Goal: Transaction & Acquisition: Book appointment/travel/reservation

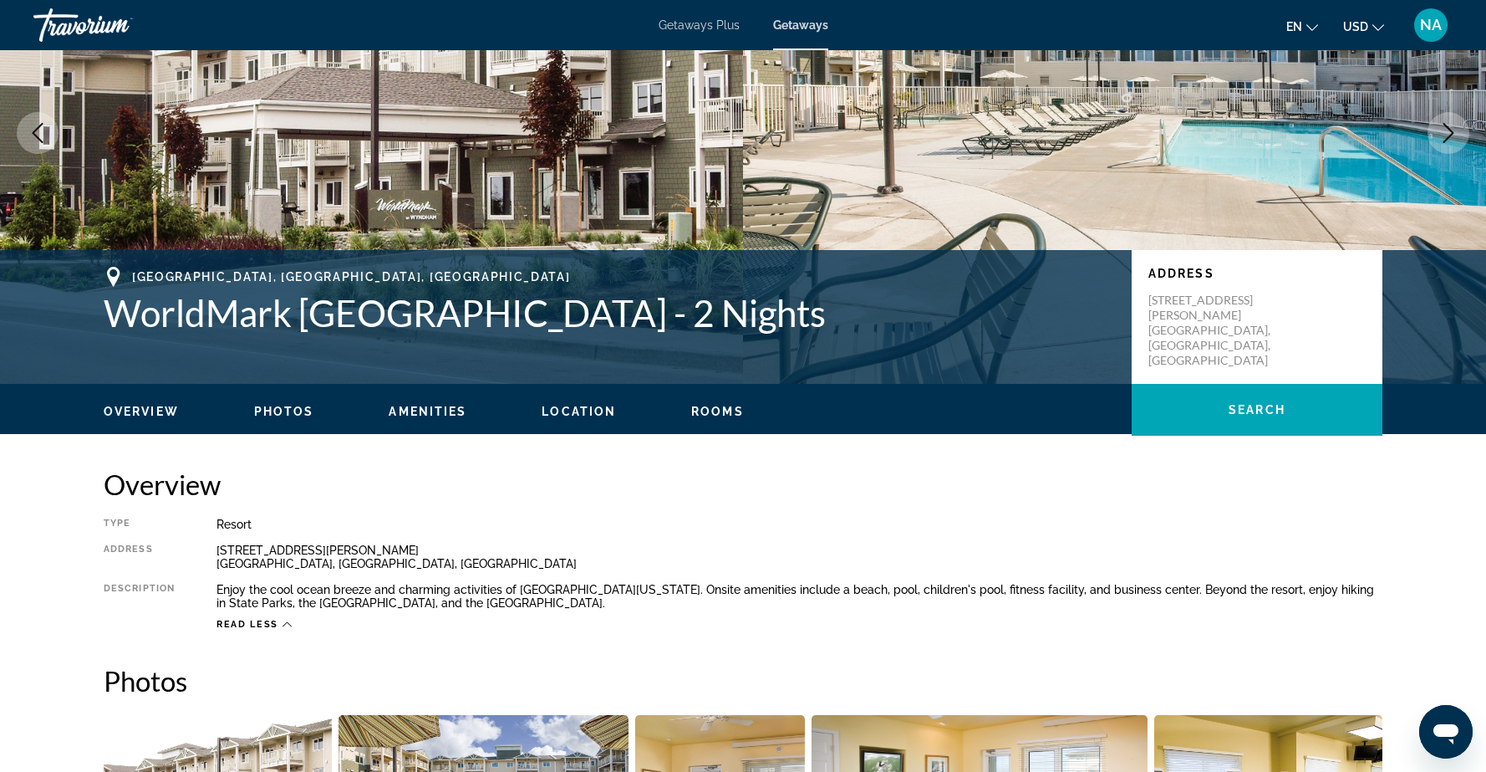
scroll to position [145, 0]
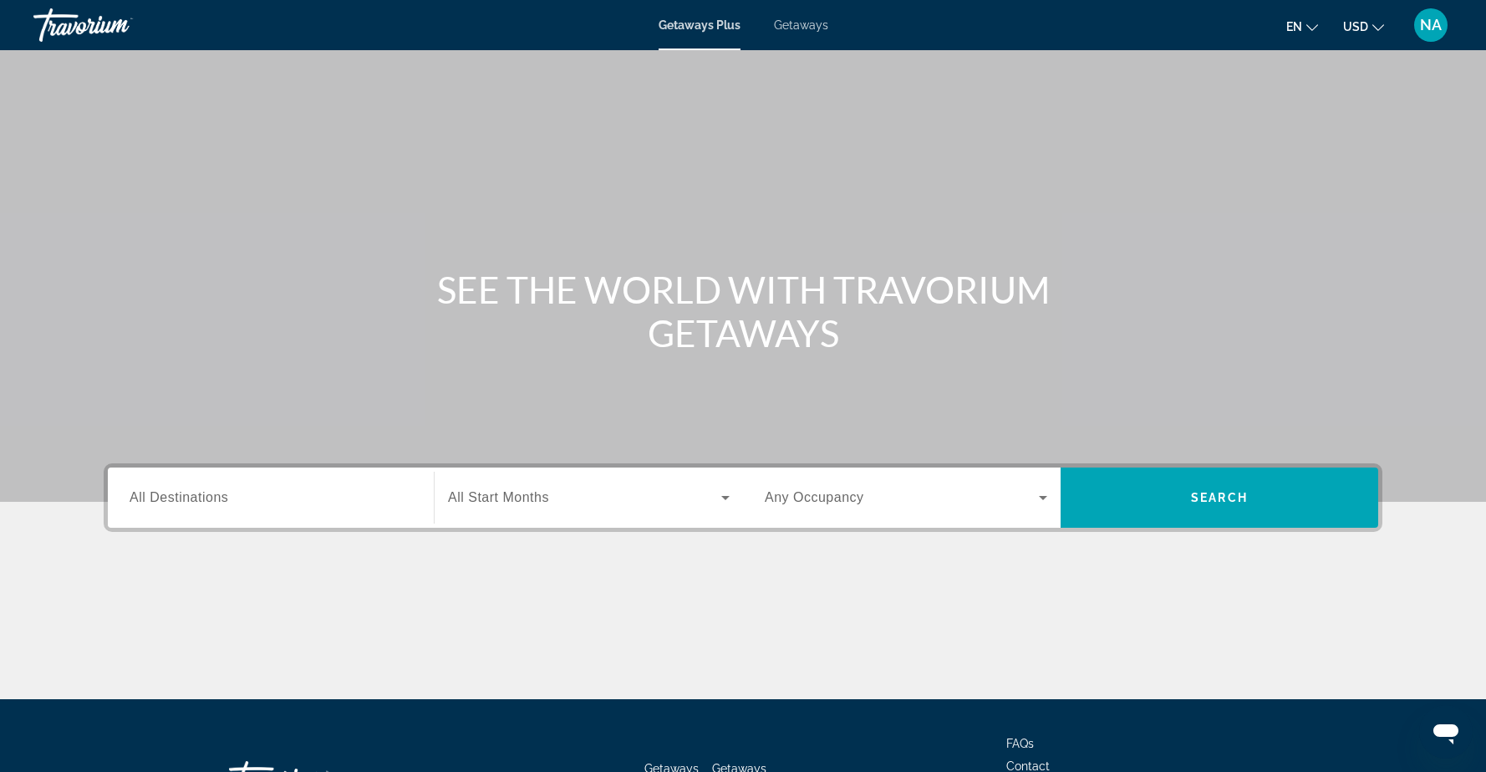
click at [801, 23] on span "Getaways" at bounding box center [801, 24] width 54 height 13
click at [403, 504] on input "Destination All Destinations" at bounding box center [271, 498] width 283 height 20
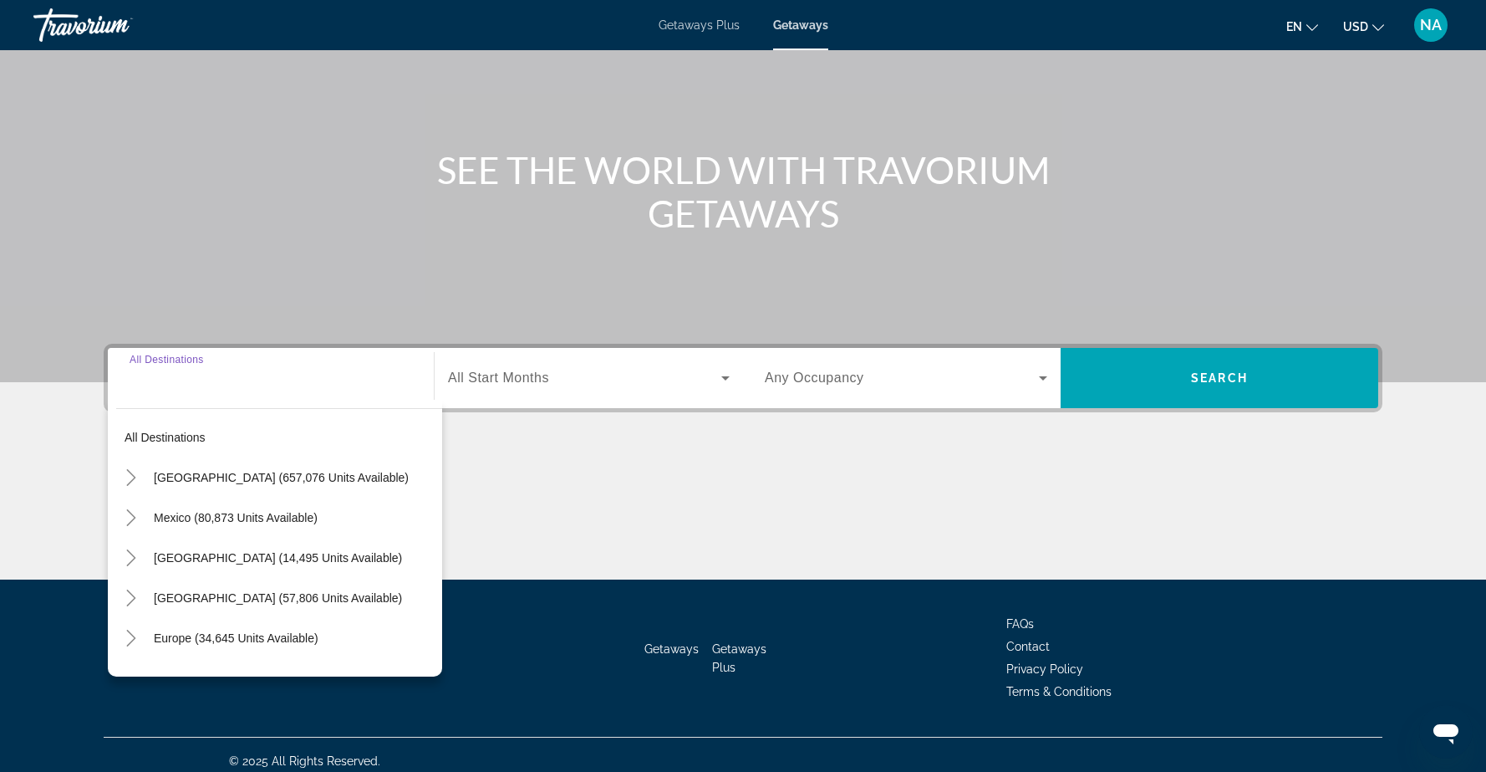
scroll to position [132, 0]
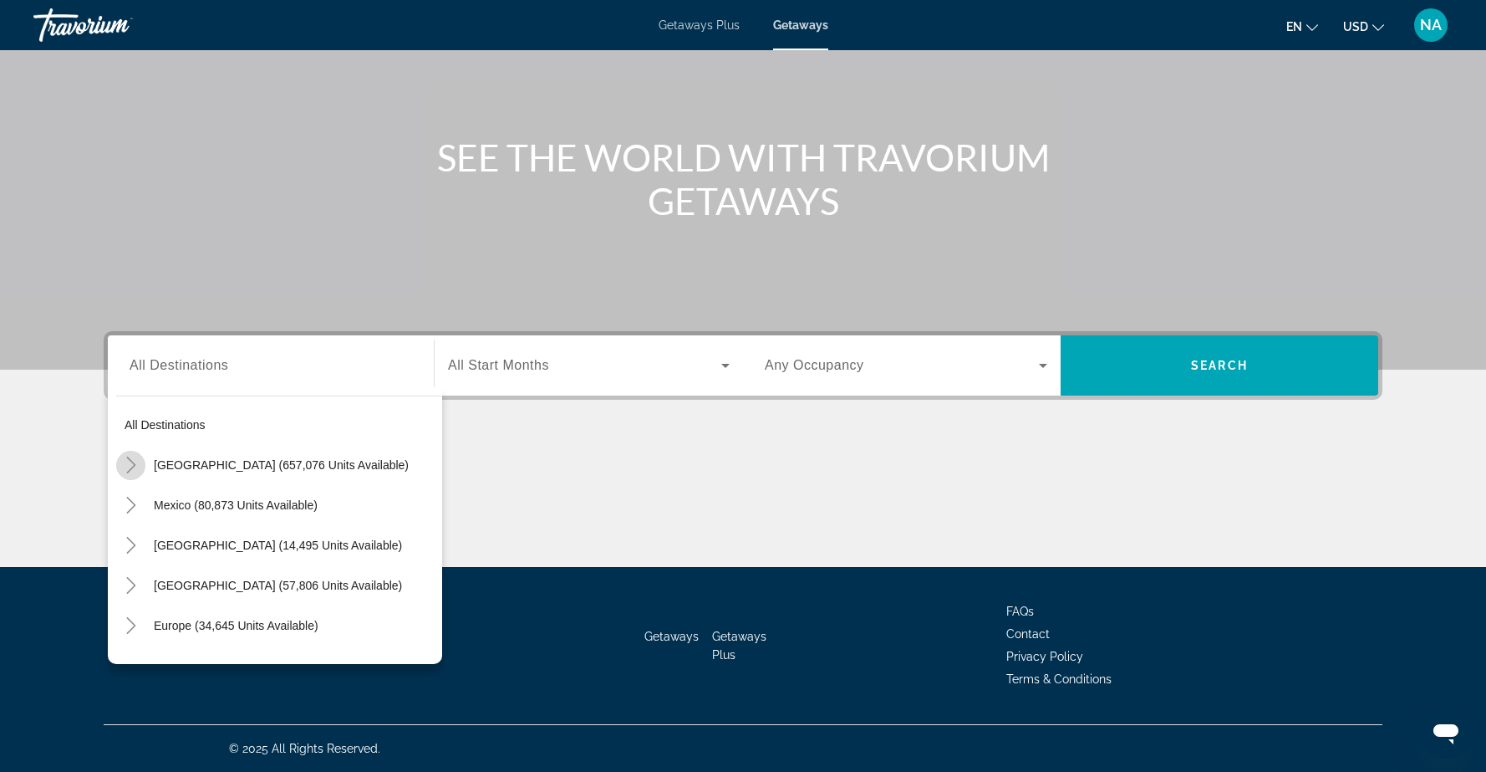
click at [134, 464] on icon "Toggle United States (657,076 units available)" at bounding box center [130, 464] width 9 height 17
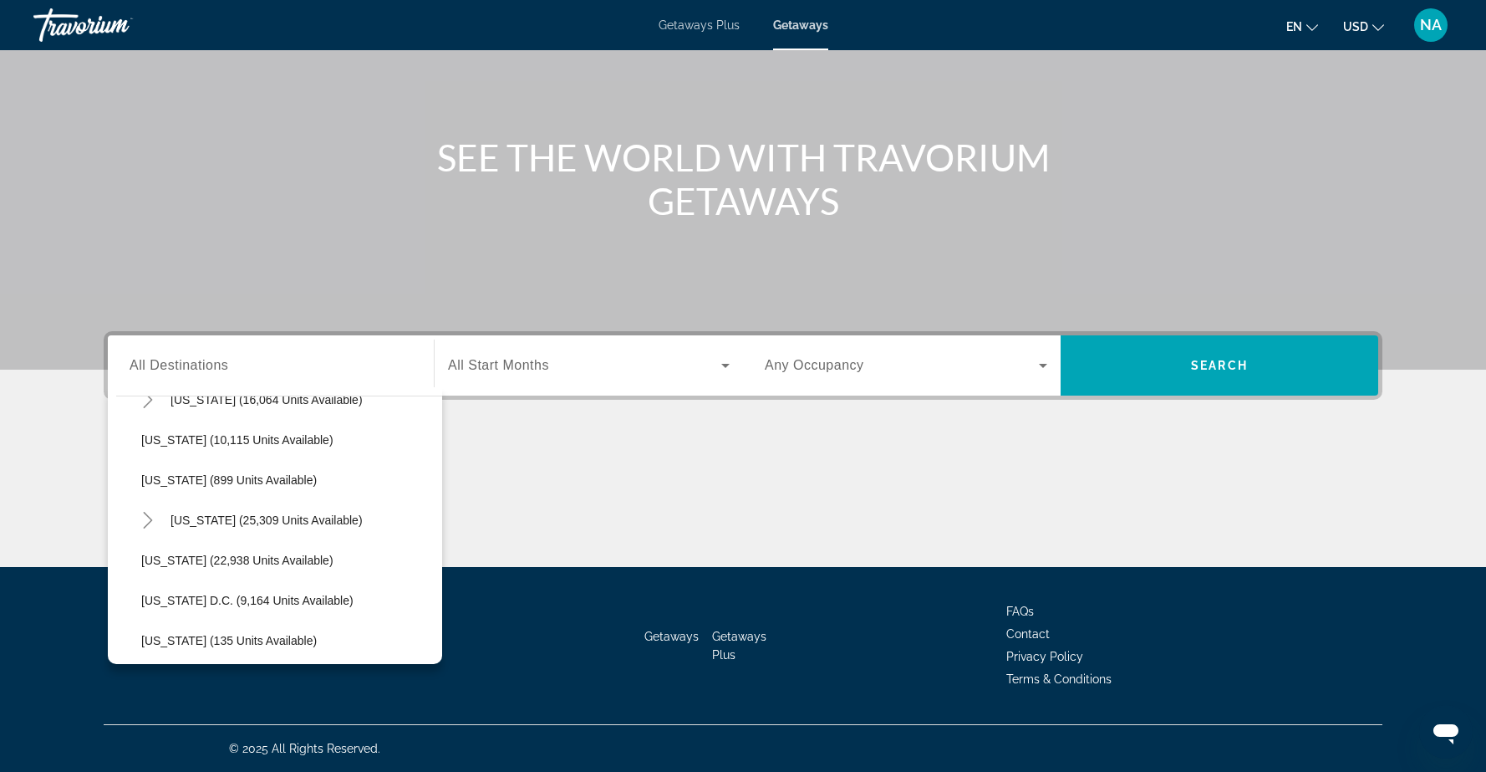
scroll to position [1556, 0]
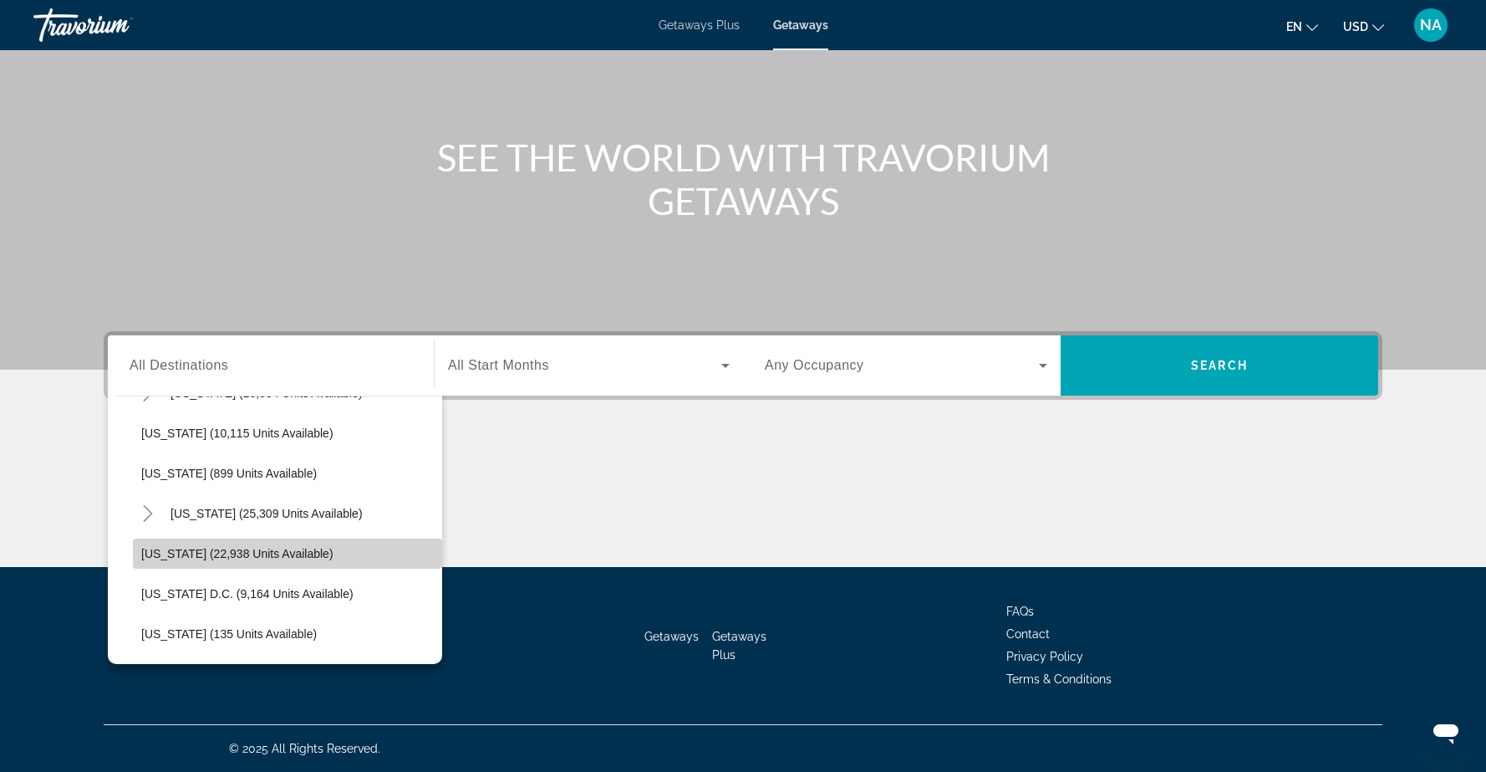
click at [212, 556] on span "Washington (22,938 units available)" at bounding box center [237, 553] width 192 height 13
type input "**********"
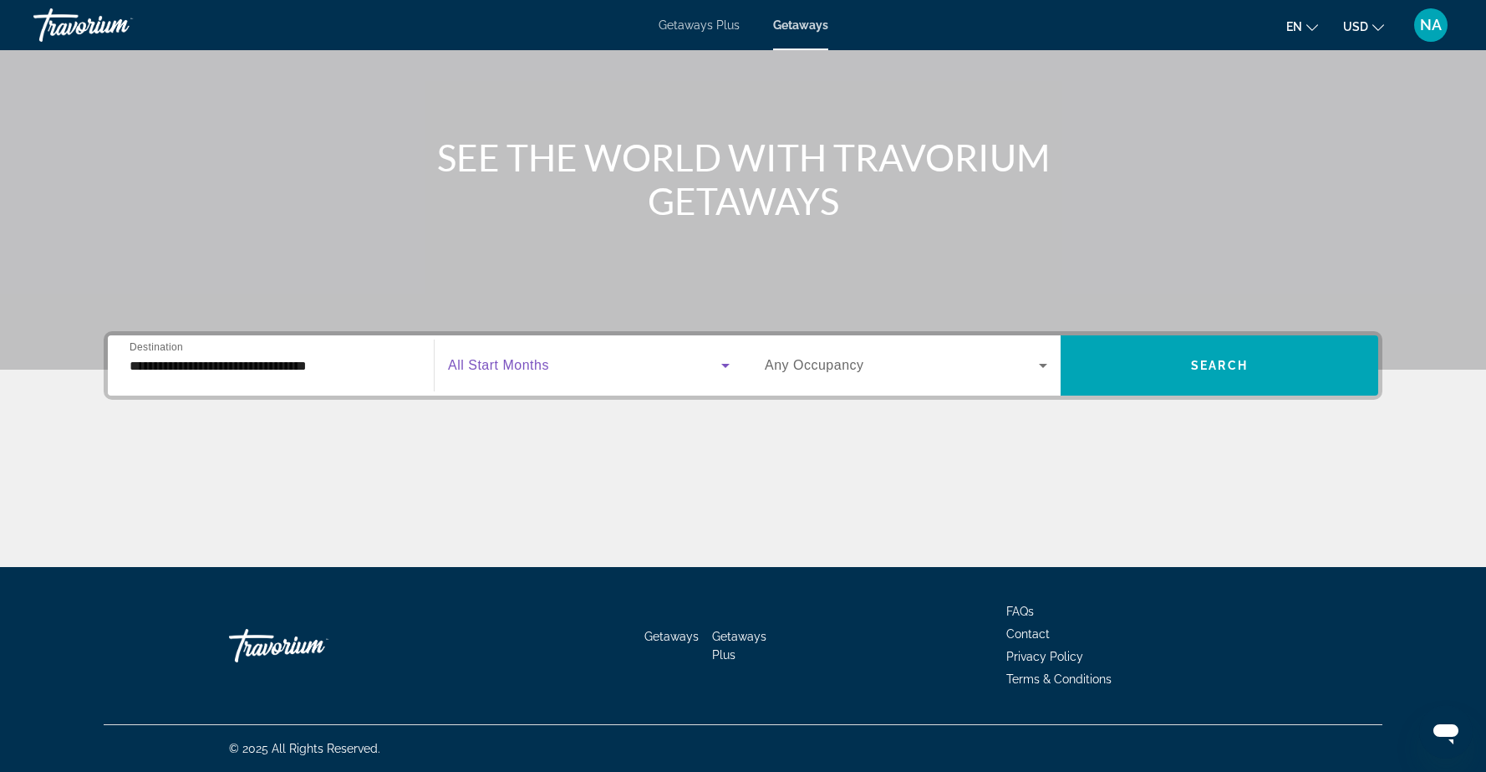
click at [719, 366] on icon "Search widget" at bounding box center [726, 365] width 20 height 20
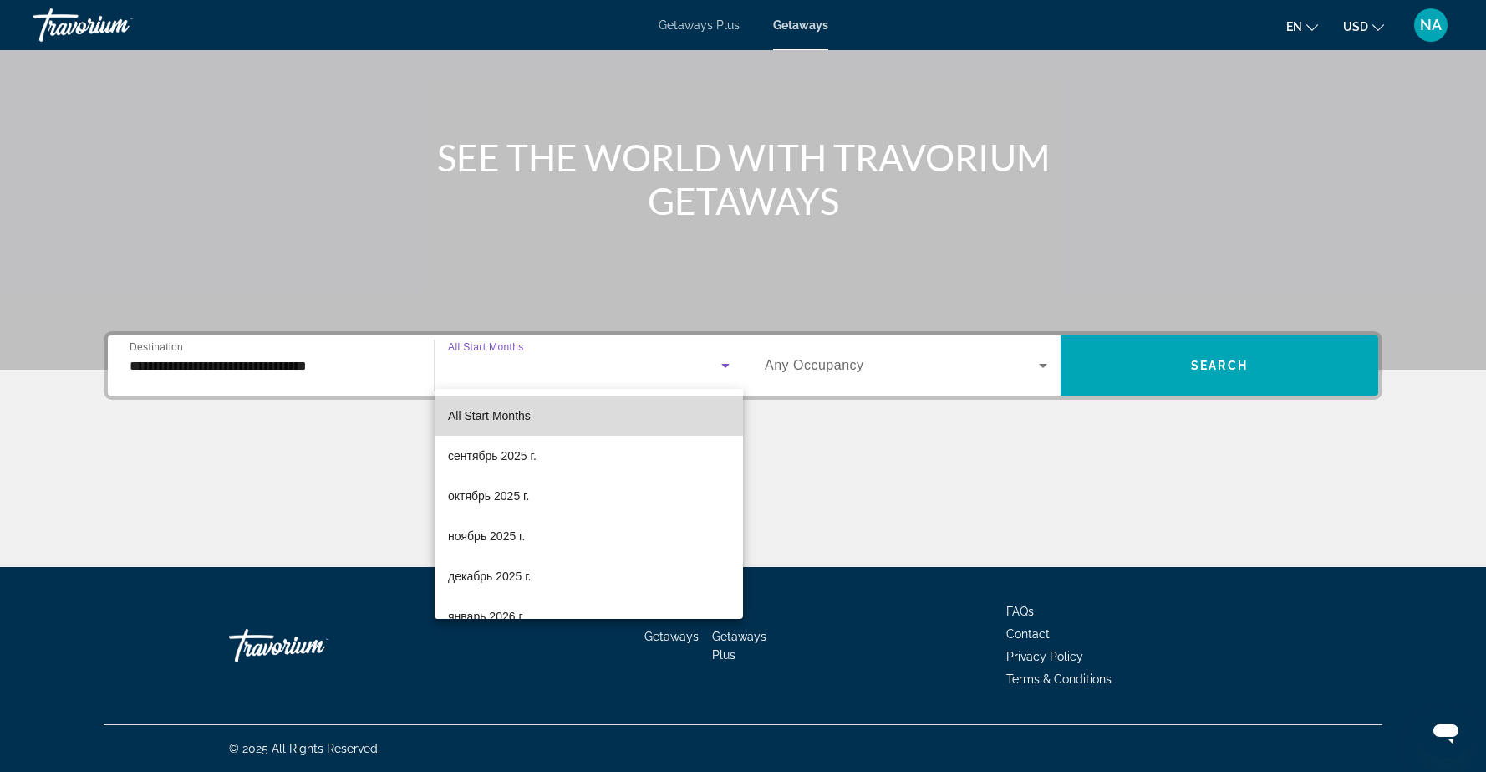
click at [555, 420] on mat-option "All Start Months" at bounding box center [589, 415] width 308 height 40
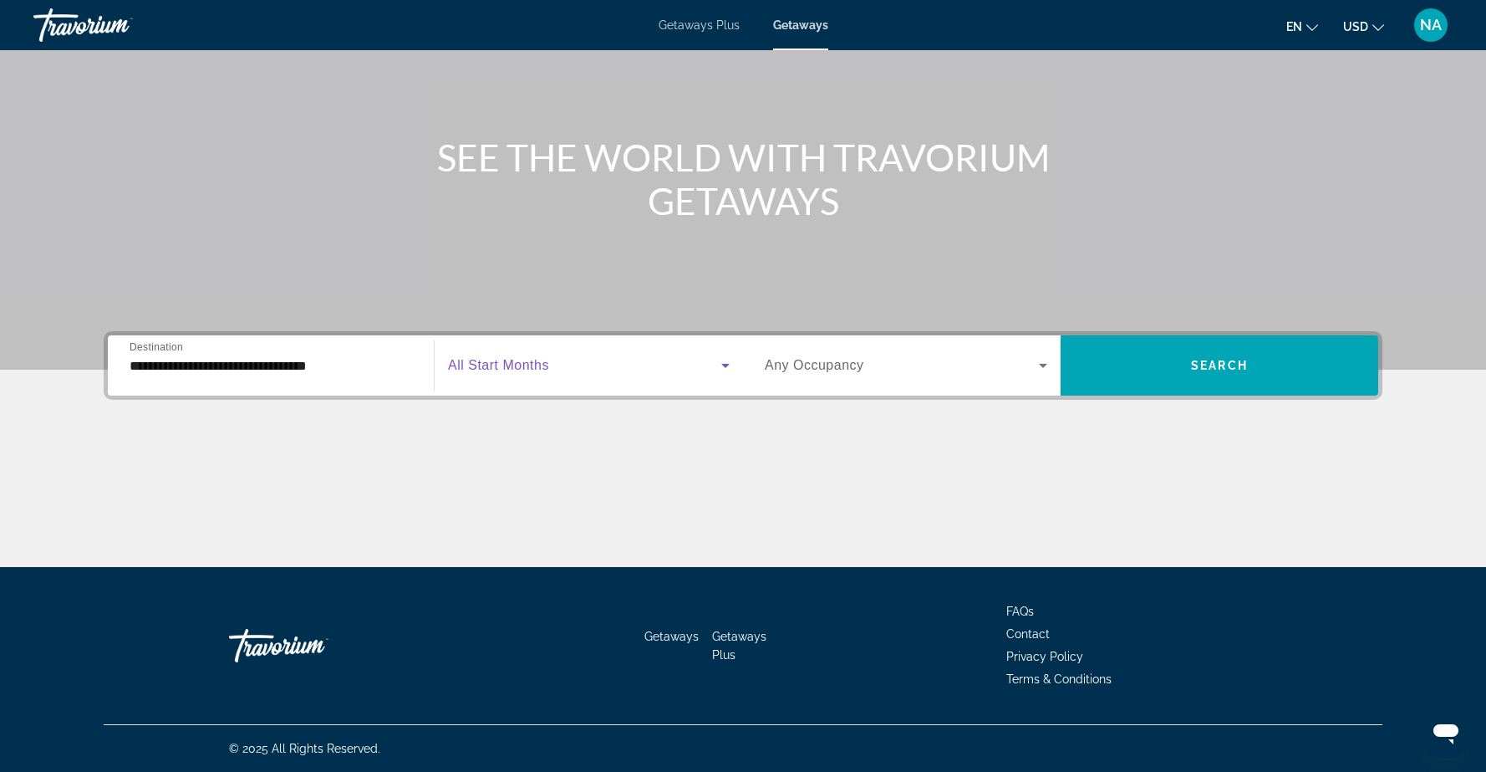
click at [1040, 364] on icon "Search widget" at bounding box center [1043, 366] width 8 height 4
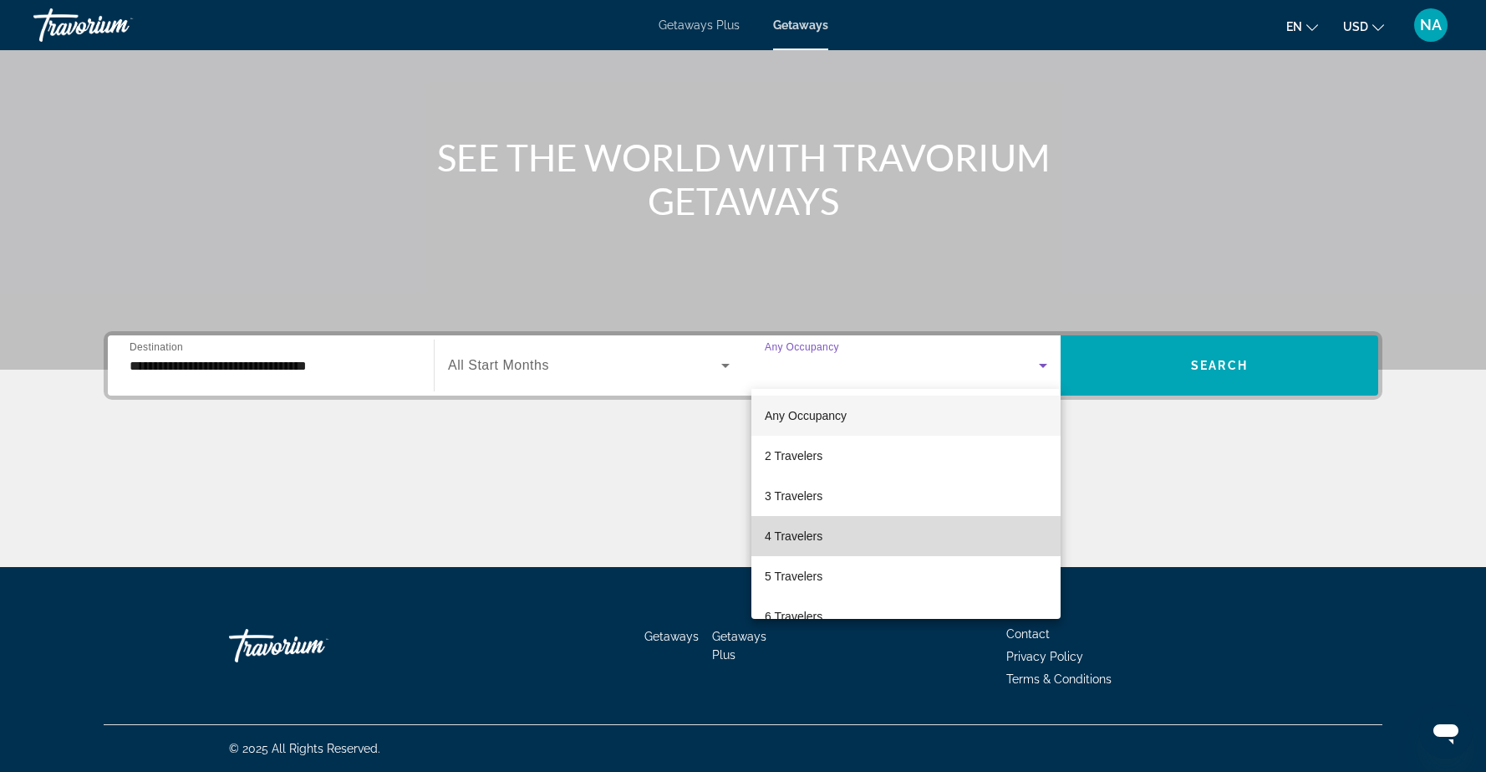
click at [820, 534] on span "4 Travelers" at bounding box center [794, 536] width 58 height 20
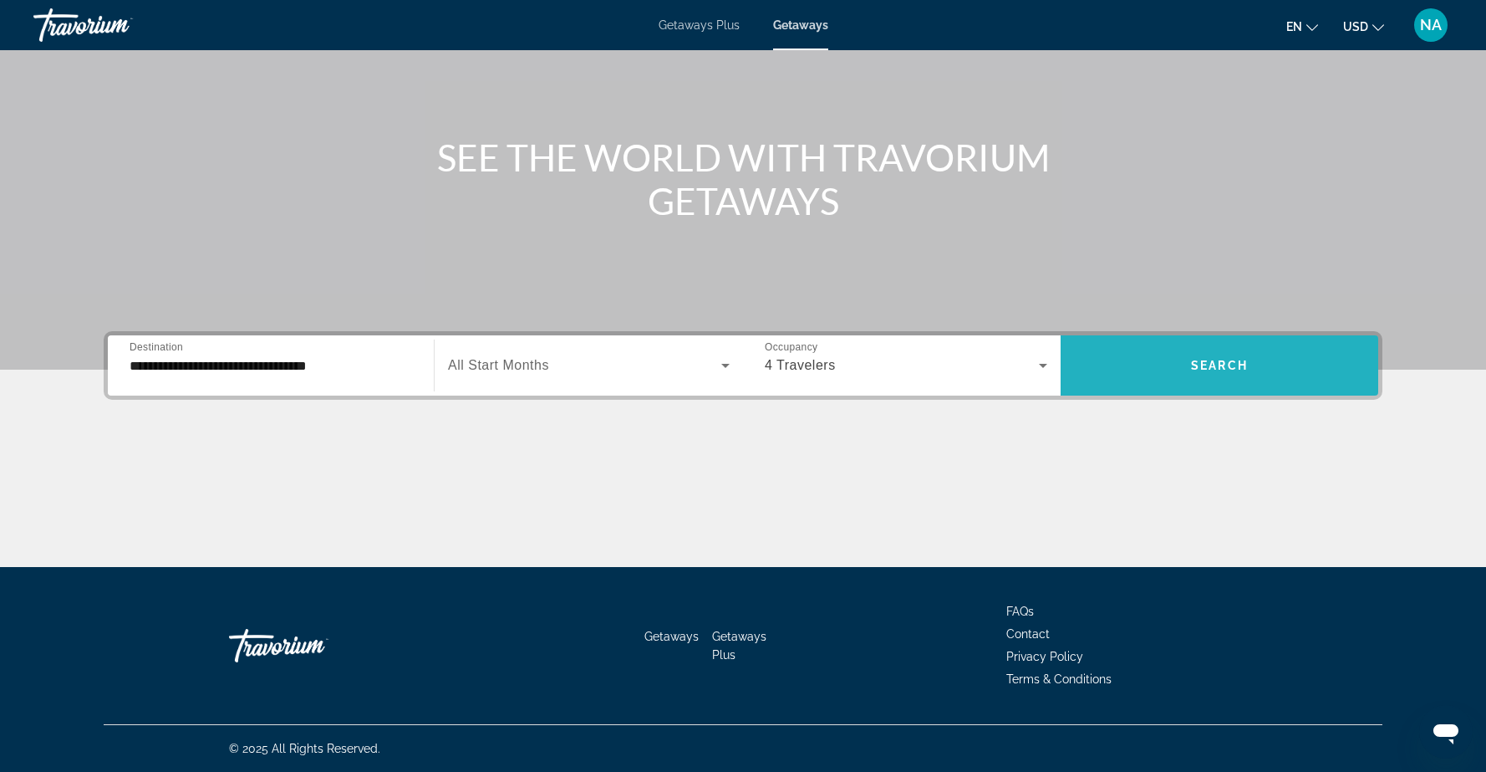
click at [1149, 359] on span "Search widget" at bounding box center [1220, 365] width 318 height 40
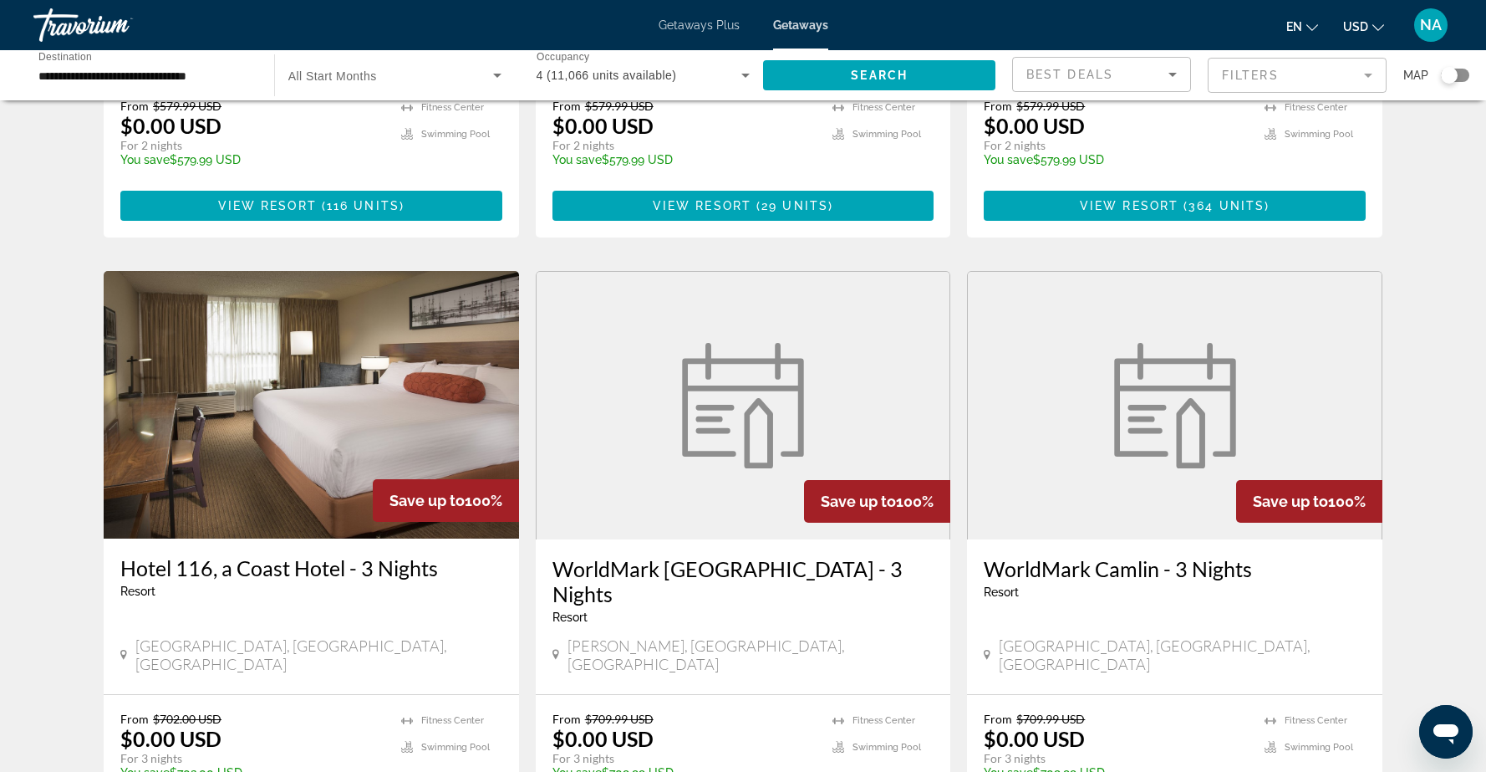
scroll to position [514, 0]
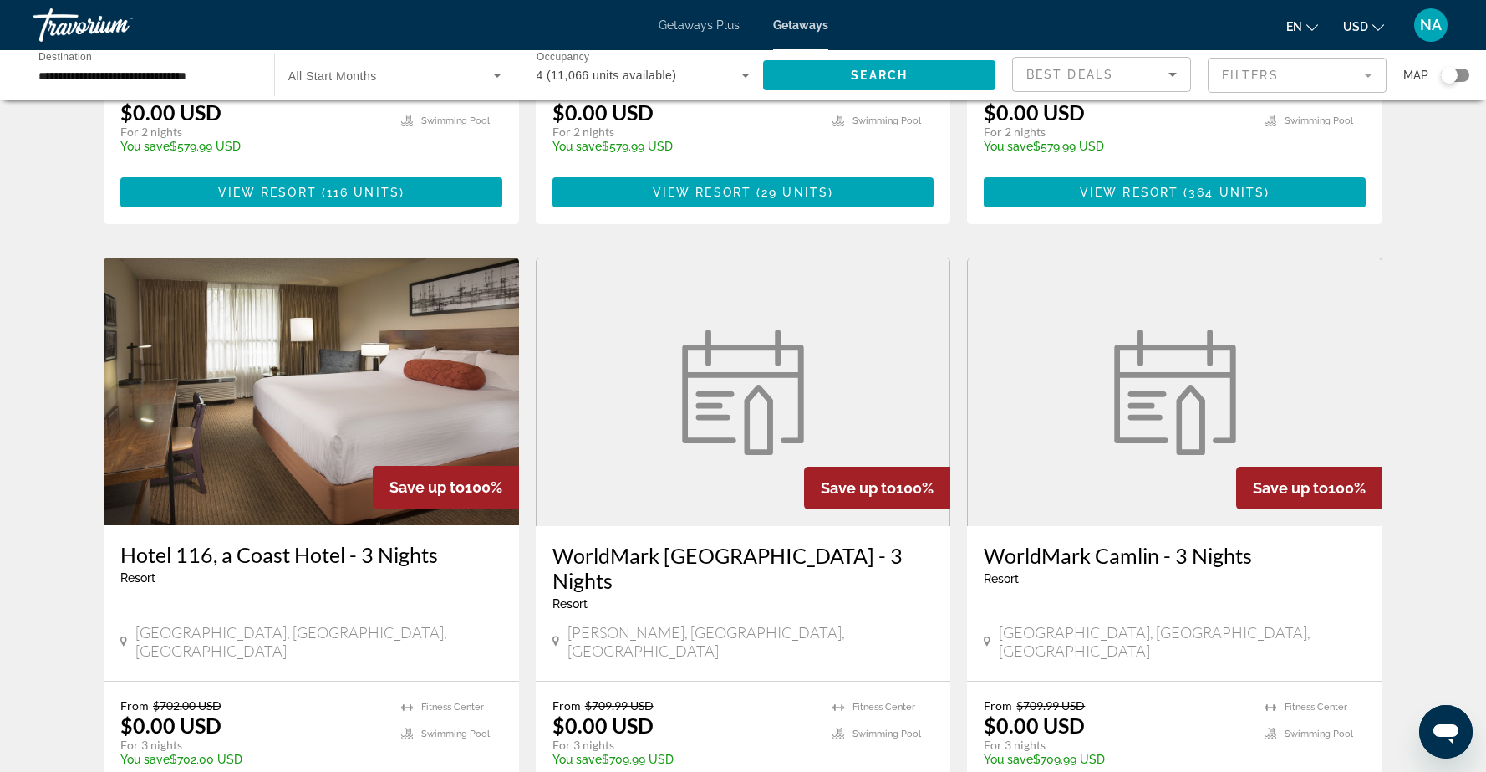
click at [260, 398] on img "Main content" at bounding box center [311, 390] width 415 height 267
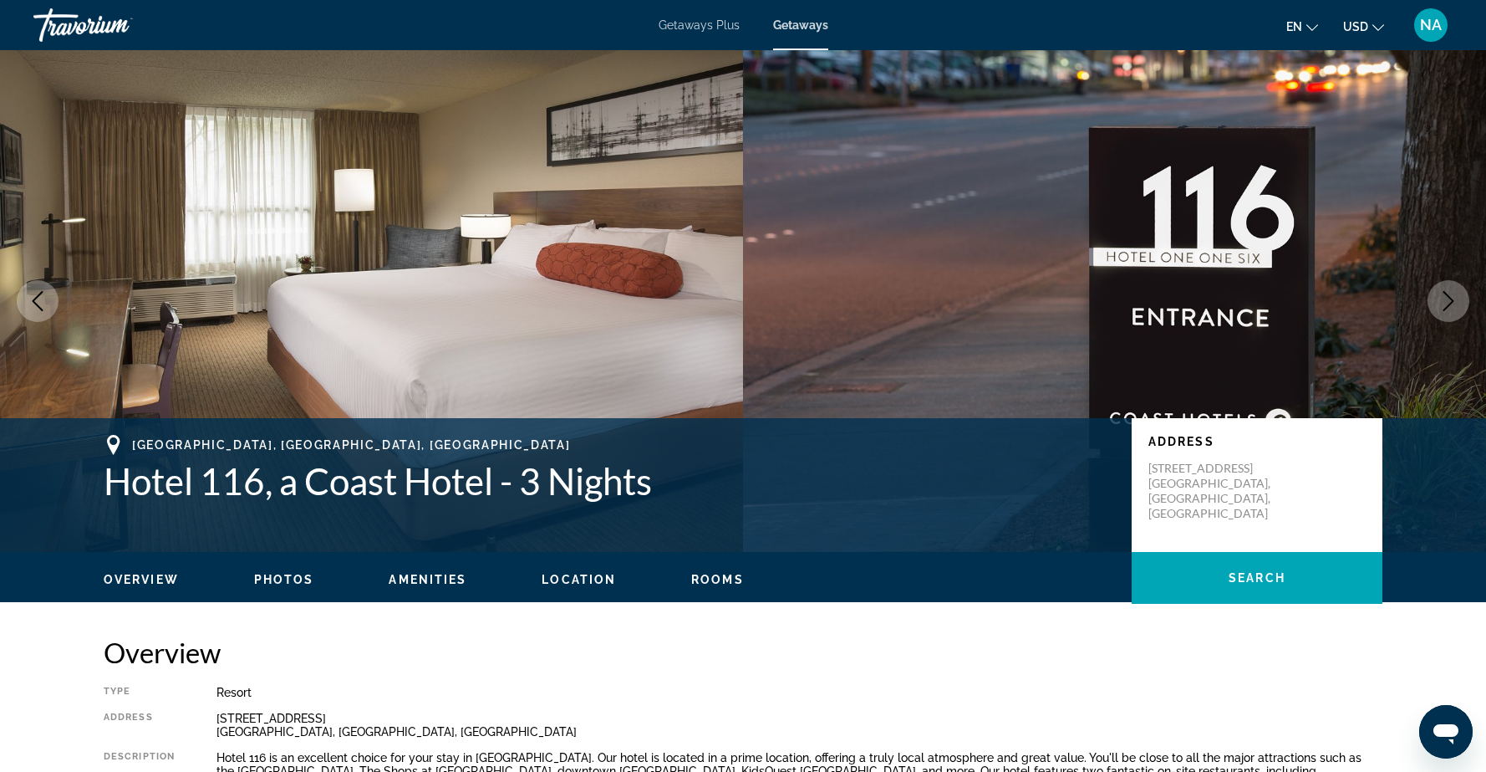
click at [294, 581] on span "Photos" at bounding box center [284, 579] width 60 height 13
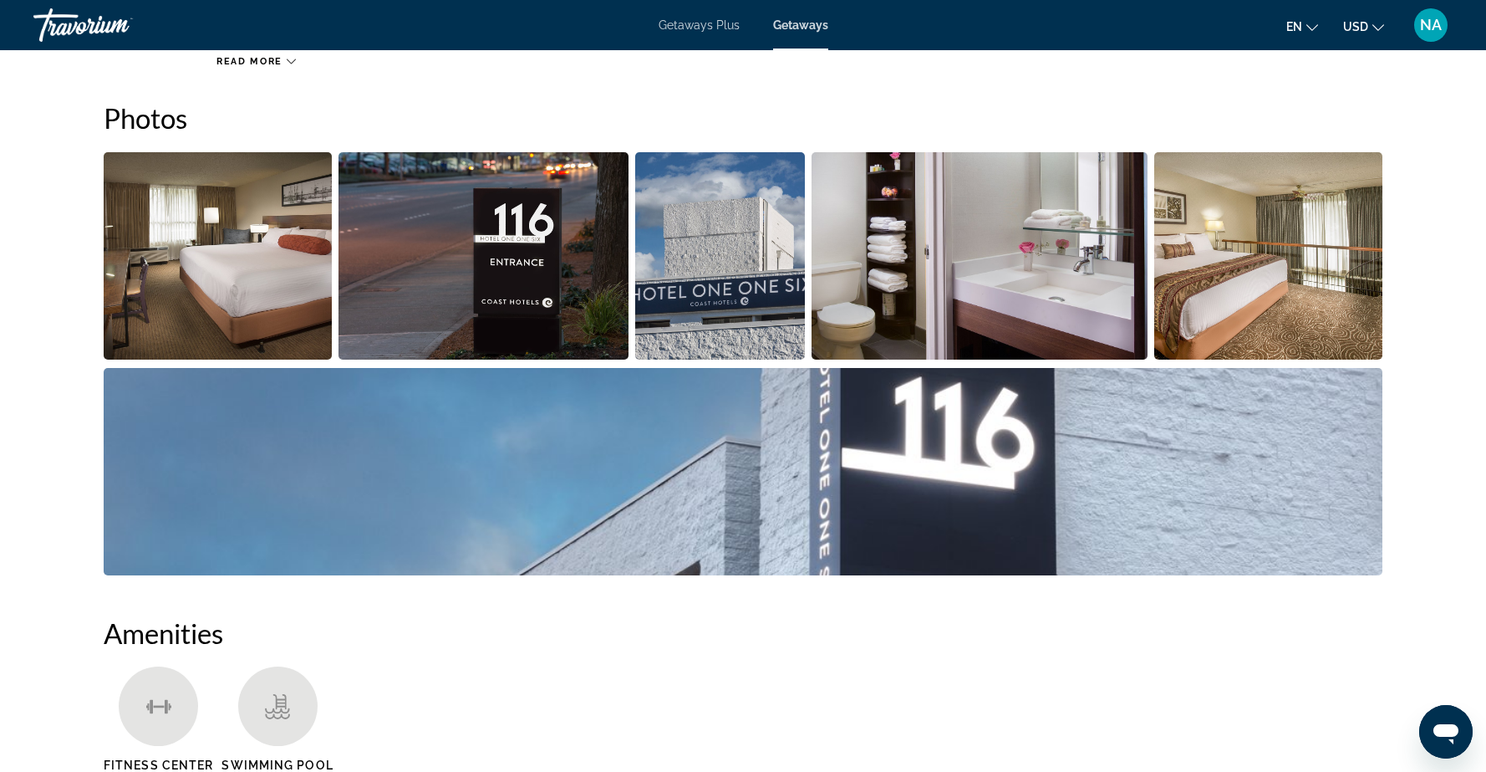
scroll to position [772, 0]
click at [238, 304] on img "Open full-screen image slider" at bounding box center [218, 254] width 228 height 207
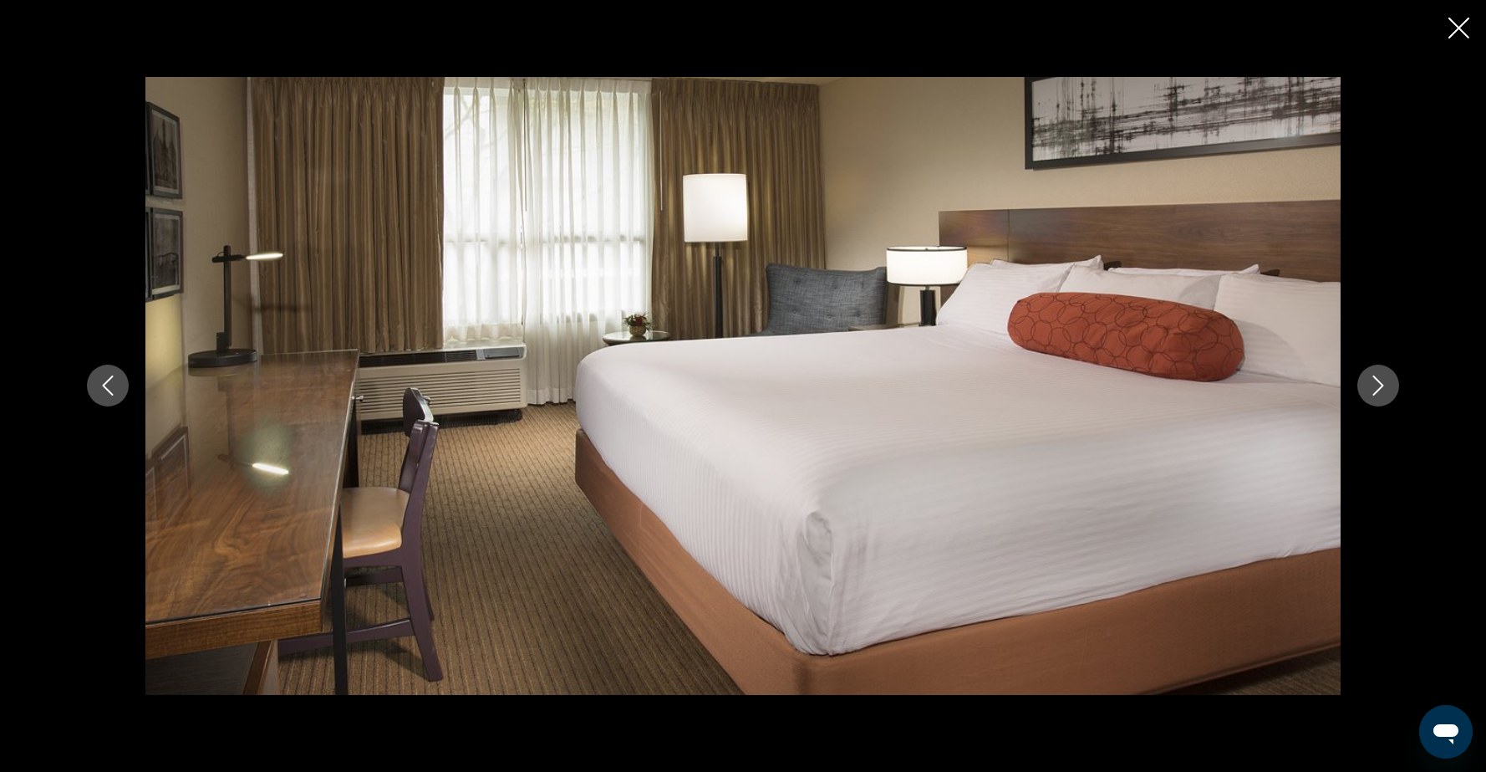
click at [1384, 396] on button "Next image" at bounding box center [1378, 385] width 42 height 42
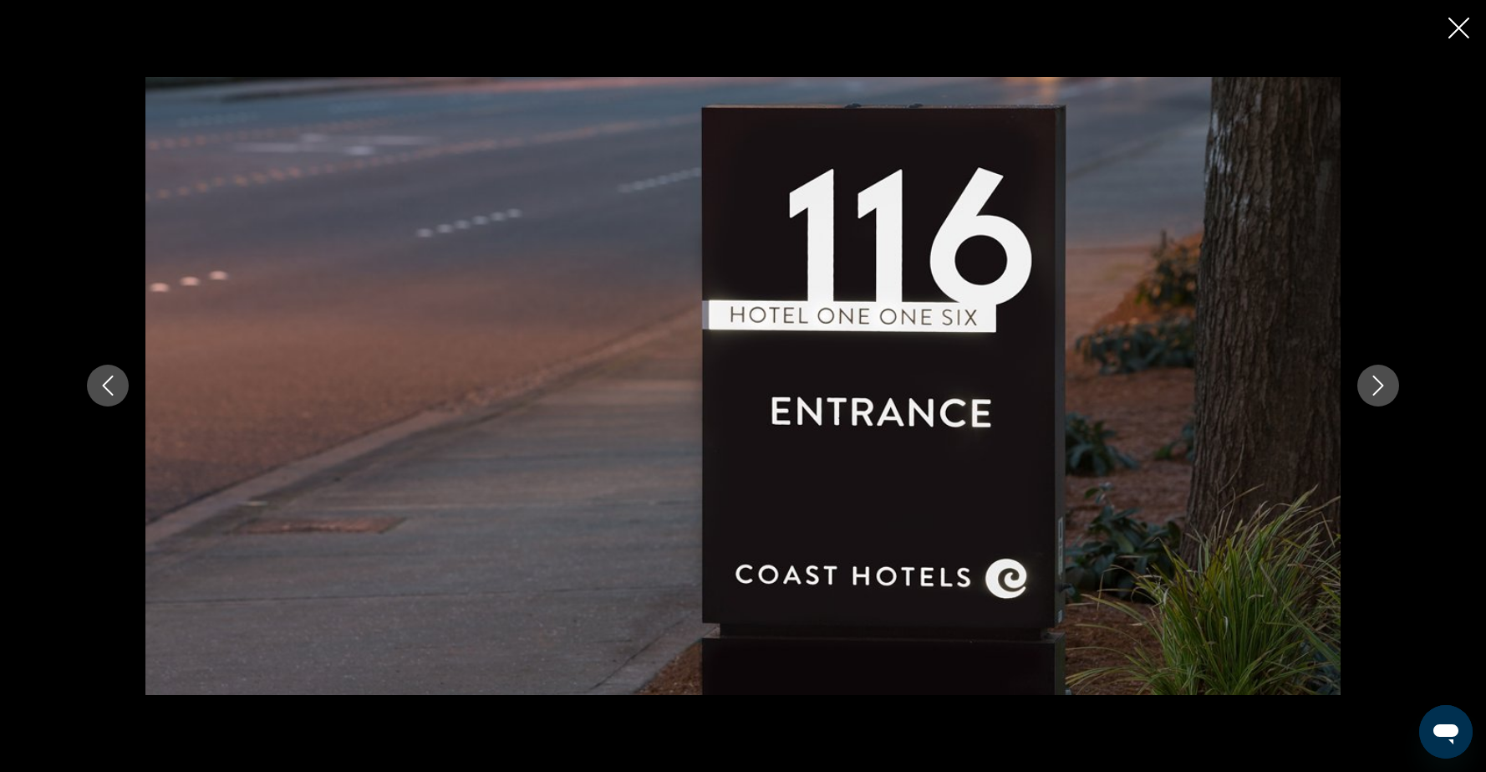
click at [1384, 396] on button "Next image" at bounding box center [1378, 385] width 42 height 42
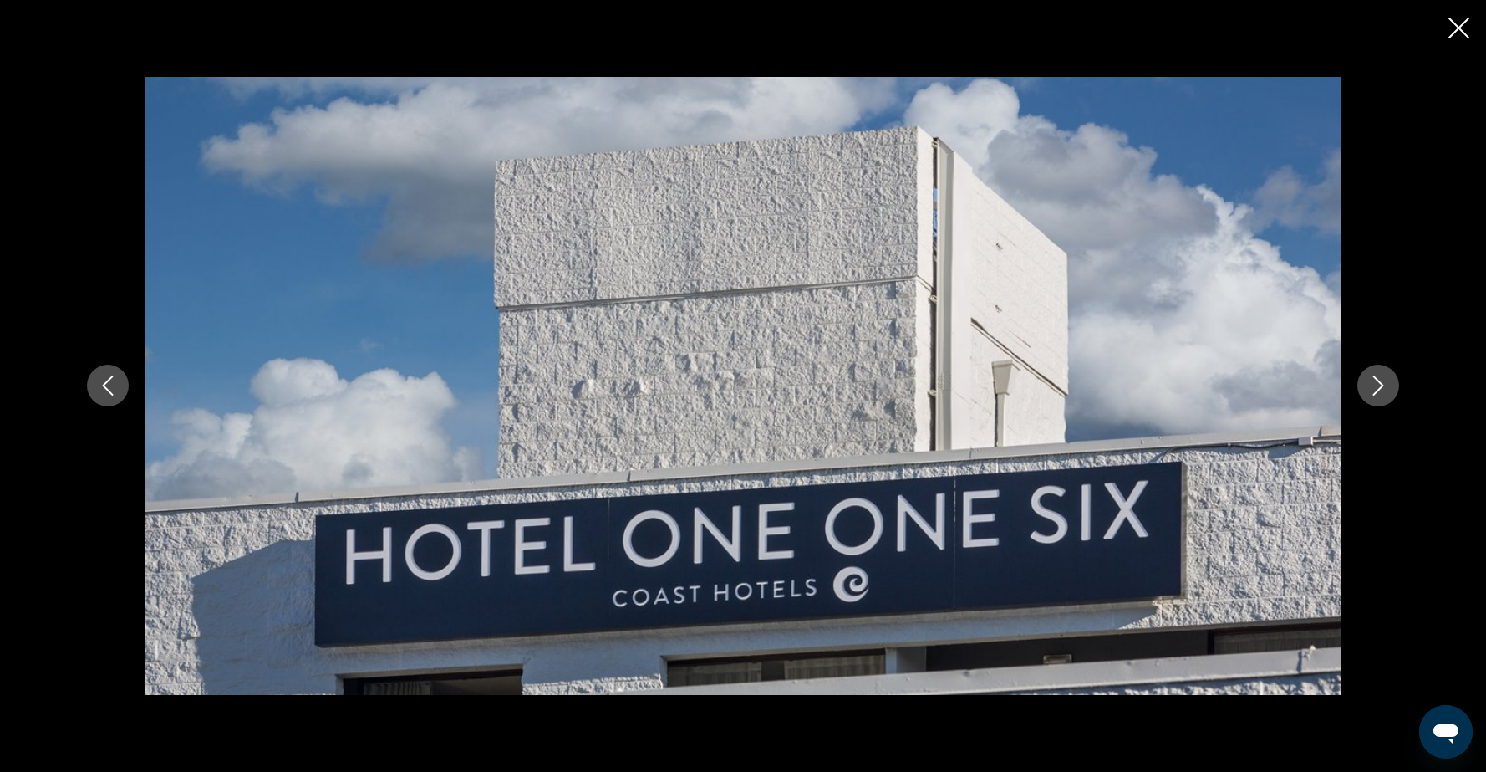
click at [1384, 396] on button "Next image" at bounding box center [1378, 385] width 42 height 42
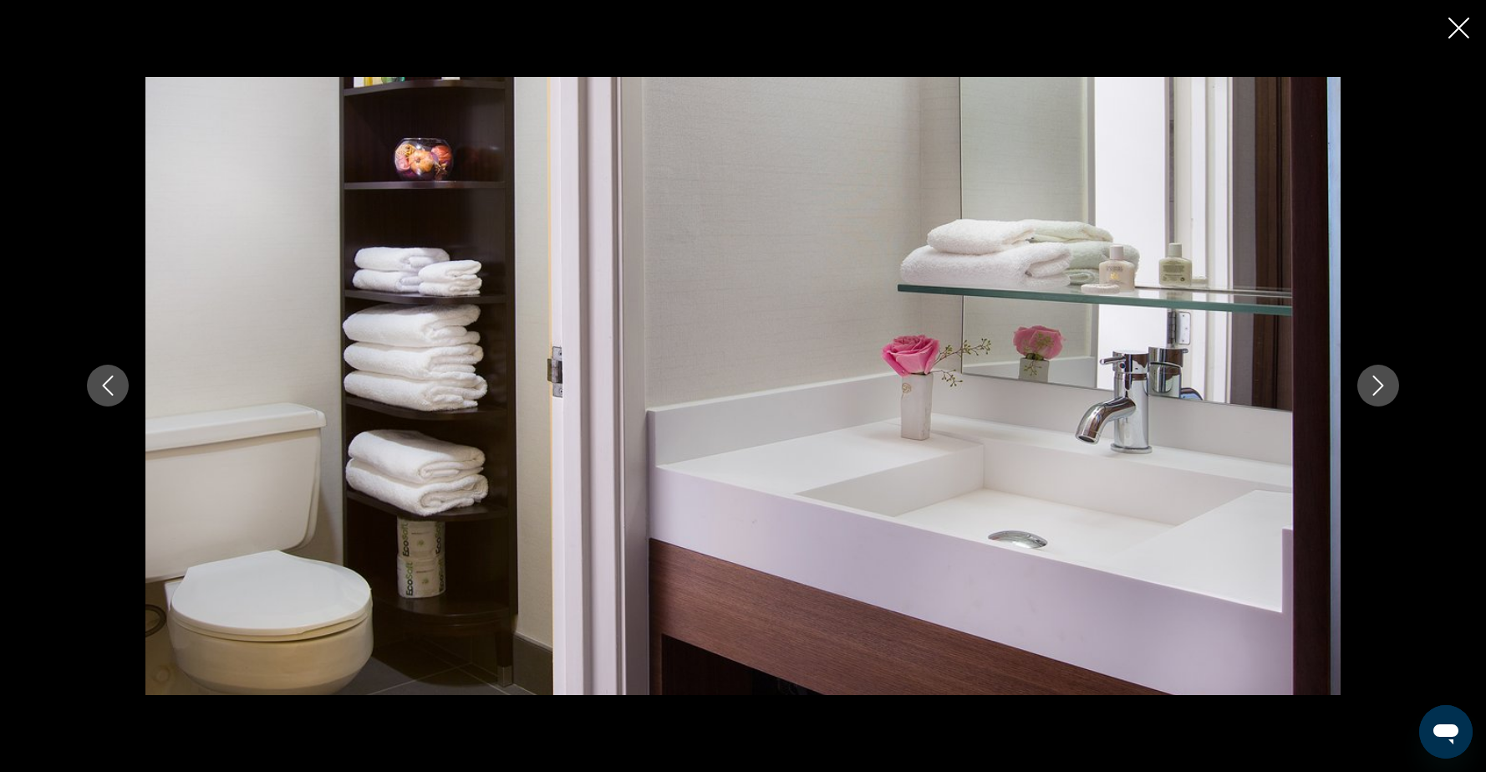
click at [1384, 396] on button "Next image" at bounding box center [1378, 385] width 42 height 42
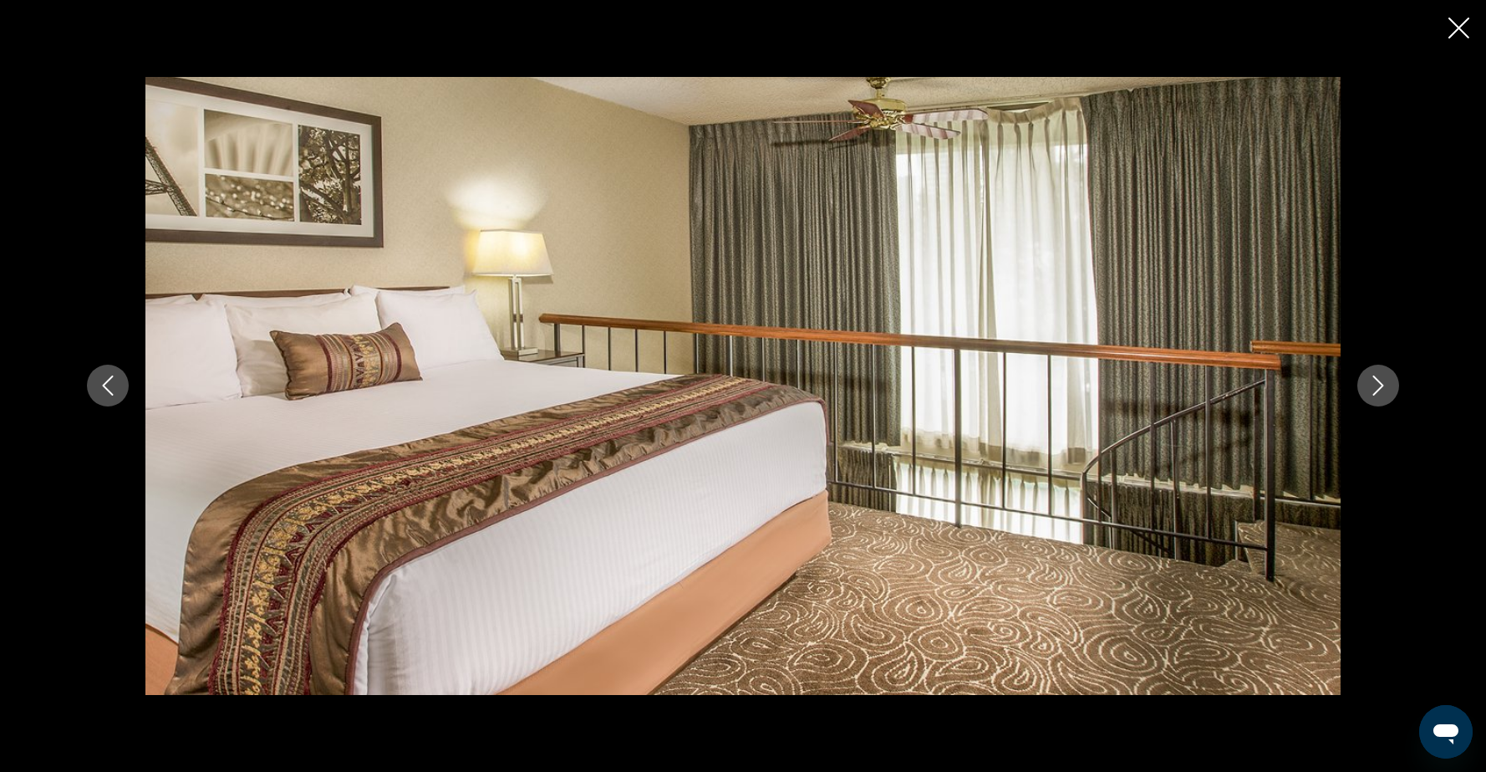
click at [1384, 396] on button "Next image" at bounding box center [1378, 385] width 42 height 42
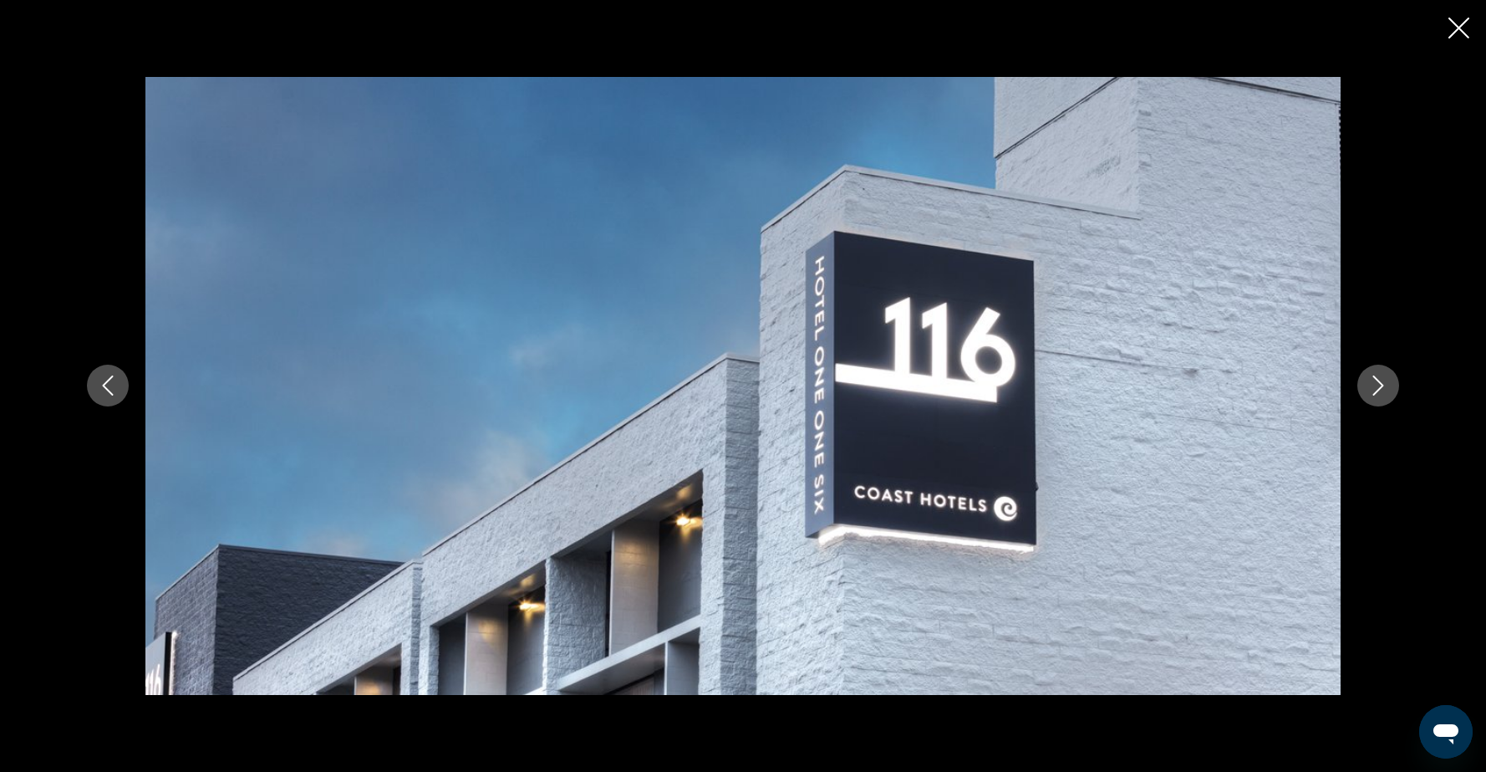
click at [1384, 396] on button "Next image" at bounding box center [1378, 385] width 42 height 42
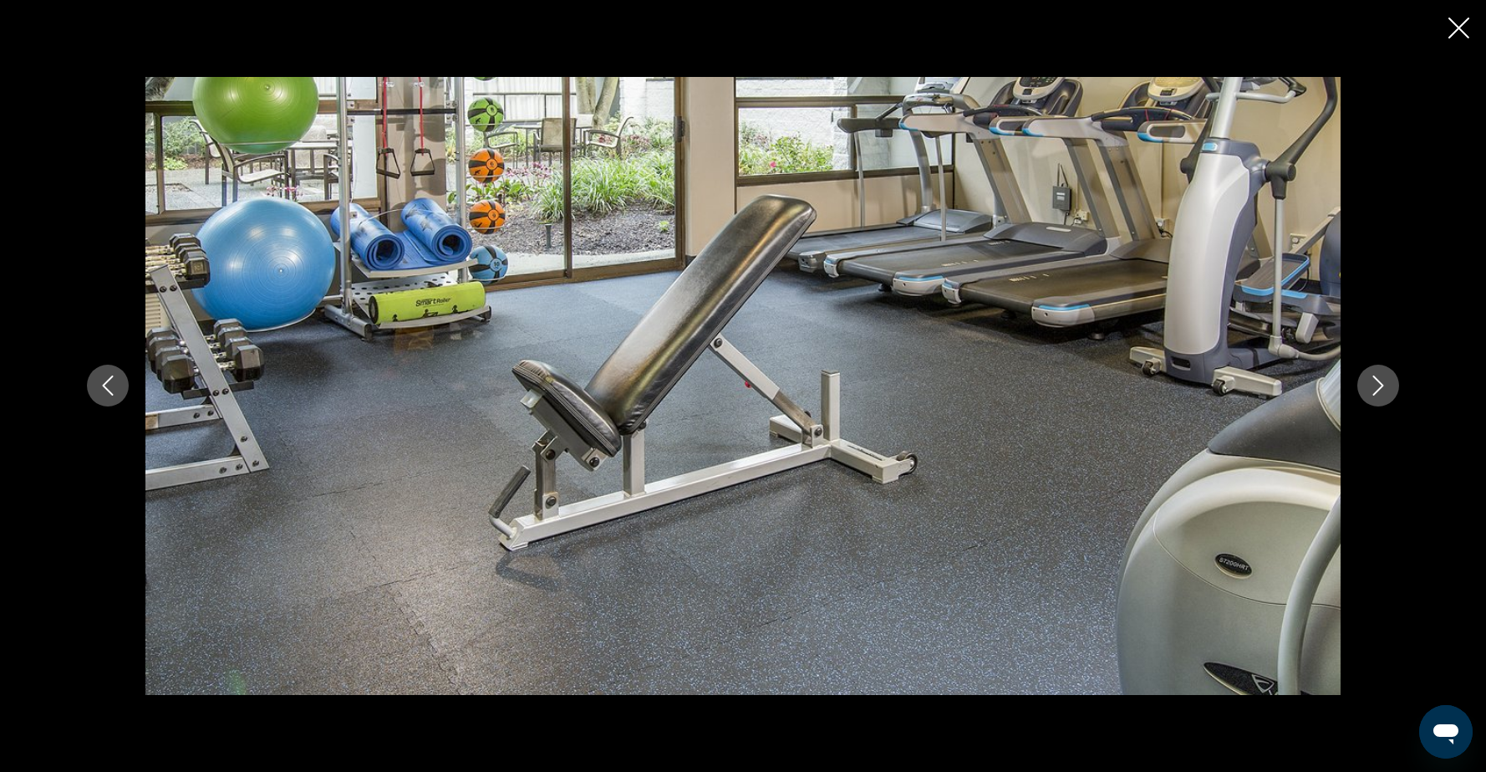
click at [1384, 396] on button "Next image" at bounding box center [1378, 385] width 42 height 42
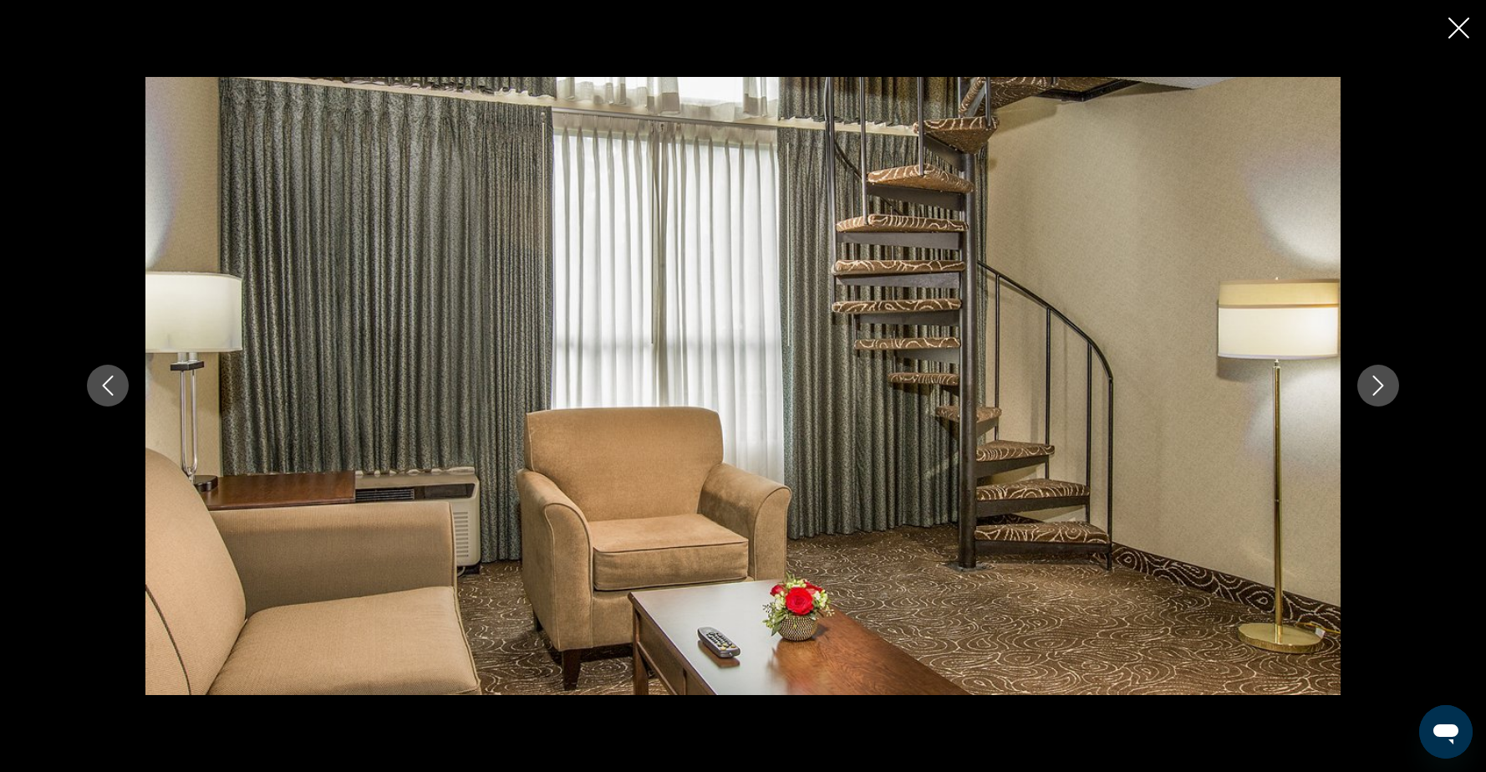
click at [1384, 396] on button "Next image" at bounding box center [1378, 385] width 42 height 42
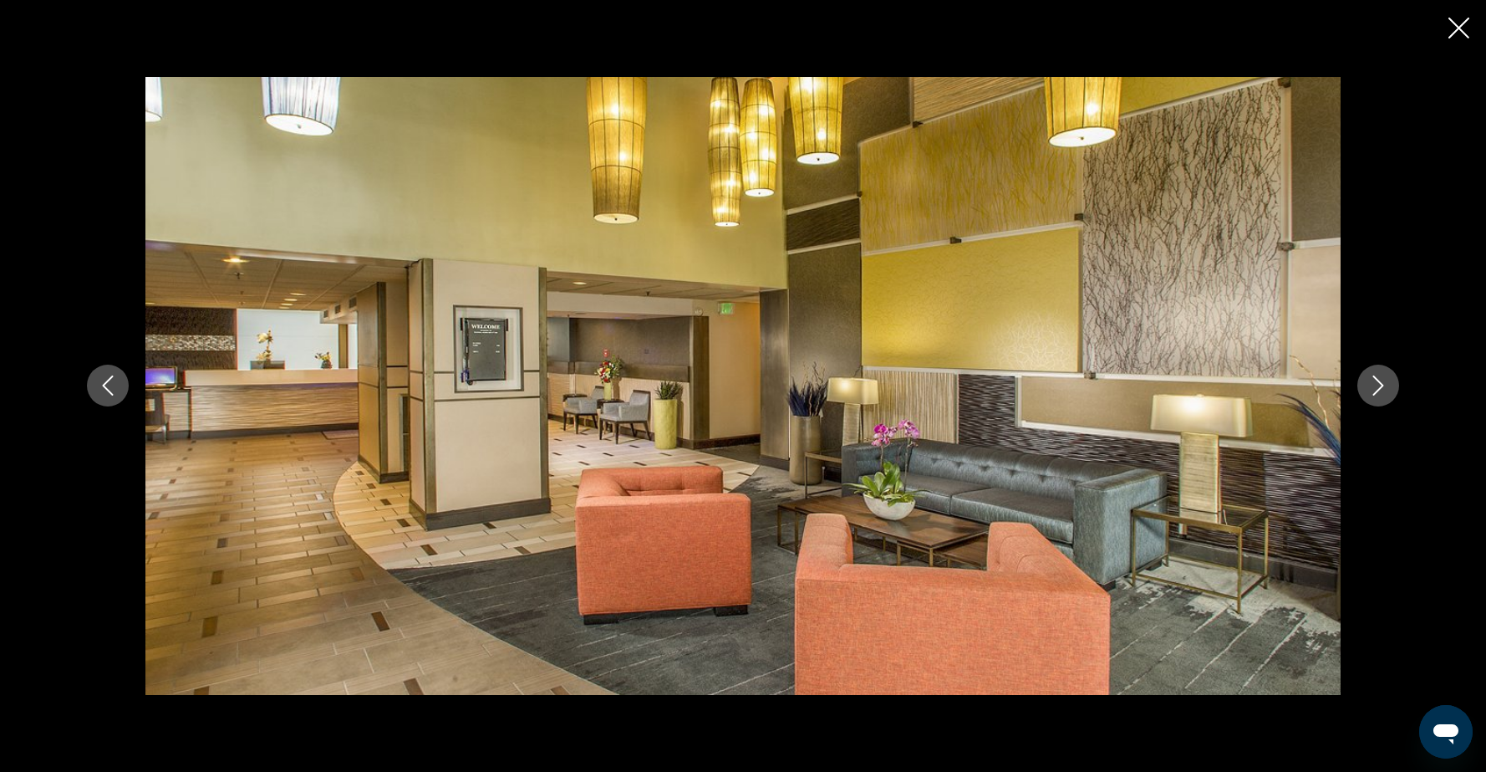
click at [1384, 396] on button "Next image" at bounding box center [1378, 385] width 42 height 42
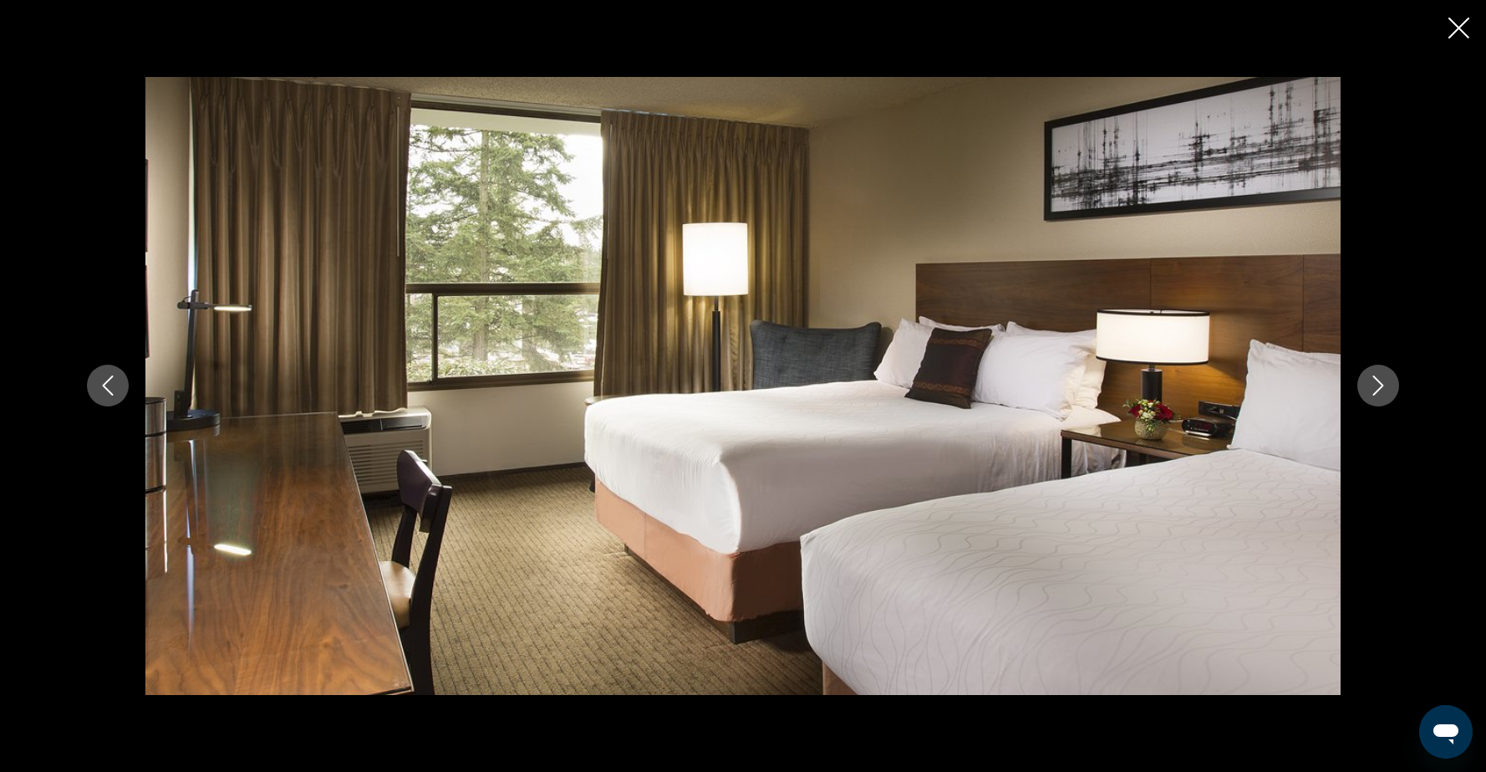
click at [1384, 396] on button "Next image" at bounding box center [1378, 385] width 42 height 42
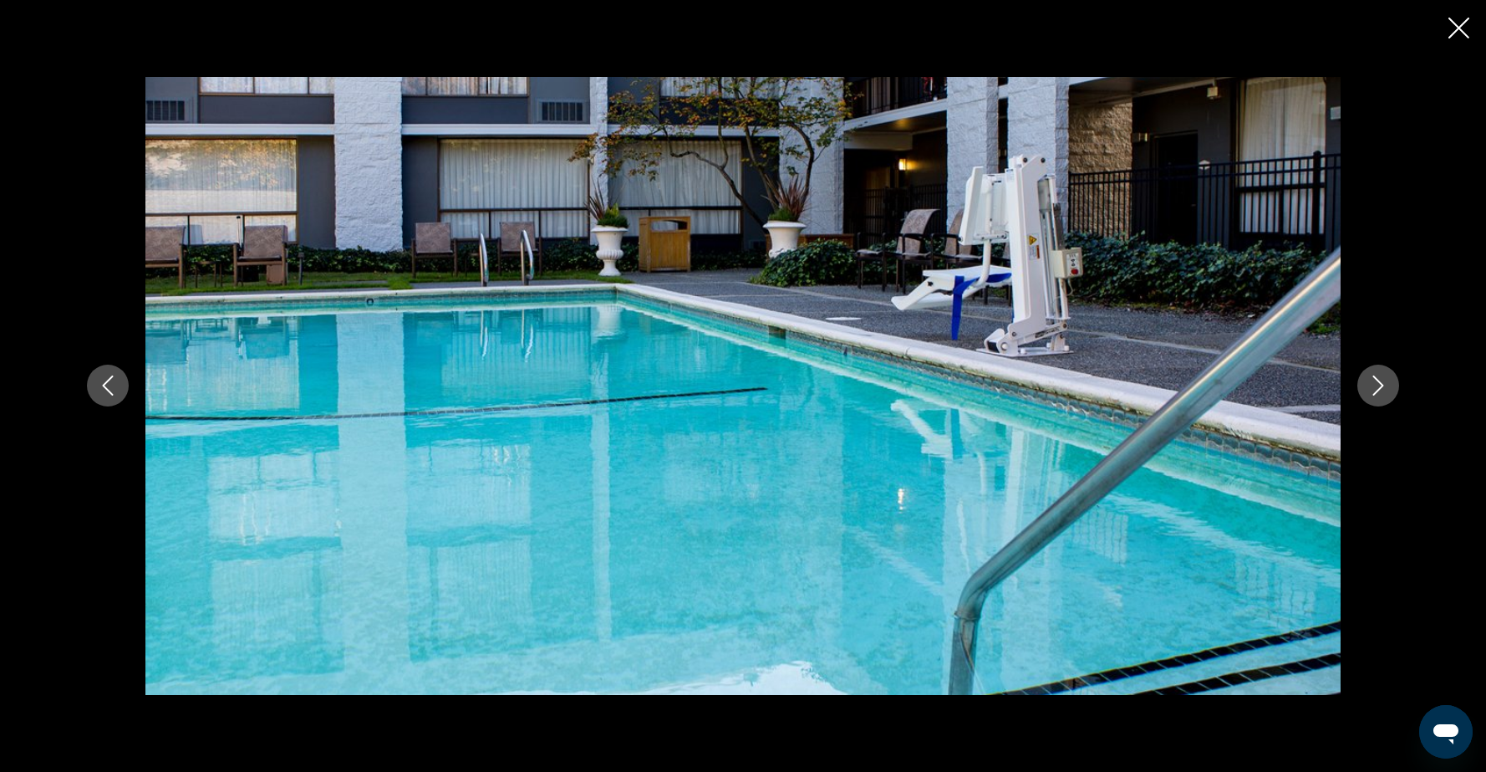
click at [1384, 396] on button "Next image" at bounding box center [1378, 385] width 42 height 42
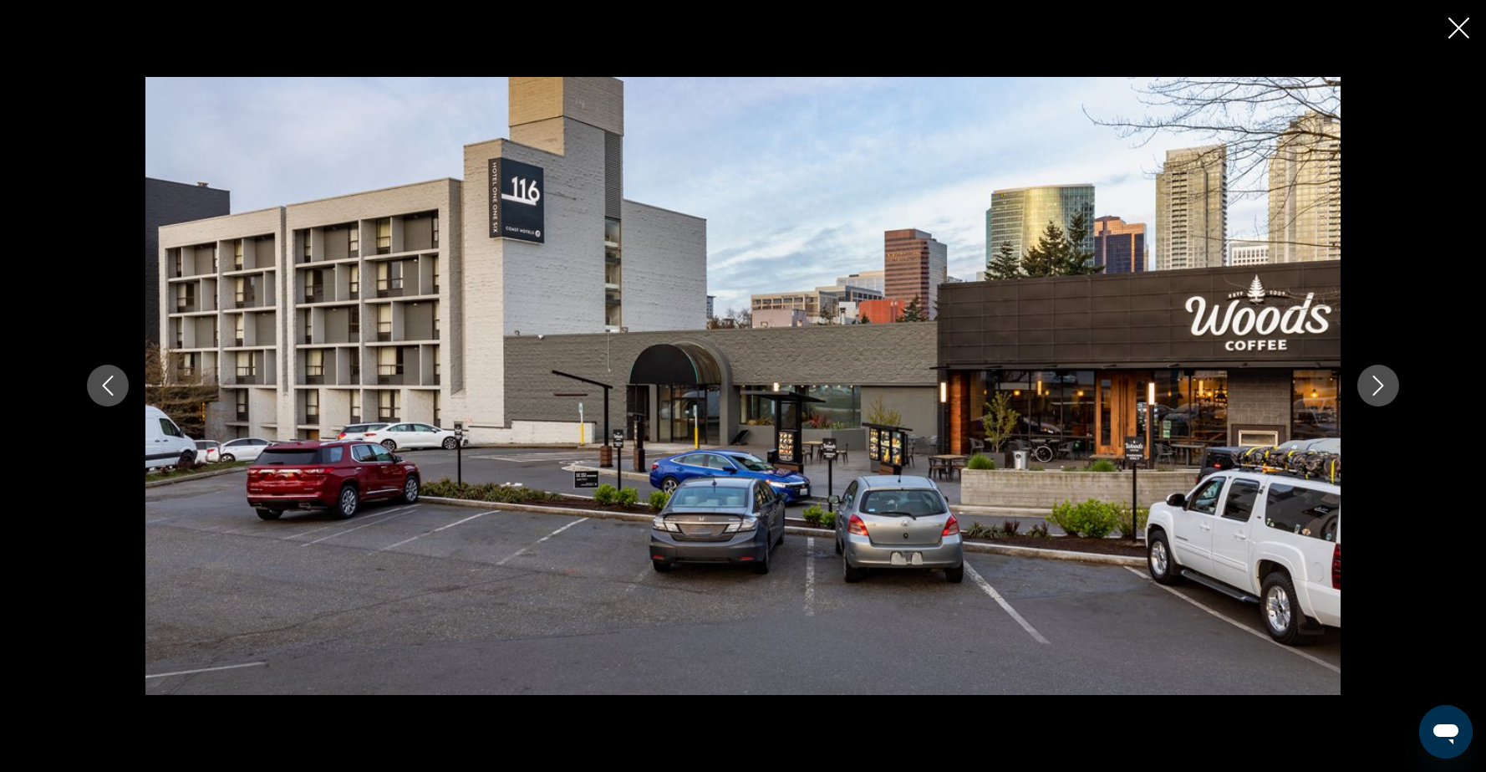
click at [1384, 396] on button "Next image" at bounding box center [1378, 385] width 42 height 42
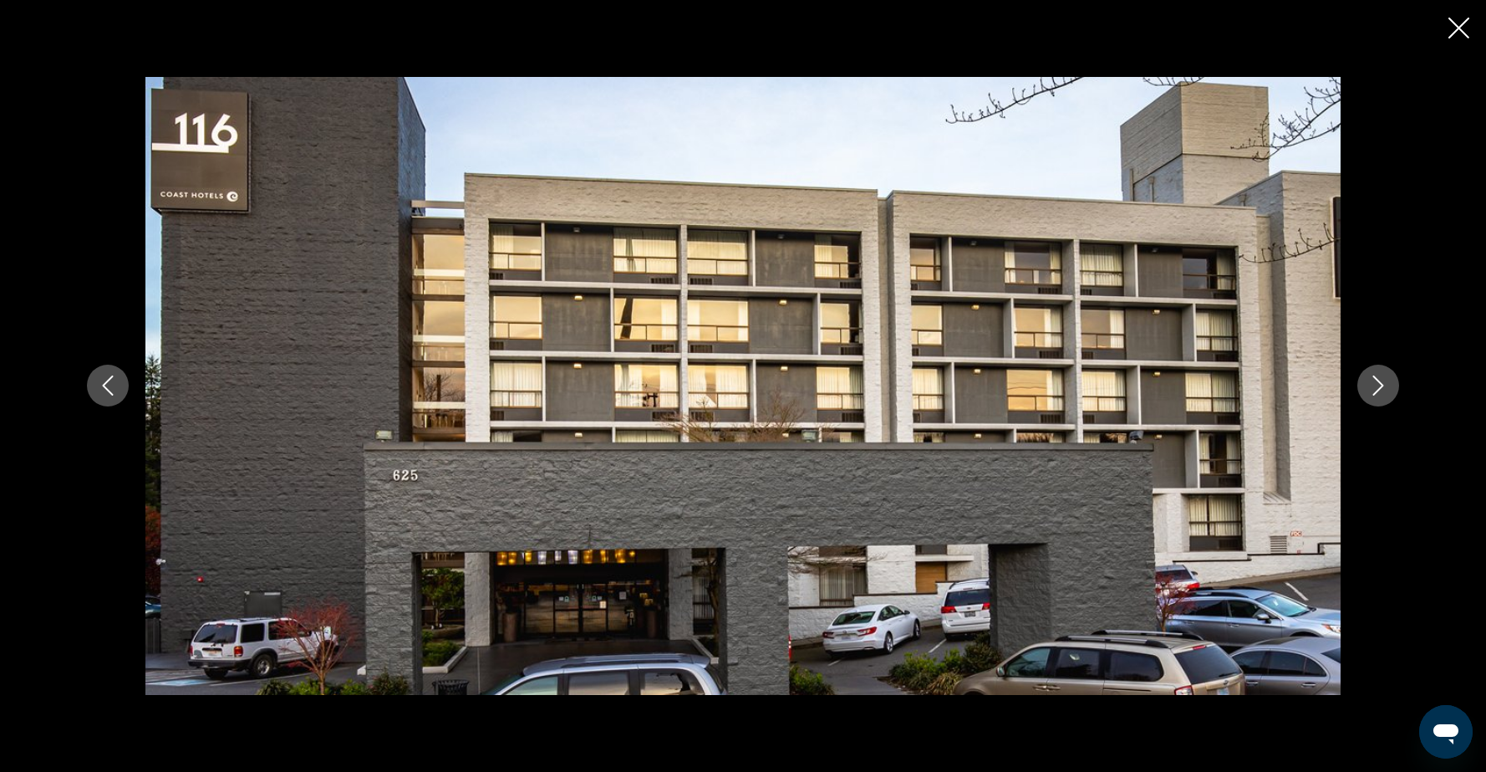
scroll to position [57, 0]
click at [1459, 28] on icon "Close slideshow" at bounding box center [1459, 28] width 21 height 21
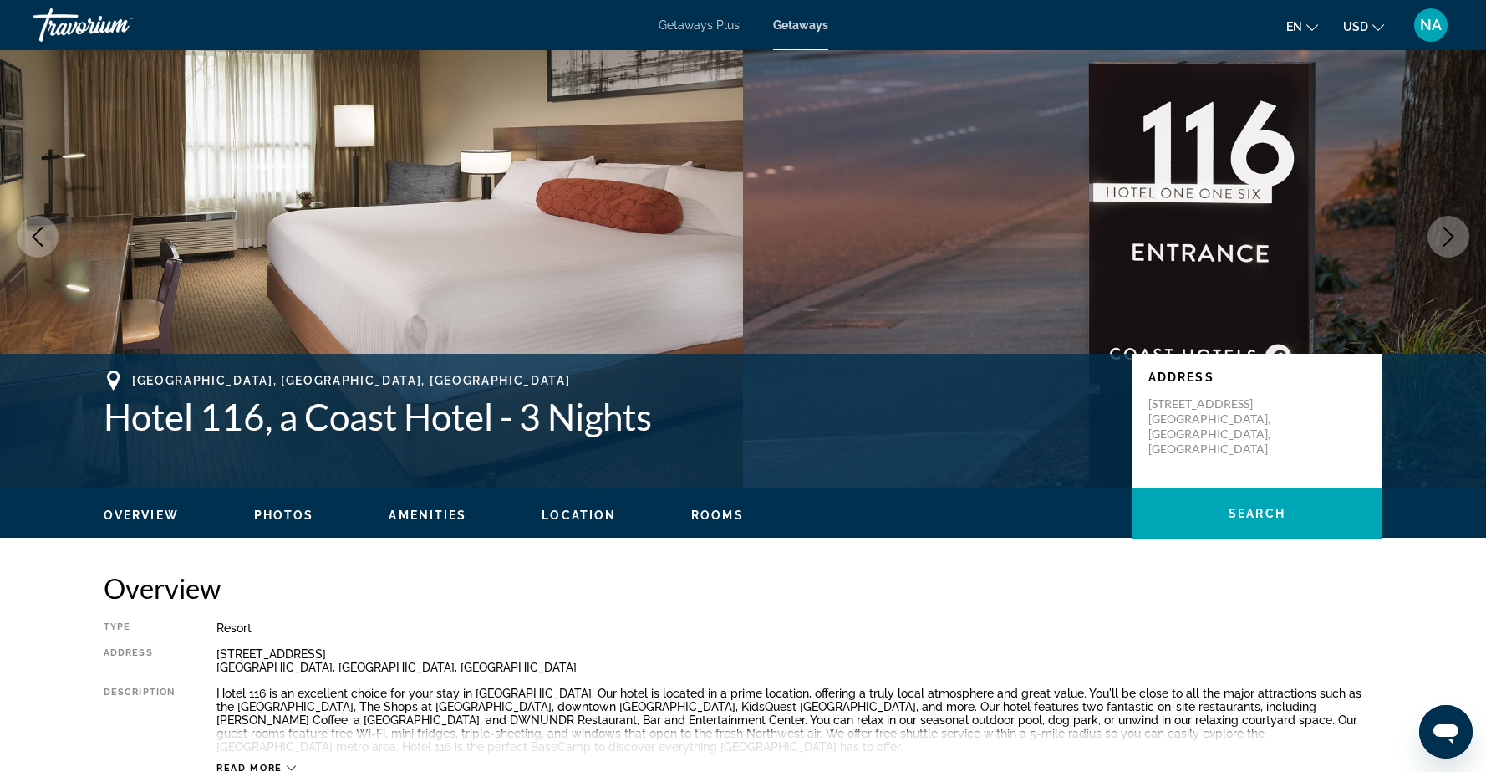
scroll to position [0, 0]
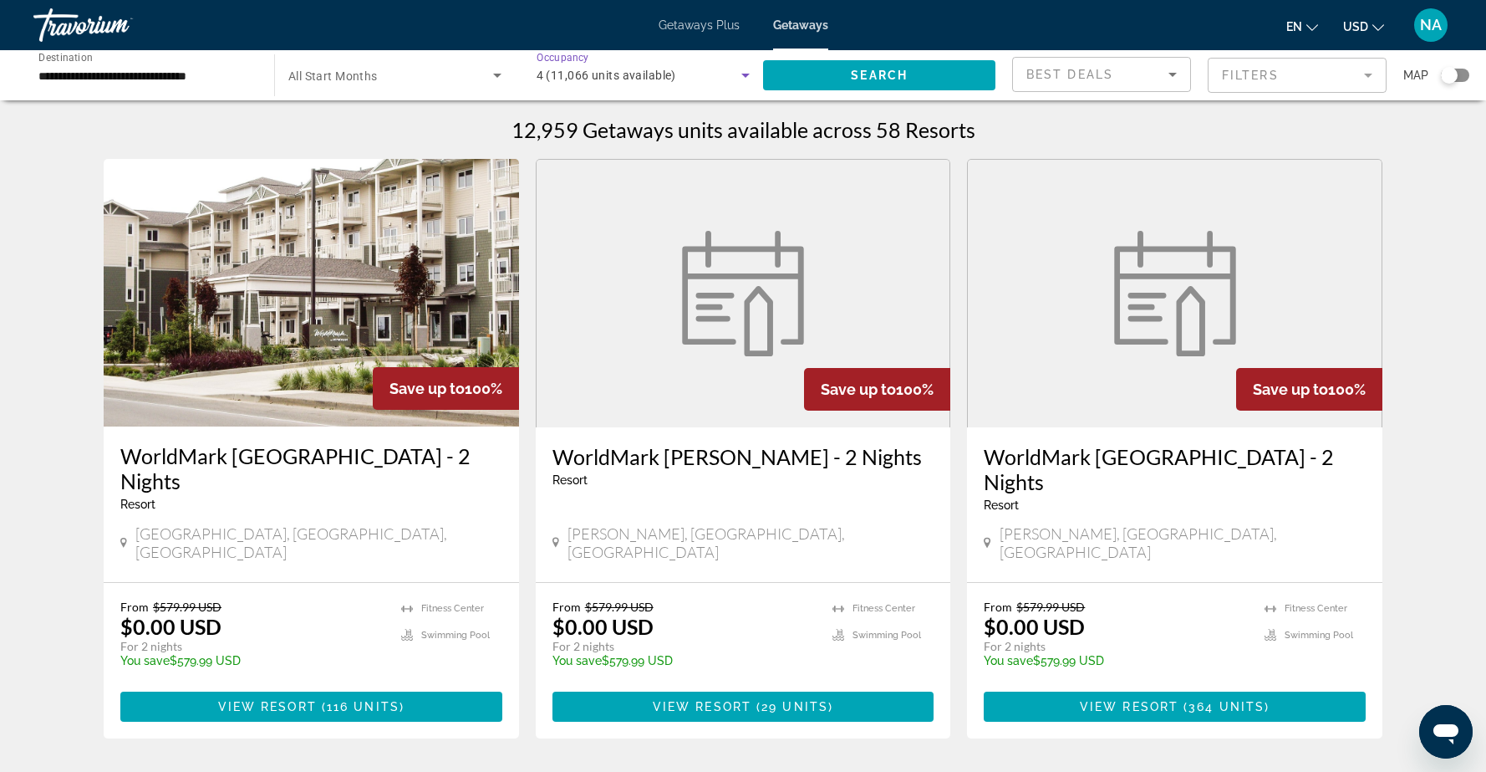
click at [749, 78] on icon "Search widget" at bounding box center [746, 75] width 20 height 20
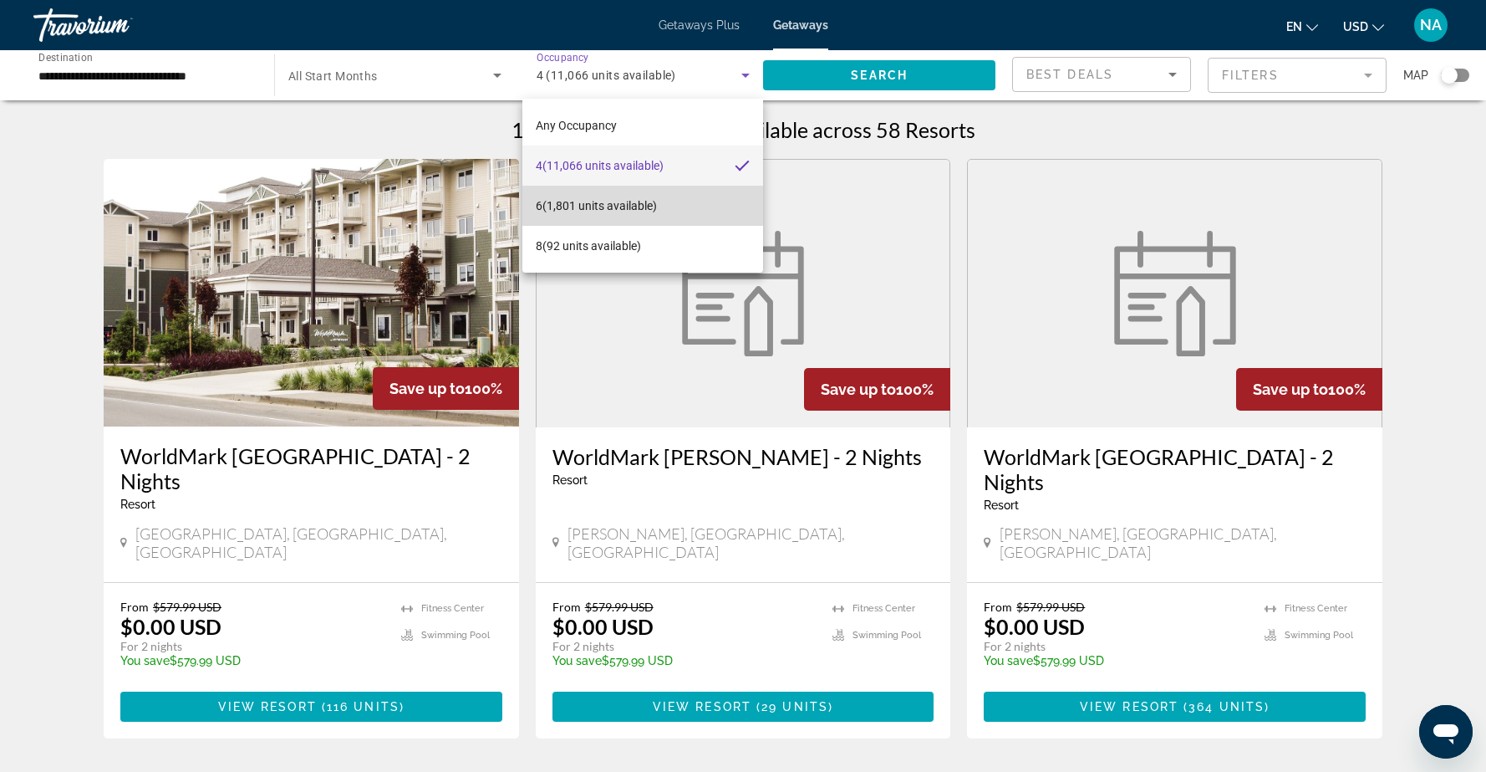
click at [632, 204] on span "6 (1,801 units available)" at bounding box center [596, 206] width 121 height 20
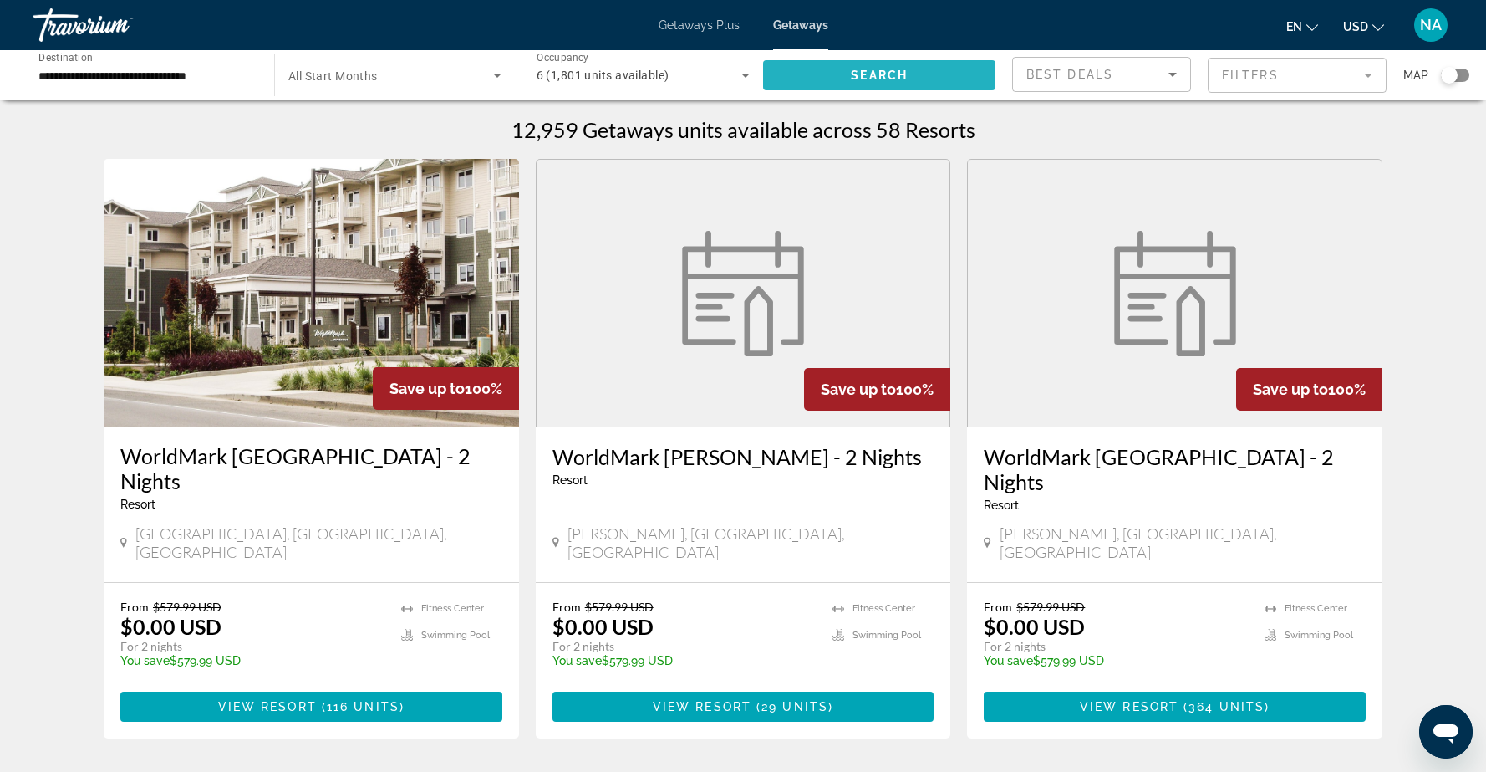
click at [843, 76] on span "Search widget" at bounding box center [879, 75] width 232 height 40
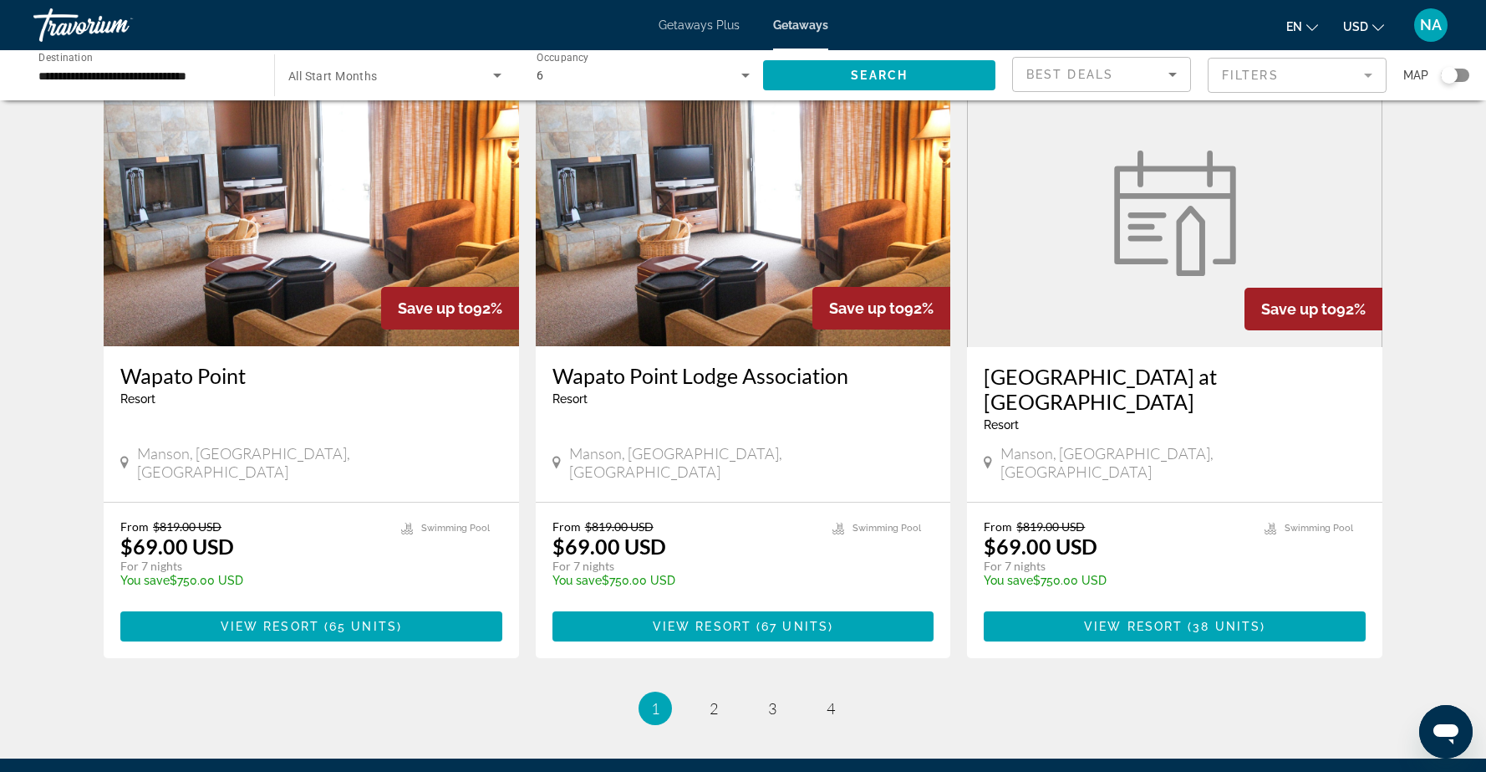
scroll to position [1918, 0]
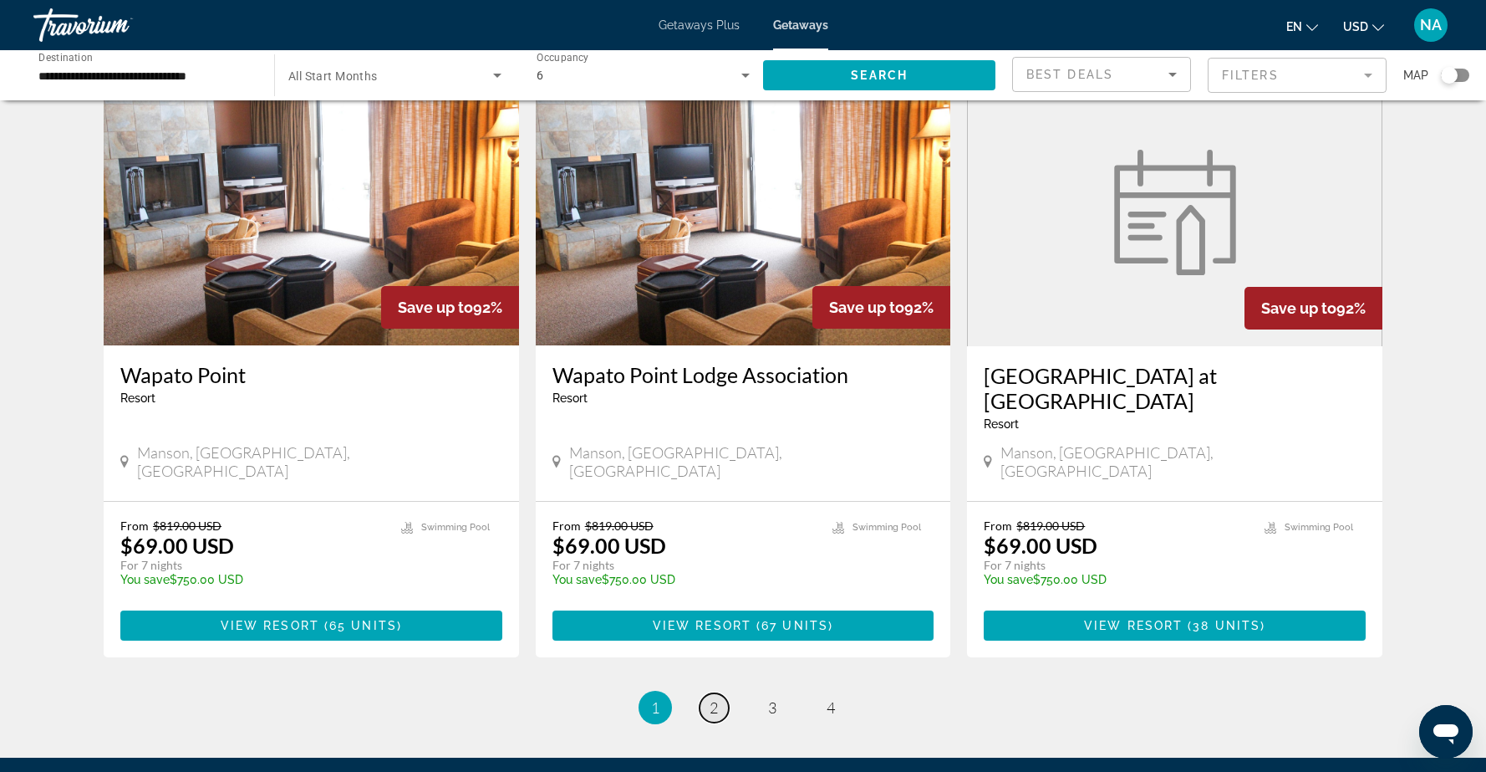
click at [712, 698] on span "2" at bounding box center [714, 707] width 8 height 18
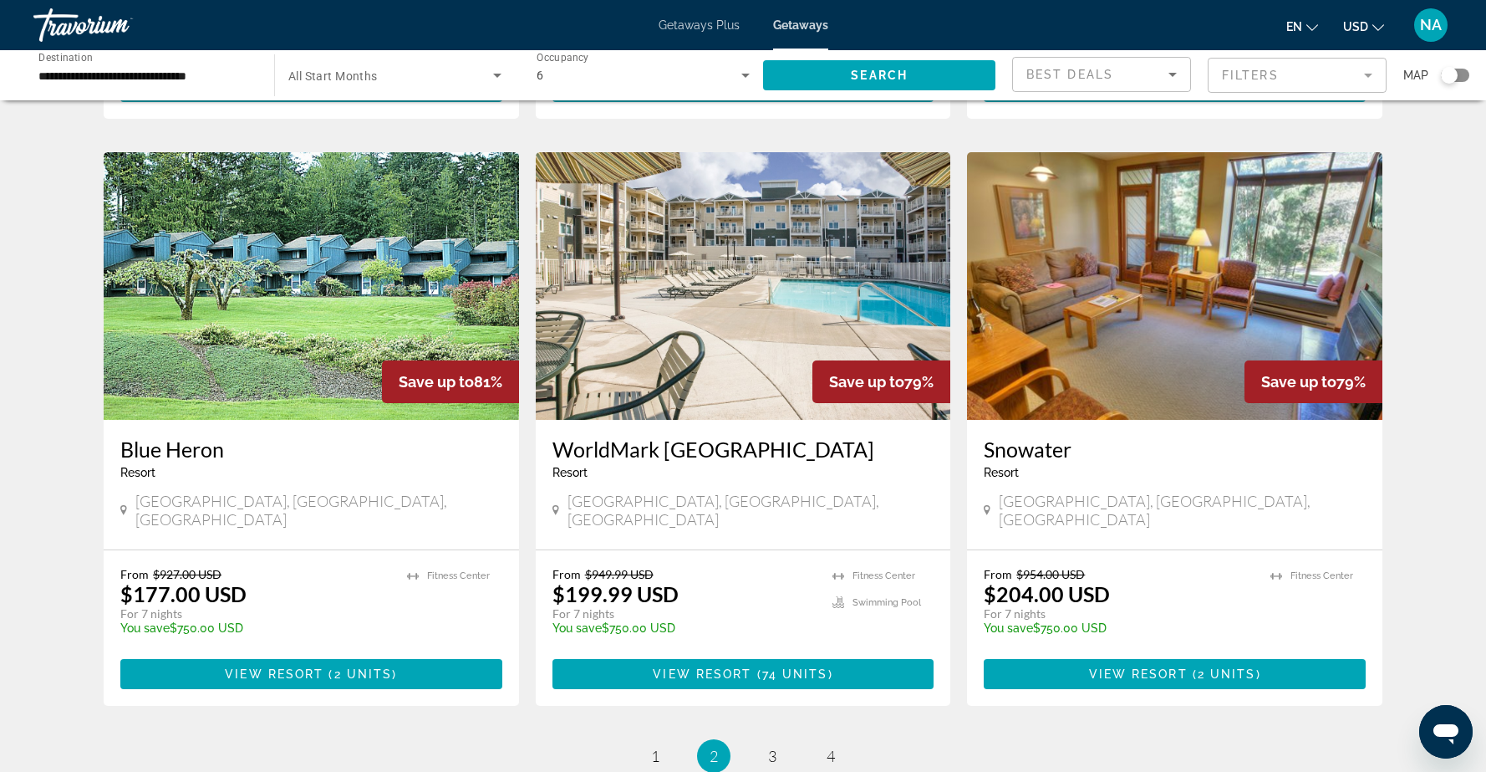
scroll to position [1822, 0]
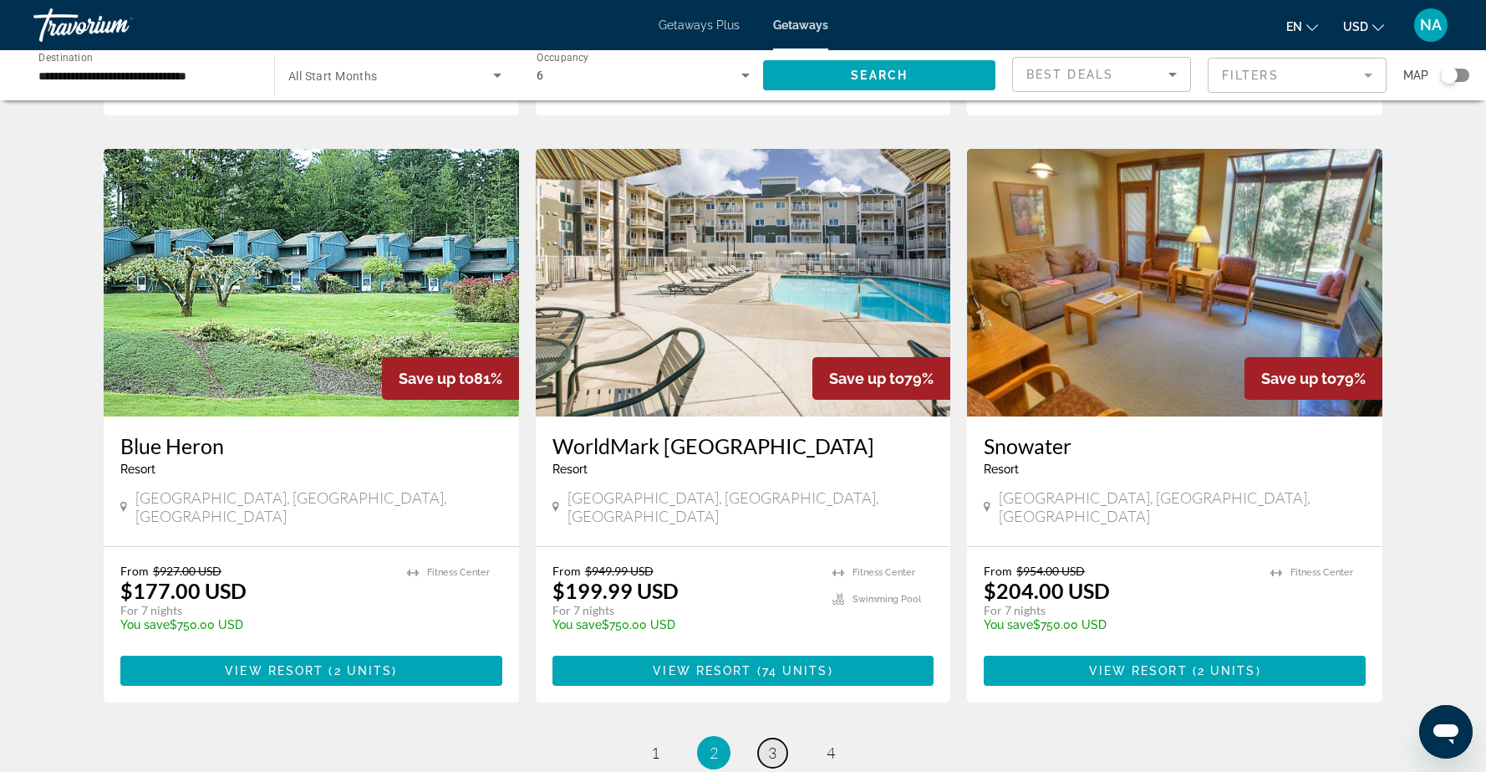
click at [767, 738] on link "page 3" at bounding box center [772, 752] width 29 height 29
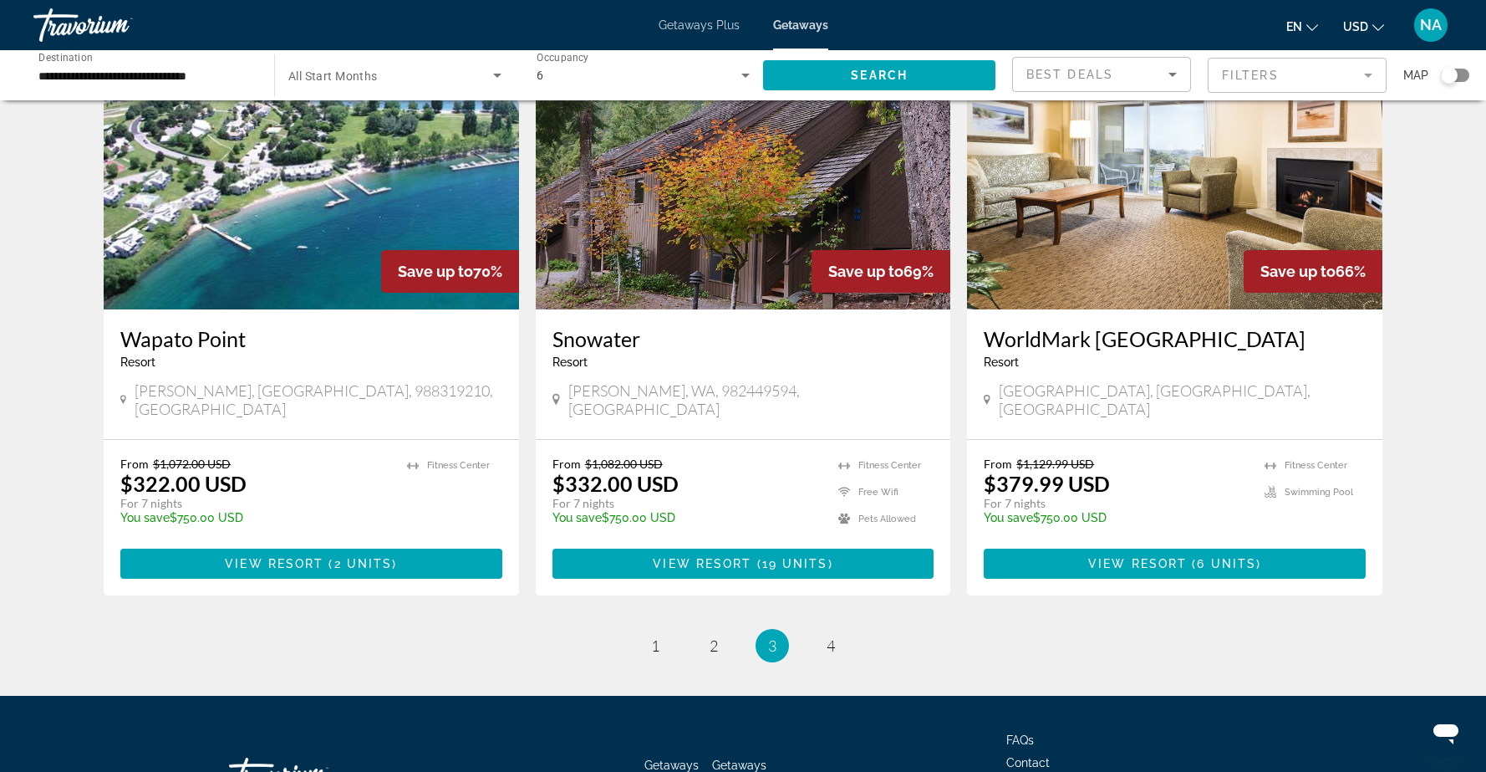
scroll to position [1958, 0]
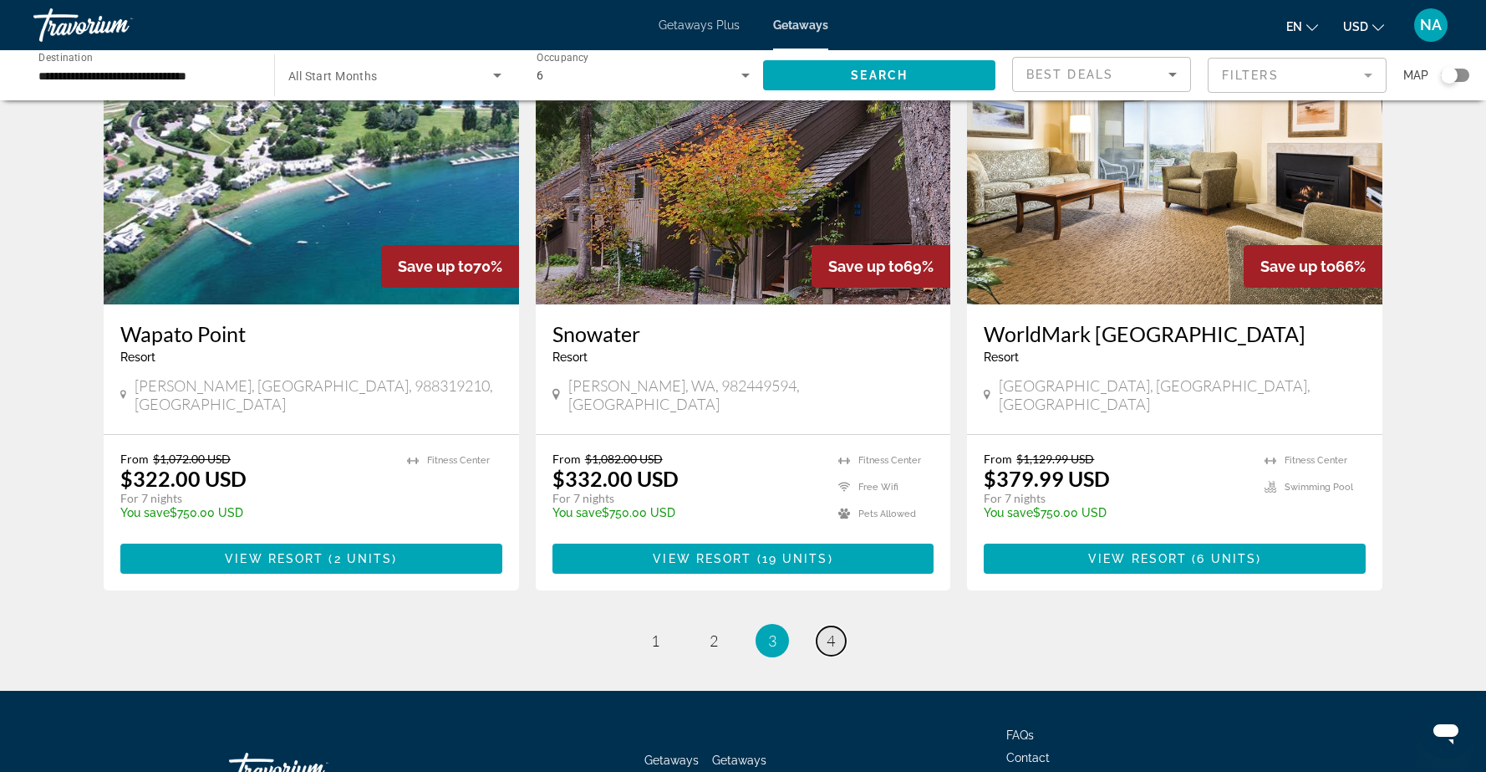
click at [836, 626] on link "page 4" at bounding box center [831, 640] width 29 height 29
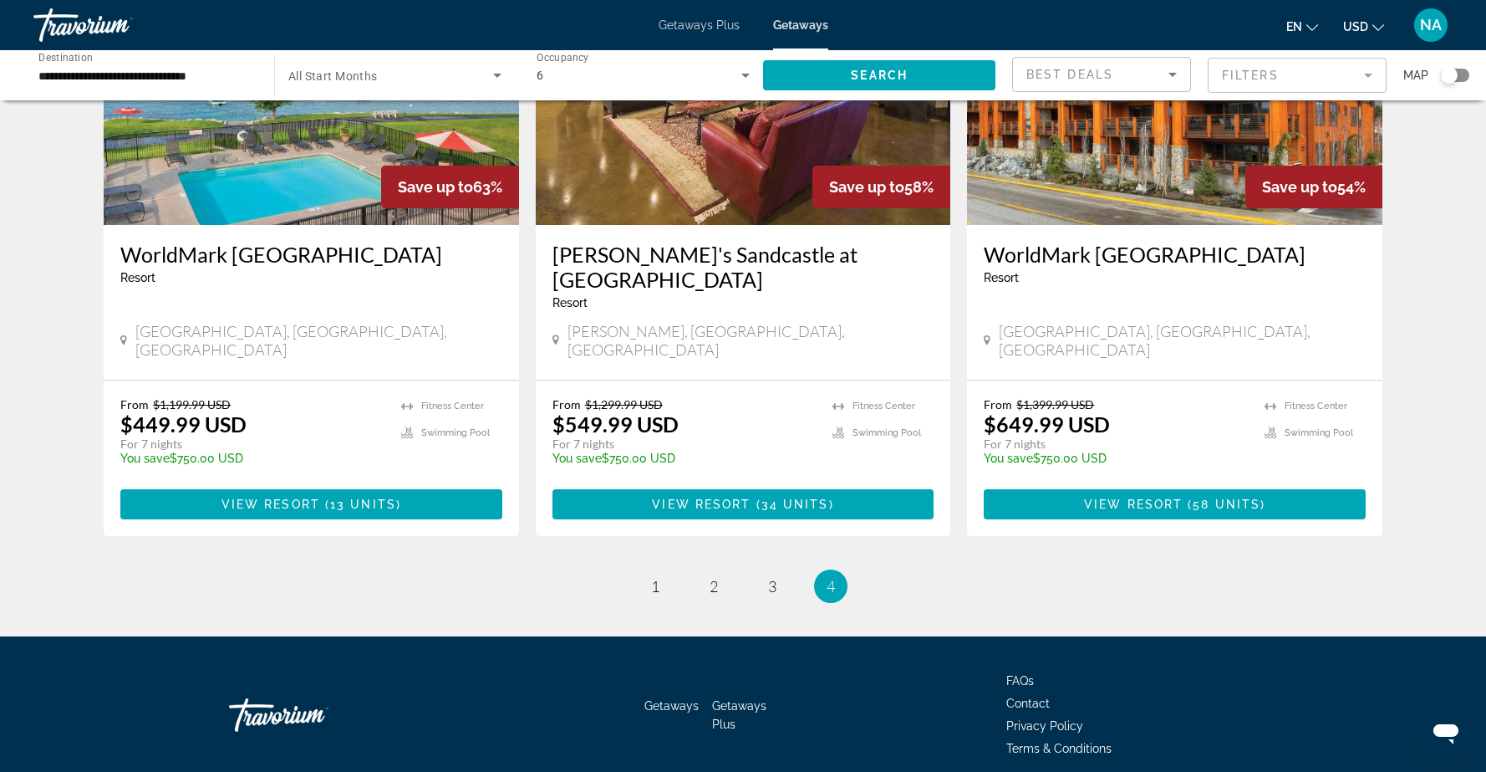
scroll to position [194, 0]
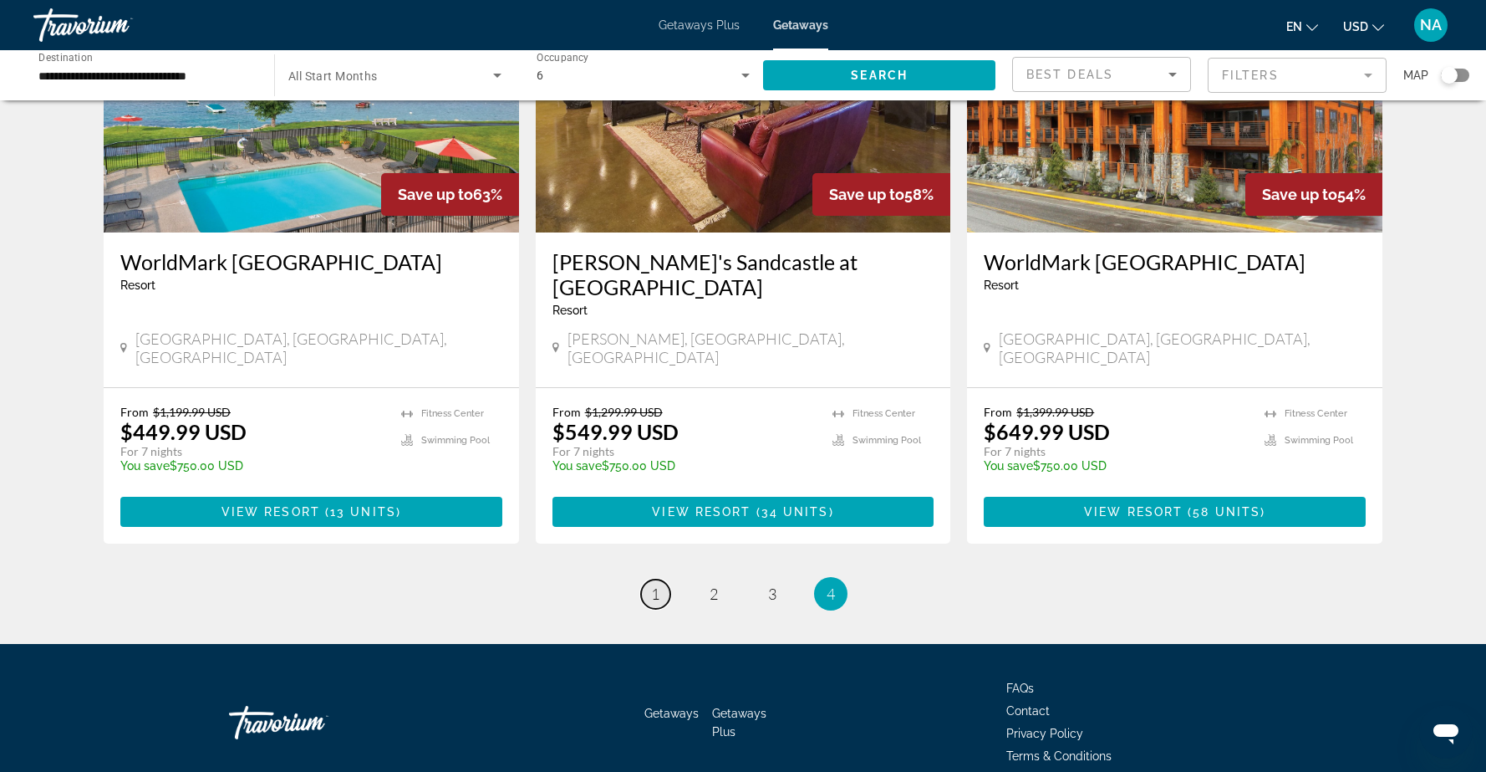
click at [656, 584] on span "1" at bounding box center [655, 593] width 8 height 18
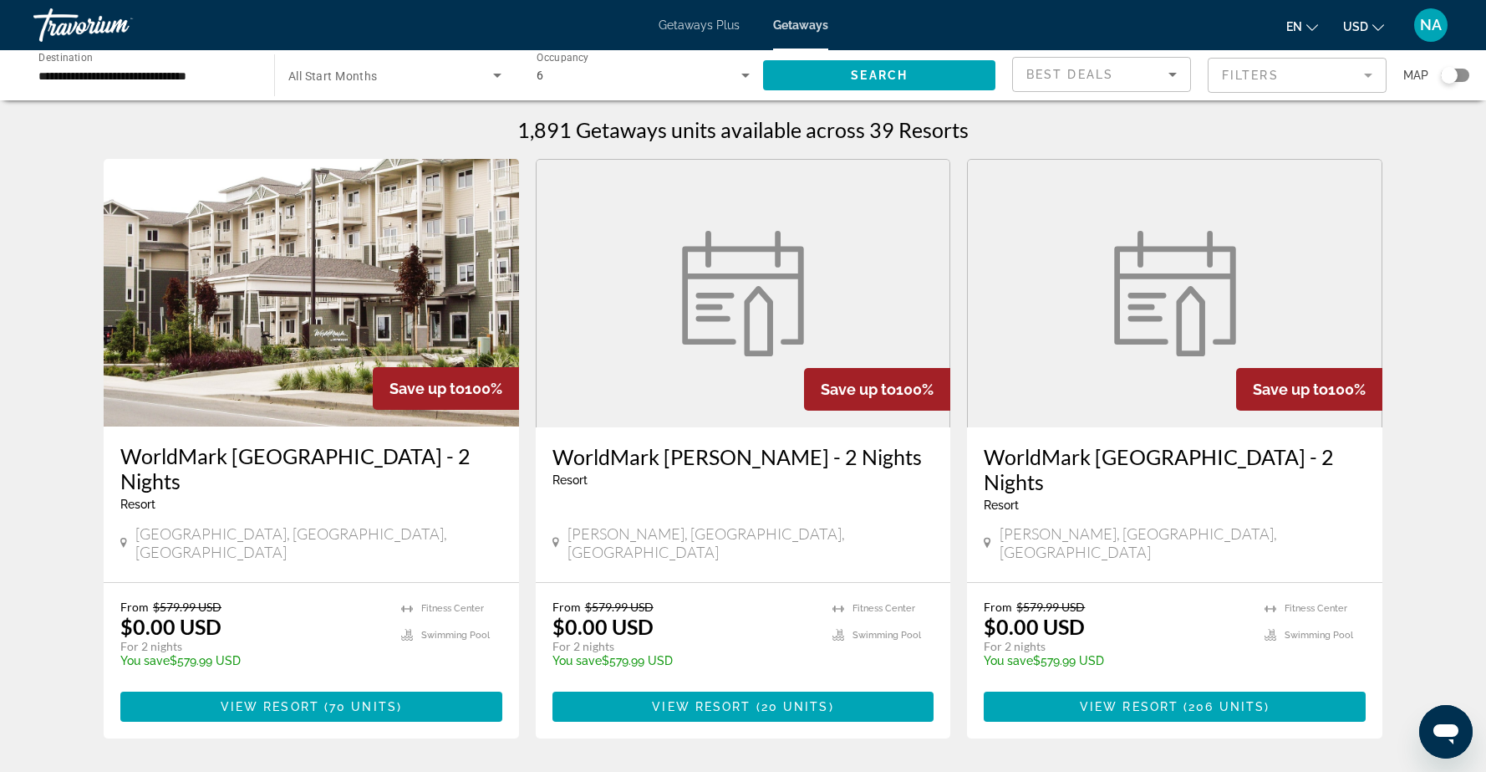
click at [357, 325] on img "Main content" at bounding box center [311, 292] width 415 height 267
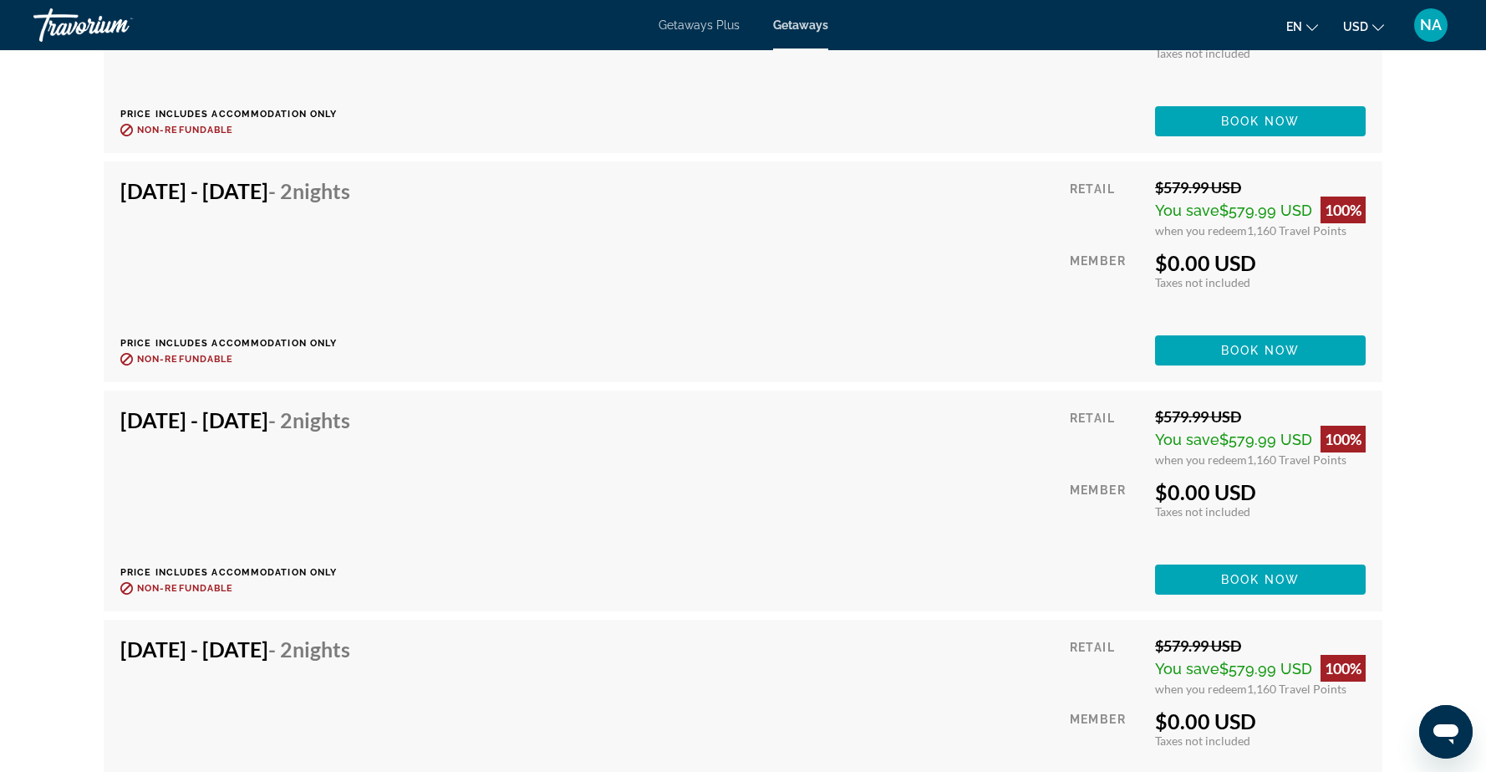
scroll to position [3545, 0]
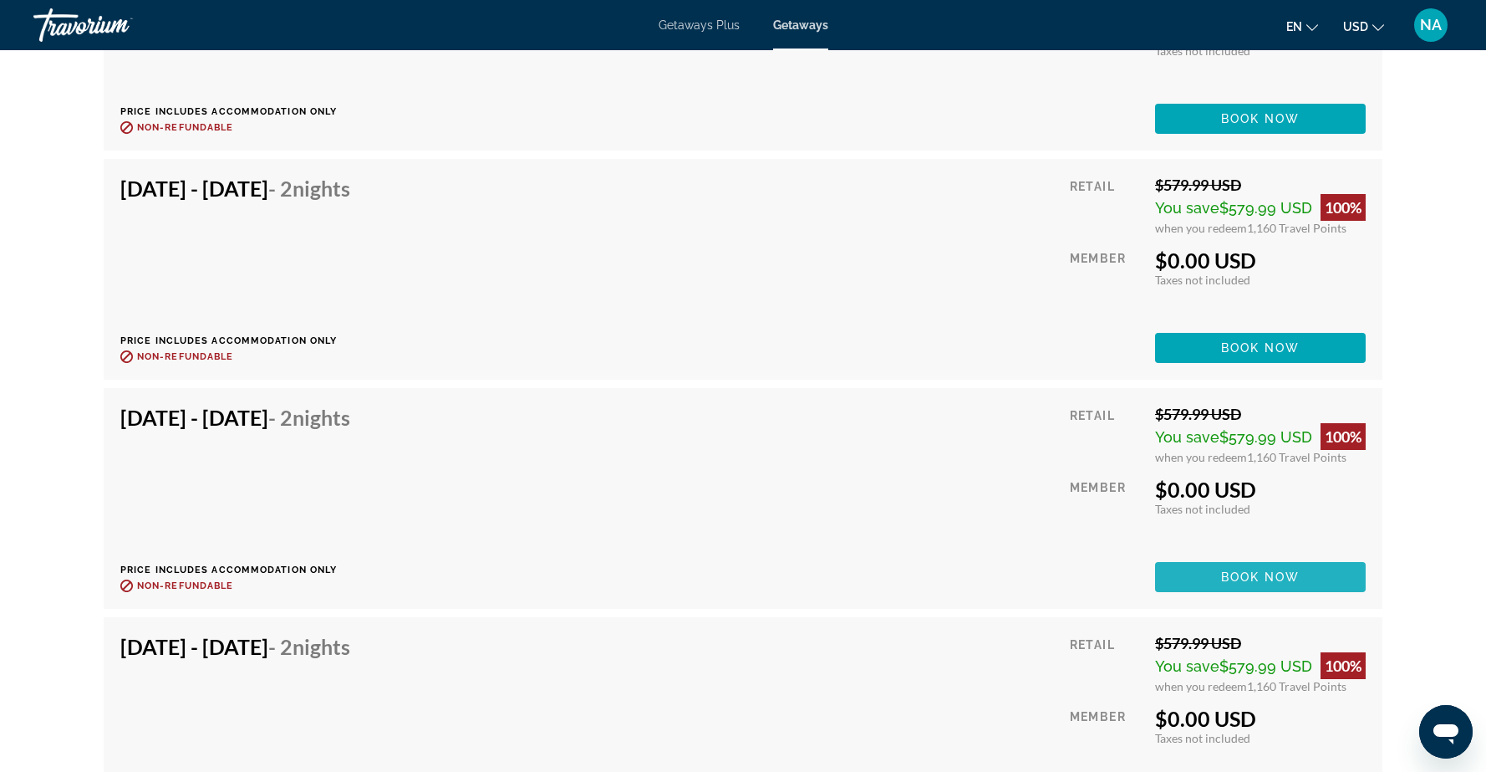
click at [1234, 570] on span "Book now" at bounding box center [1260, 576] width 79 height 13
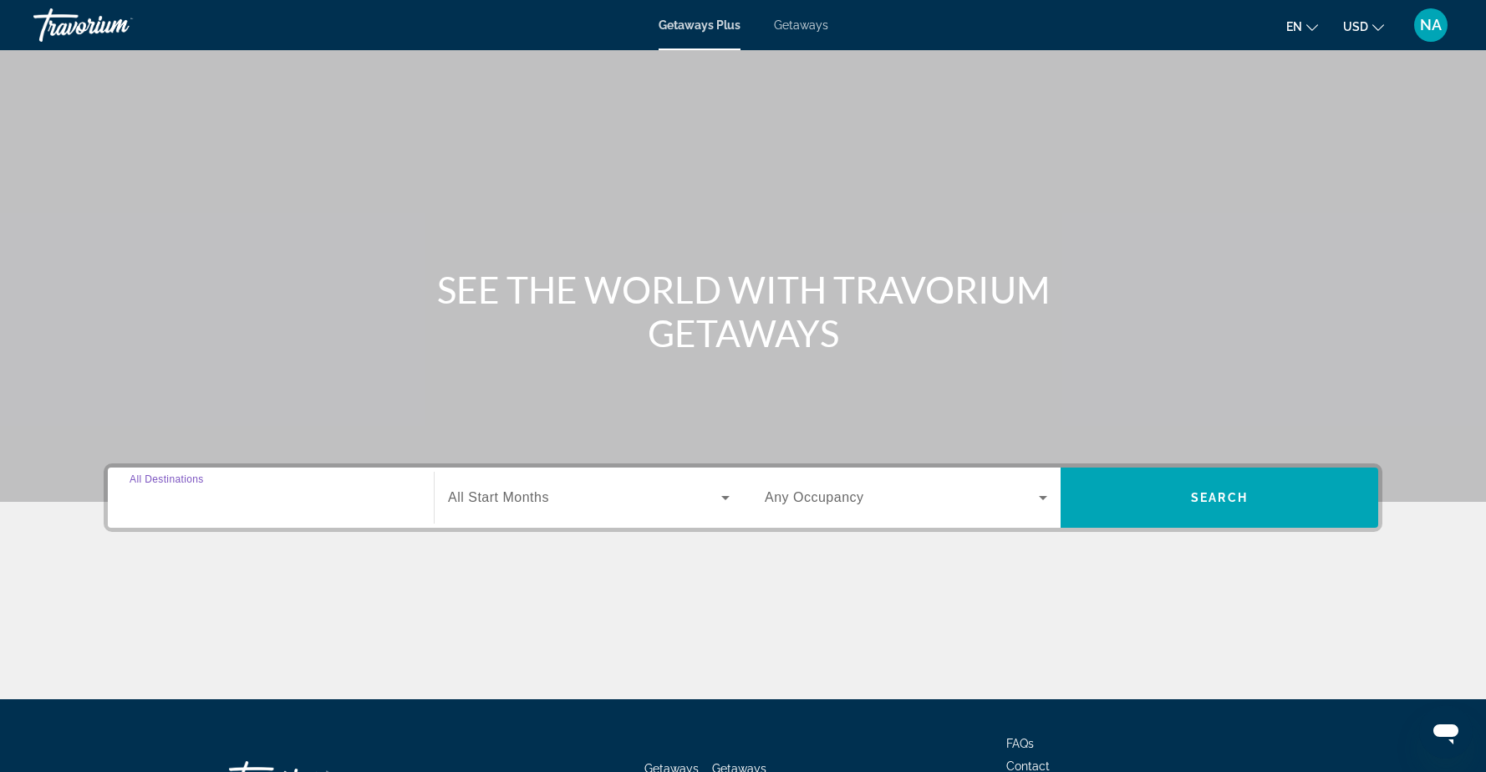
click at [278, 496] on input "Destination All Destinations" at bounding box center [271, 498] width 283 height 20
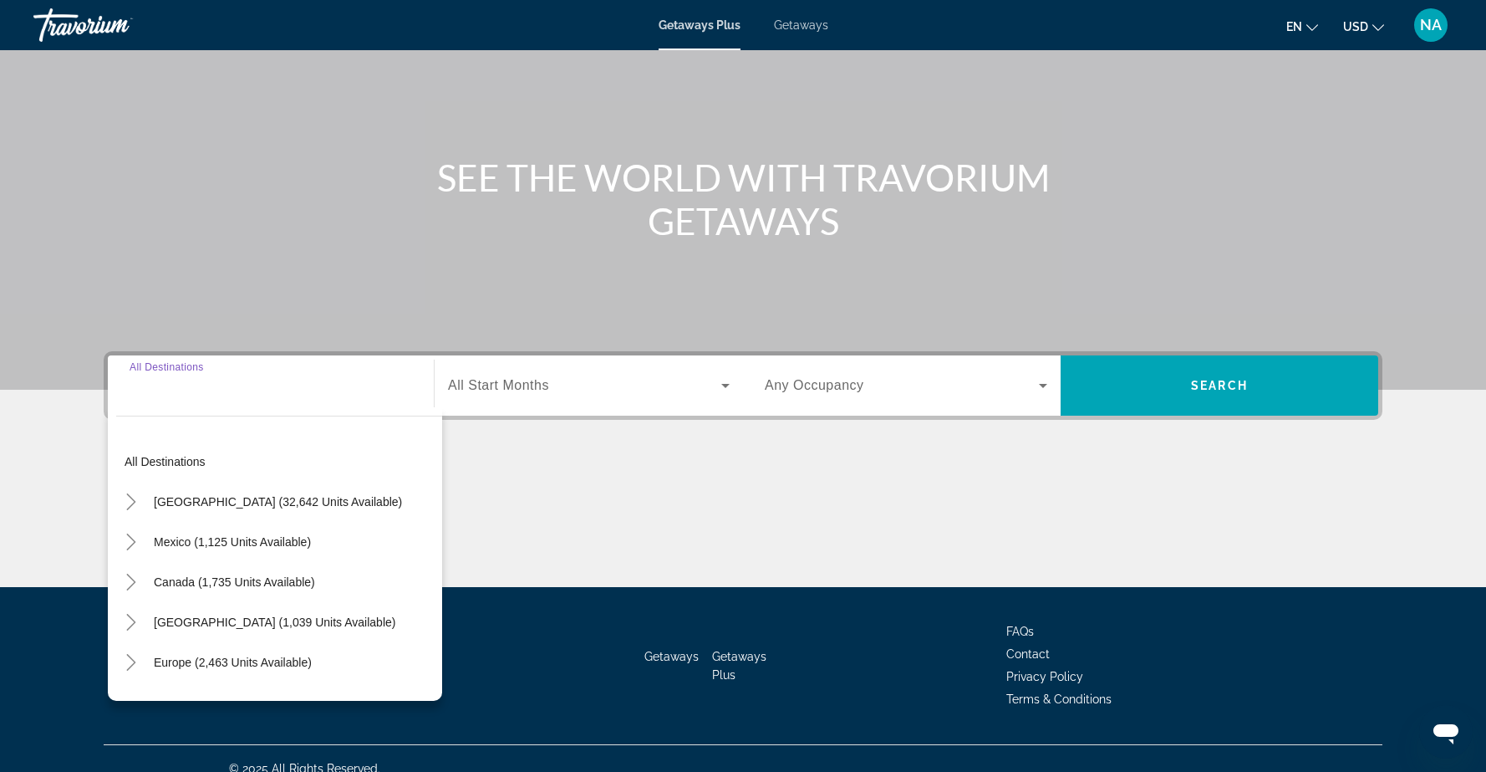
scroll to position [132, 0]
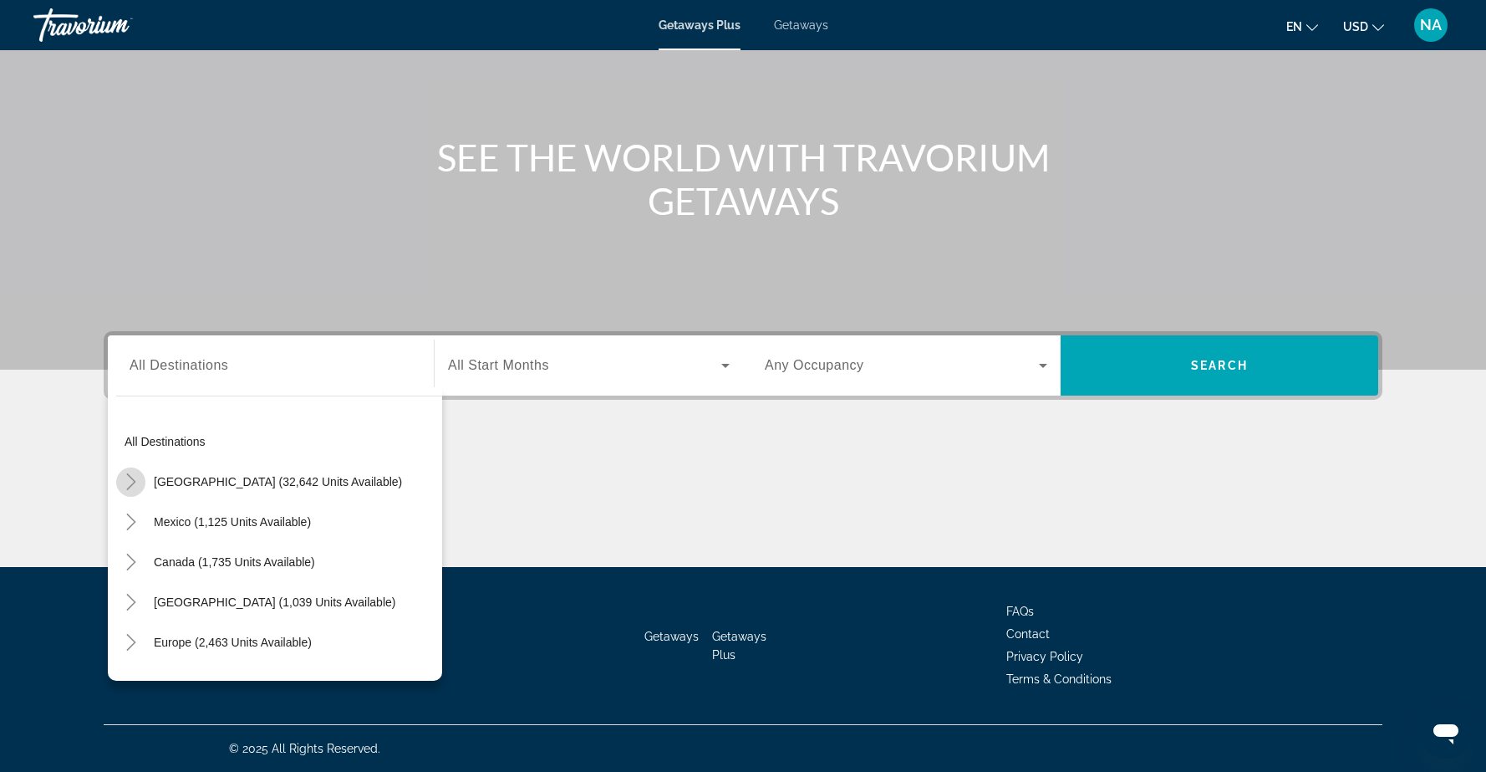
click at [129, 475] on icon "Toggle United States (32,642 units available)" at bounding box center [130, 481] width 9 height 17
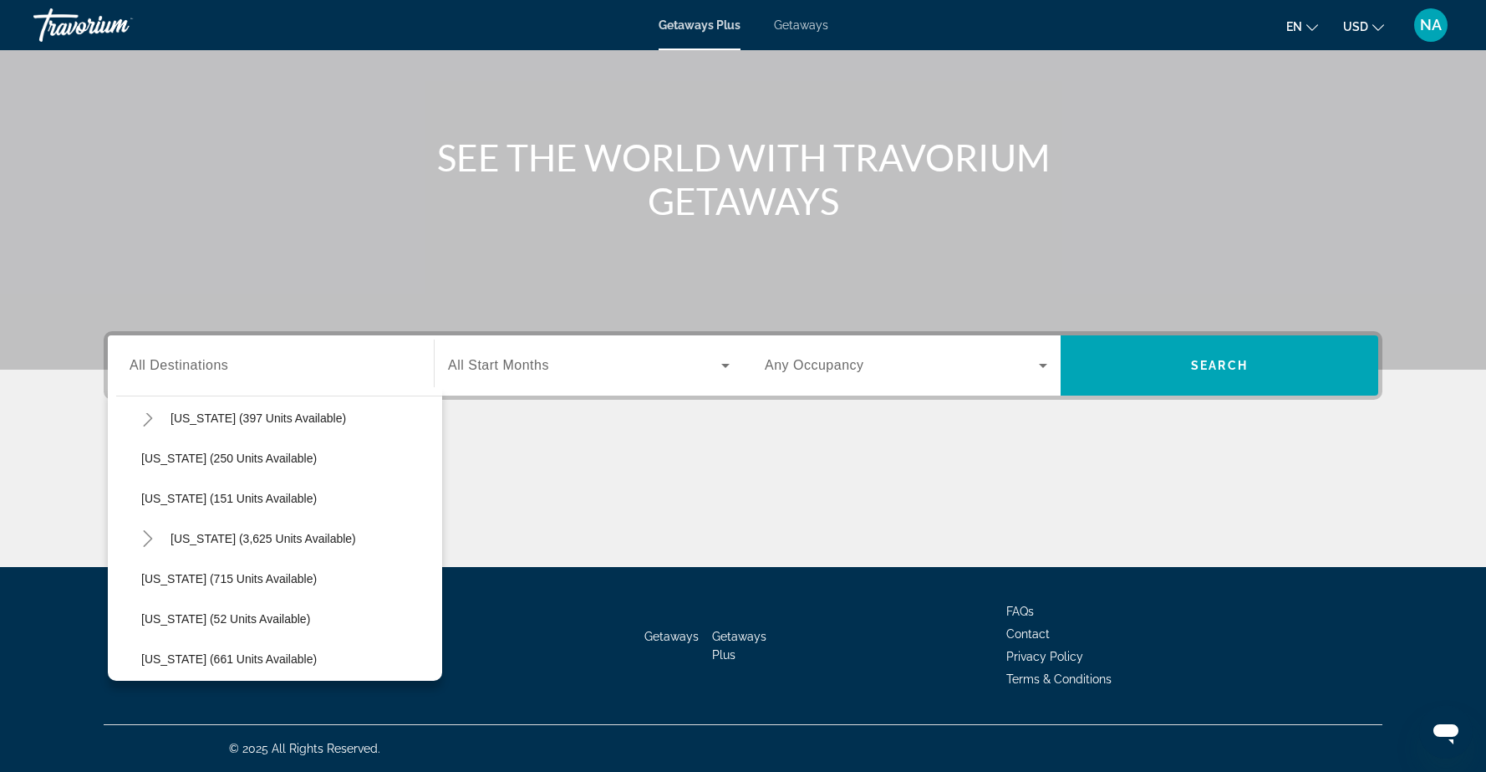
scroll to position [1361, 0]
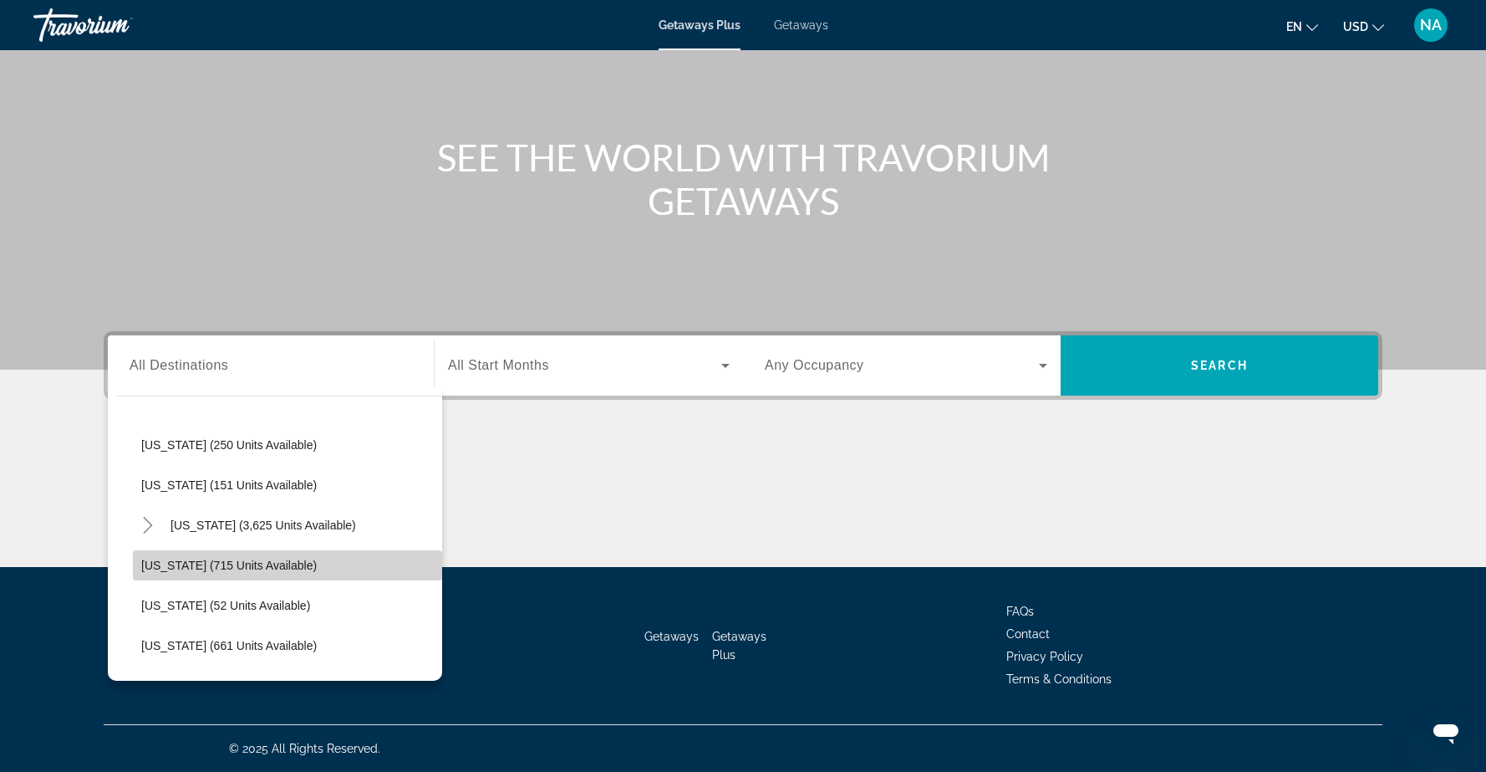
click at [207, 566] on span "Washington (715 units available)" at bounding box center [229, 564] width 176 height 13
type input "**********"
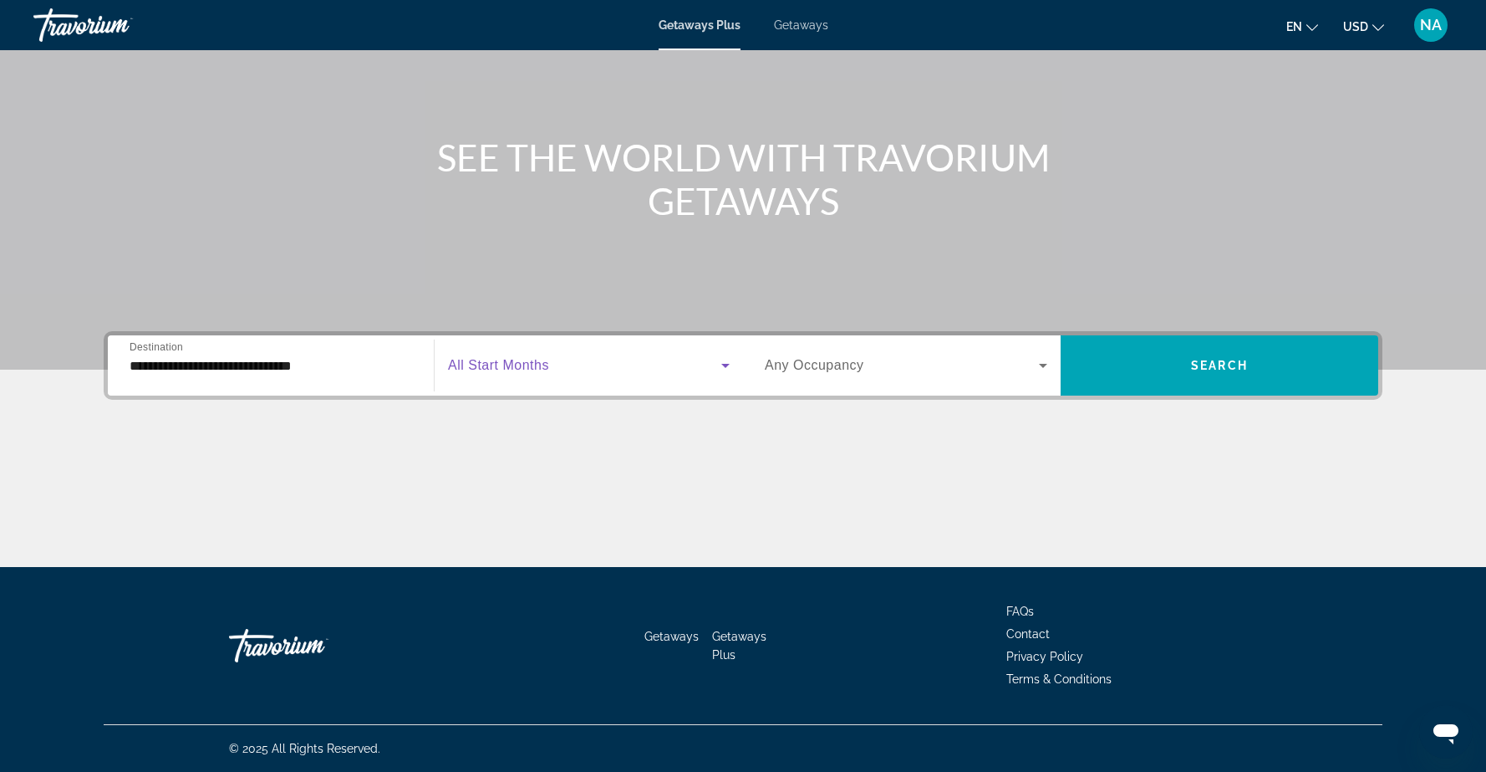
click at [731, 364] on icon "Search widget" at bounding box center [726, 365] width 20 height 20
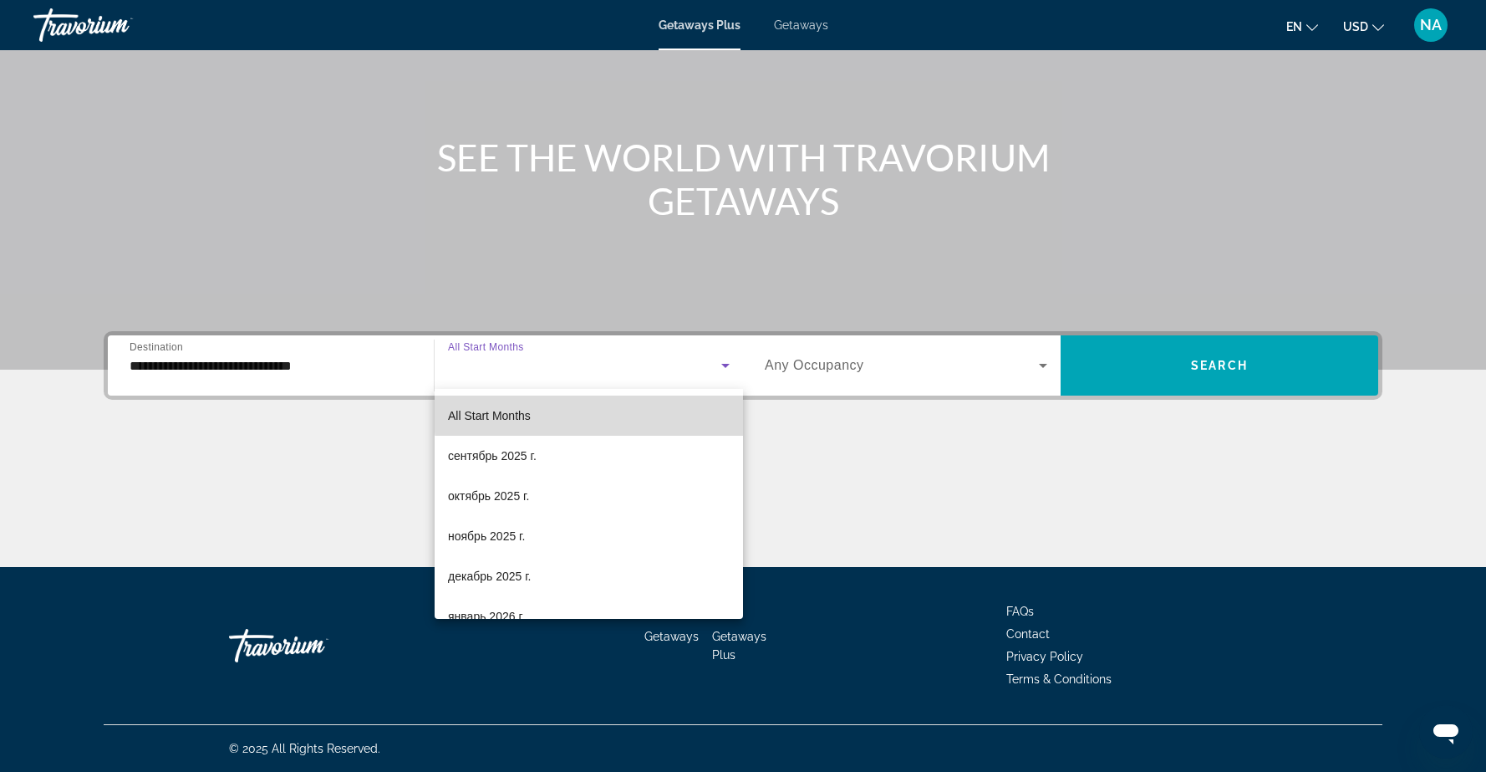
click at [643, 413] on mat-option "All Start Months" at bounding box center [589, 415] width 308 height 40
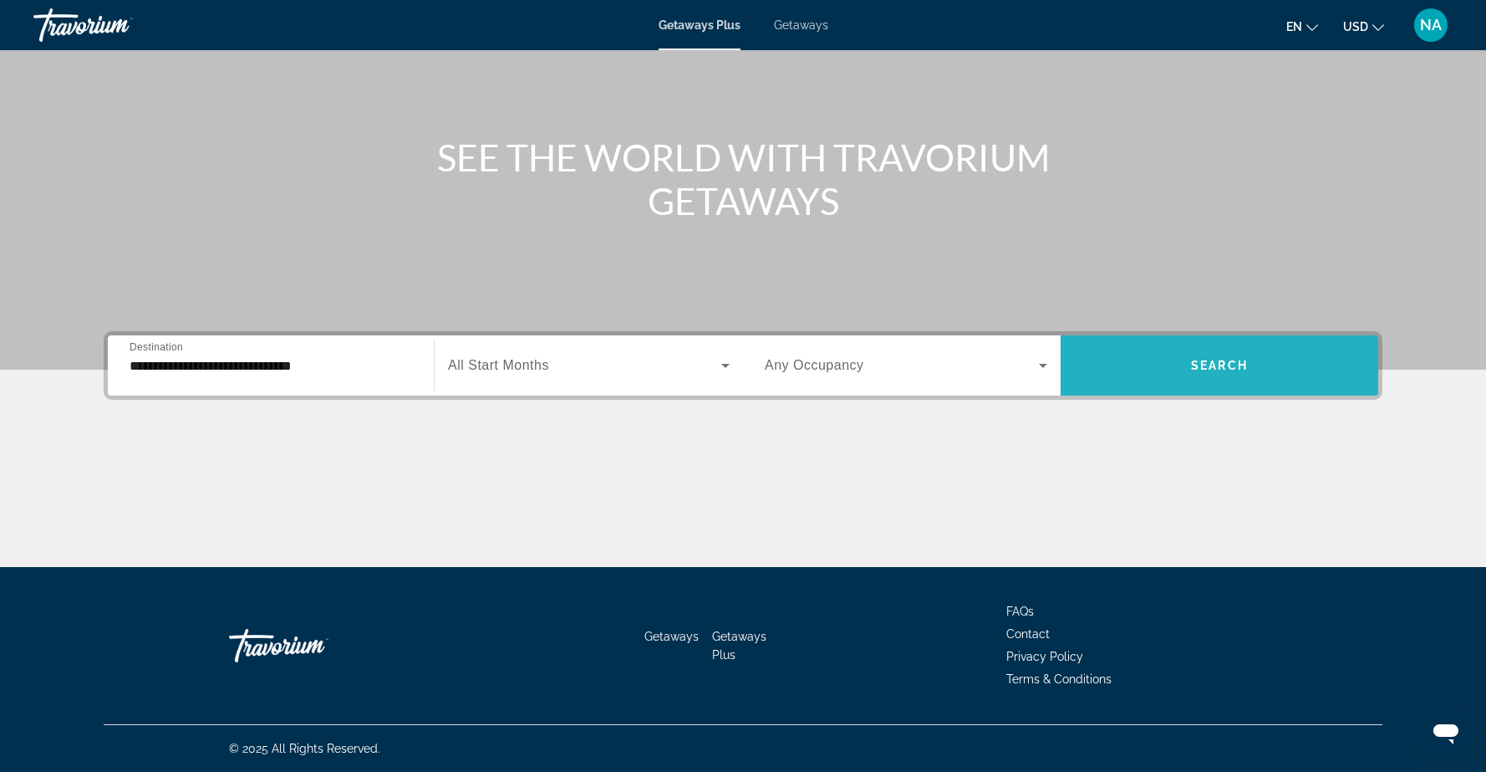
click at [1203, 366] on span "Search" at bounding box center [1219, 365] width 57 height 13
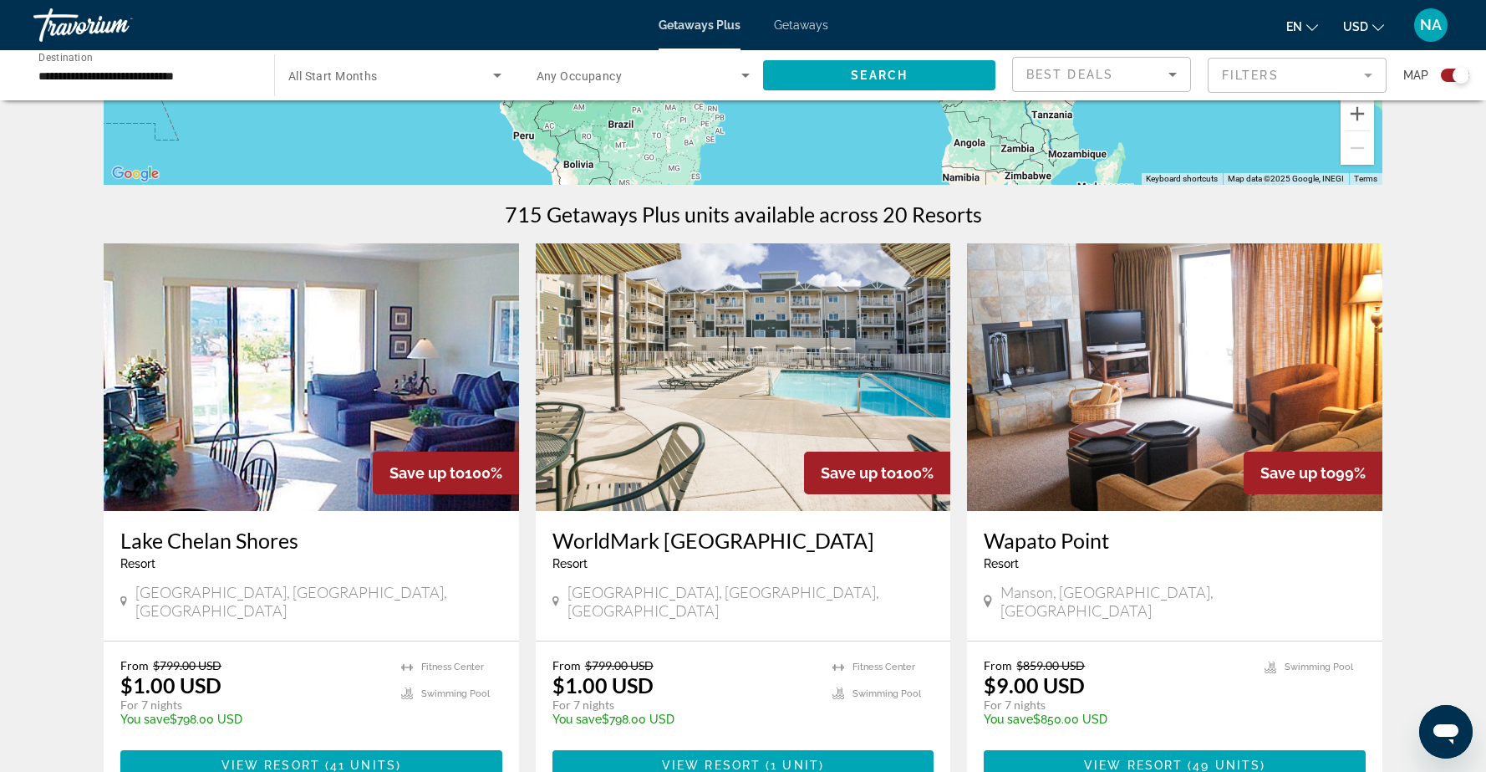
scroll to position [449, 0]
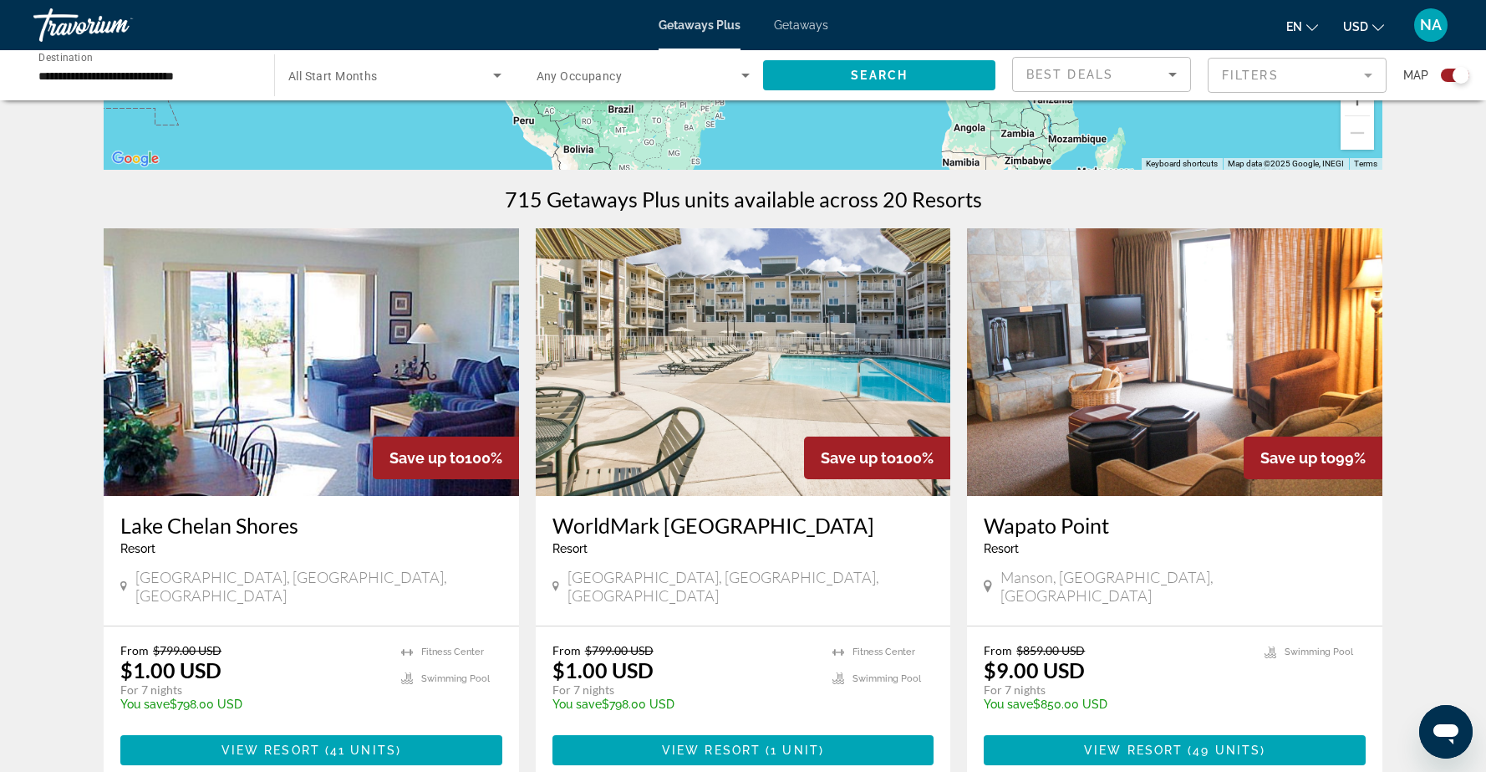
click at [304, 355] on img "Main content" at bounding box center [311, 361] width 415 height 267
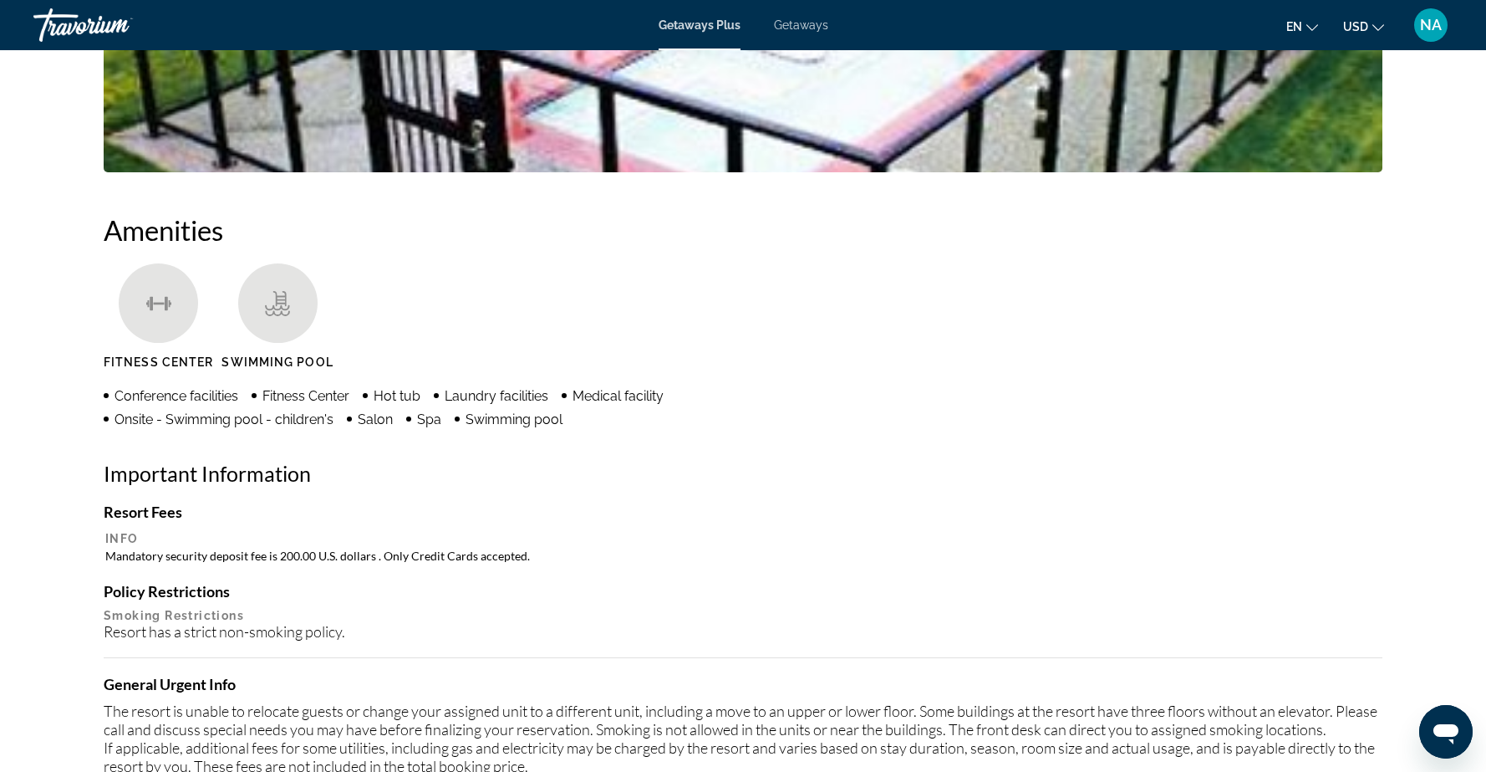
scroll to position [1149, 0]
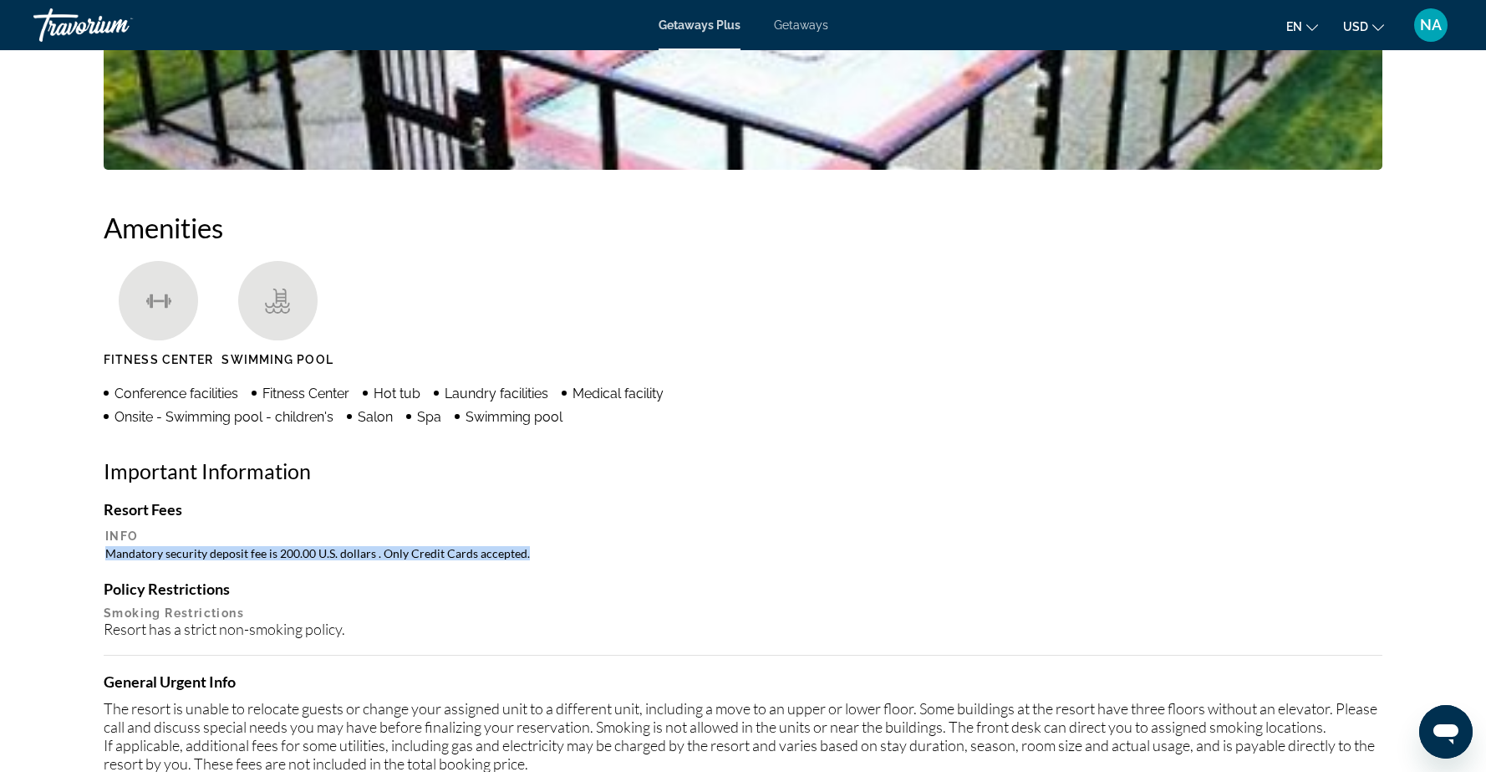
drag, startPoint x: 108, startPoint y: 554, endPoint x: 531, endPoint y: 558, distance: 423.0
click at [531, 558] on td "Mandatory security deposit fee is 200.00 U.S. dollars . Only Credit Cards accep…" at bounding box center [743, 553] width 1276 height 16
click at [615, 619] on div "Resort has a strict non-smoking policy." at bounding box center [743, 628] width 1279 height 18
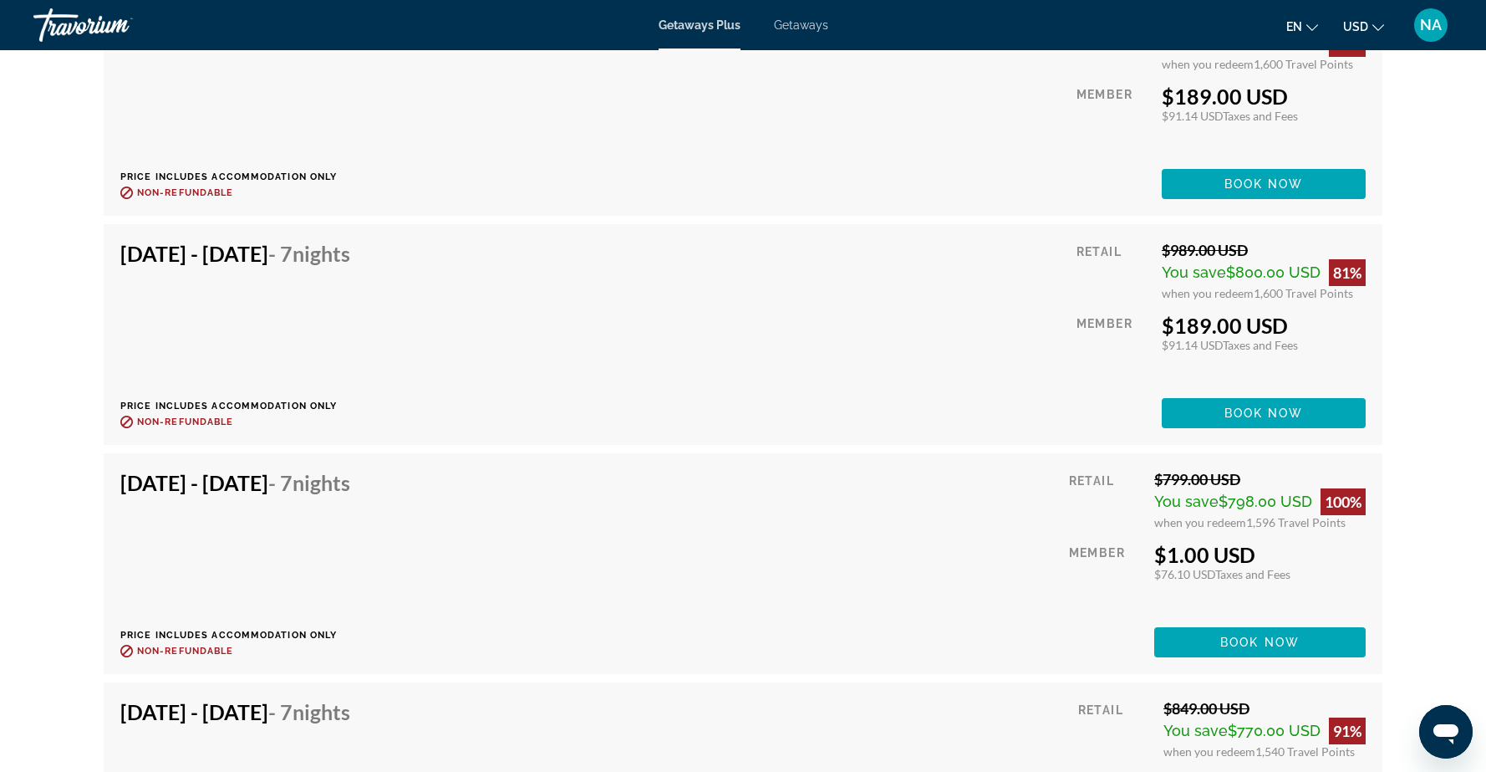
scroll to position [3169, 0]
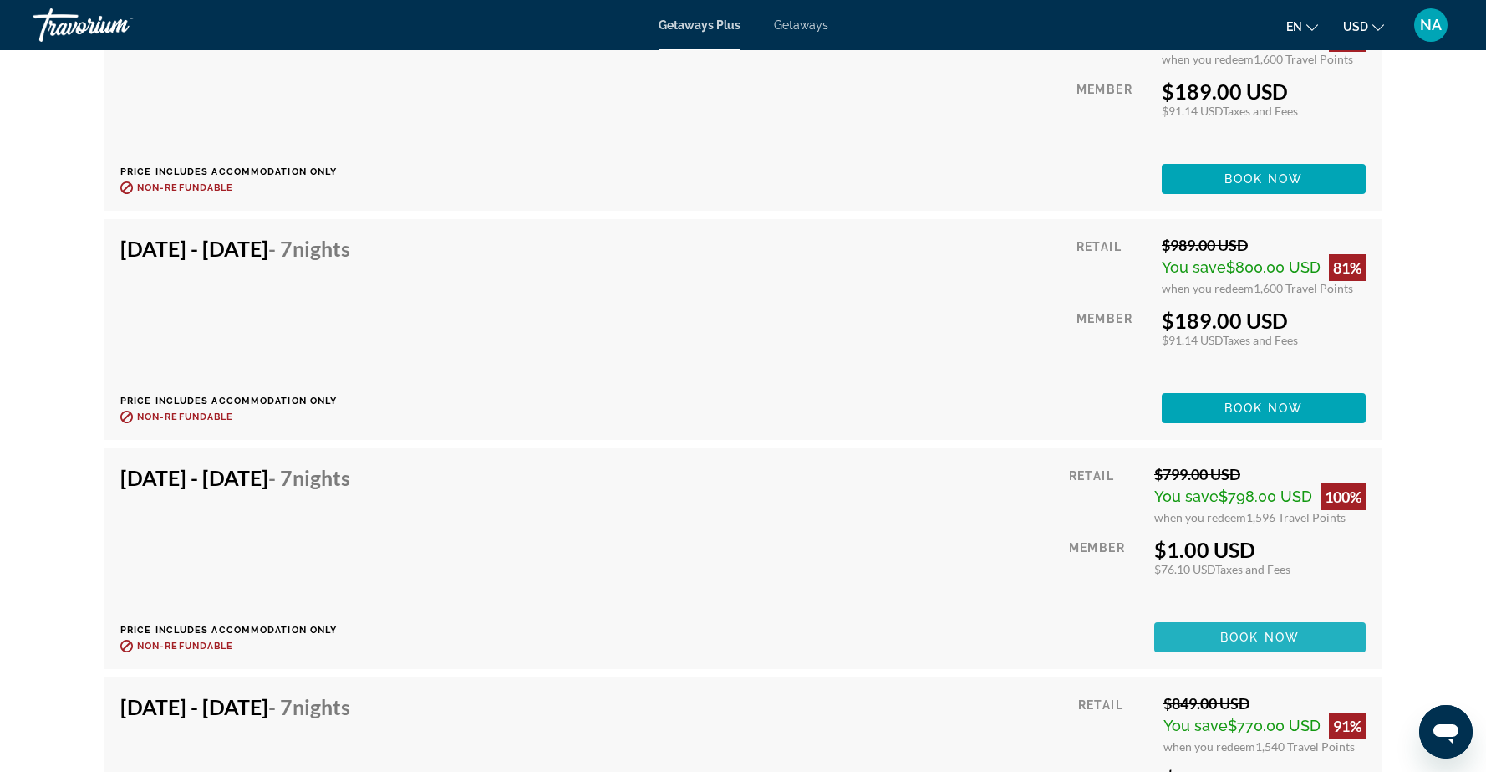
click at [1229, 633] on span "Book now" at bounding box center [1259, 636] width 79 height 13
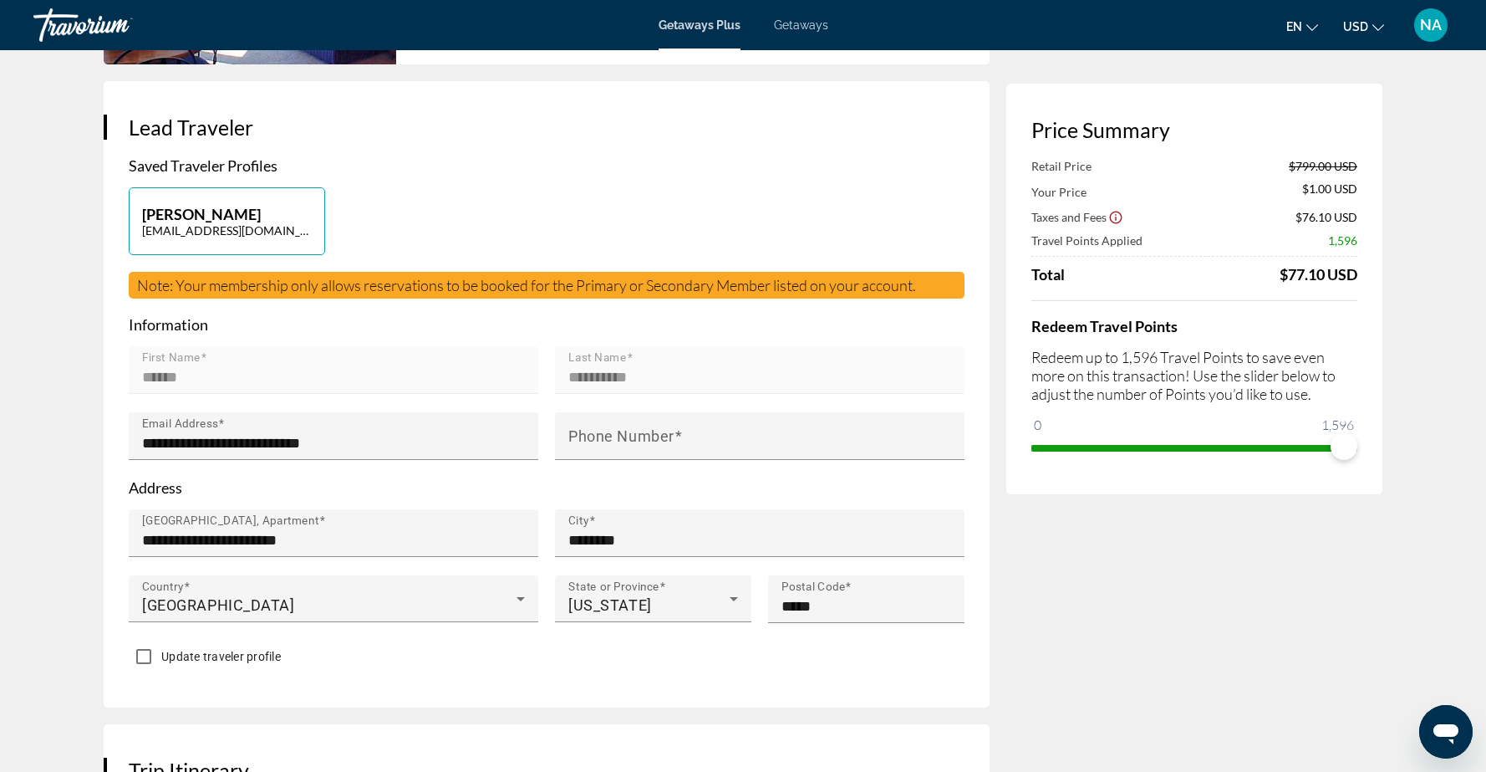
scroll to position [298, 0]
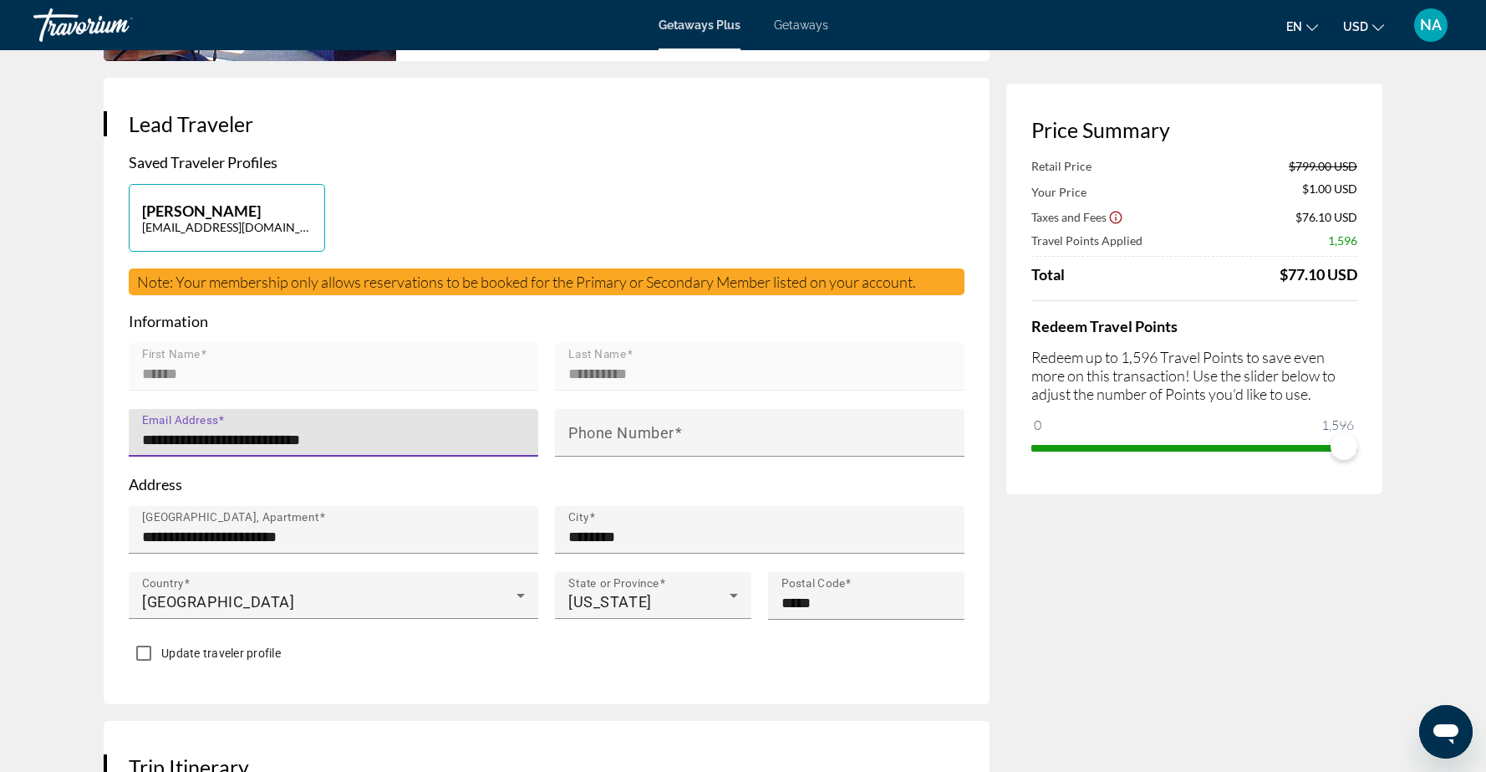
click at [480, 430] on input "**********" at bounding box center [338, 440] width 393 height 20
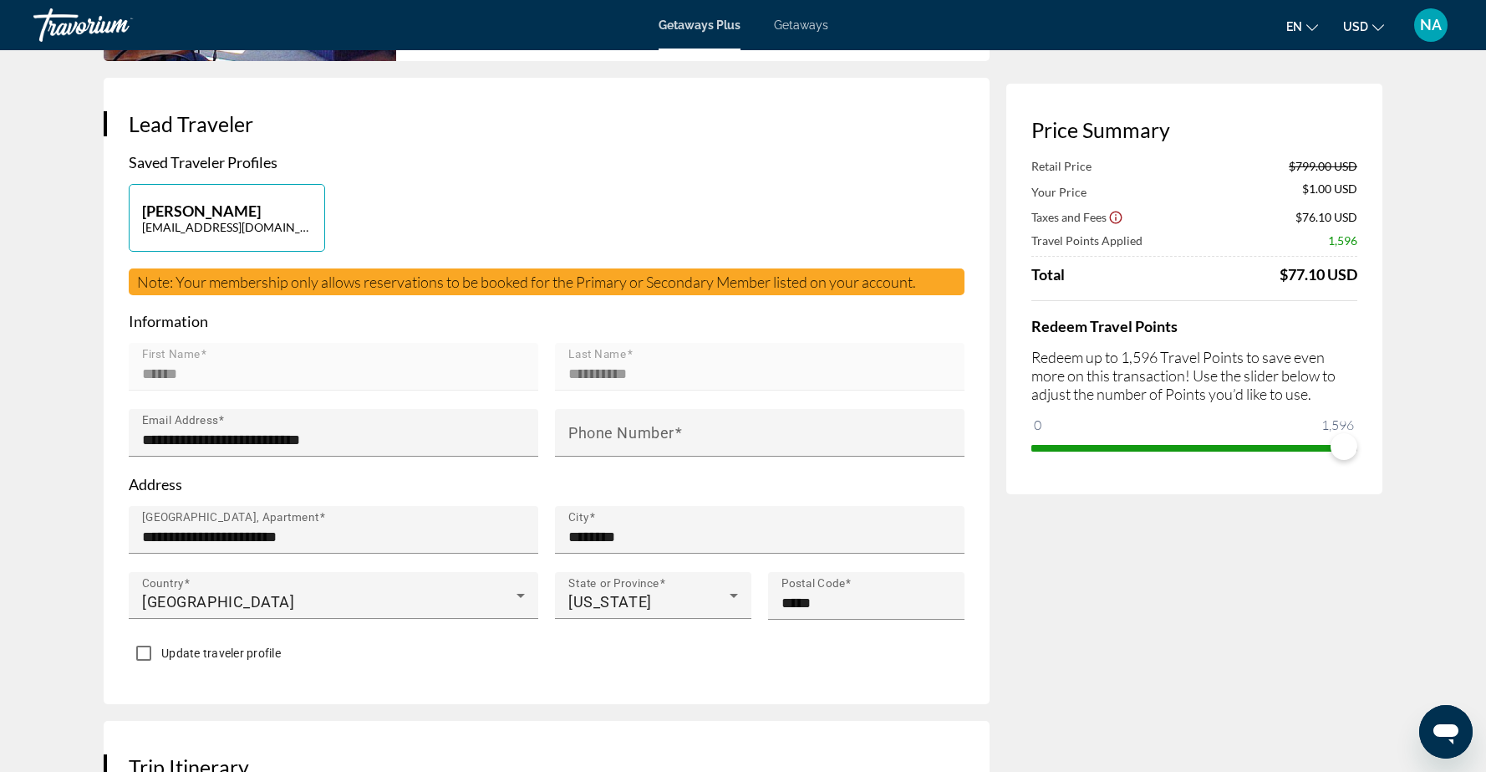
click at [665, 487] on p "Address" at bounding box center [547, 484] width 836 height 18
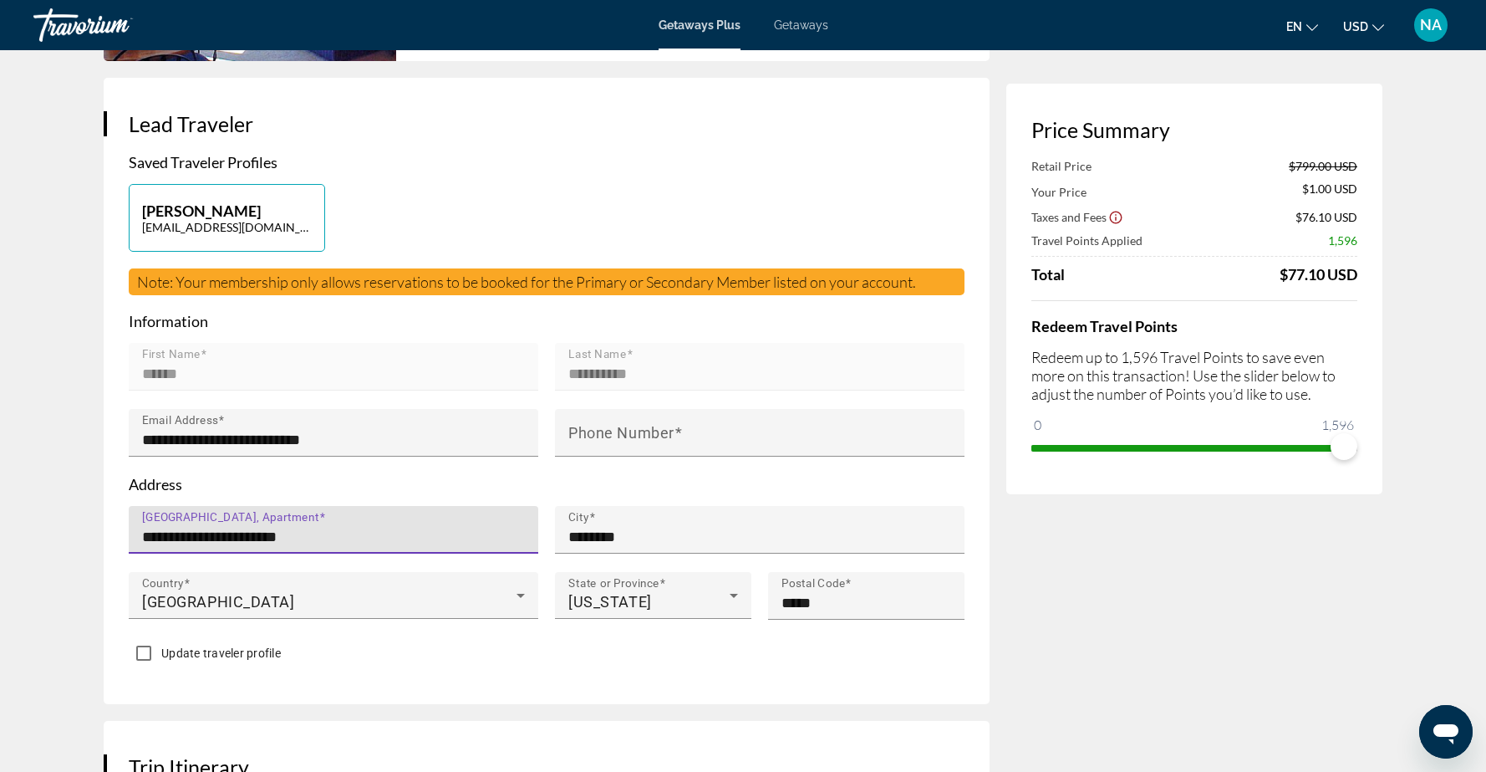
click at [459, 532] on input "**********" at bounding box center [338, 537] width 393 height 20
type input "**********"
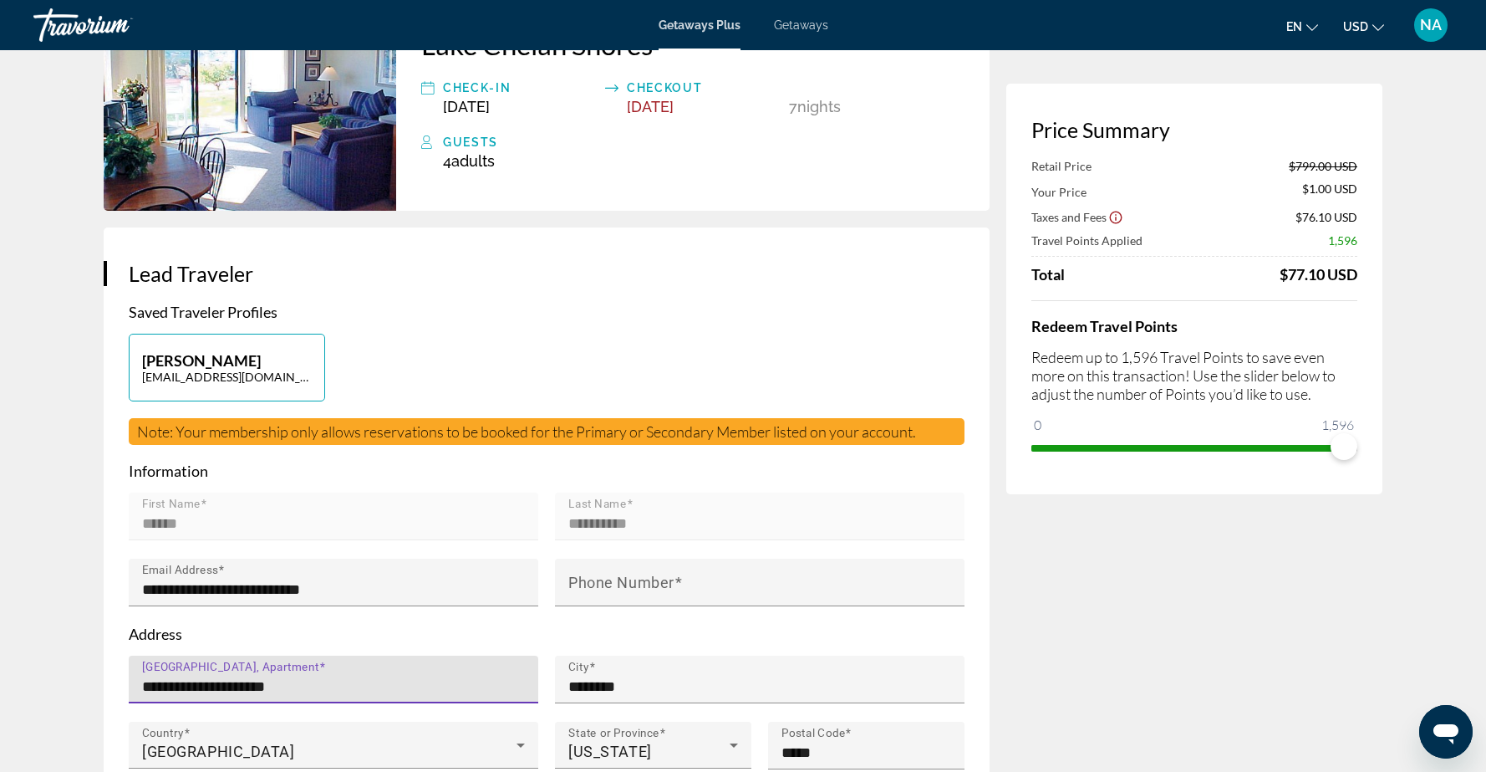
scroll to position [48, 0]
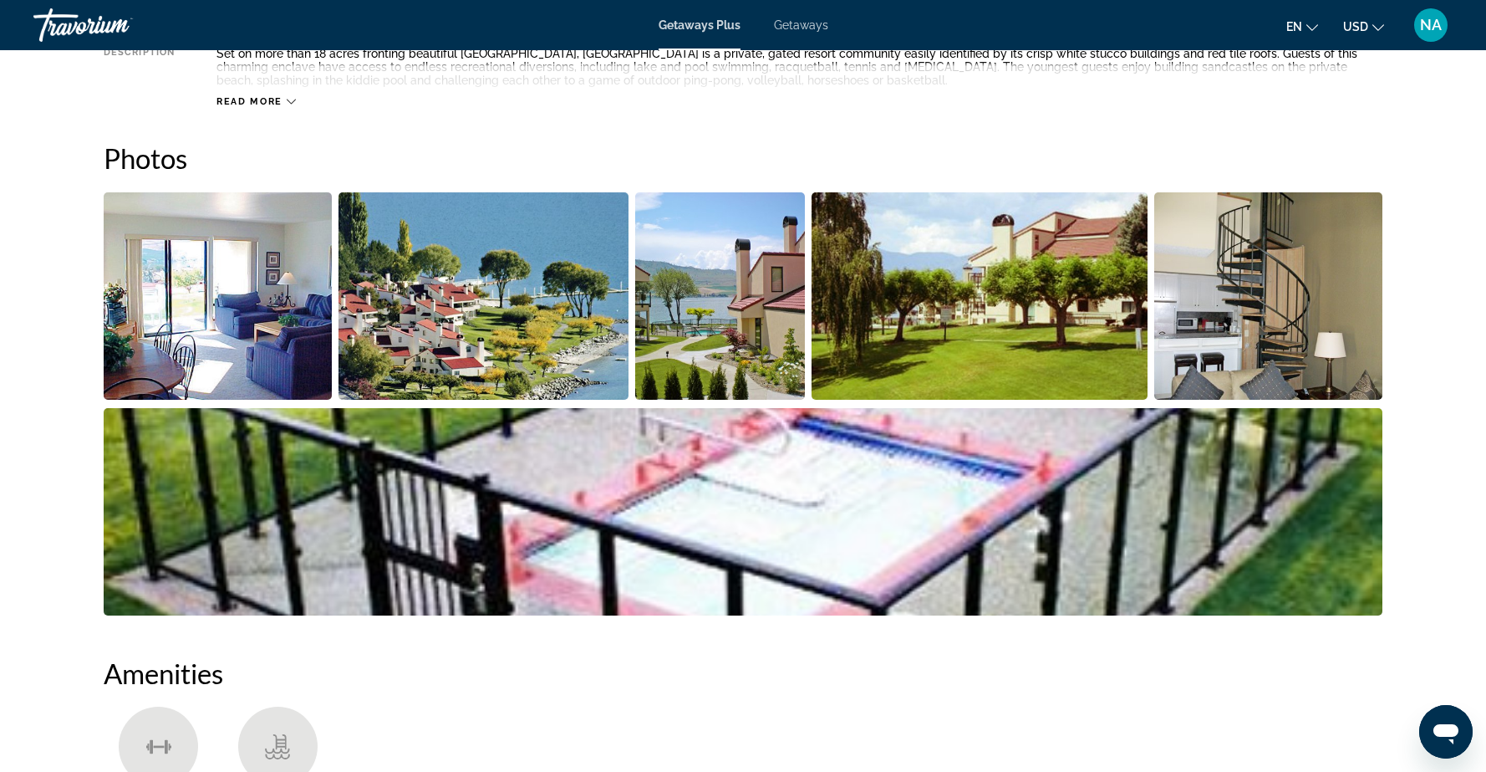
scroll to position [708, 0]
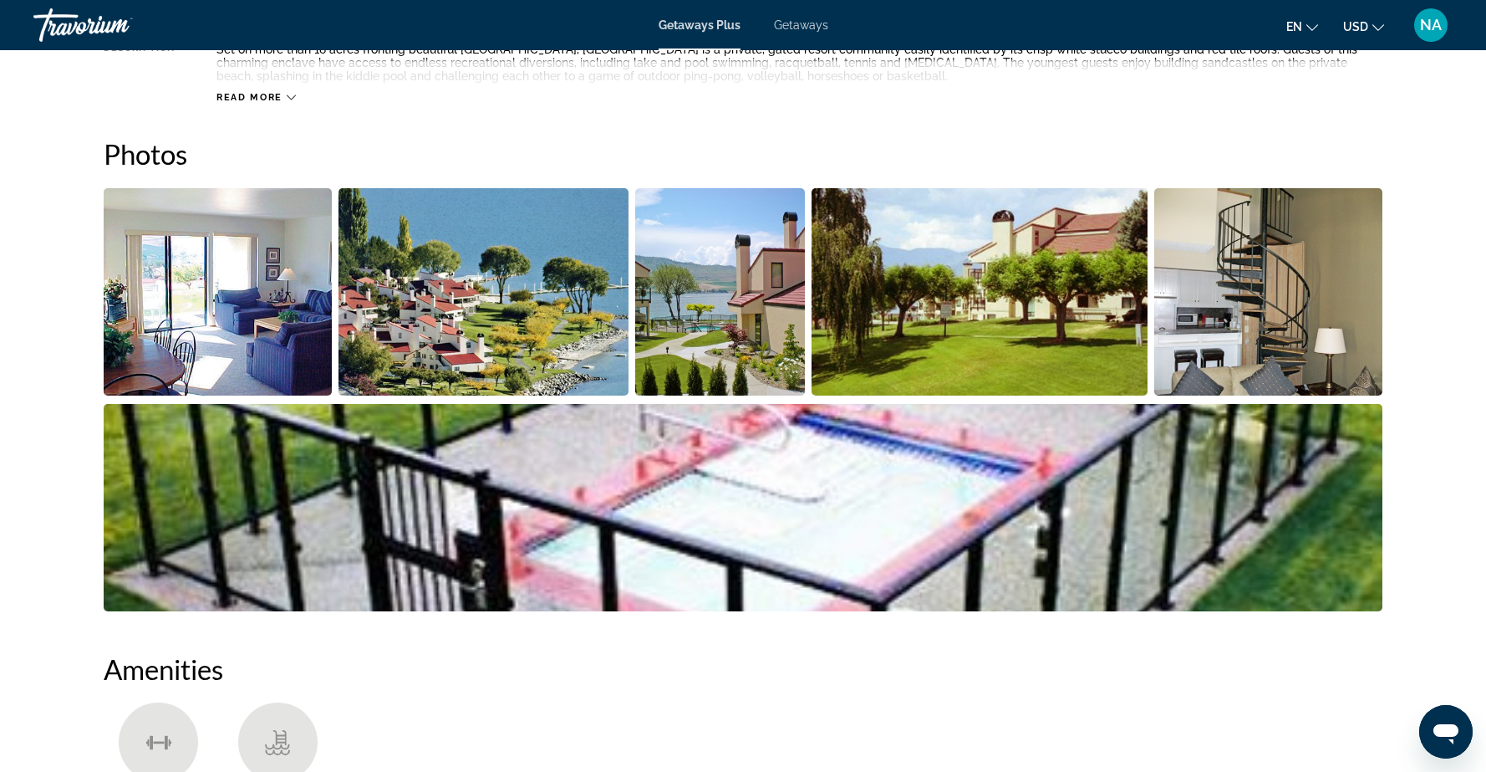
click at [210, 302] on img "Open full-screen image slider" at bounding box center [218, 291] width 228 height 207
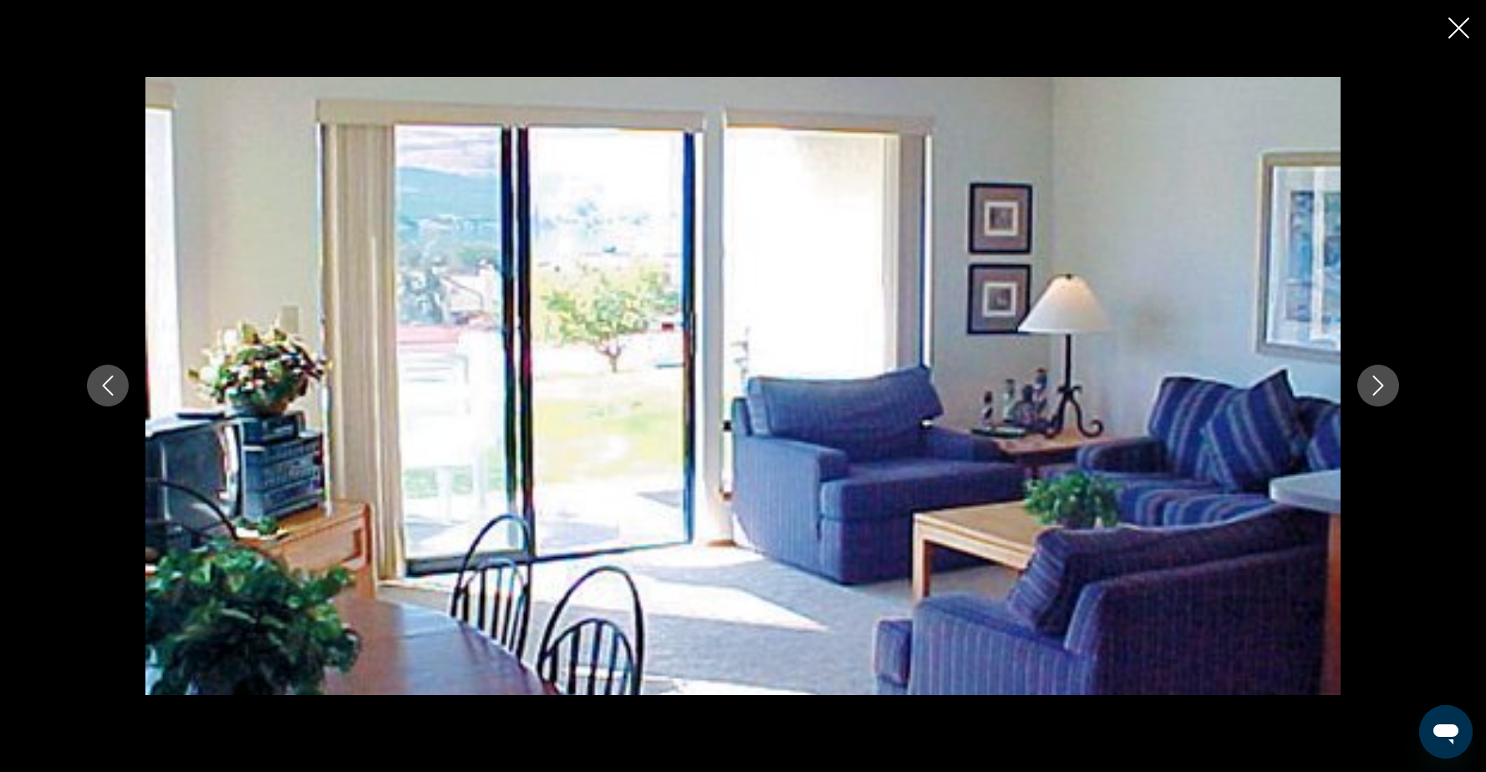
click at [1380, 390] on icon "Next image" at bounding box center [1378, 385] width 20 height 20
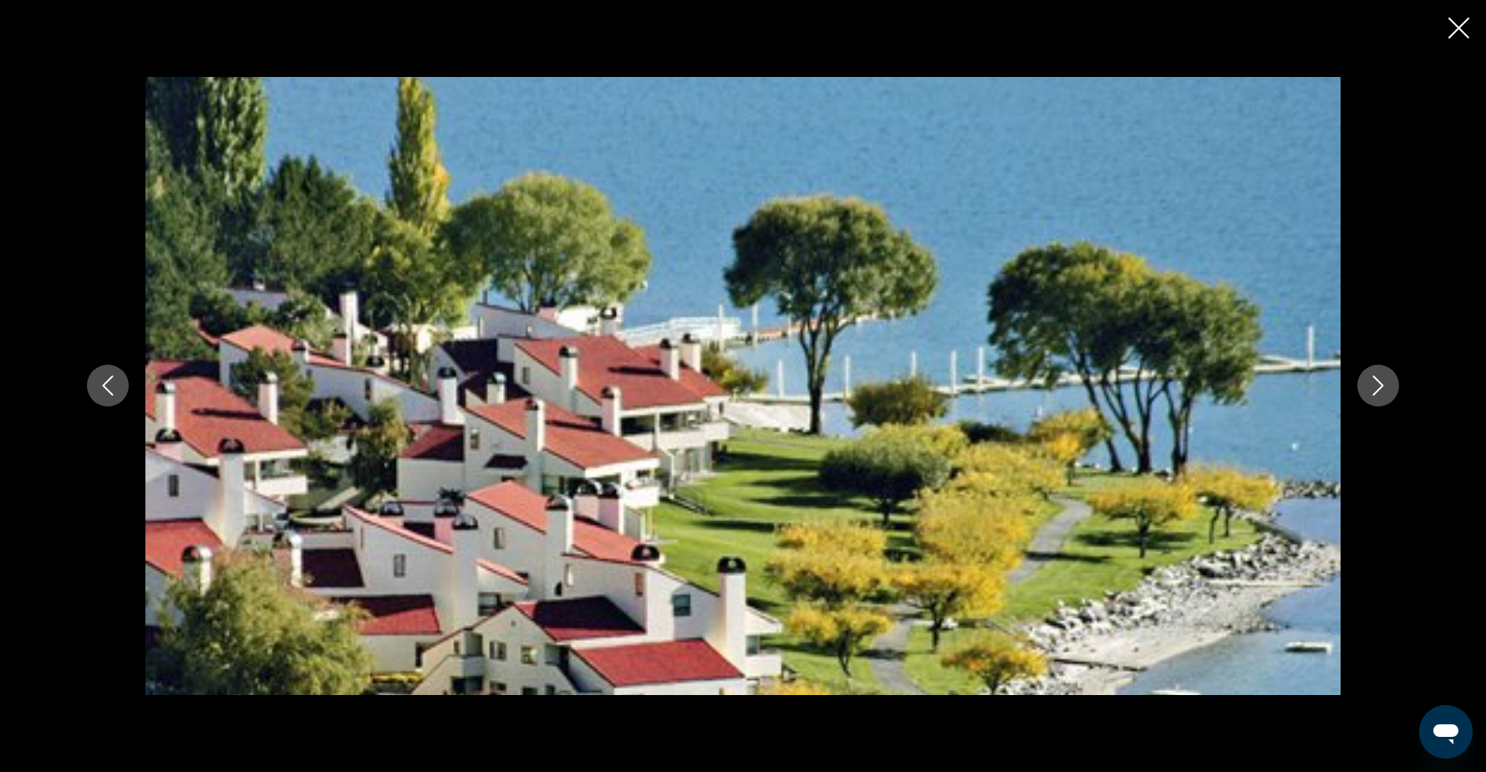
click at [1380, 390] on icon "Next image" at bounding box center [1378, 385] width 20 height 20
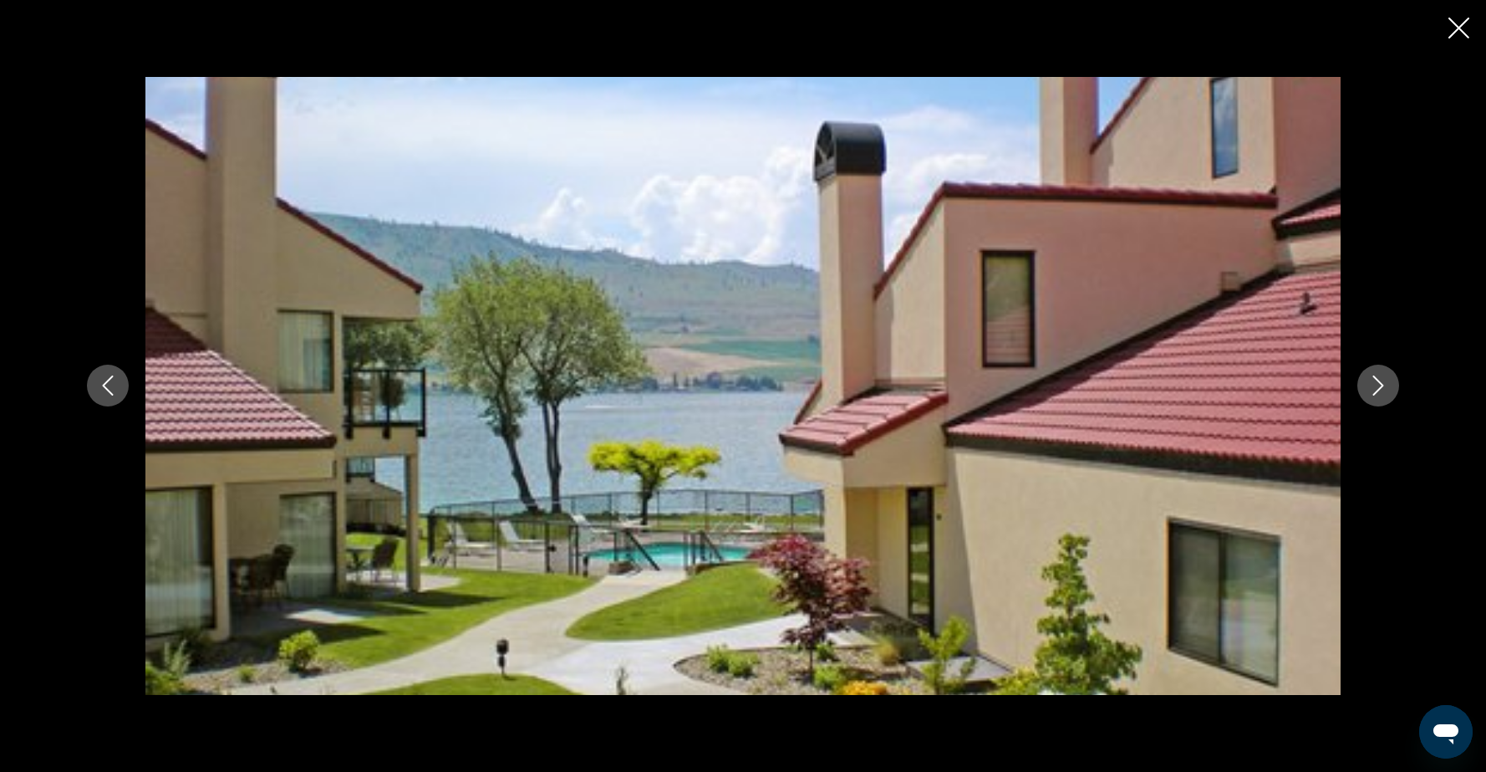
click at [1380, 390] on icon "Next image" at bounding box center [1378, 385] width 20 height 20
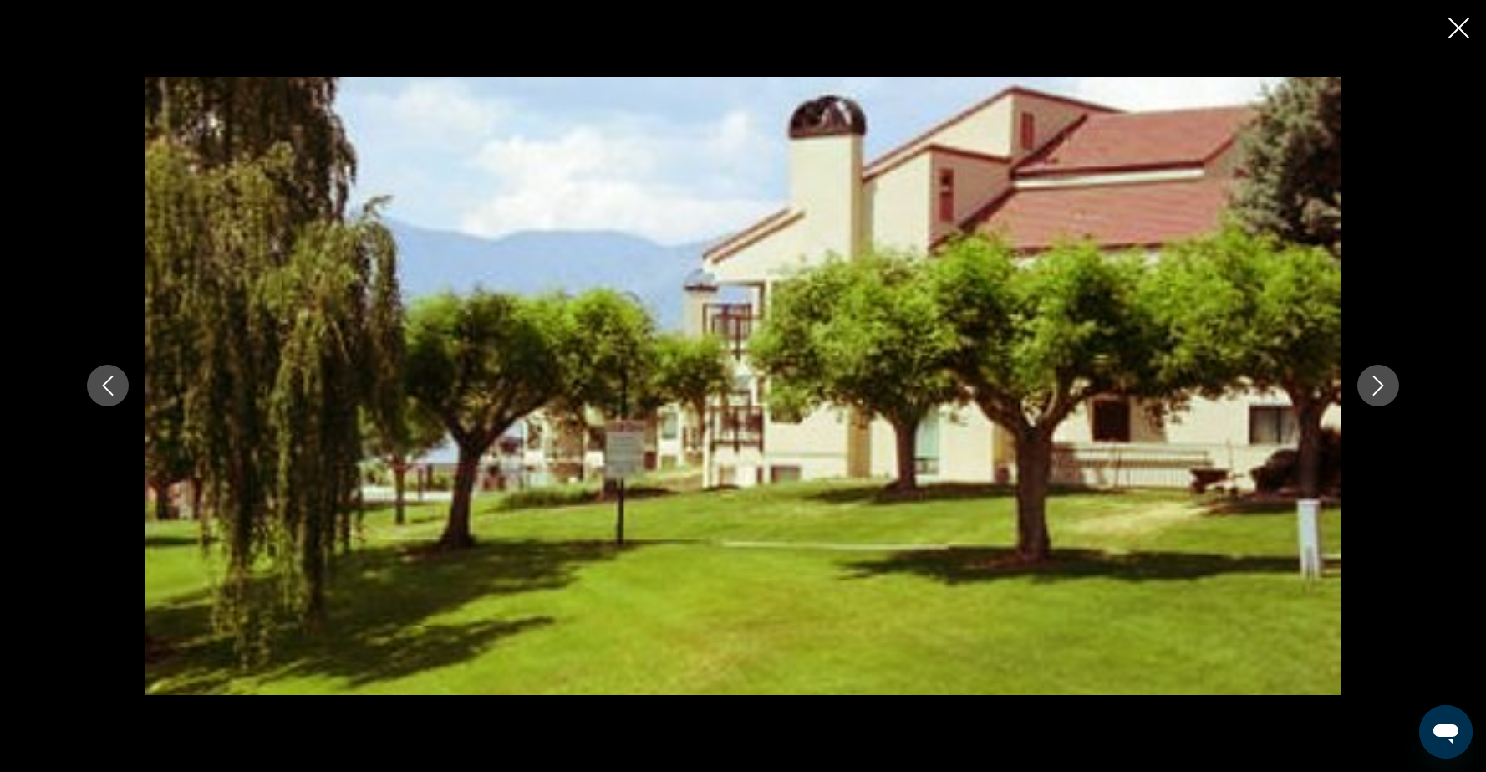
click at [110, 397] on button "Previous image" at bounding box center [108, 385] width 42 height 42
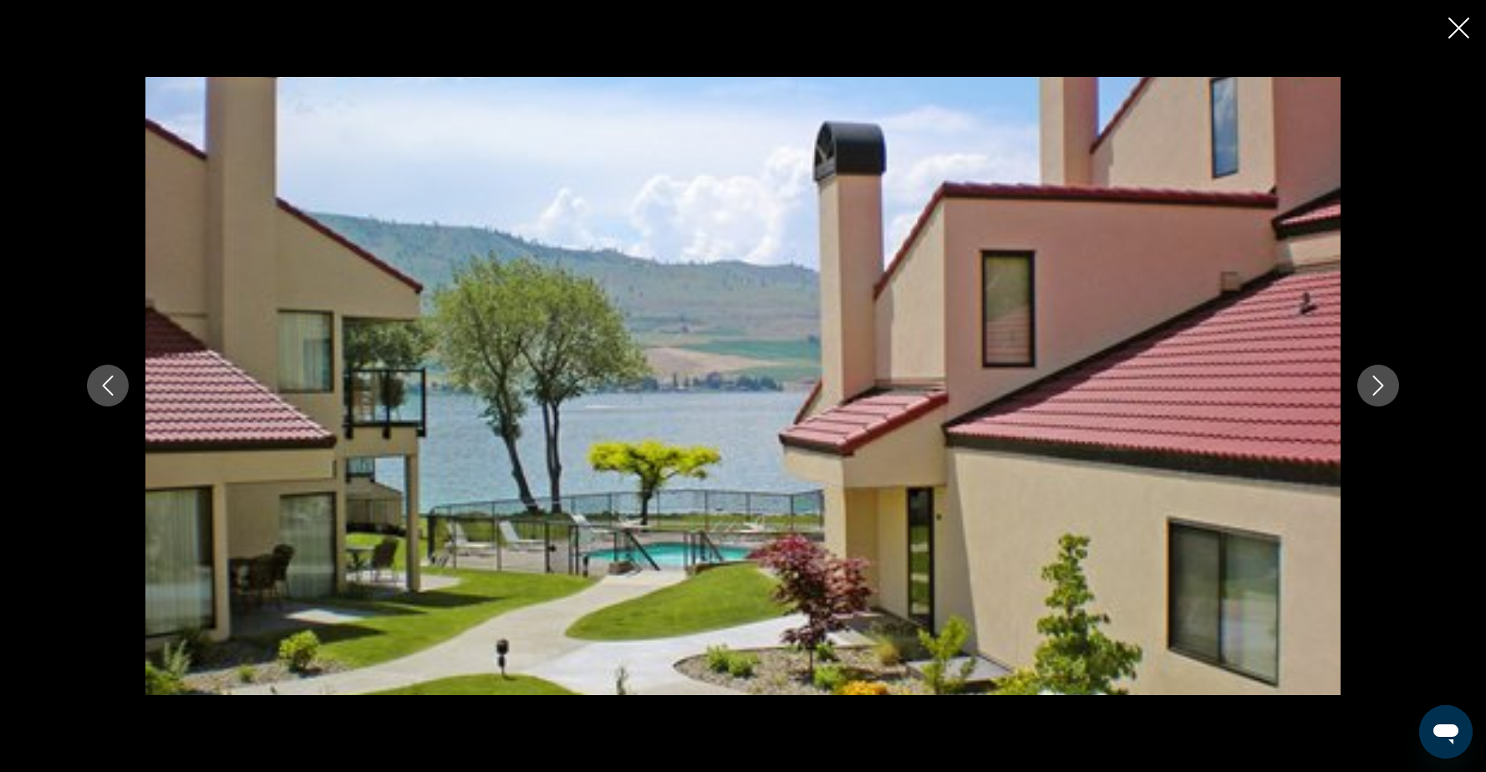
click at [110, 397] on button "Previous image" at bounding box center [108, 385] width 42 height 42
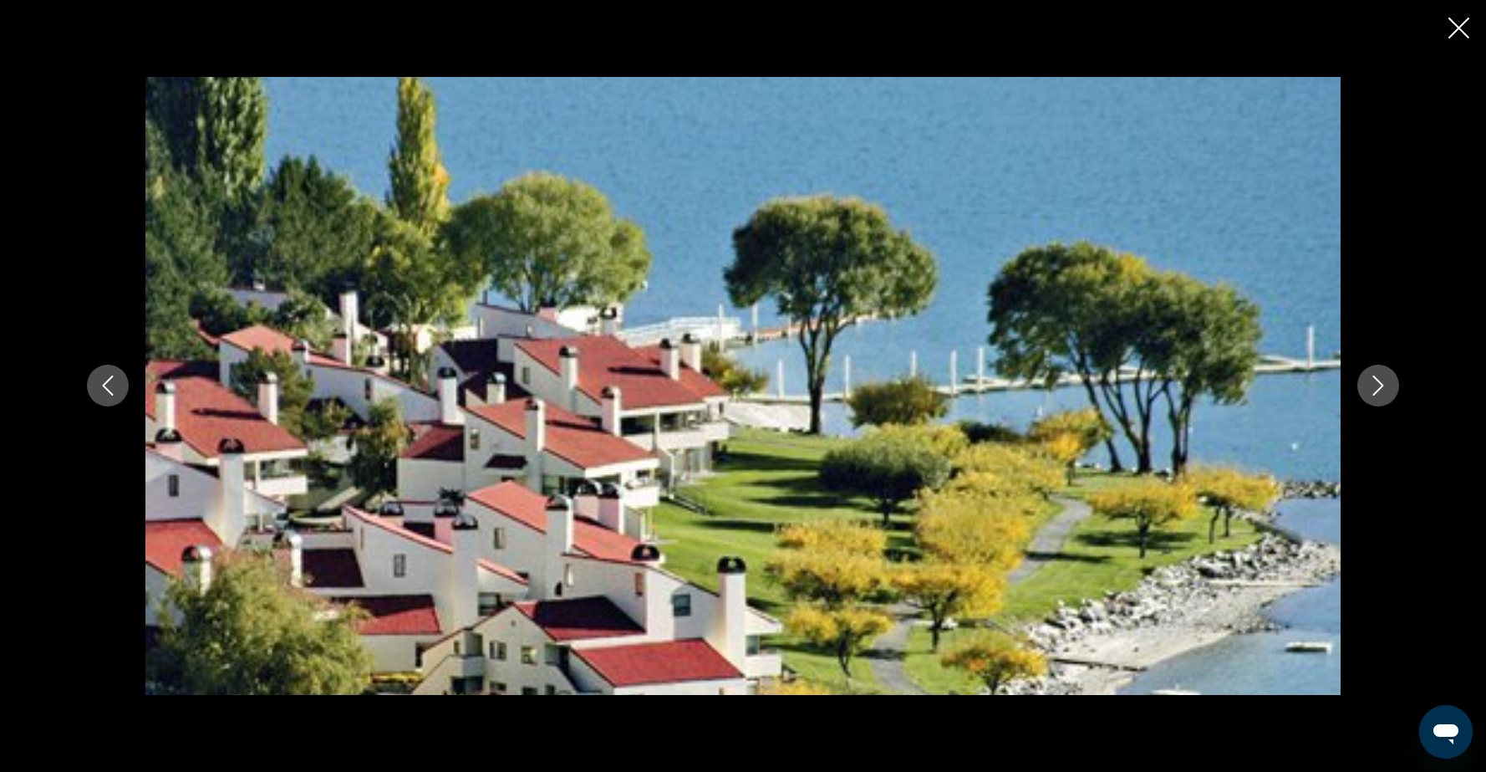
click at [110, 397] on button "Previous image" at bounding box center [108, 385] width 42 height 42
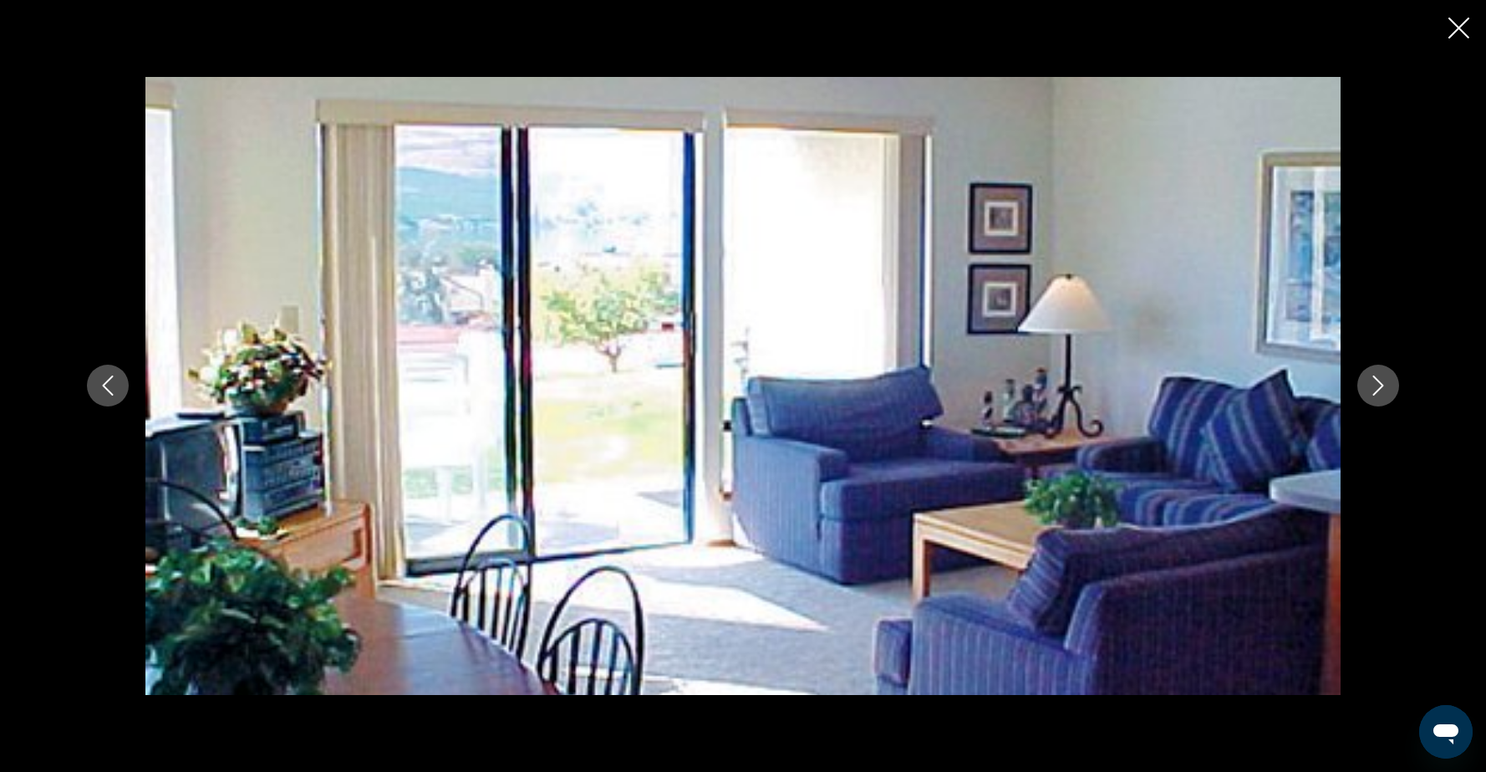
click at [110, 397] on button "Previous image" at bounding box center [108, 385] width 42 height 42
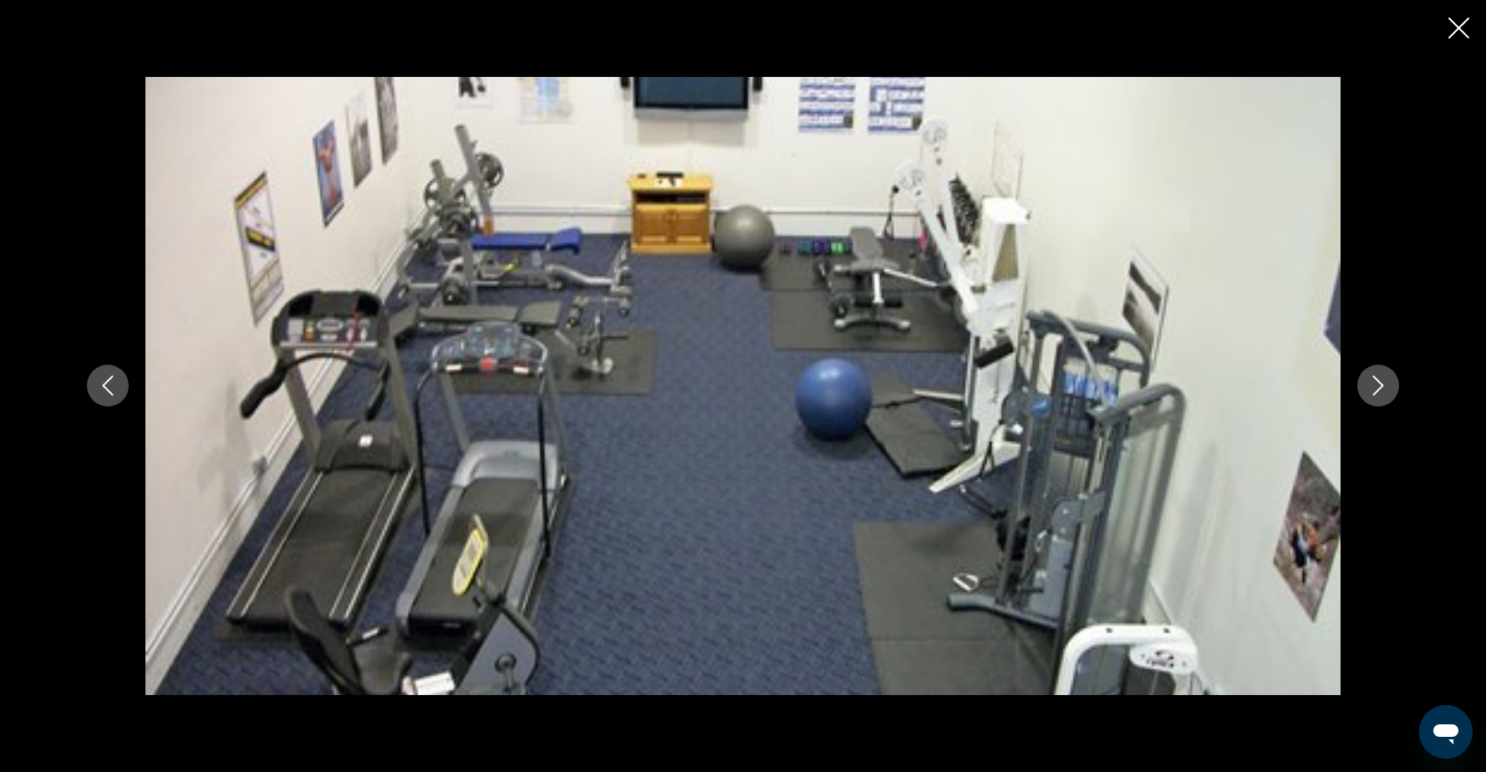
click at [110, 397] on button "Previous image" at bounding box center [108, 385] width 42 height 42
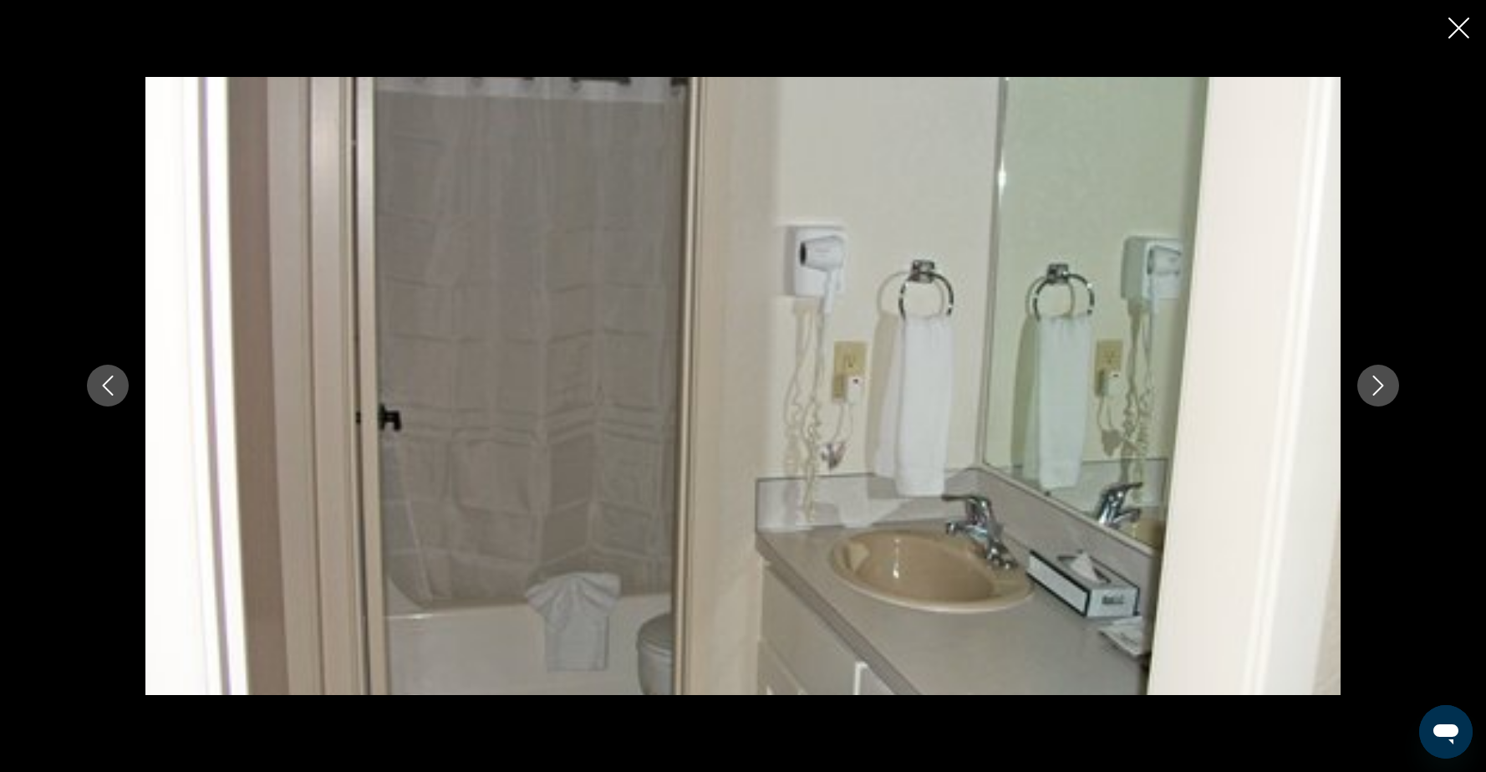
click at [110, 397] on button "Previous image" at bounding box center [108, 385] width 42 height 42
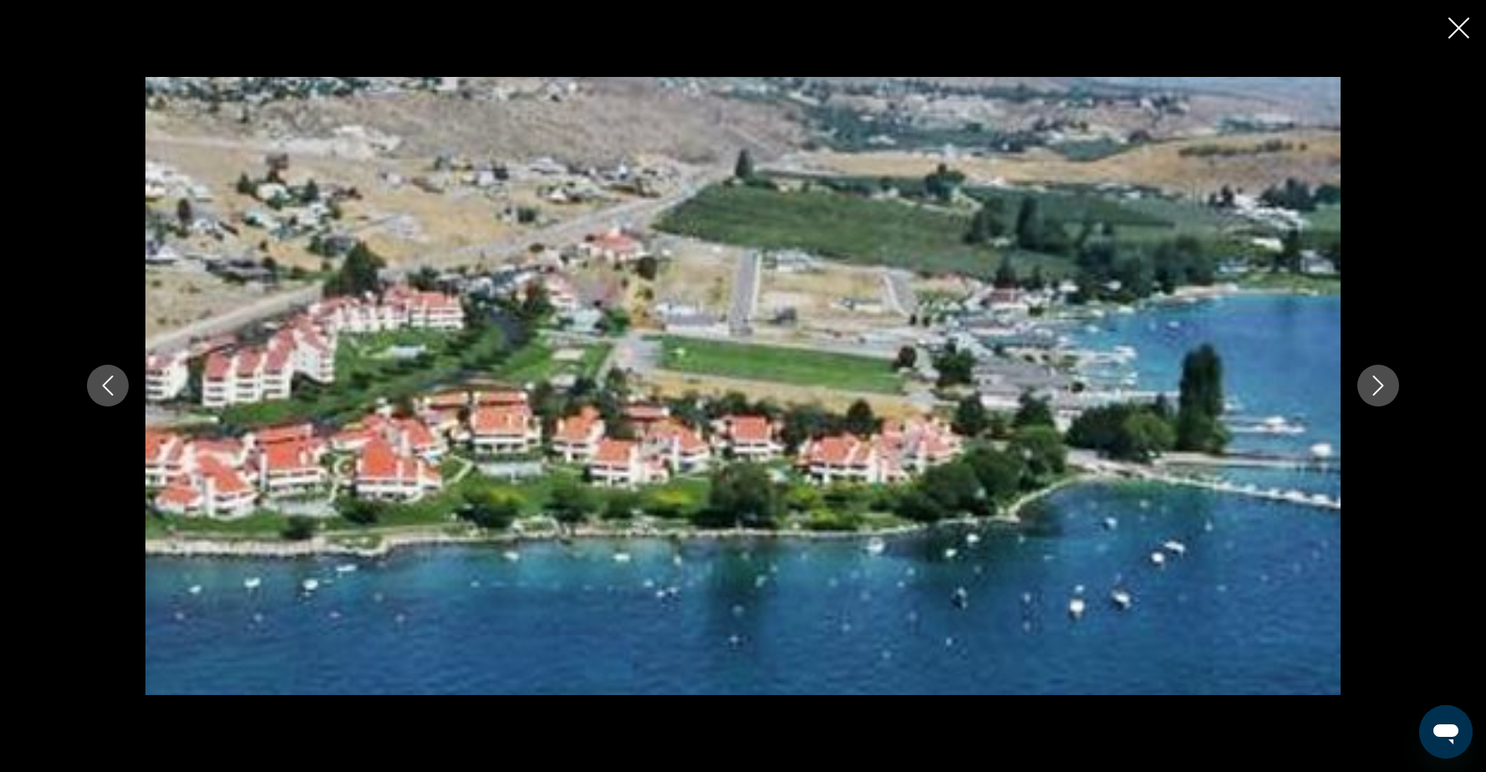
click at [110, 397] on button "Previous image" at bounding box center [108, 385] width 42 height 42
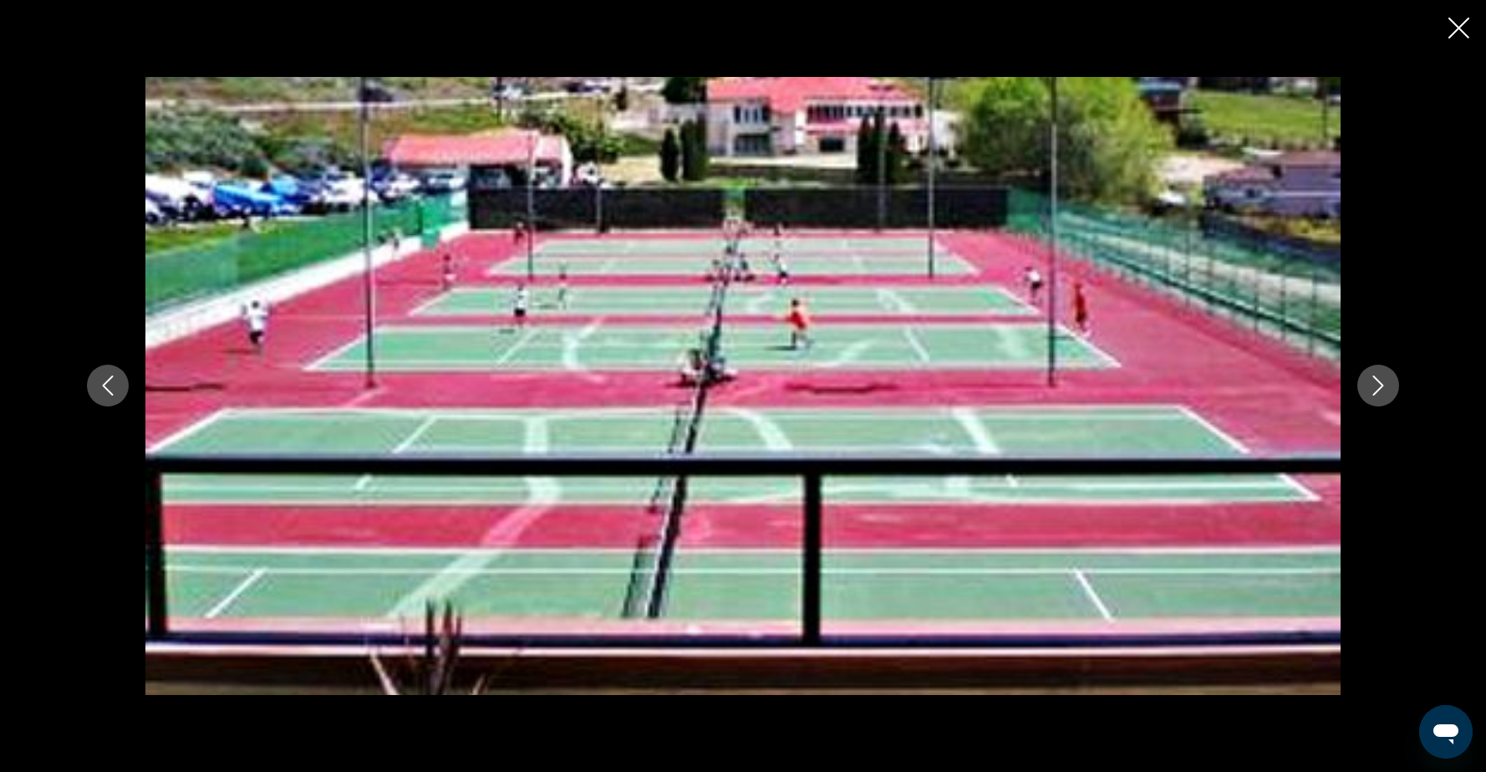
click at [110, 397] on button "Previous image" at bounding box center [108, 385] width 42 height 42
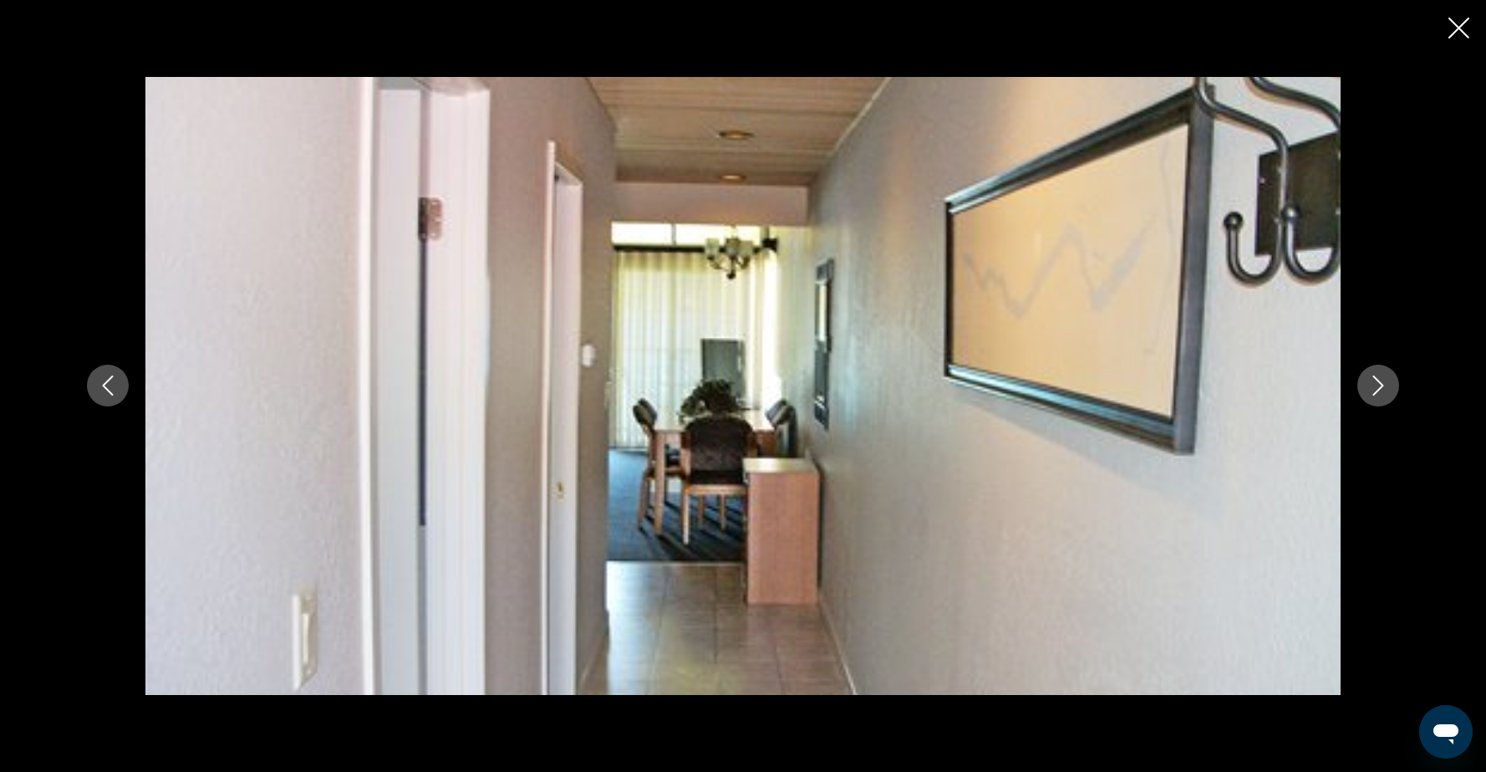
click at [110, 397] on button "Previous image" at bounding box center [108, 385] width 42 height 42
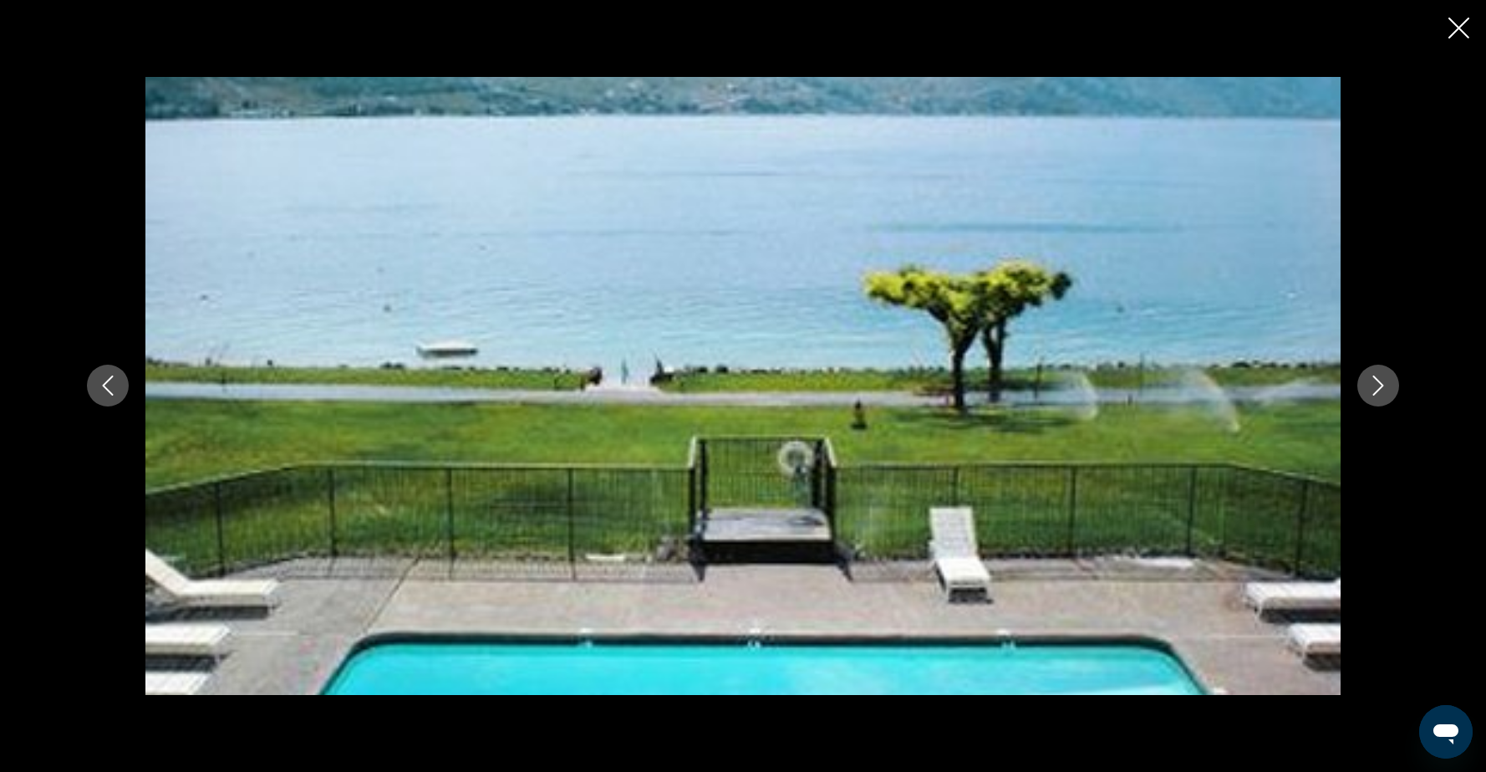
click at [1473, 31] on div "prev next" at bounding box center [743, 386] width 1486 height 772
click at [1458, 33] on icon "Close slideshow" at bounding box center [1459, 28] width 21 height 21
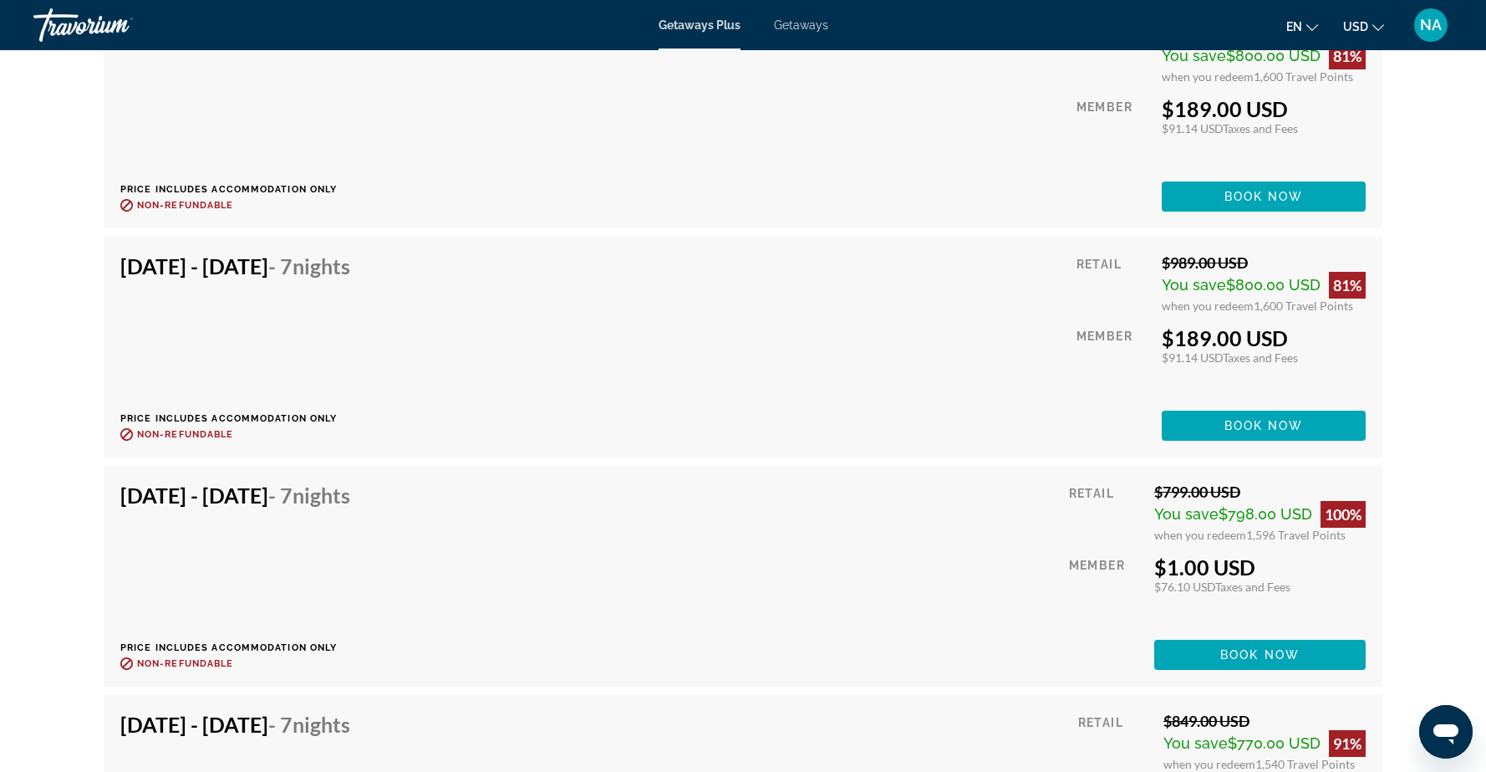
scroll to position [3152, 0]
click at [1218, 649] on span "Main content" at bounding box center [1259, 654] width 211 height 40
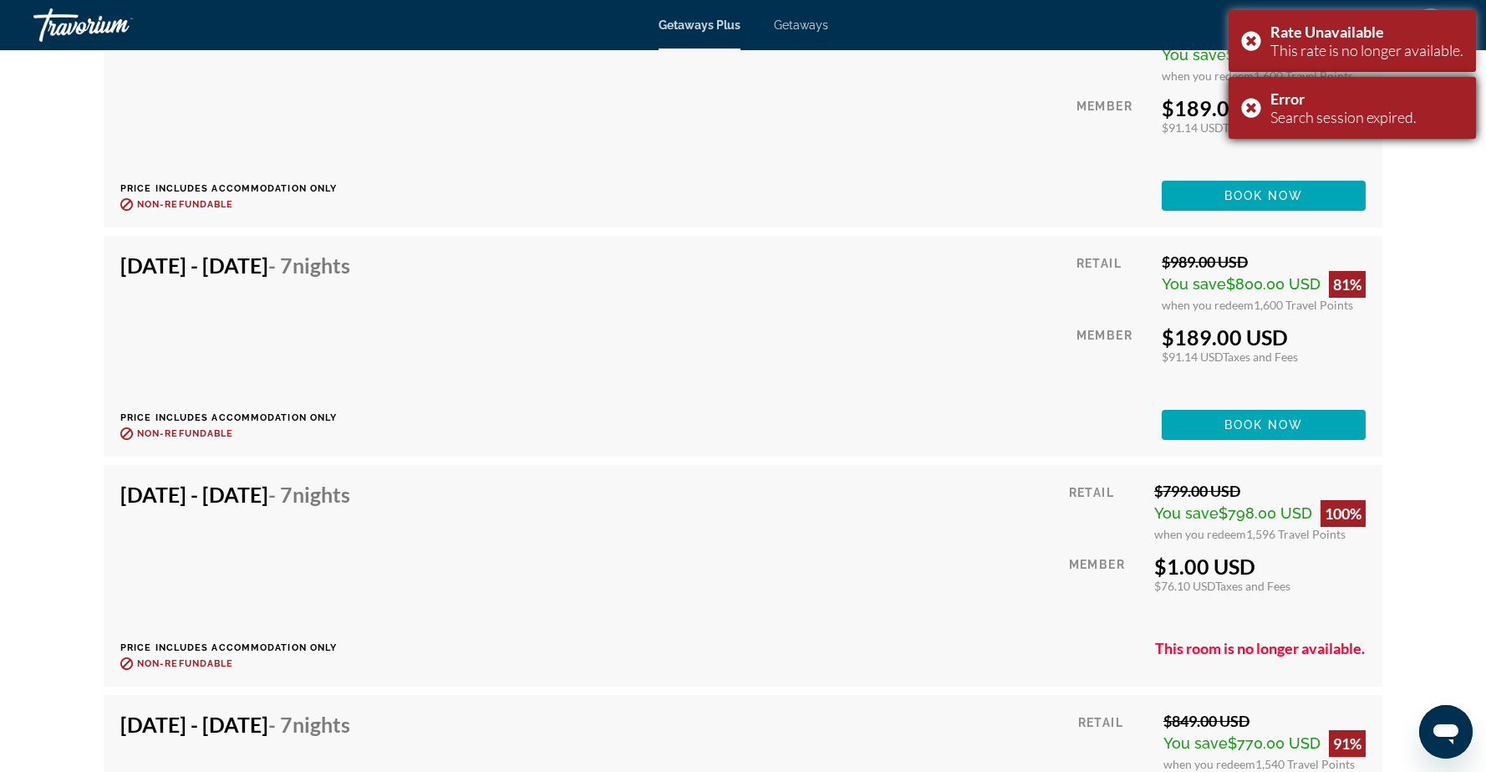
click at [1245, 110] on div "Error Search session expired." at bounding box center [1352, 108] width 247 height 62
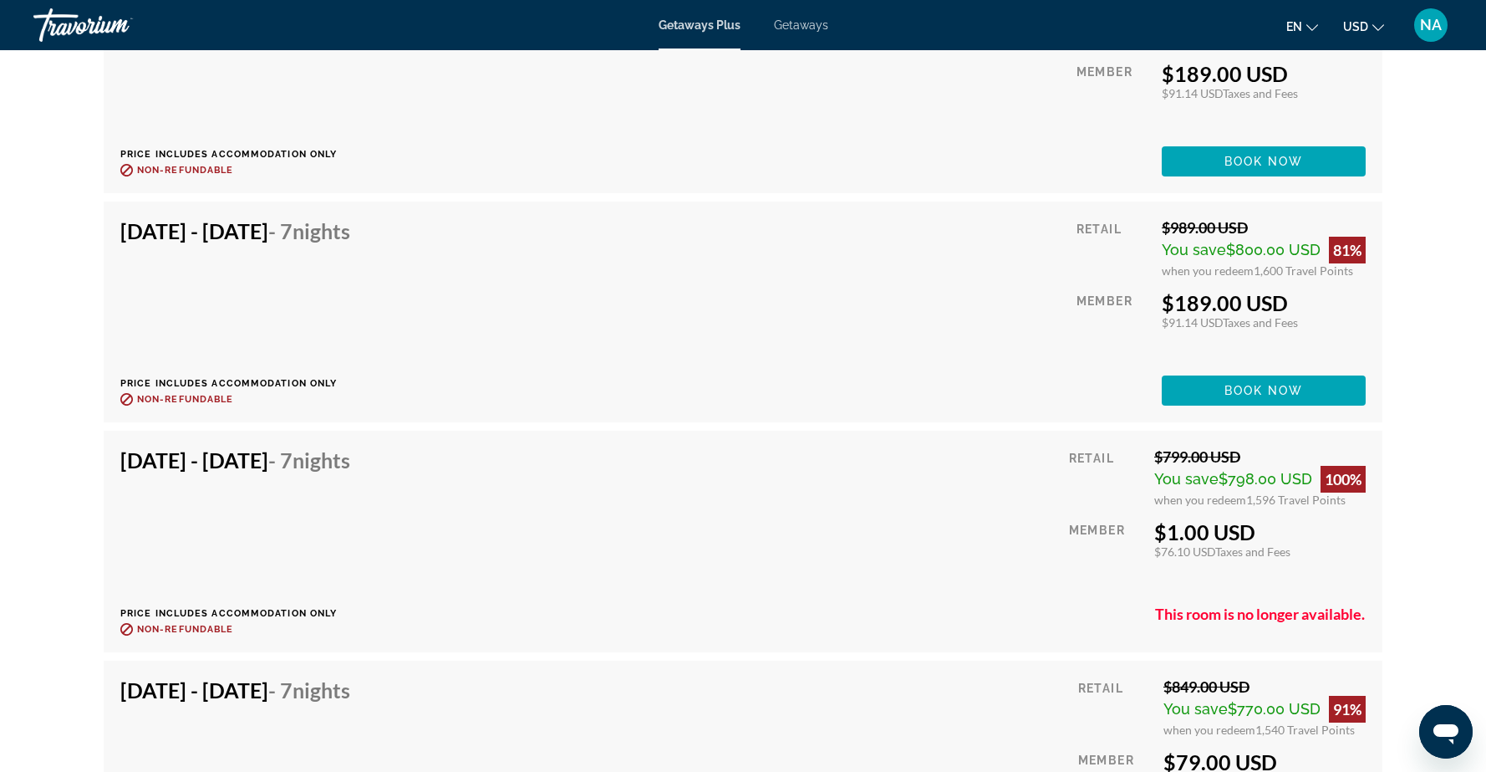
scroll to position [3178, 0]
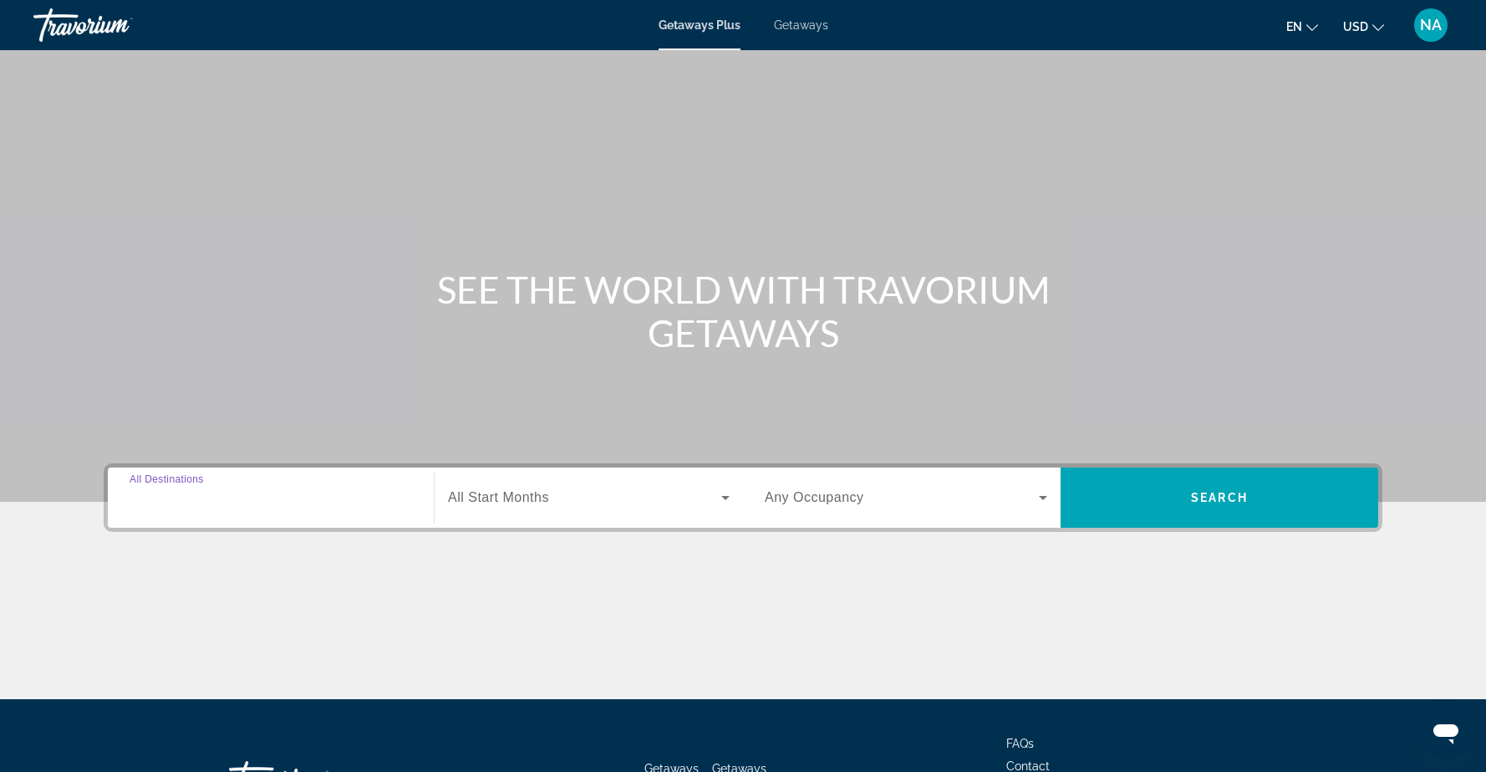
click at [406, 498] on input "Destination All Destinations" at bounding box center [271, 498] width 283 height 20
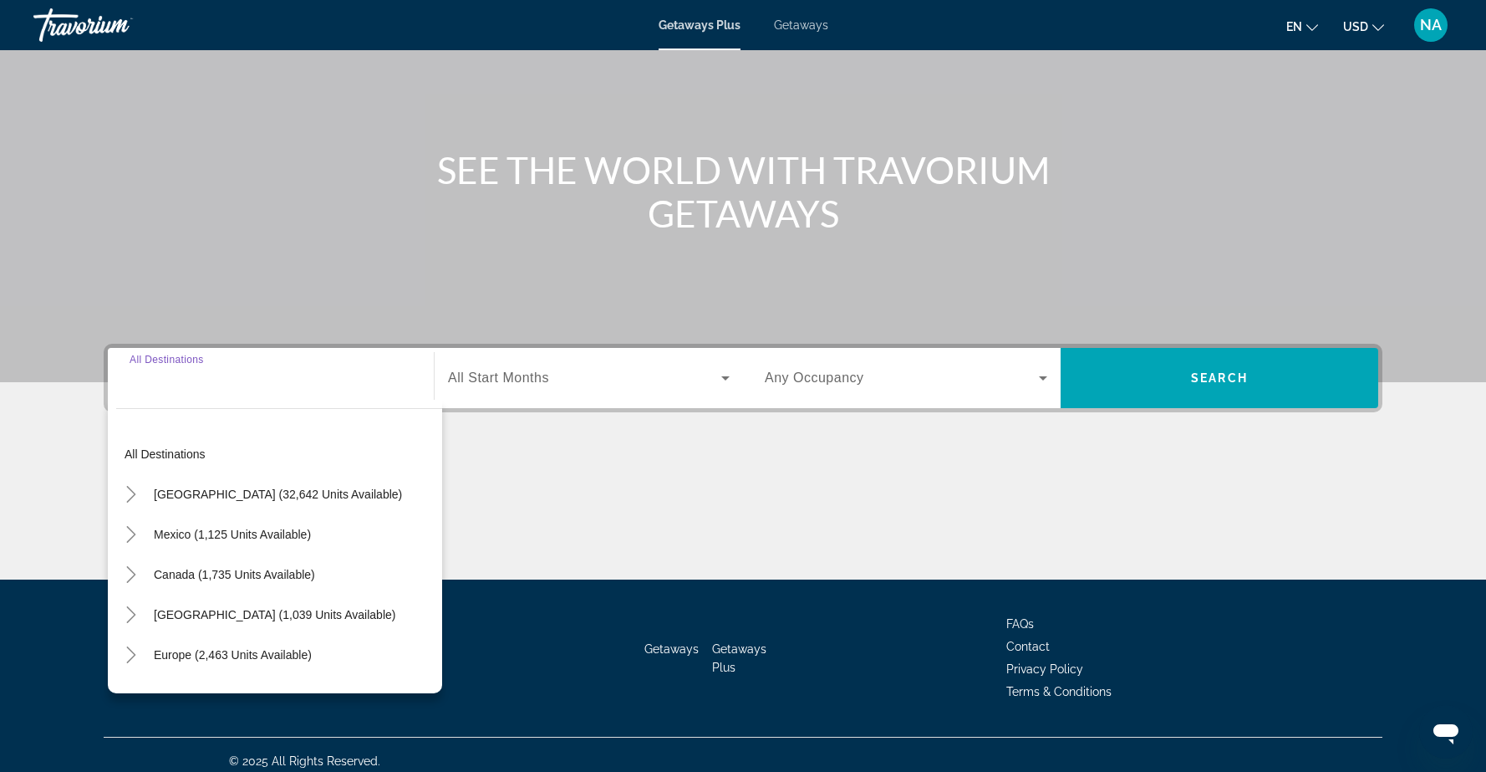
scroll to position [132, 0]
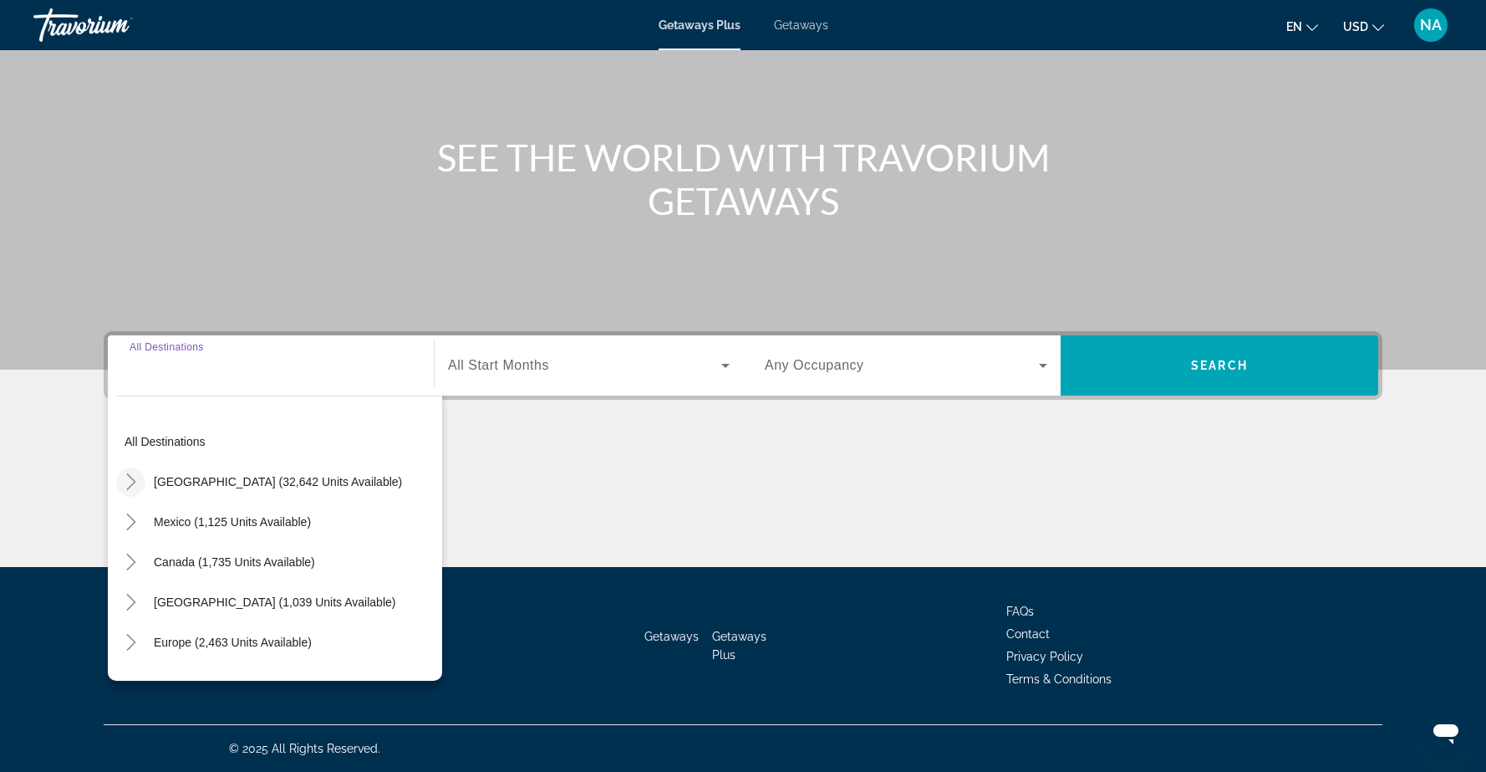
click at [130, 478] on icon "Toggle United States (32,642 units available)" at bounding box center [131, 481] width 17 height 17
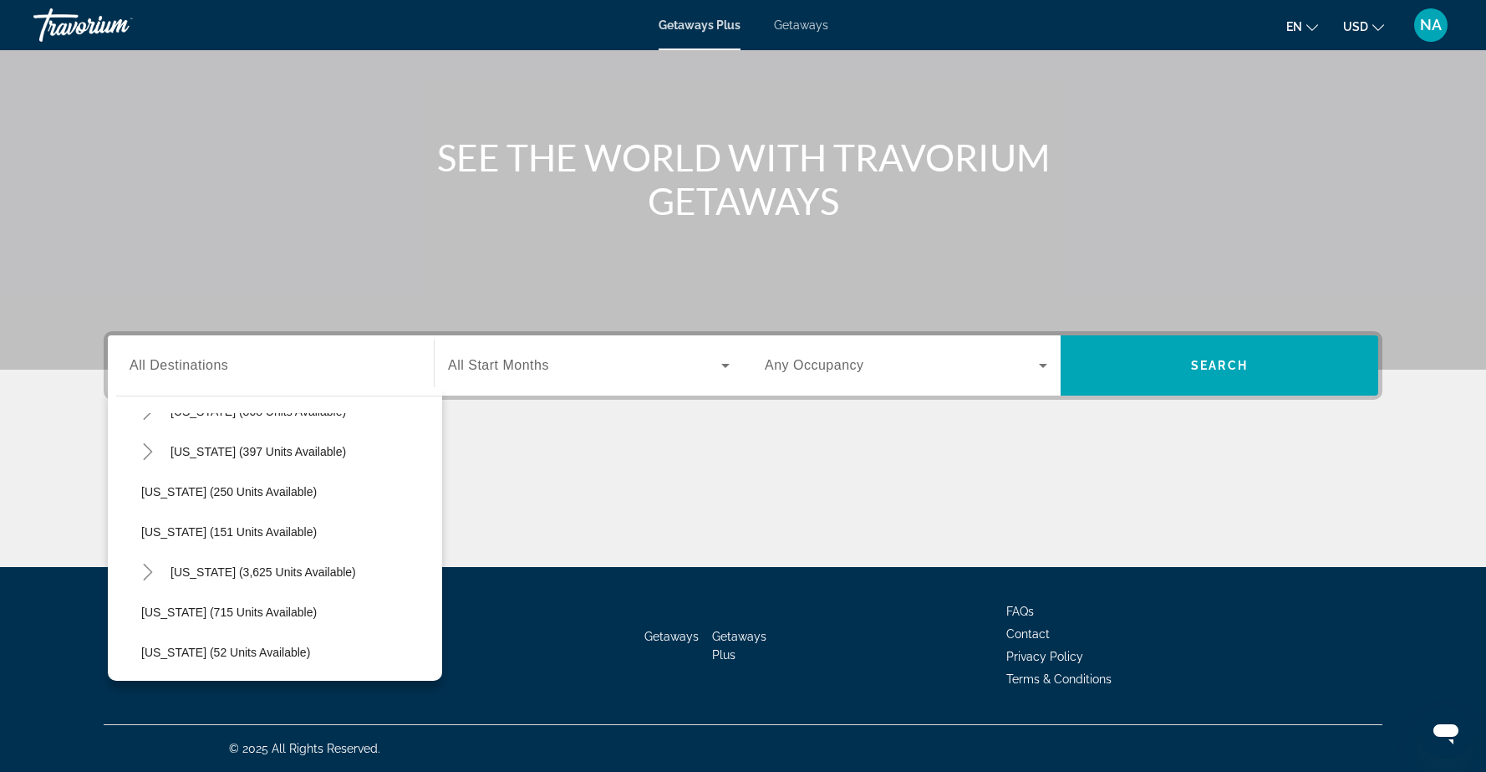
scroll to position [1316, 0]
click at [212, 609] on span "Washington (715 units available)" at bounding box center [229, 610] width 176 height 13
type input "**********"
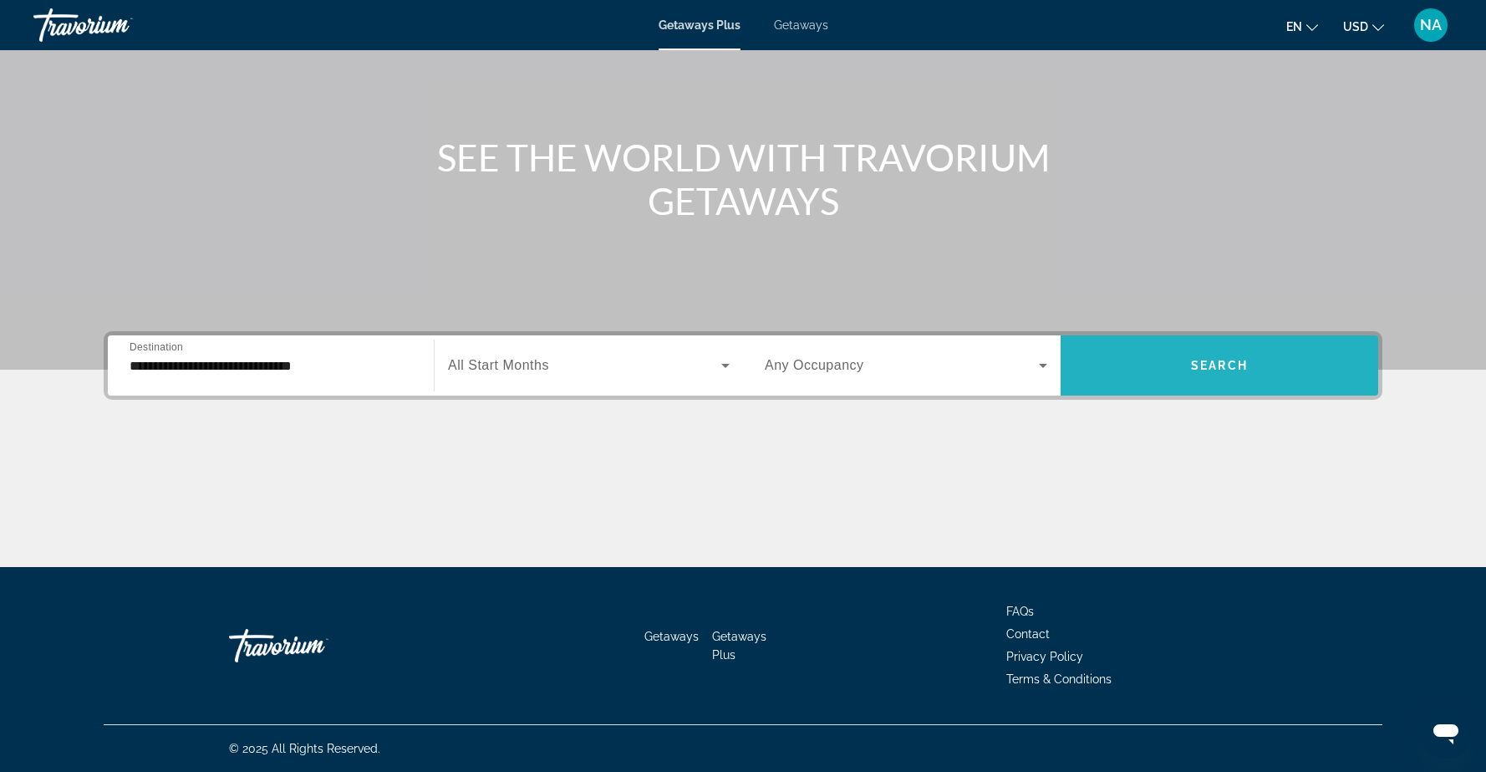
click at [1161, 359] on span "Search widget" at bounding box center [1220, 365] width 318 height 40
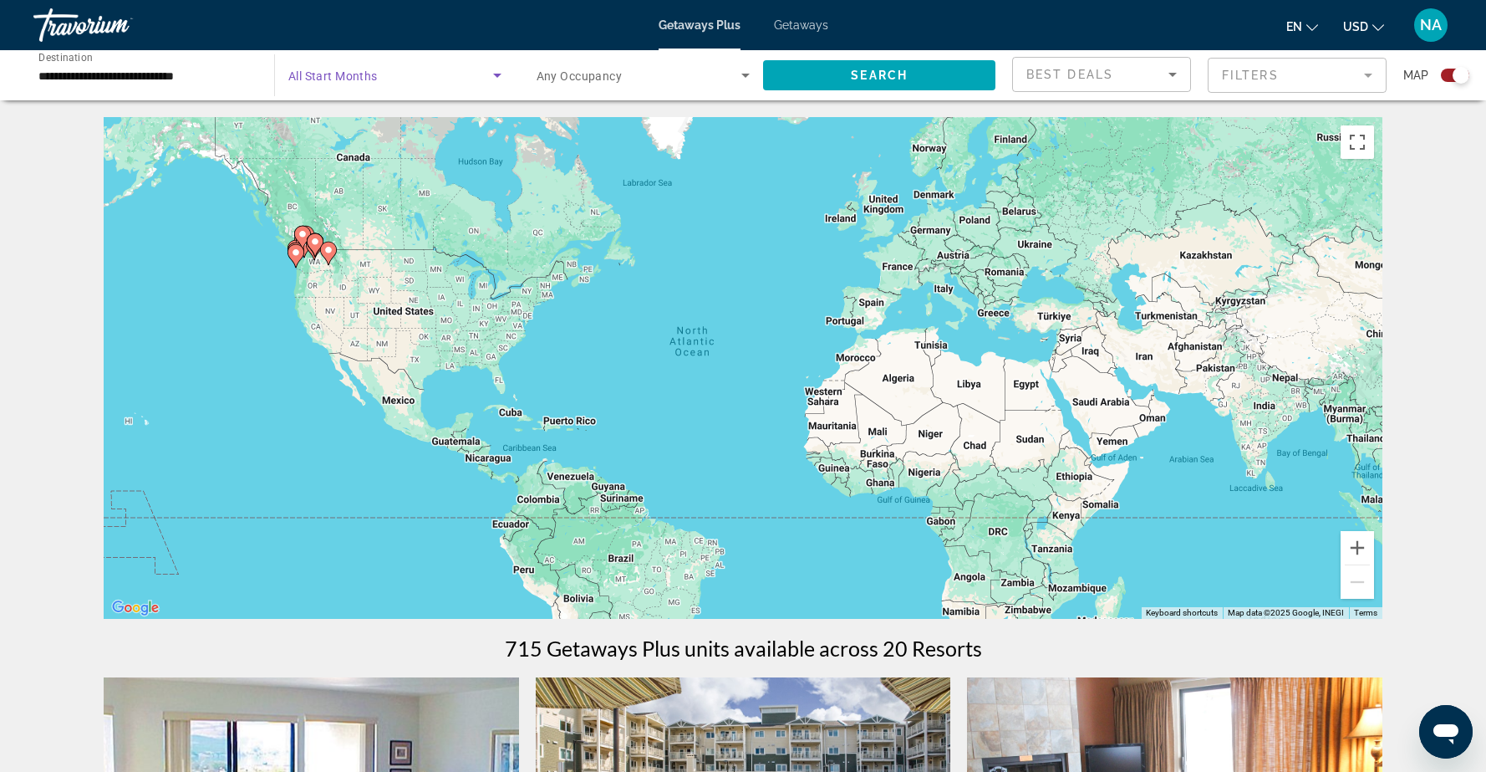
click at [494, 78] on icon "Search widget" at bounding box center [497, 75] width 20 height 20
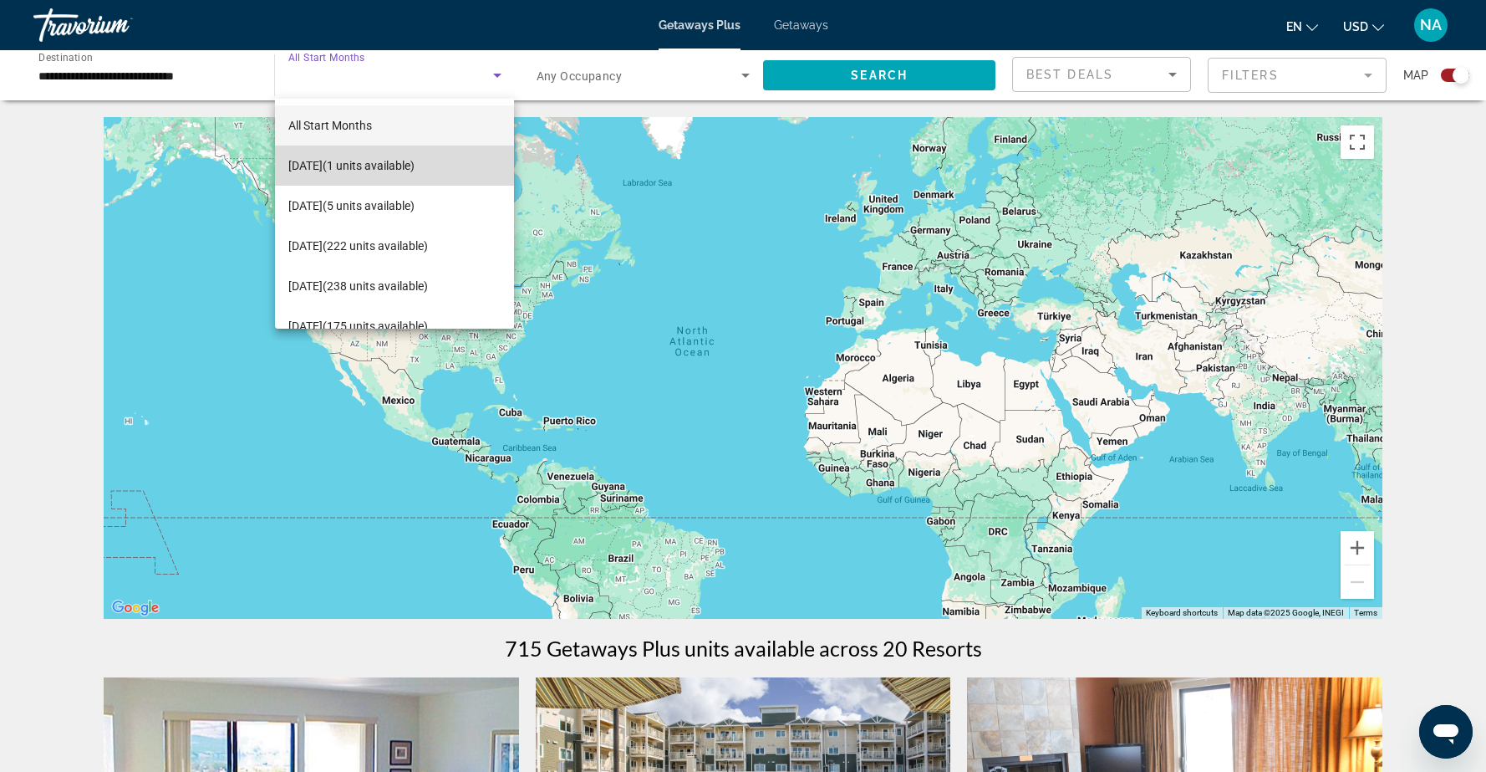
click at [415, 171] on span "September 2025 (1 units available)" at bounding box center [351, 165] width 126 height 20
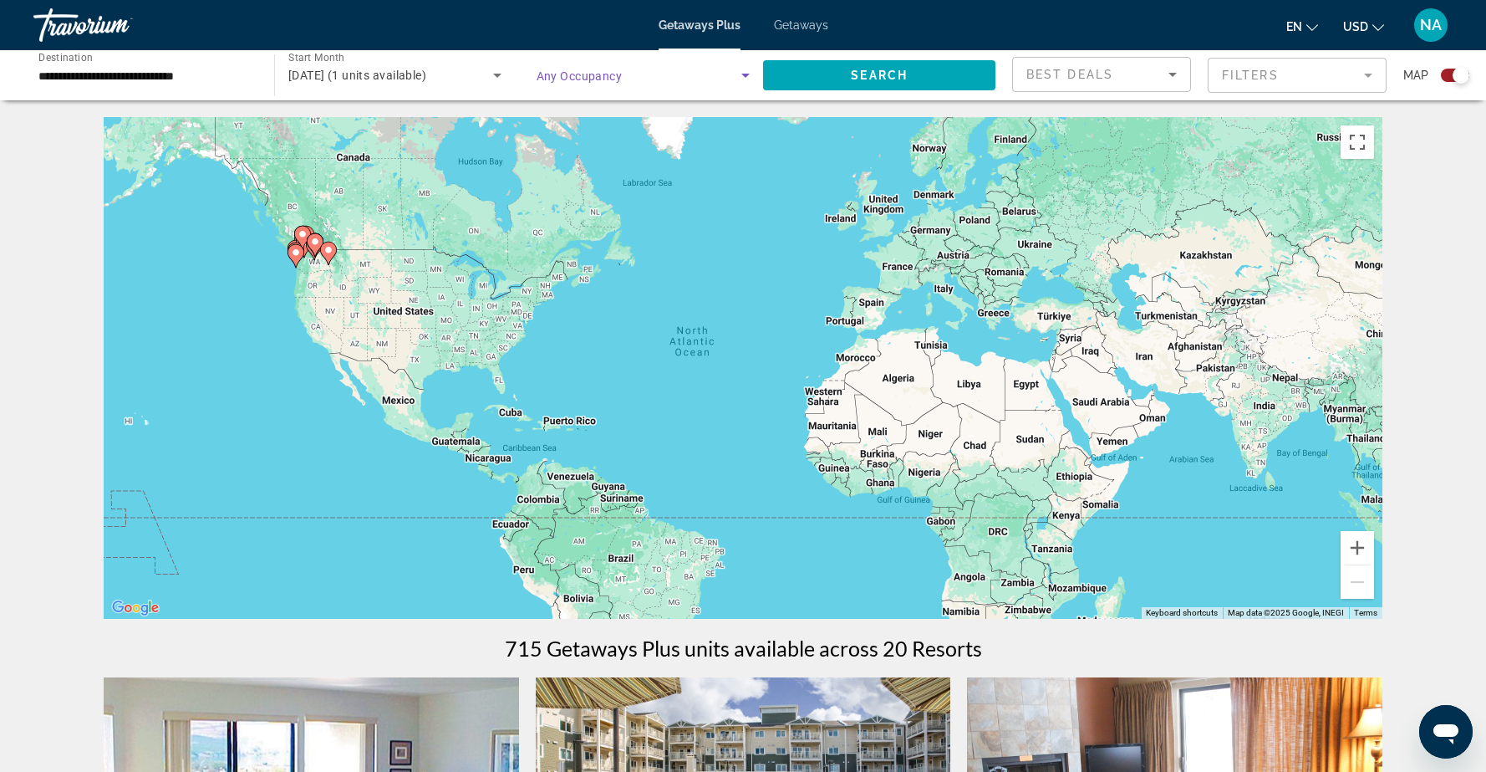
click at [749, 70] on icon "Search widget" at bounding box center [746, 75] width 20 height 20
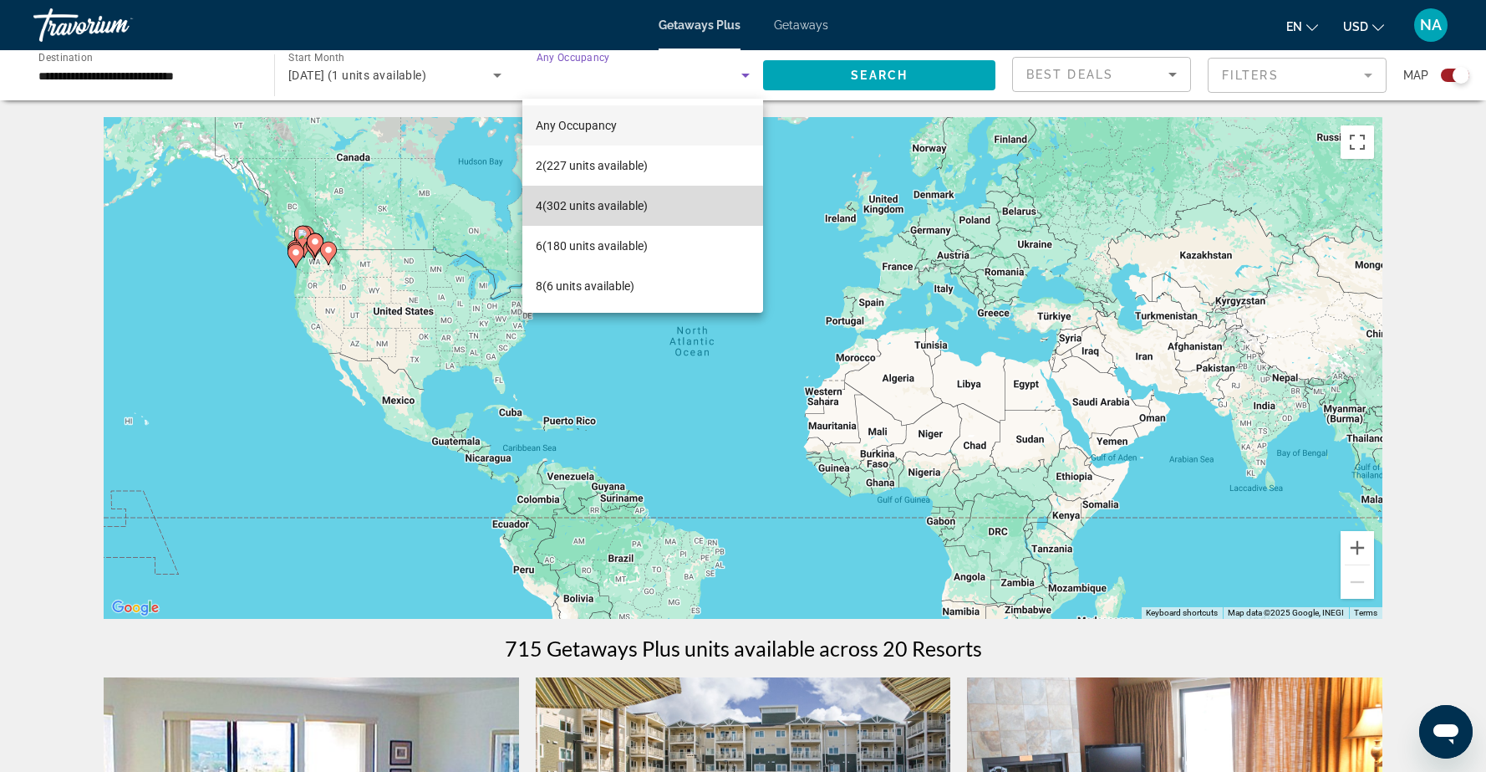
click at [573, 206] on span "4 (302 units available)" at bounding box center [592, 206] width 112 height 20
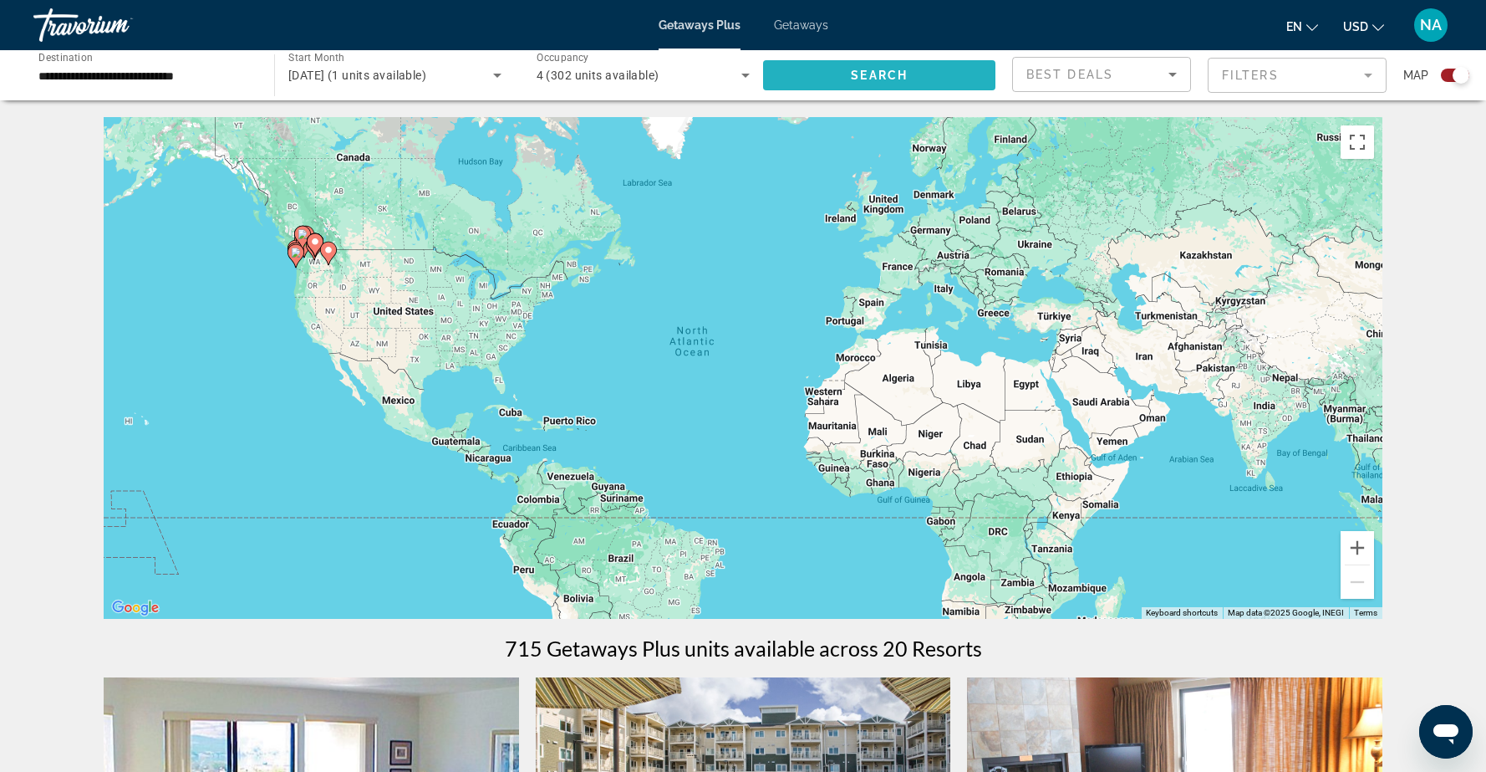
click at [824, 72] on span "Search widget" at bounding box center [879, 75] width 232 height 40
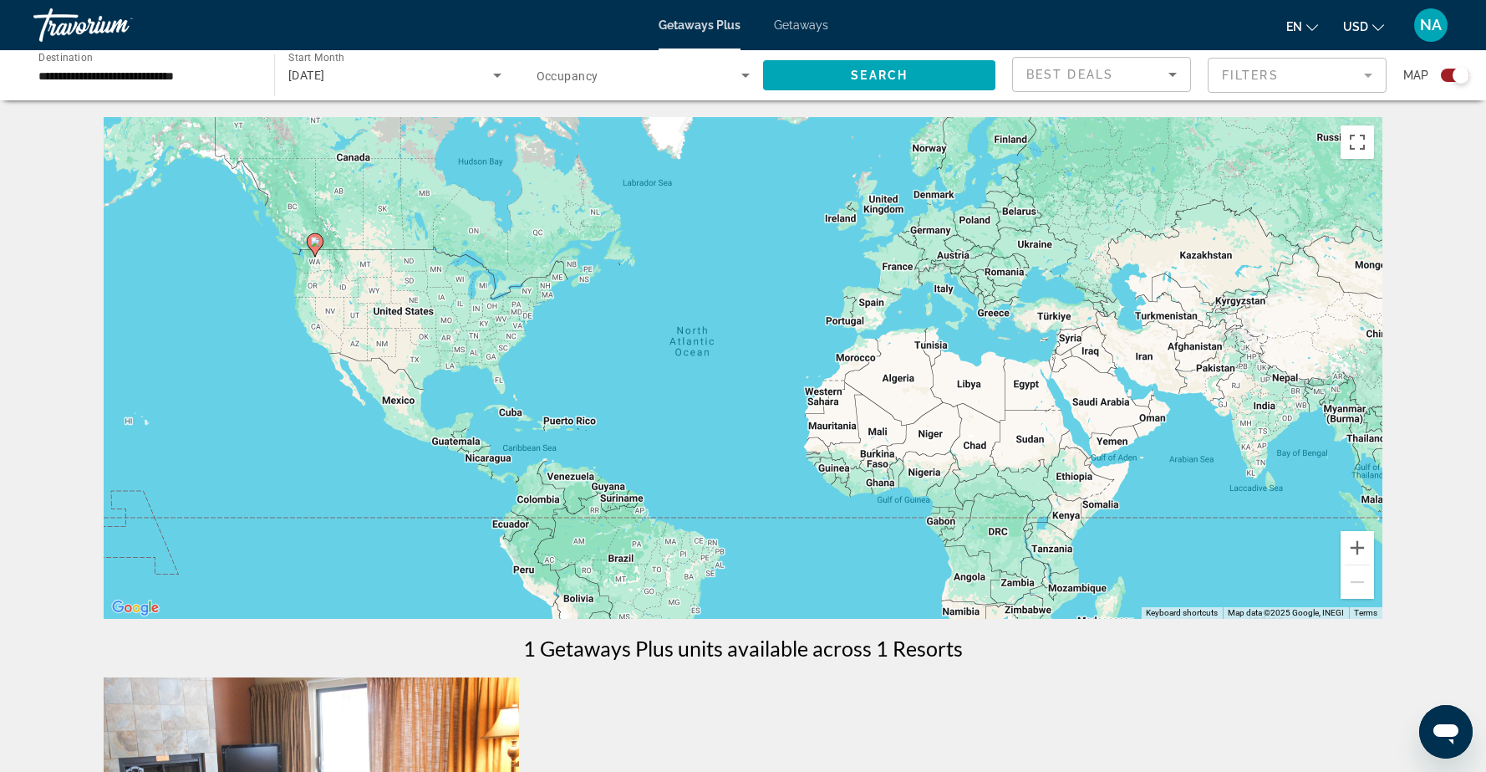
click at [802, 28] on span "Getaways" at bounding box center [801, 24] width 54 height 13
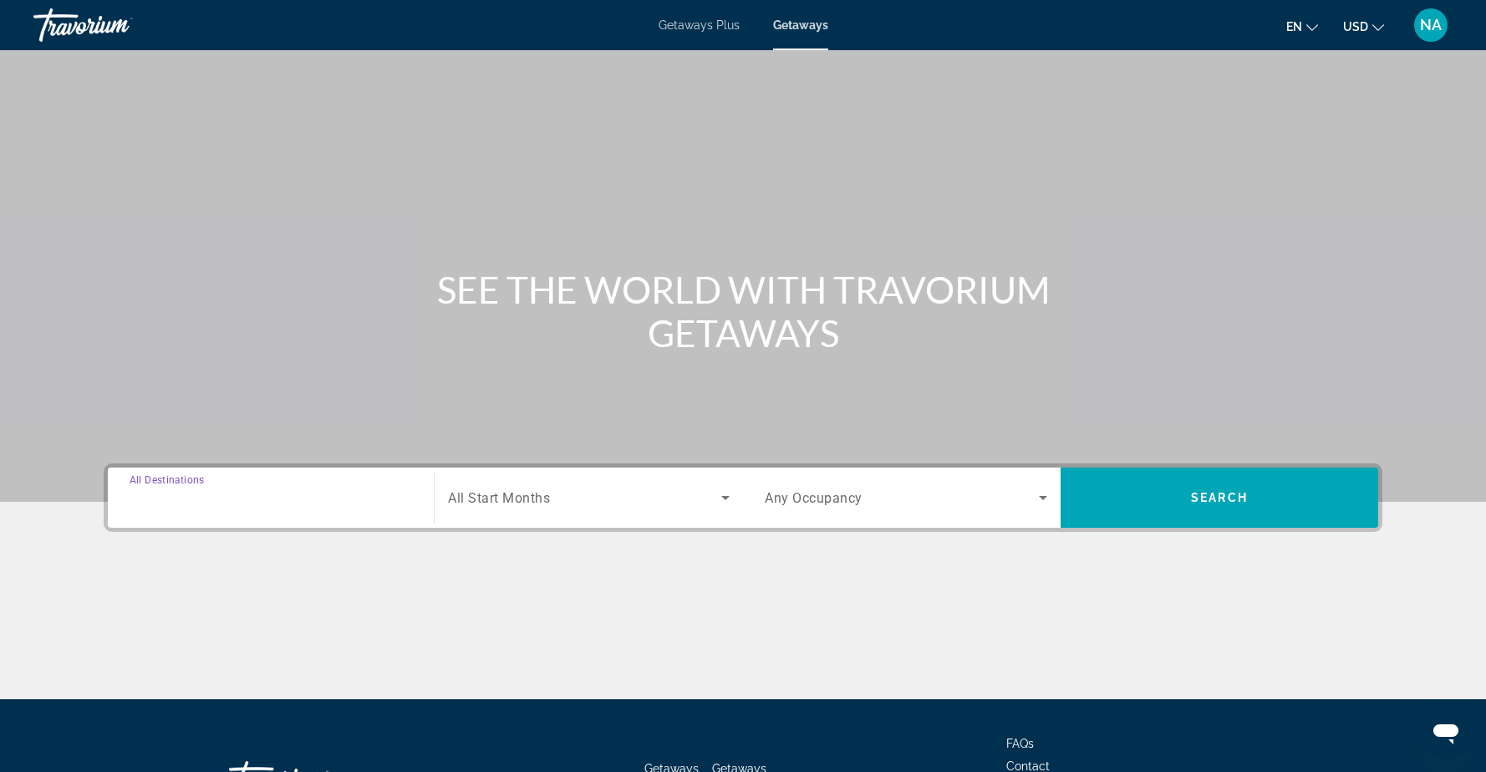
click at [393, 504] on input "Destination All Destinations" at bounding box center [271, 498] width 283 height 20
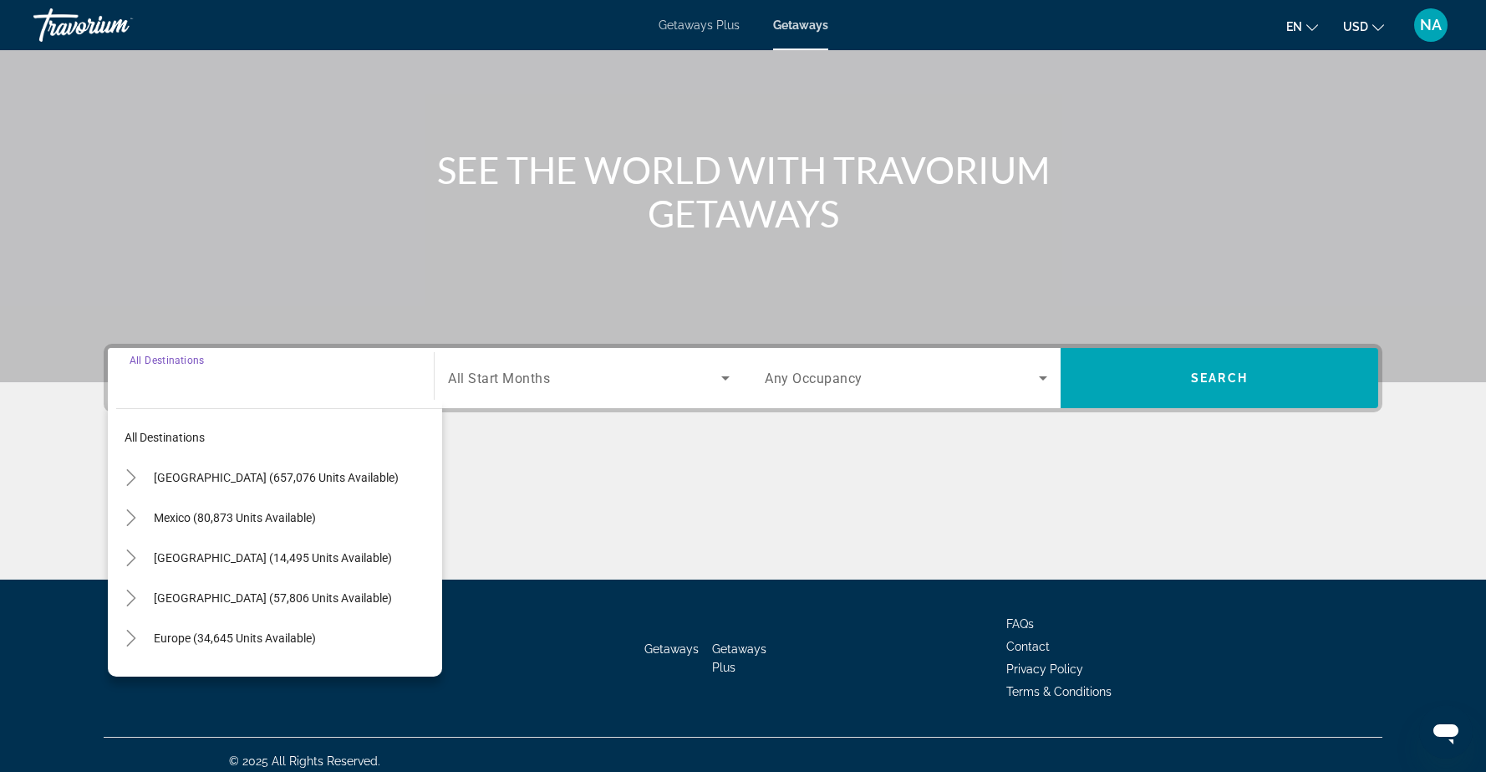
scroll to position [132, 0]
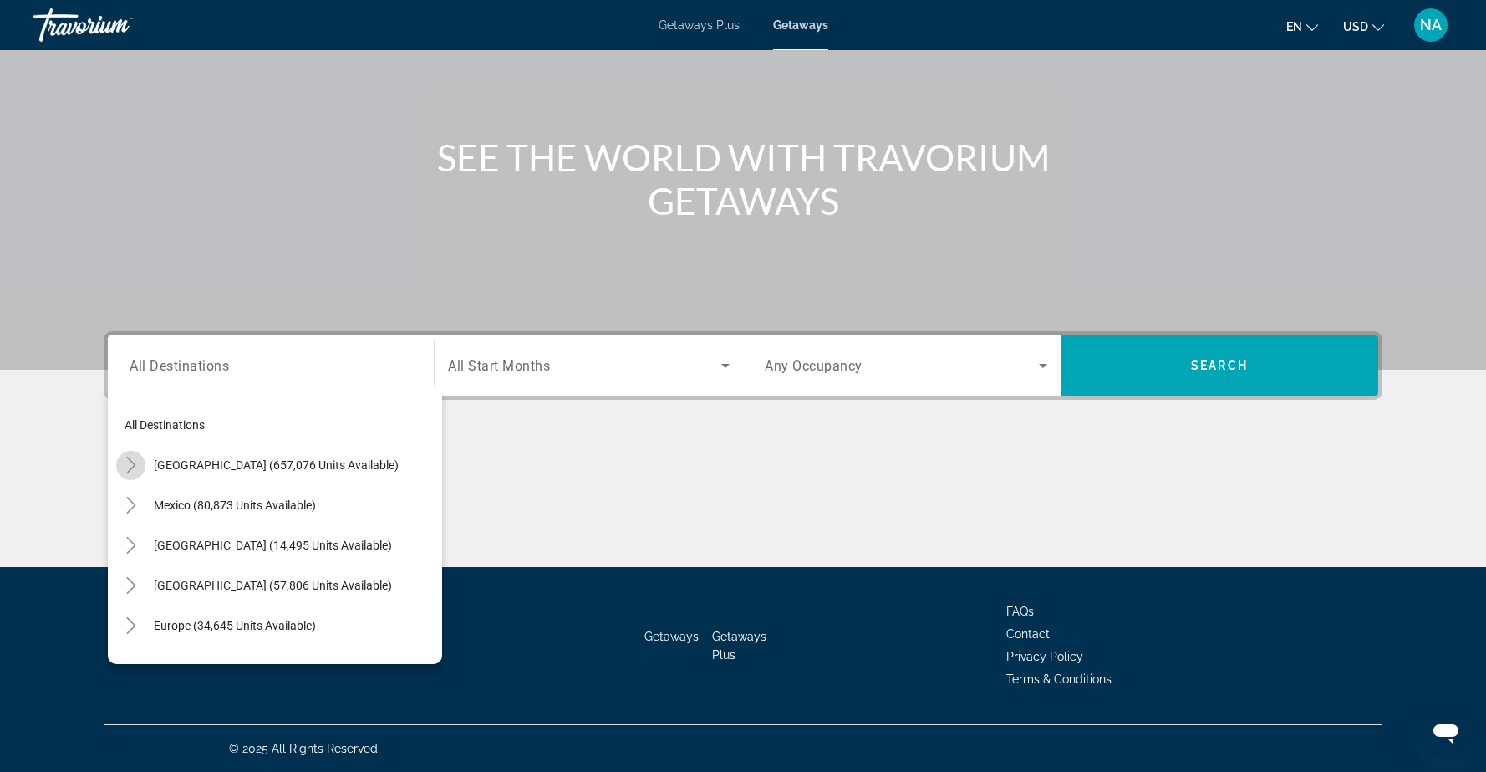
click at [131, 462] on icon "Toggle United States (657,076 units available)" at bounding box center [131, 464] width 17 height 17
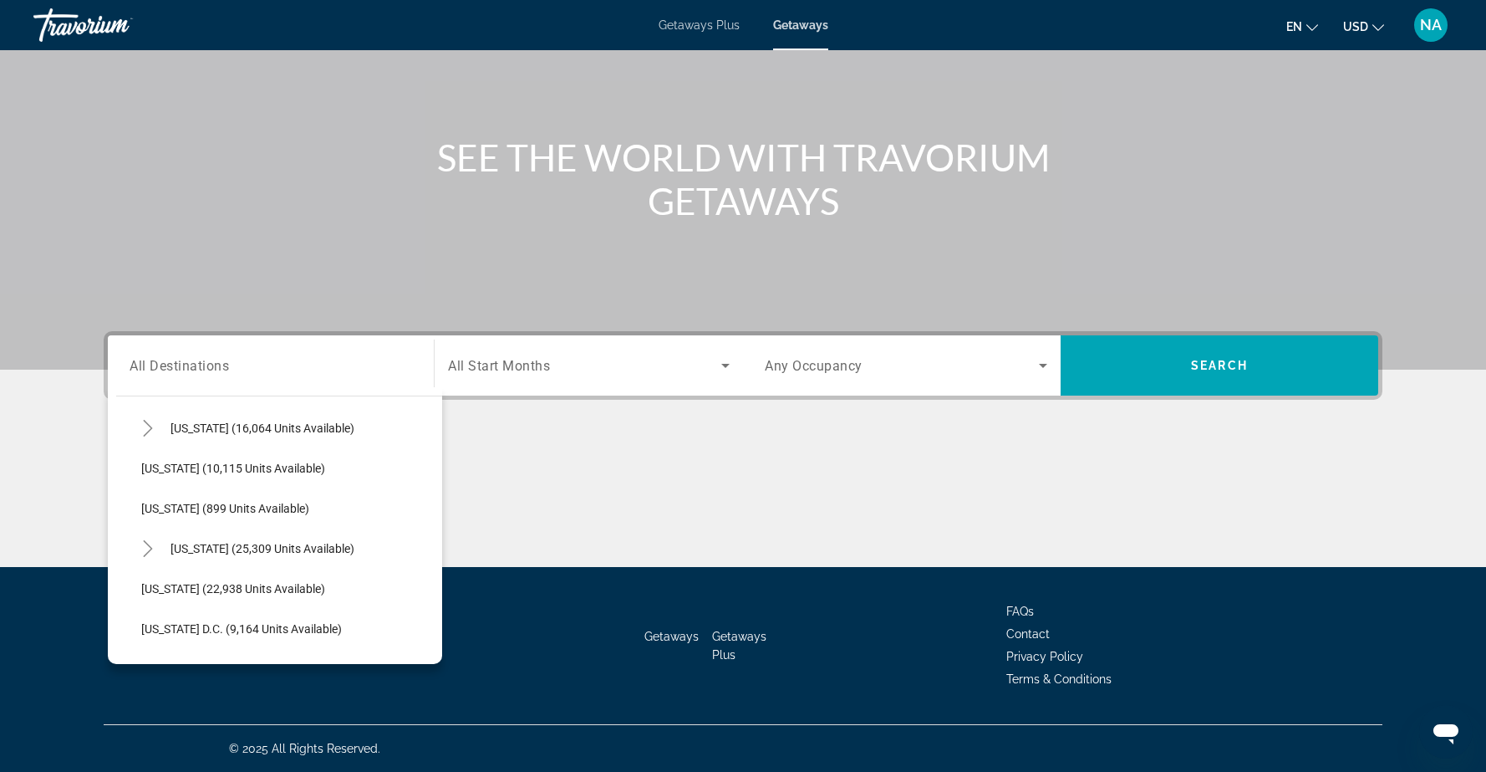
scroll to position [1536, 0]
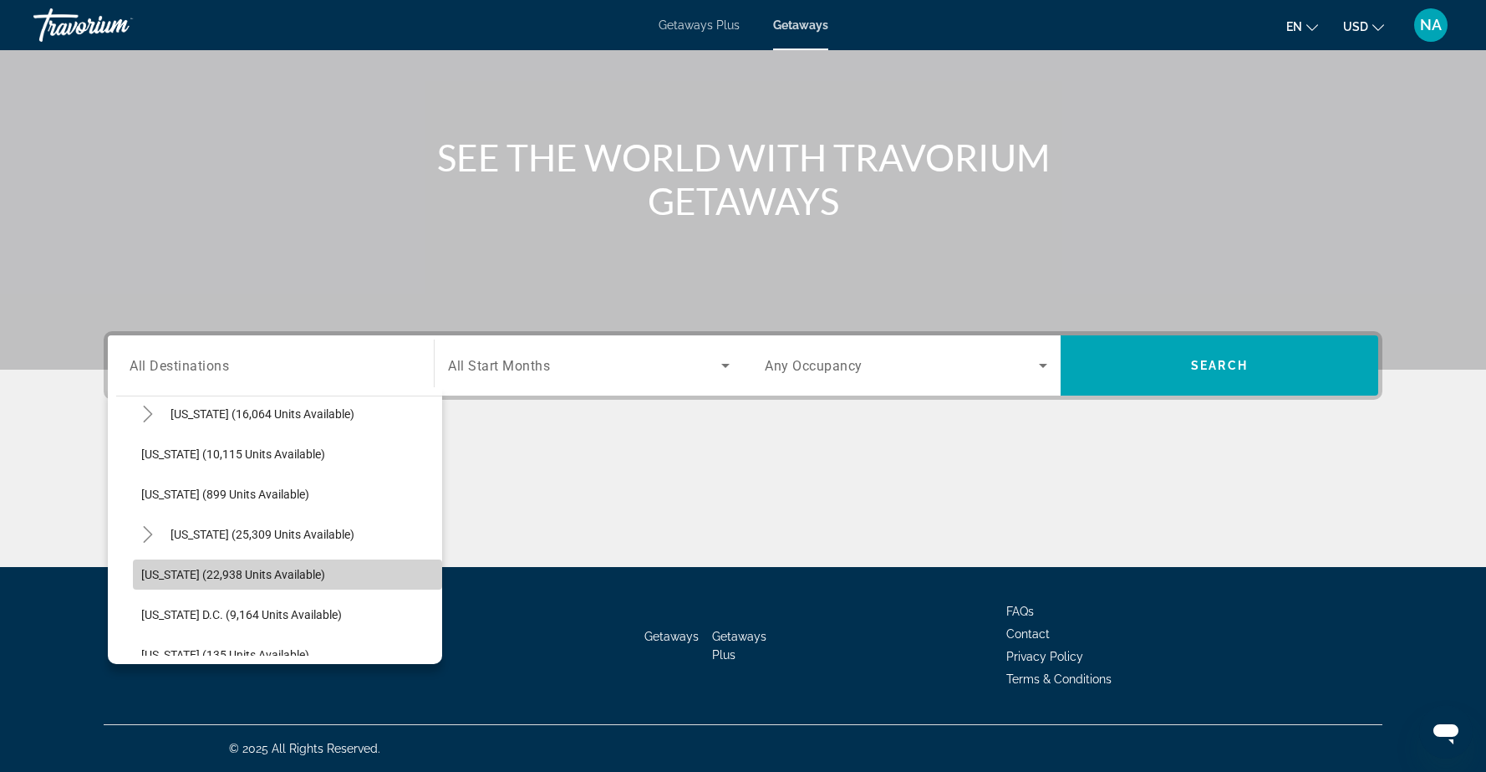
click at [231, 574] on span "Washington (22,938 units available)" at bounding box center [233, 574] width 184 height 13
type input "**********"
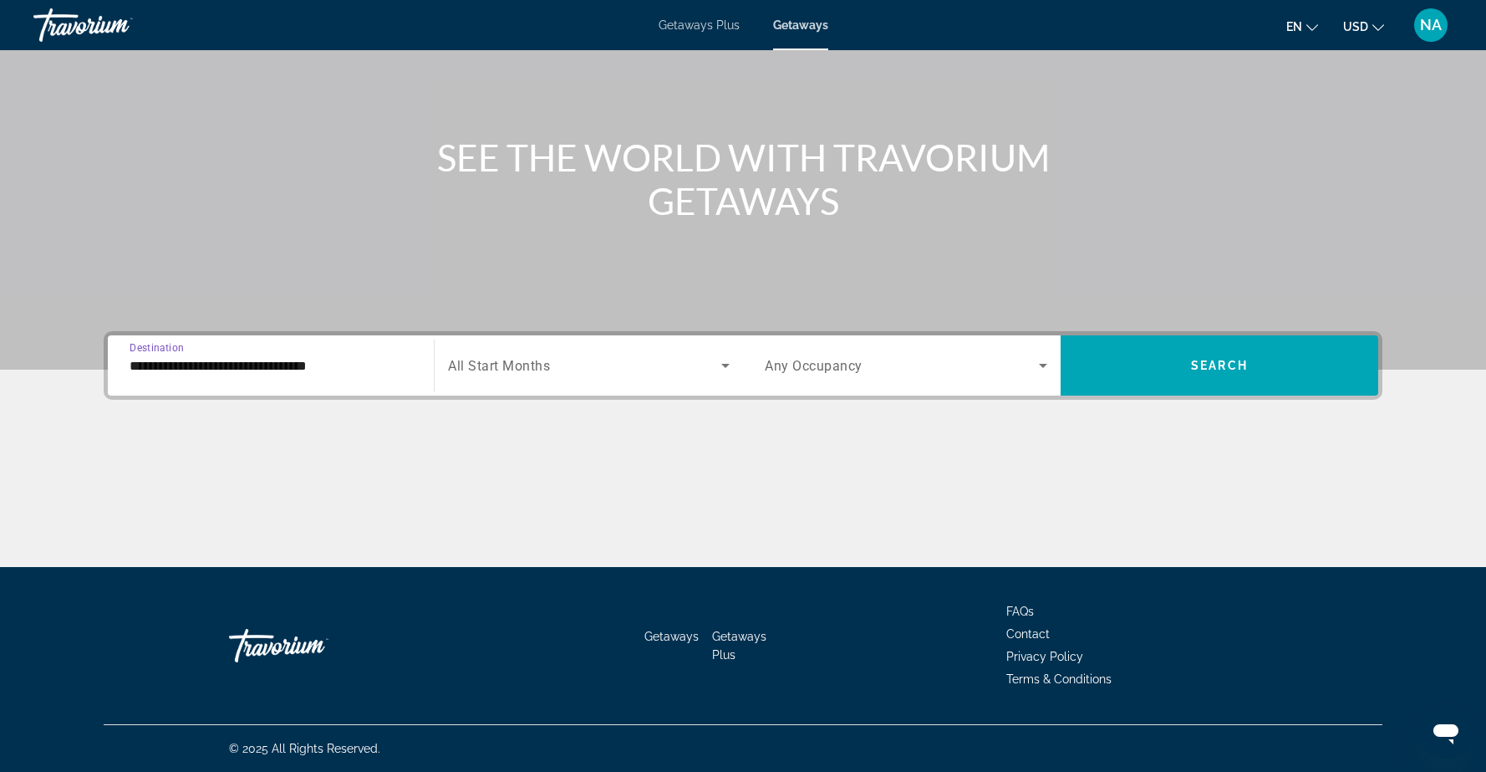
click at [726, 366] on icon "Search widget" at bounding box center [725, 366] width 8 height 4
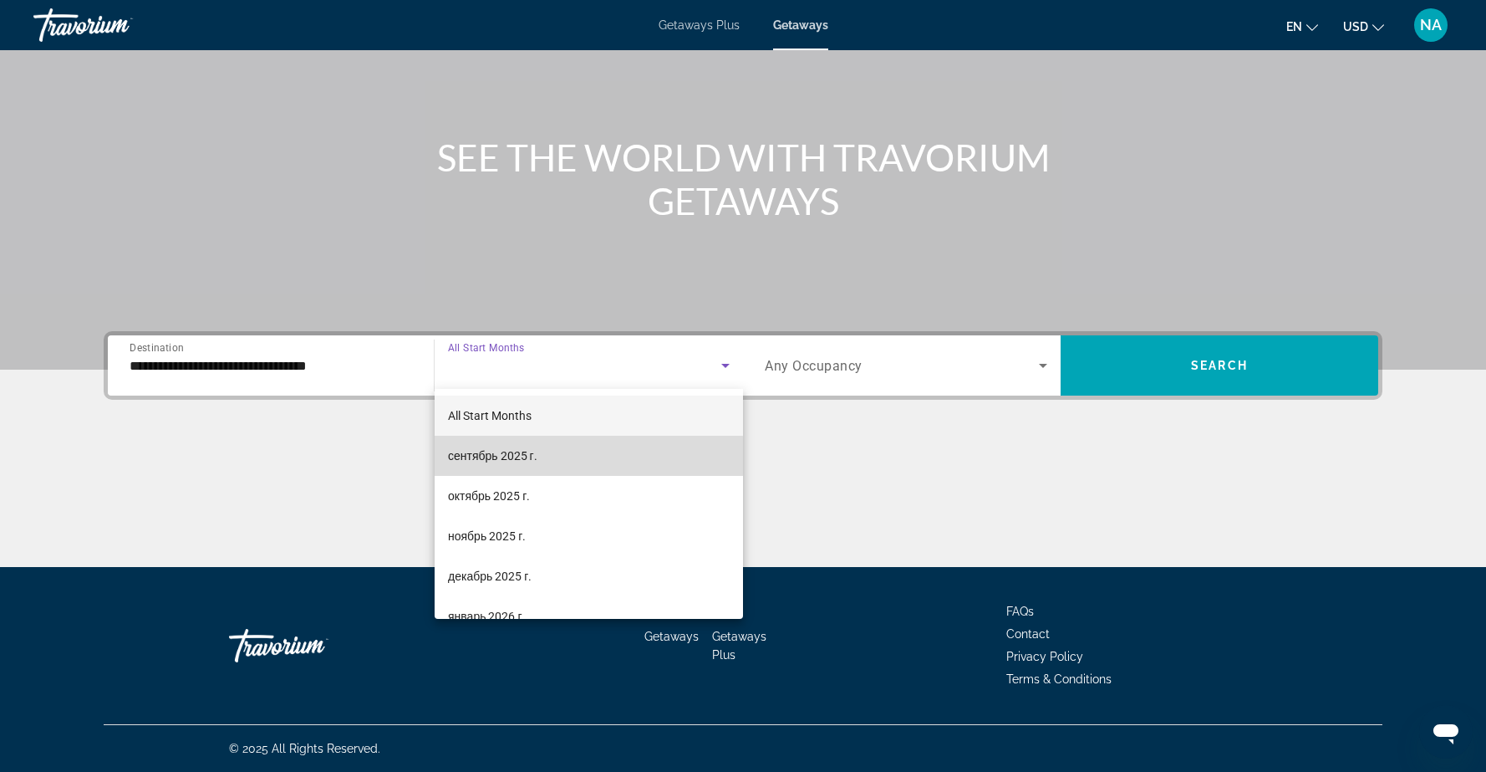
click at [516, 456] on span "сентябрь 2025 г." at bounding box center [492, 456] width 89 height 20
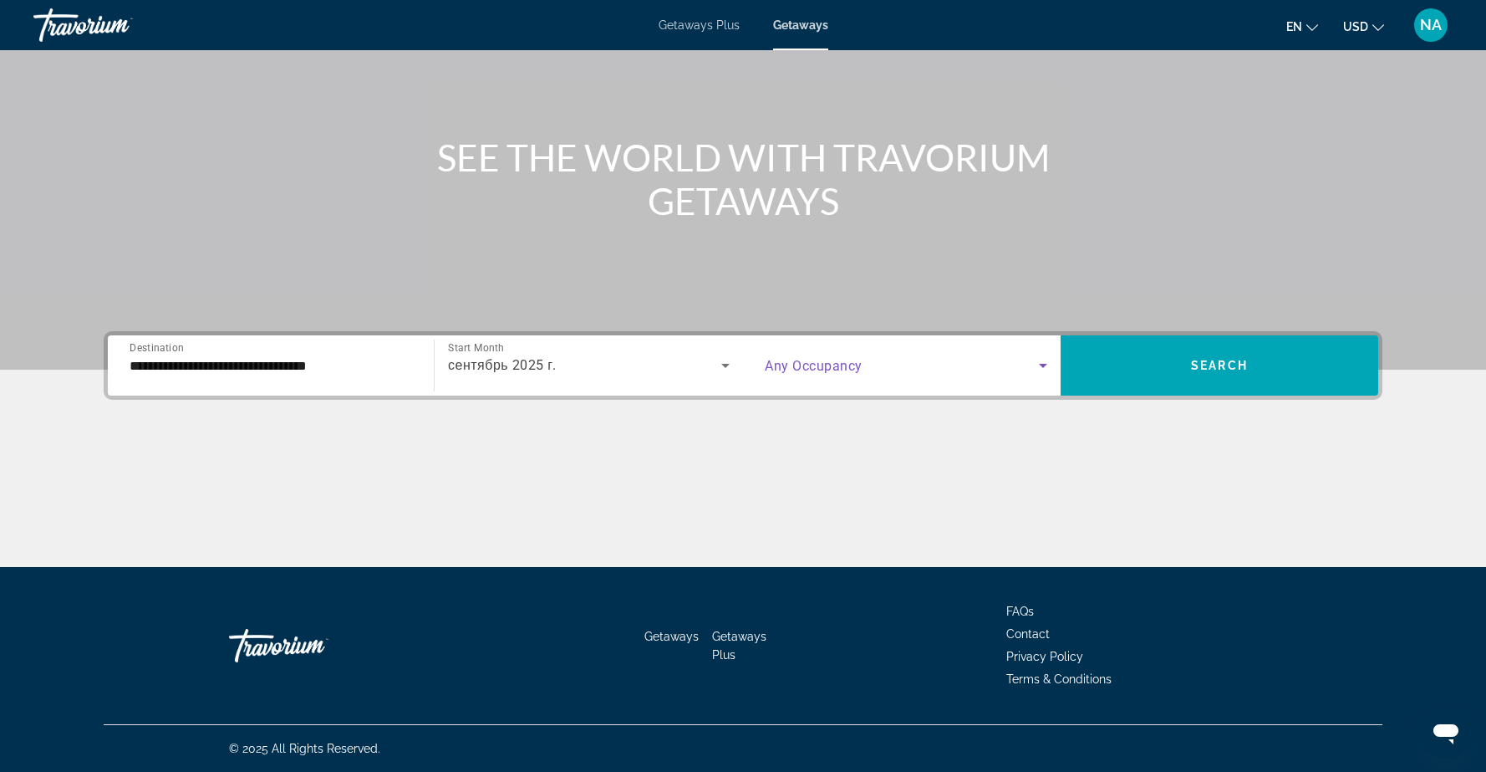
click at [895, 362] on span "Search widget" at bounding box center [902, 365] width 274 height 20
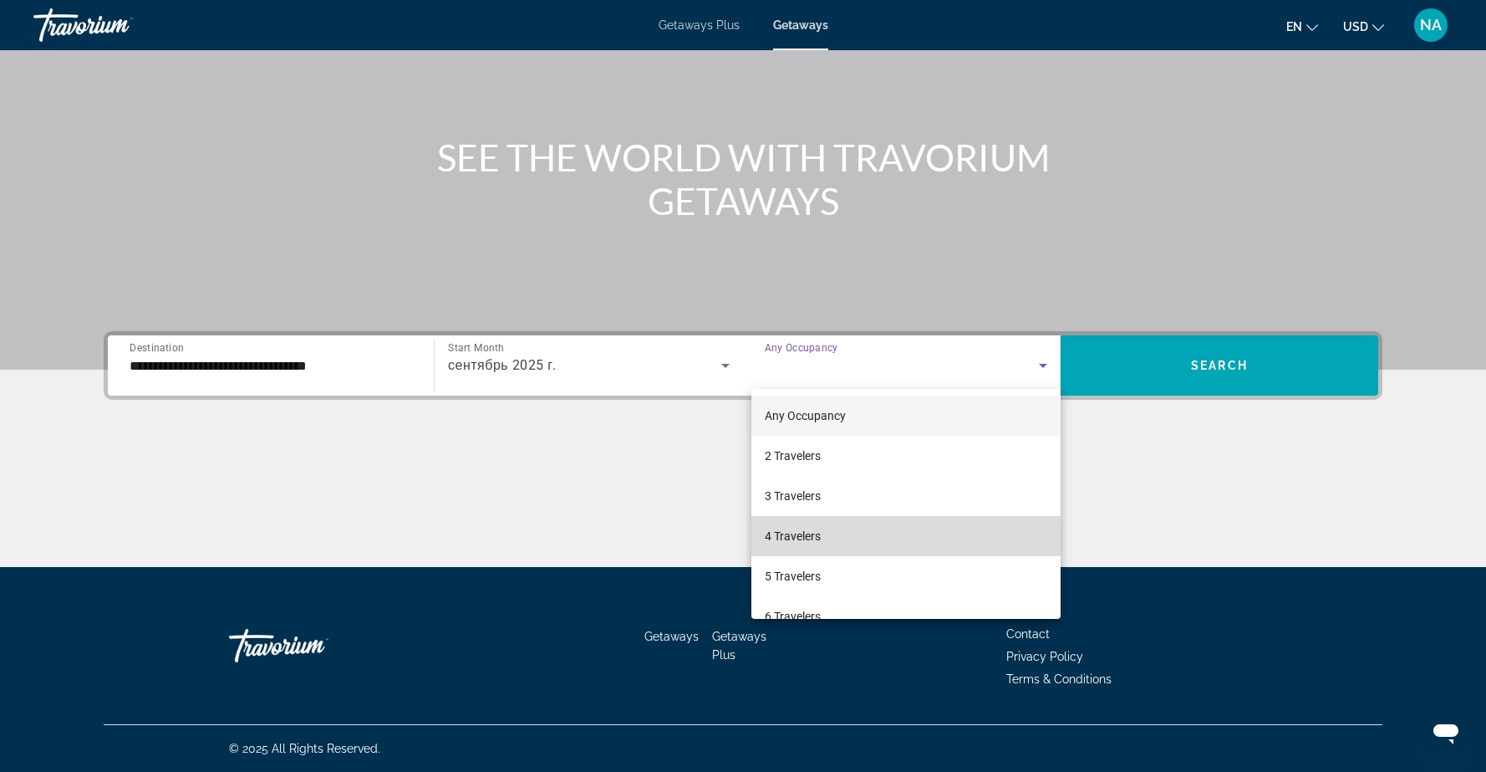
click at [794, 537] on span "4 Travelers" at bounding box center [793, 536] width 56 height 20
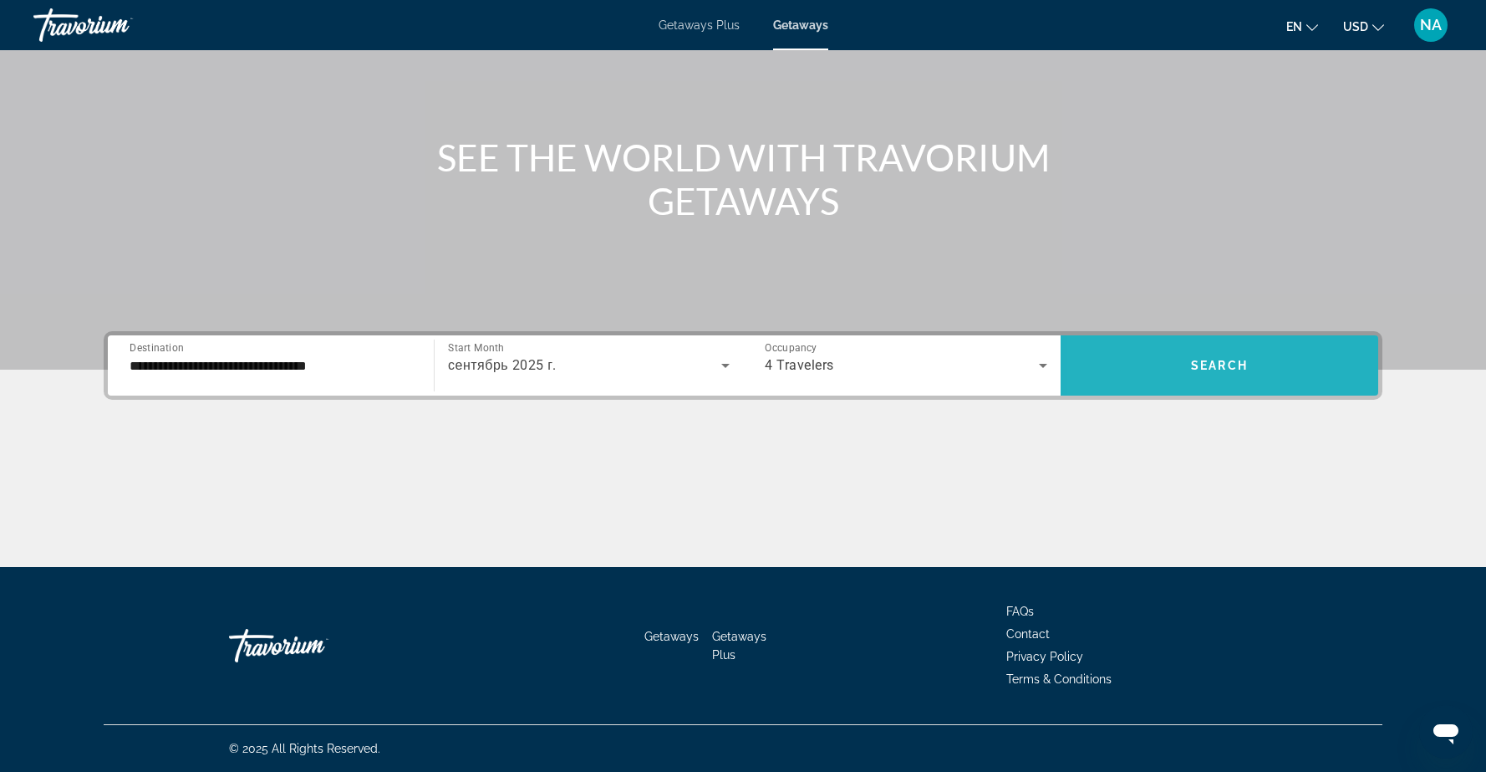
click at [1118, 360] on span "Search widget" at bounding box center [1220, 365] width 318 height 40
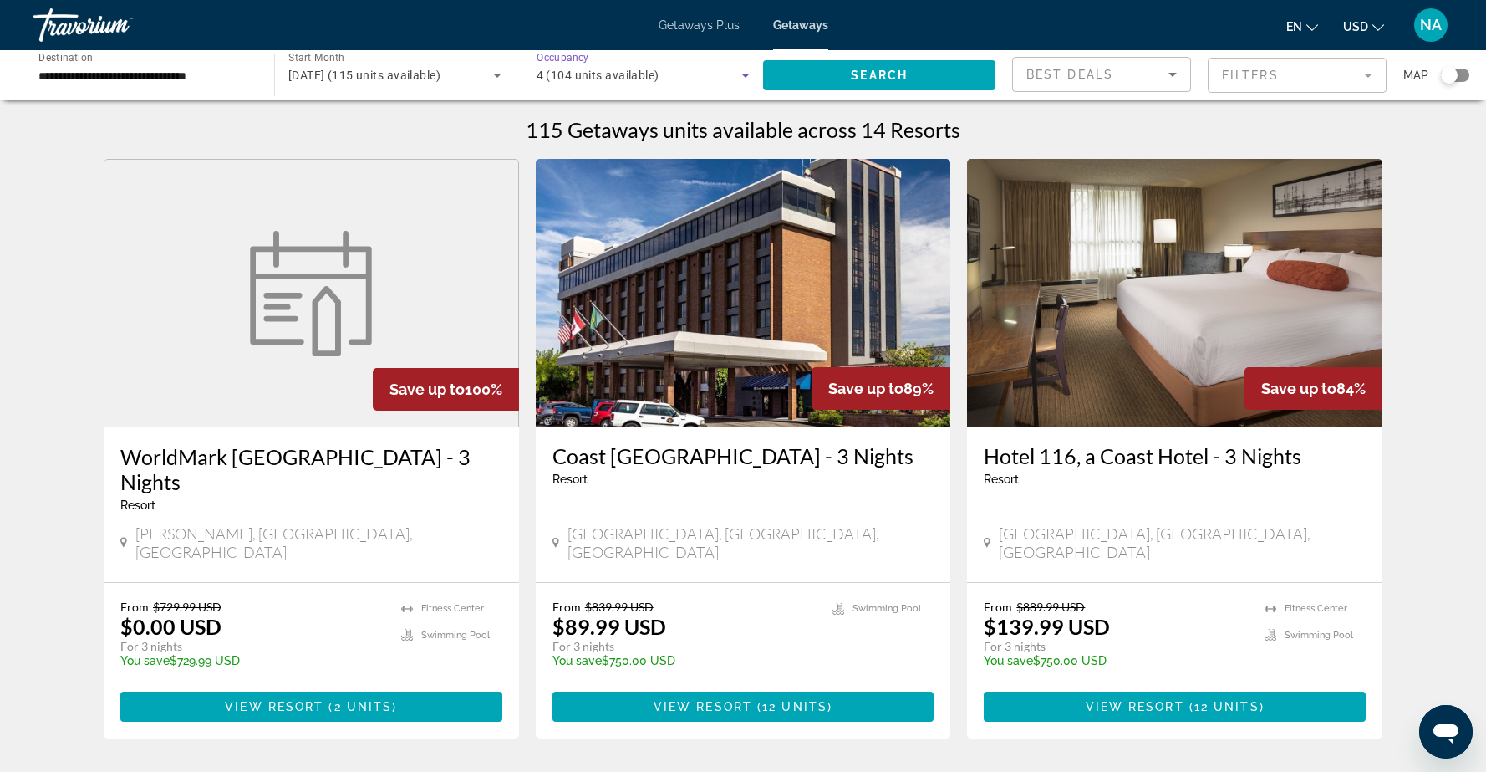
click at [746, 74] on icon "Search widget" at bounding box center [745, 76] width 8 height 4
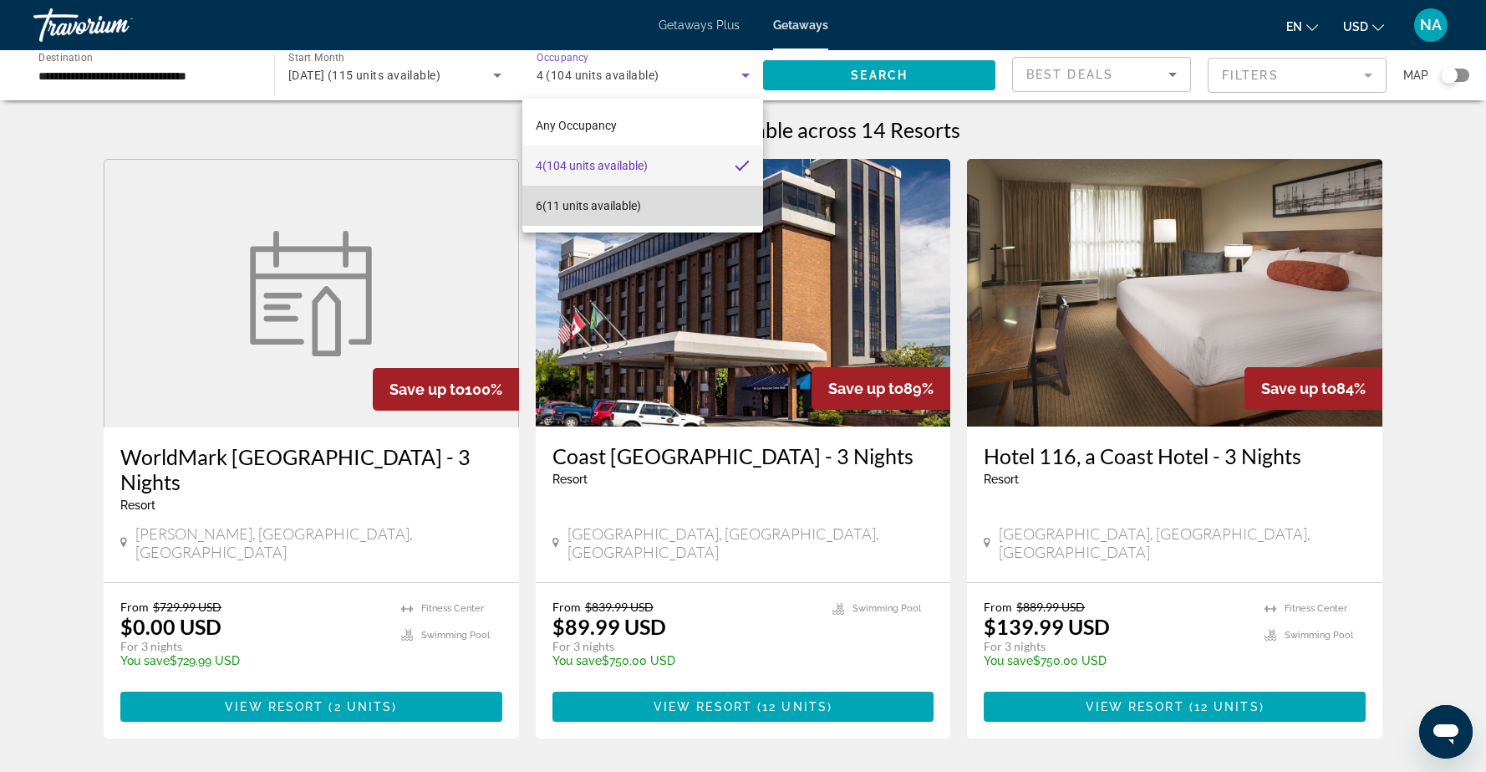
click at [685, 210] on mat-option "6 (11 units available)" at bounding box center [642, 206] width 241 height 40
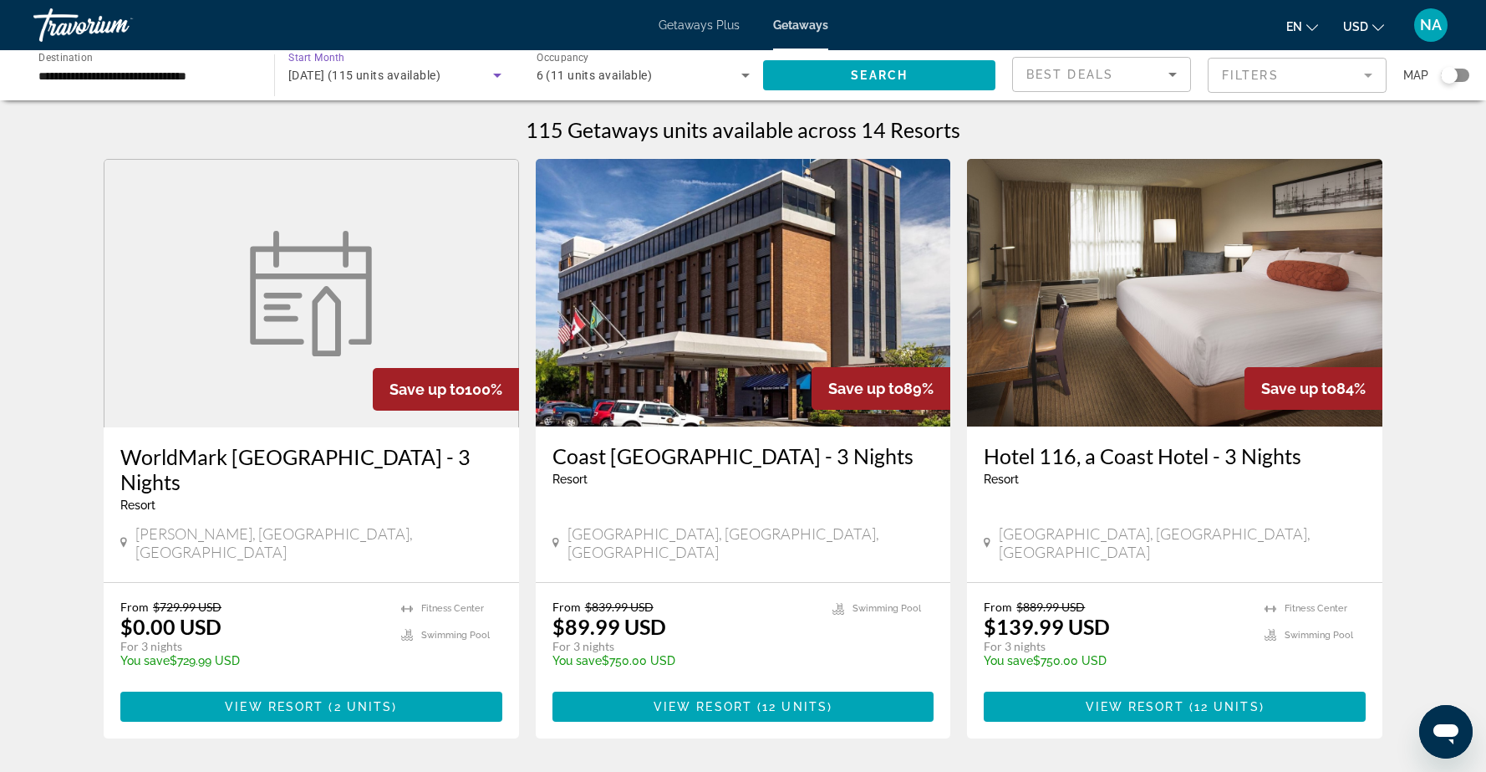
click at [497, 71] on icon "Search widget" at bounding box center [497, 75] width 20 height 20
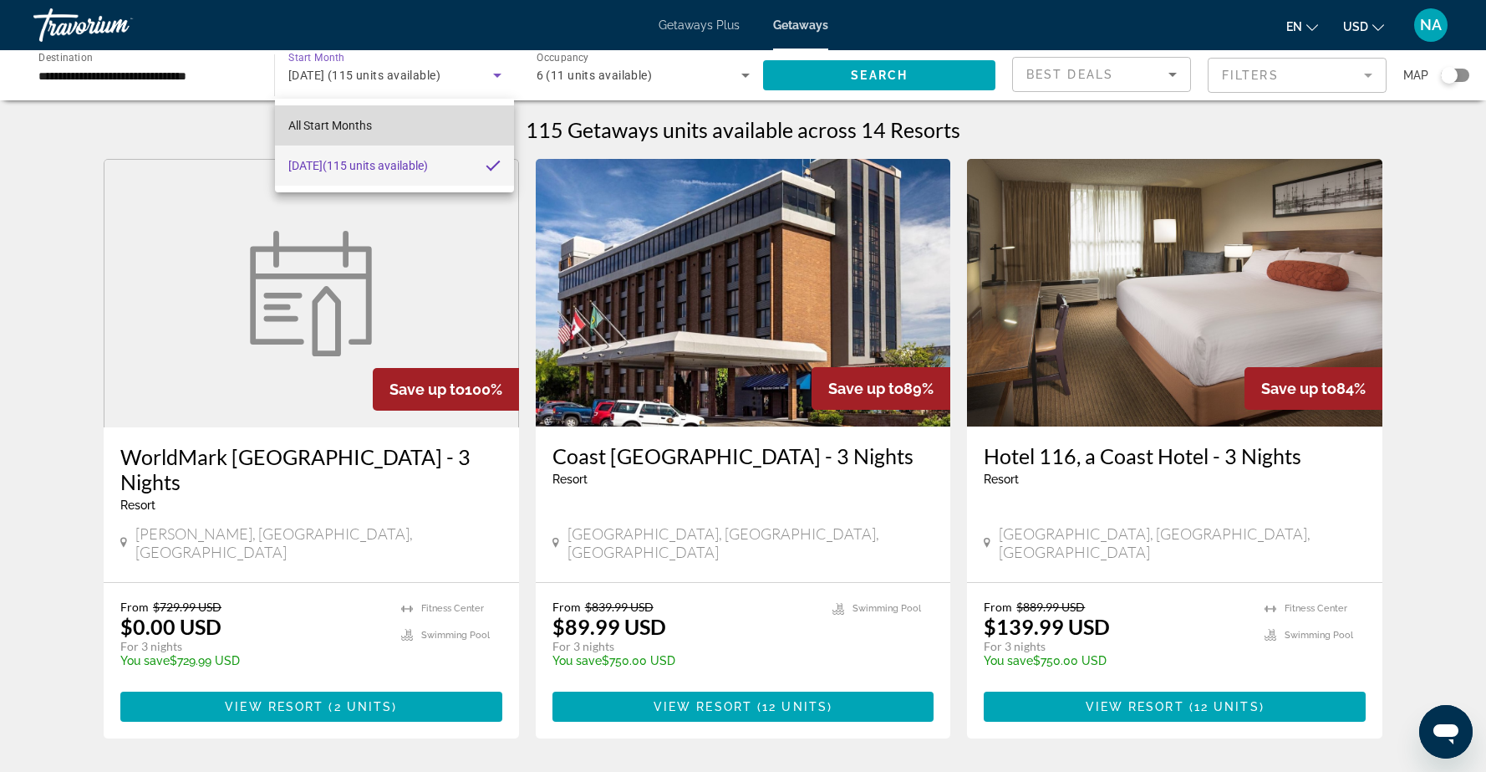
click at [384, 119] on mat-option "All Start Months" at bounding box center [395, 125] width 240 height 40
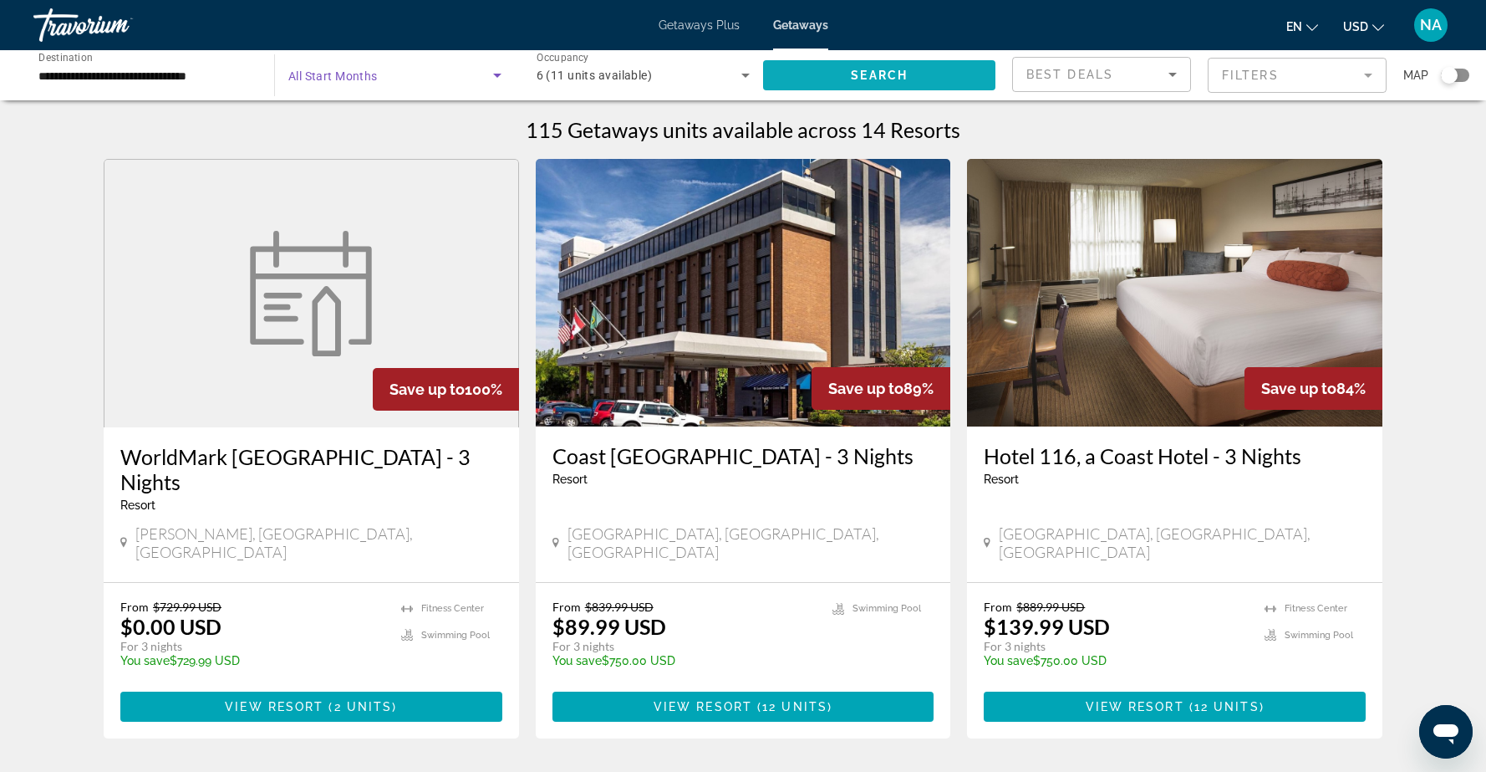
click at [833, 70] on span "Search widget" at bounding box center [879, 75] width 232 height 40
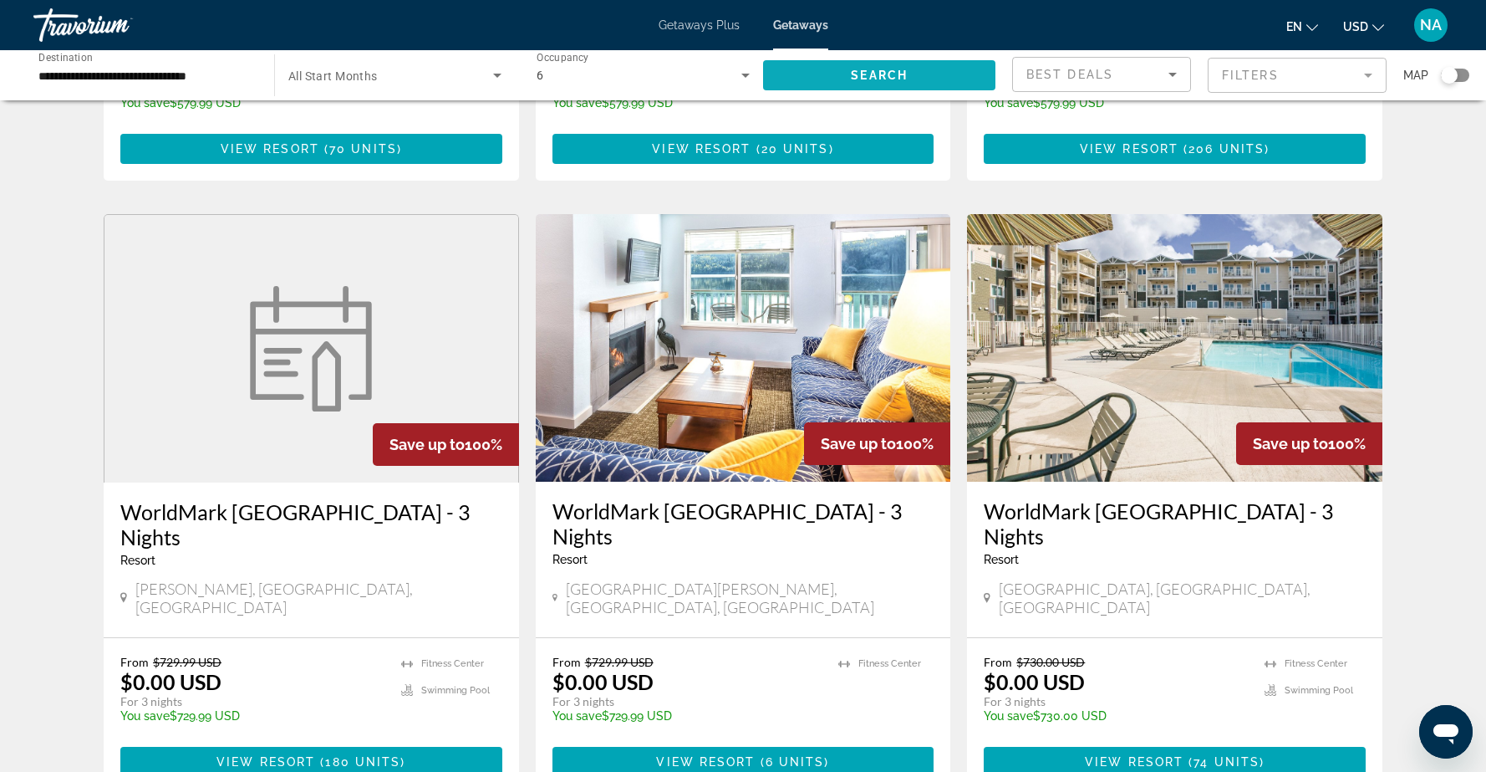
scroll to position [559, 0]
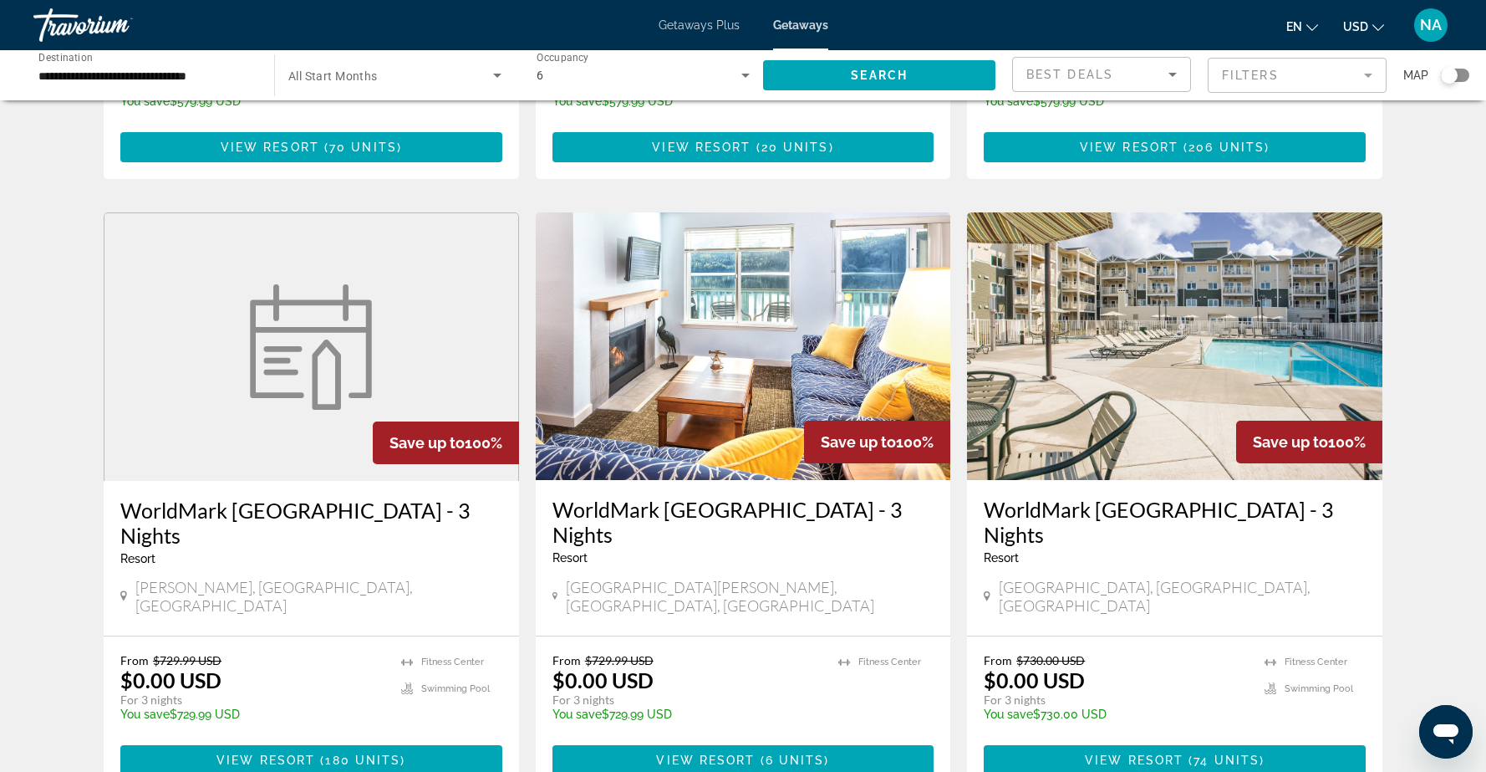
click at [772, 293] on img "Main content" at bounding box center [743, 345] width 415 height 267
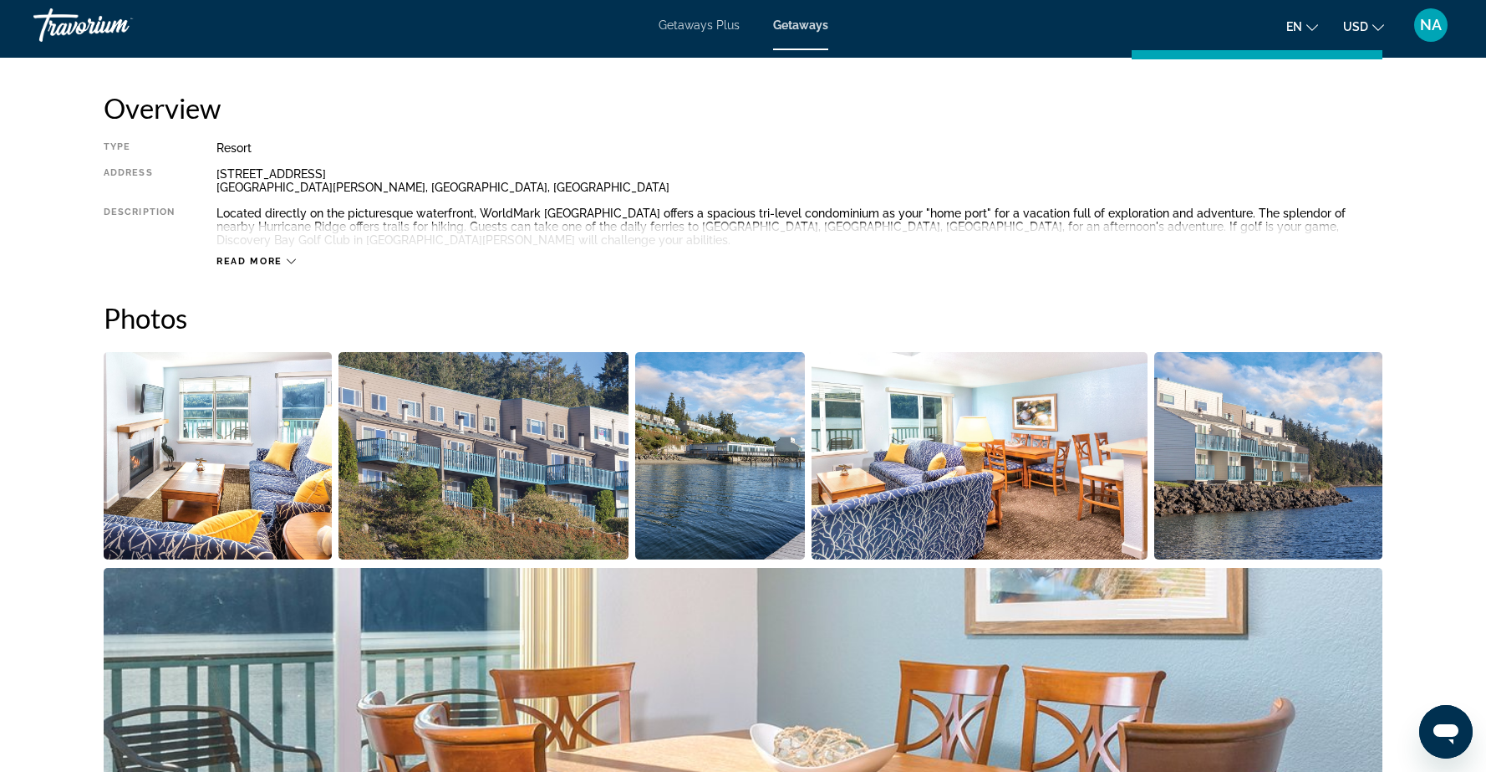
scroll to position [545, 0]
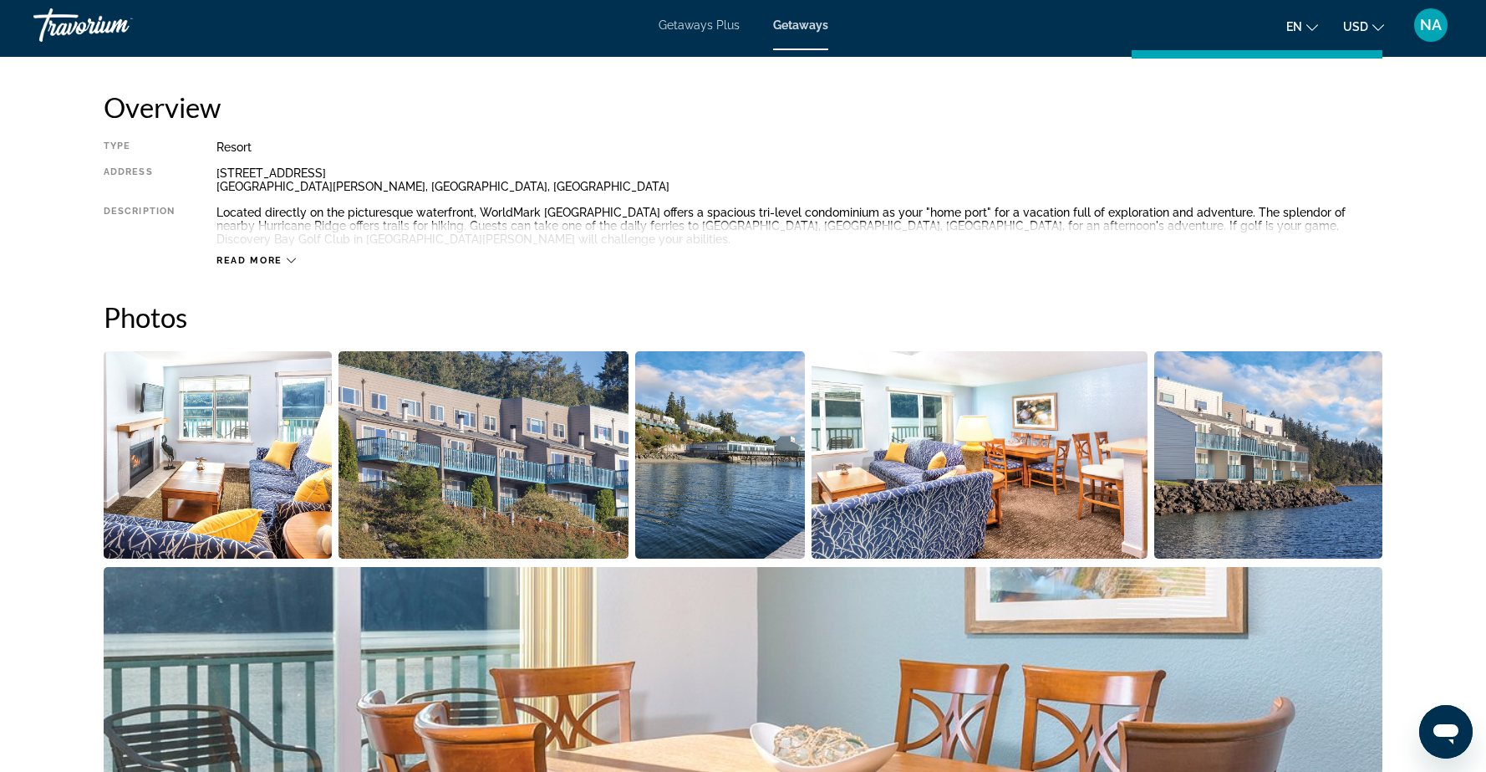
click at [260, 483] on img "Open full-screen image slider" at bounding box center [218, 454] width 228 height 207
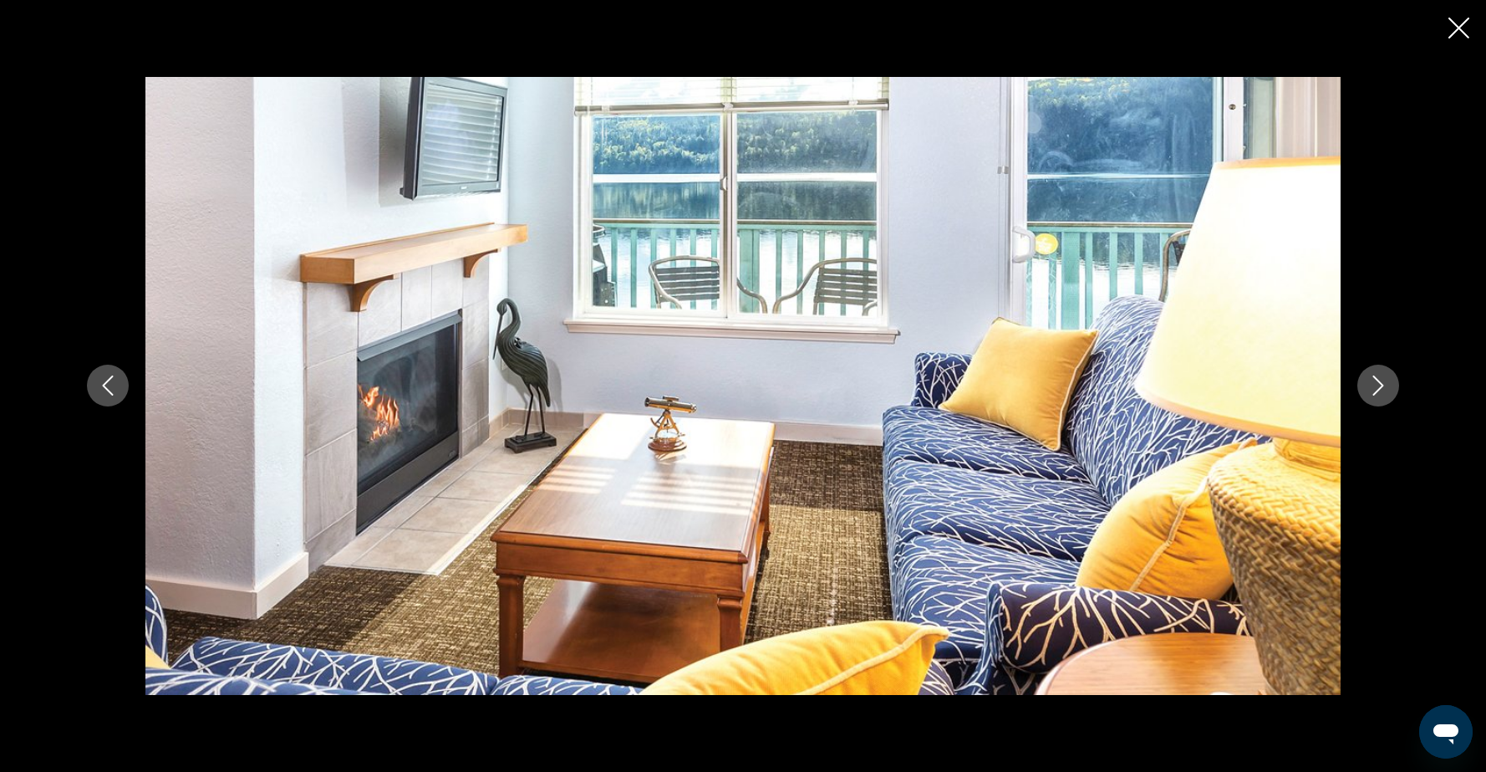
click at [1377, 388] on icon "Next image" at bounding box center [1378, 385] width 20 height 20
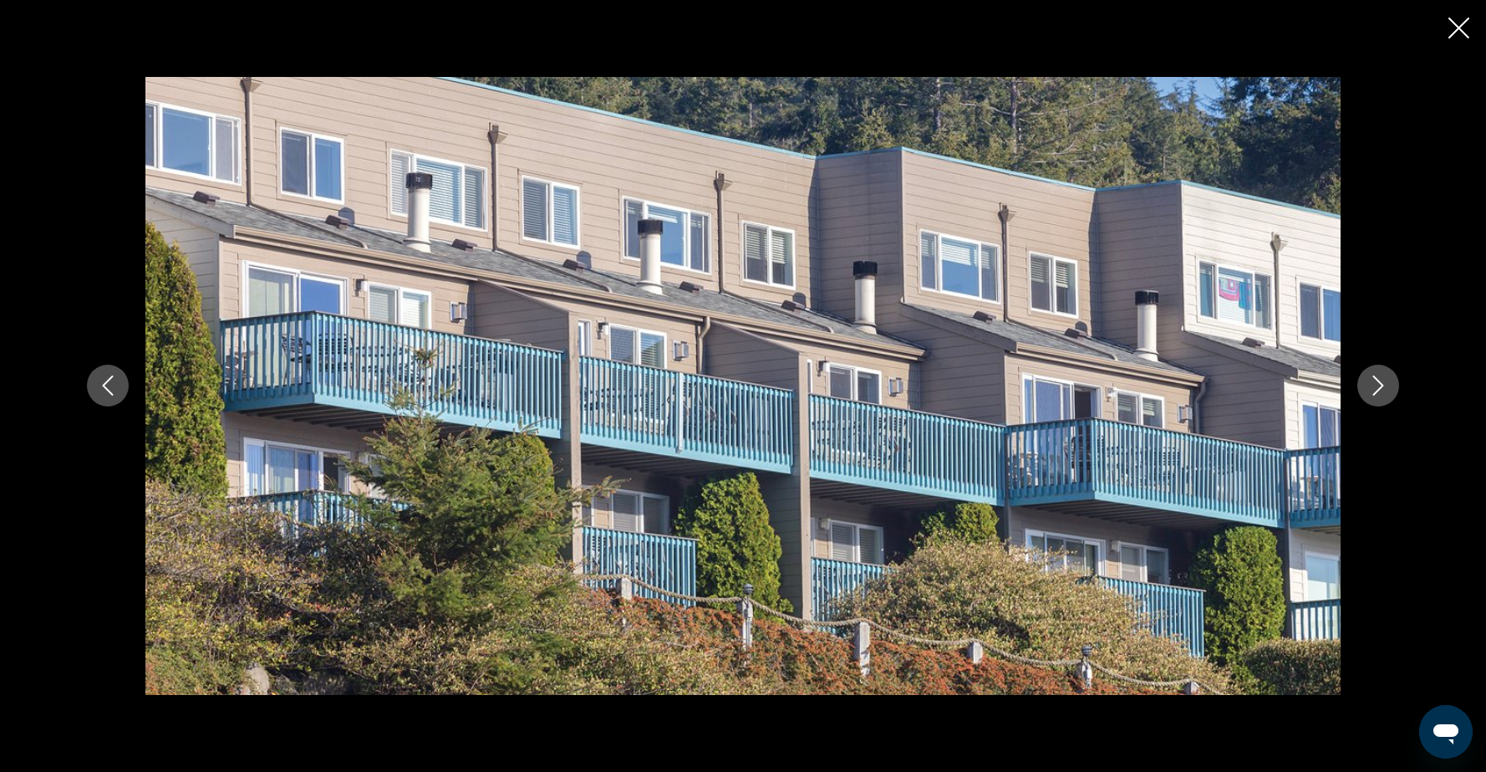
click at [1377, 388] on icon "Next image" at bounding box center [1378, 385] width 20 height 20
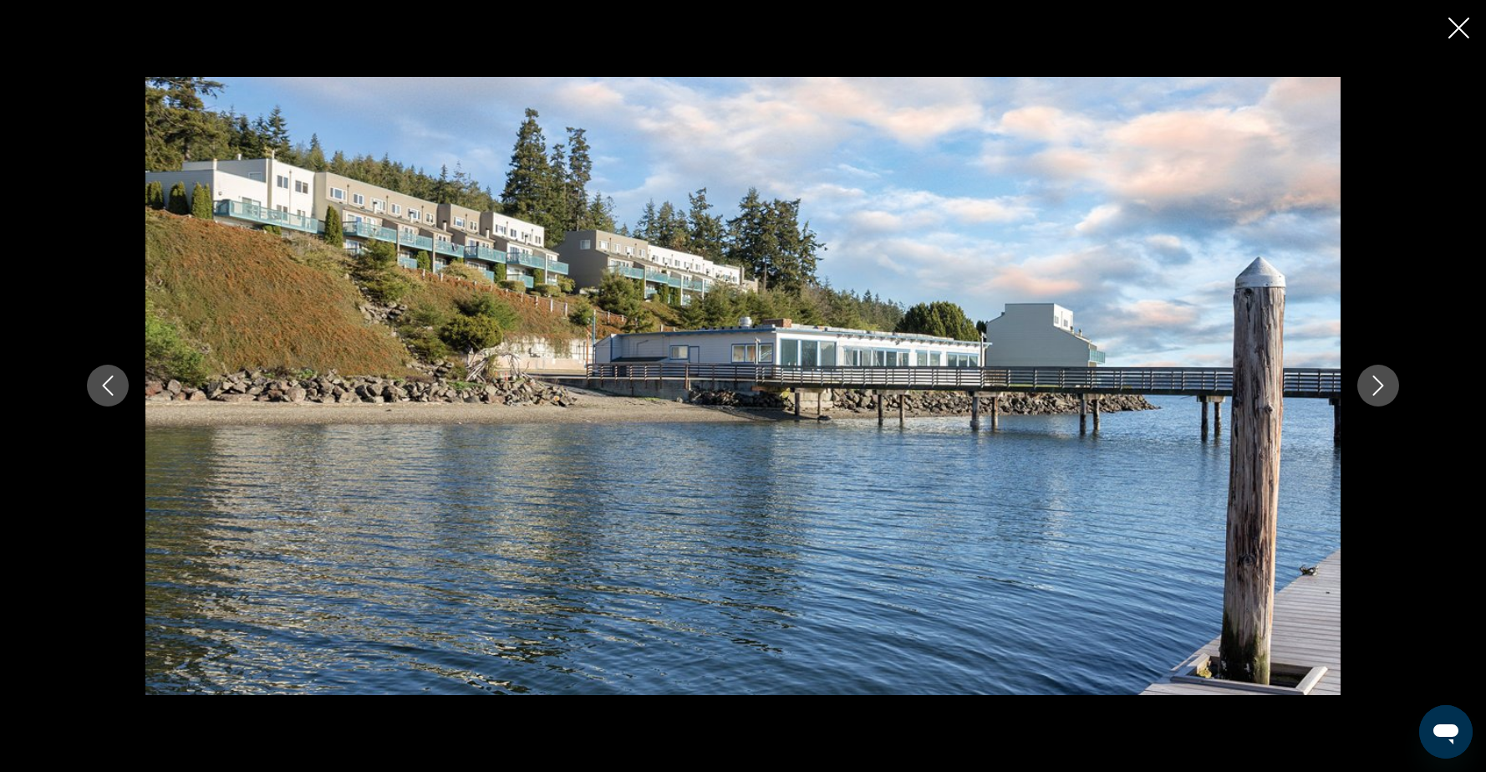
click at [1377, 388] on icon "Next image" at bounding box center [1378, 385] width 20 height 20
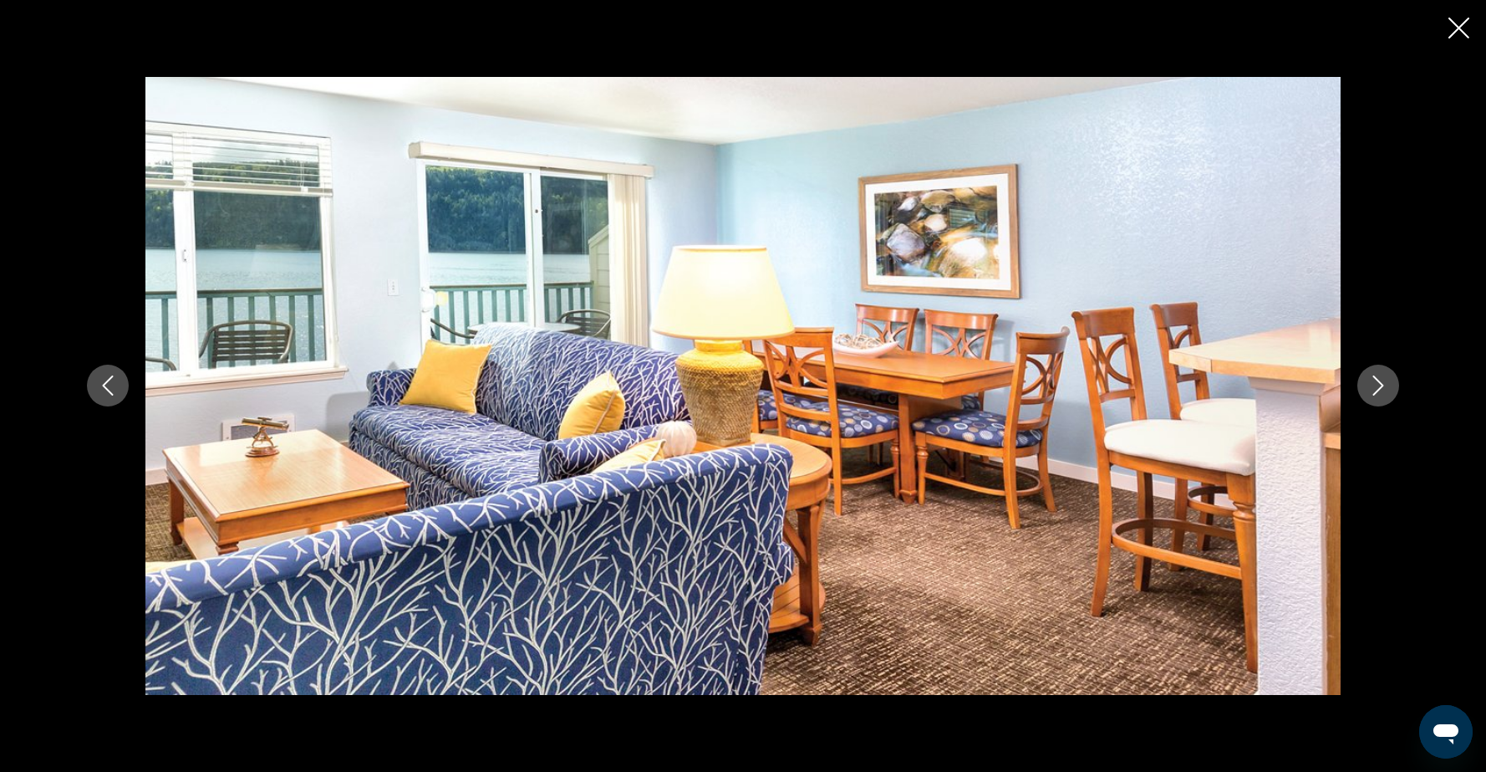
click at [1377, 388] on icon "Next image" at bounding box center [1378, 385] width 20 height 20
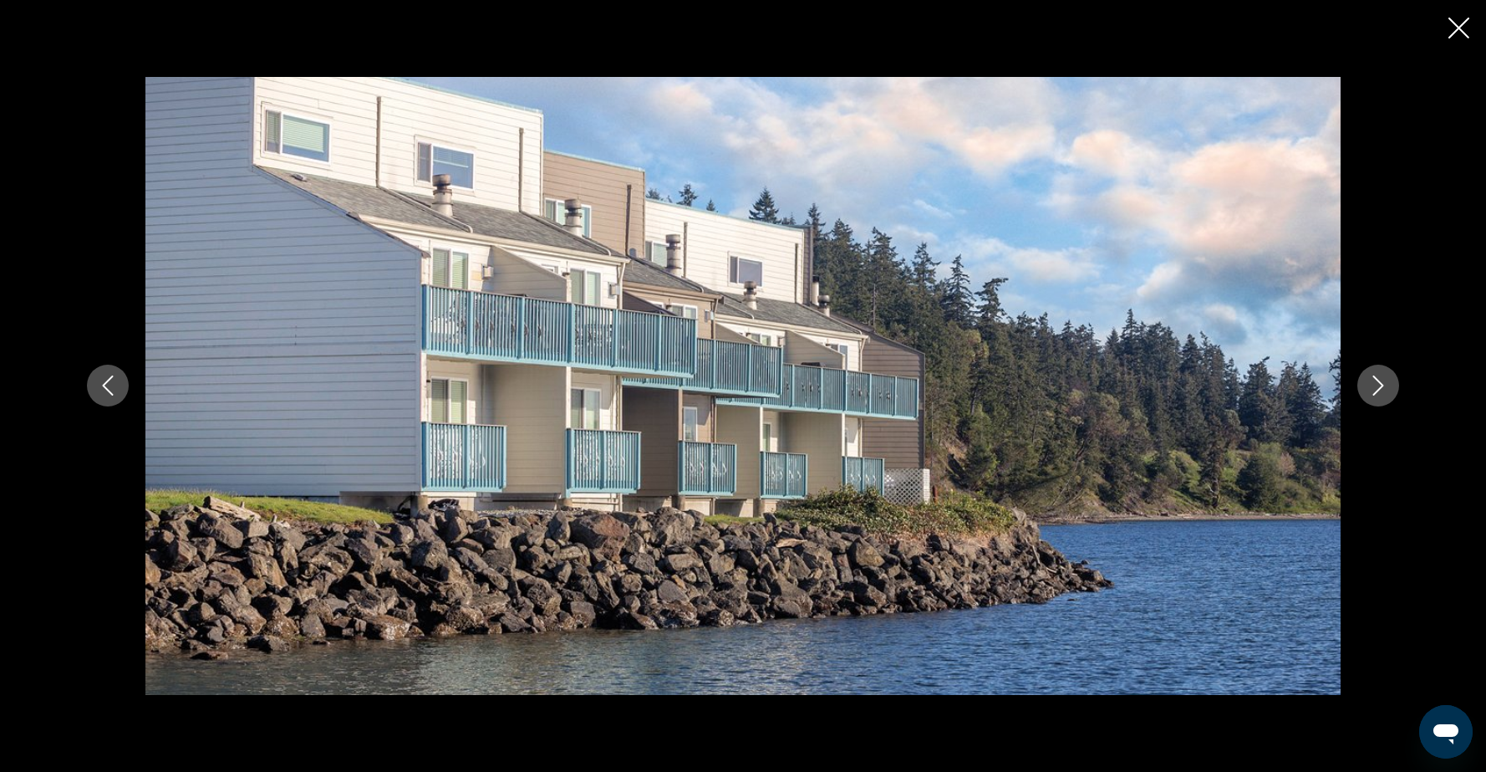
click at [1377, 388] on icon "Next image" at bounding box center [1378, 385] width 20 height 20
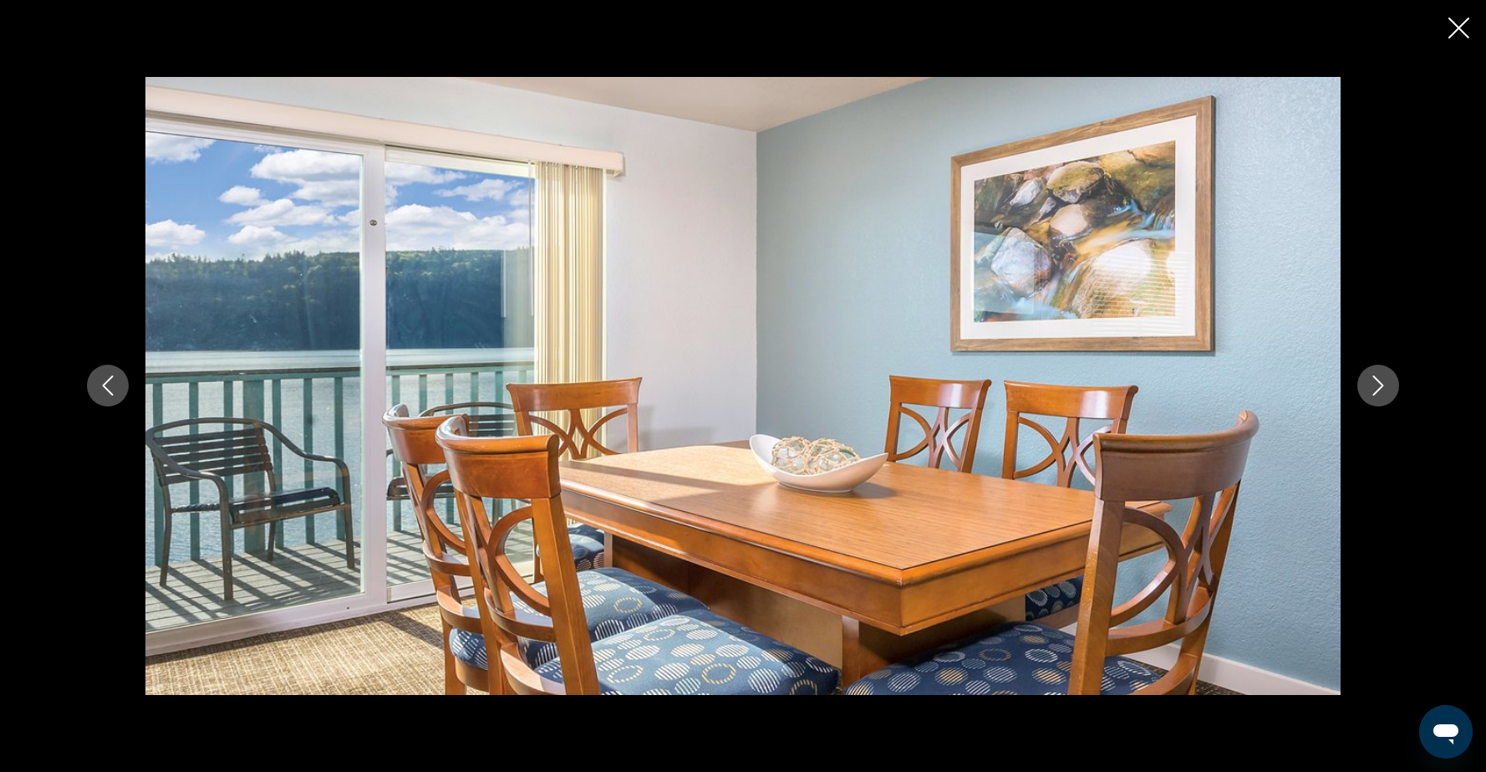
click at [1377, 388] on icon "Next image" at bounding box center [1378, 385] width 20 height 20
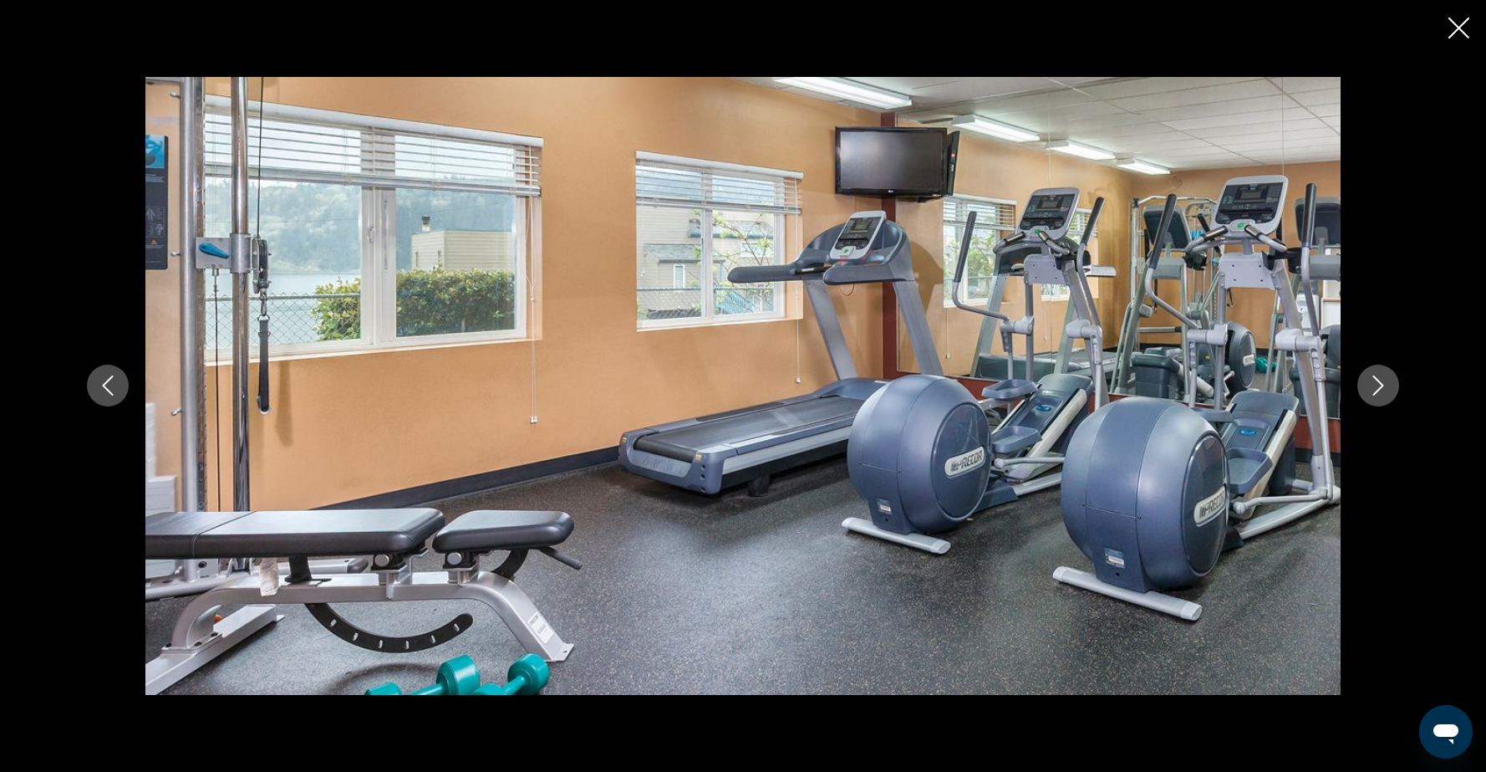
click at [1377, 388] on icon "Next image" at bounding box center [1378, 385] width 20 height 20
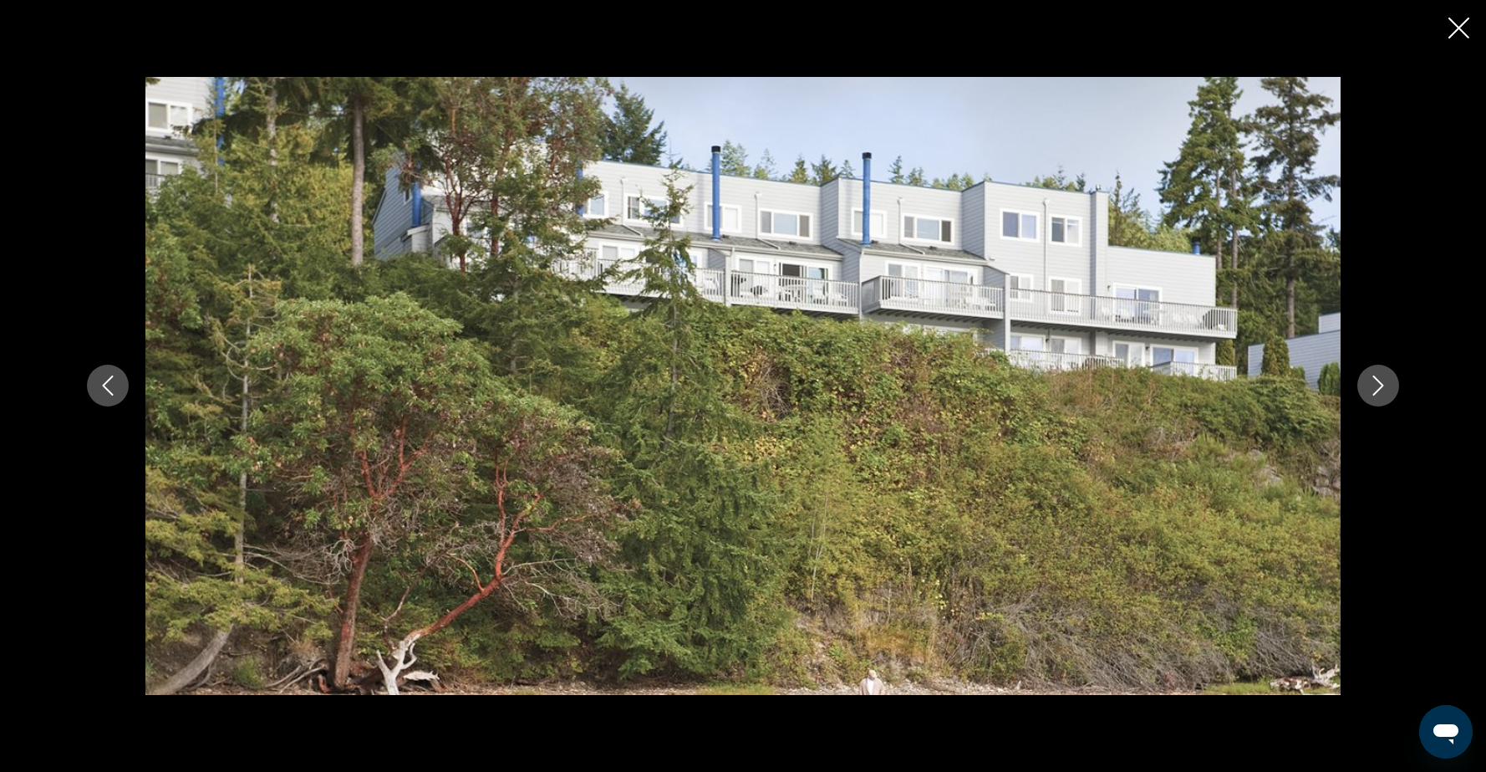
click at [1377, 388] on icon "Next image" at bounding box center [1378, 385] width 20 height 20
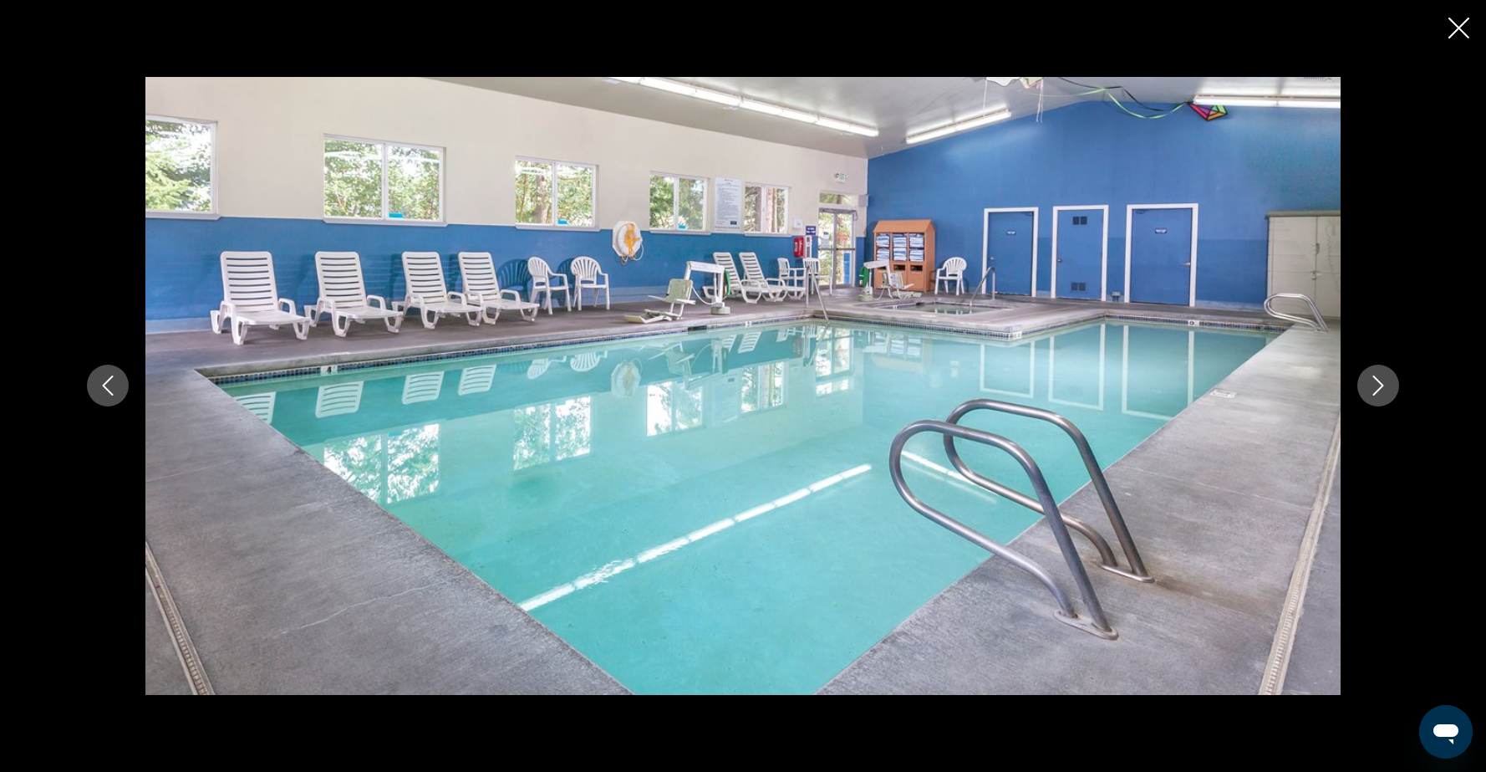
click at [1377, 388] on icon "Next image" at bounding box center [1378, 385] width 20 height 20
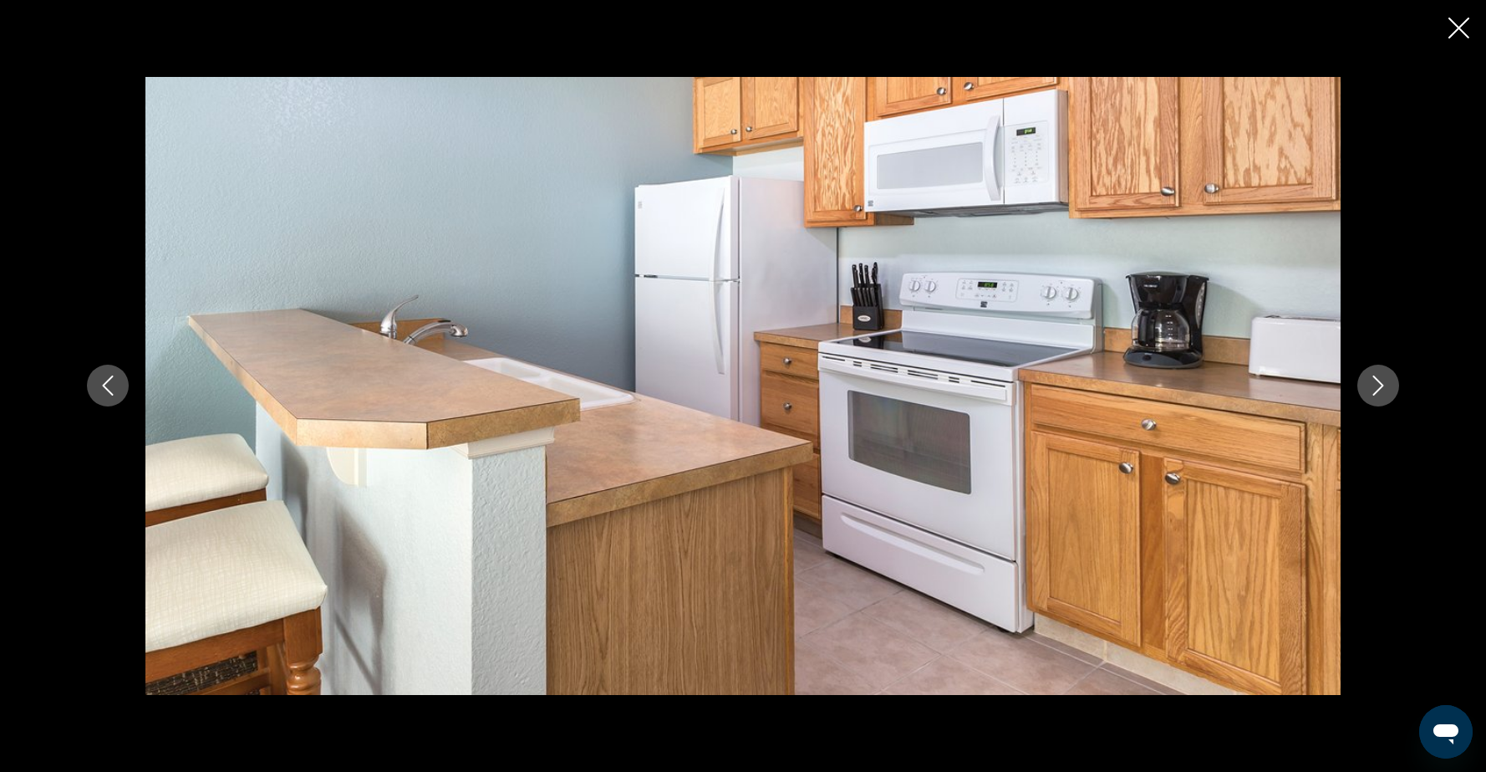
click at [1377, 388] on icon "Next image" at bounding box center [1378, 385] width 20 height 20
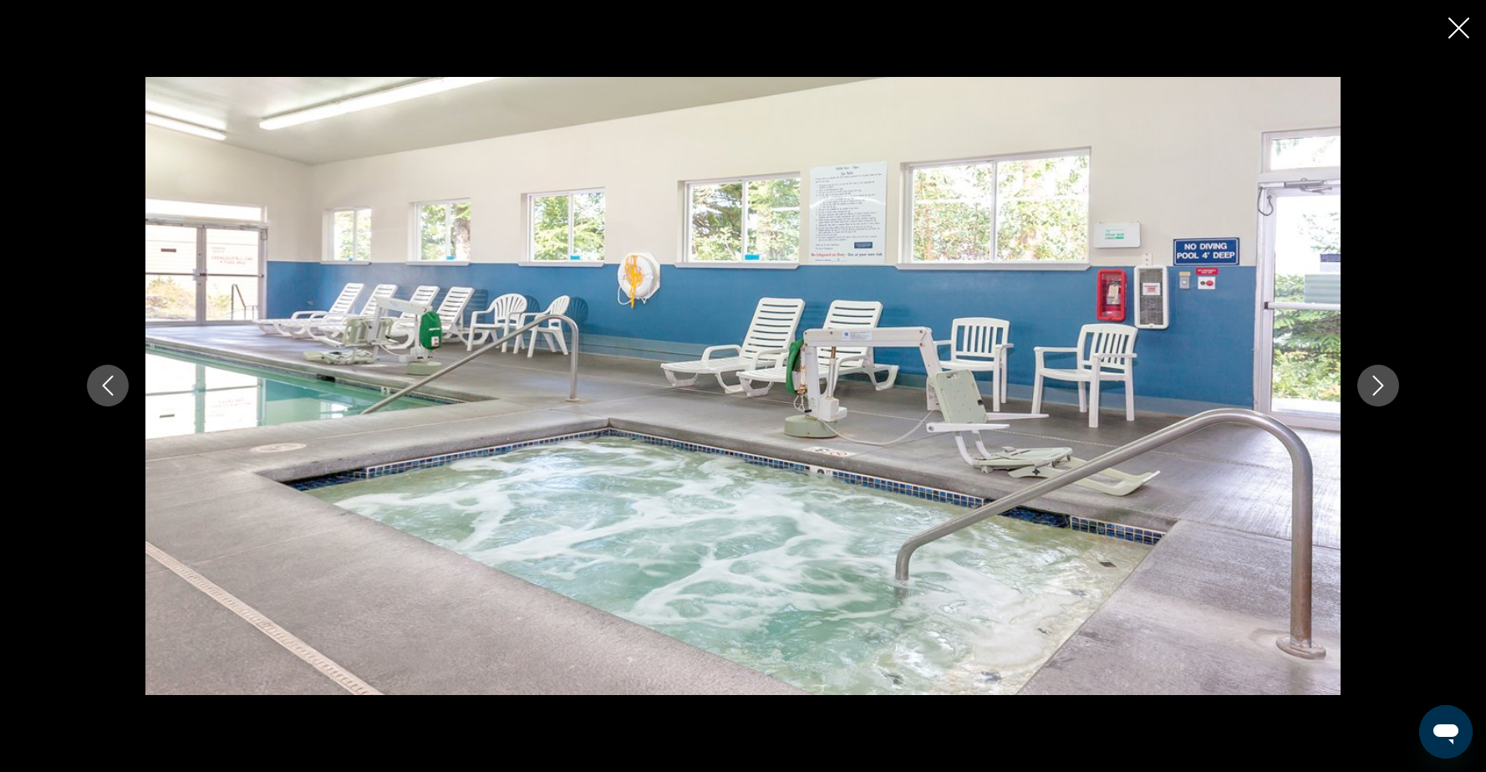
click at [1379, 391] on icon "Next image" at bounding box center [1378, 385] width 20 height 20
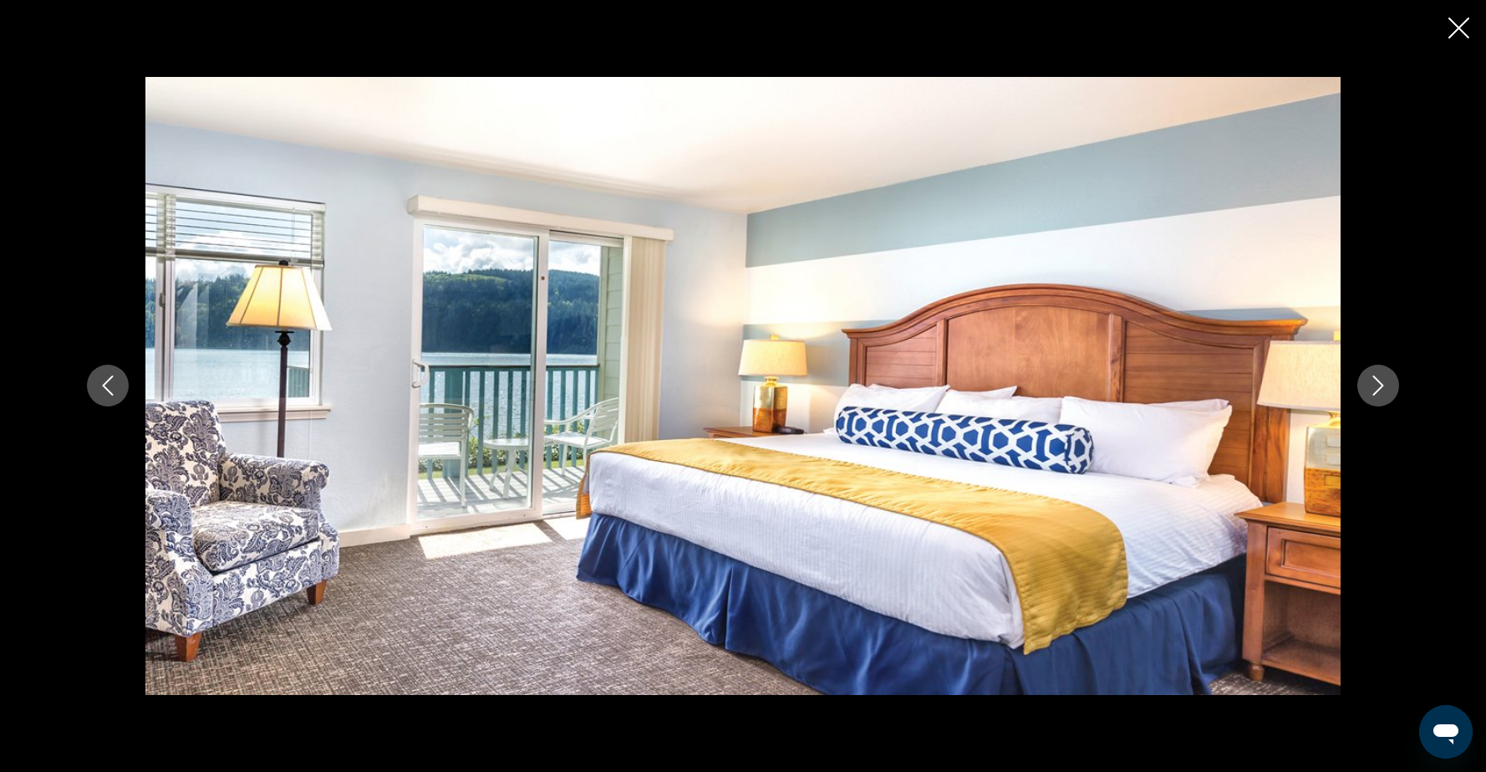
click at [1379, 391] on icon "Next image" at bounding box center [1378, 385] width 20 height 20
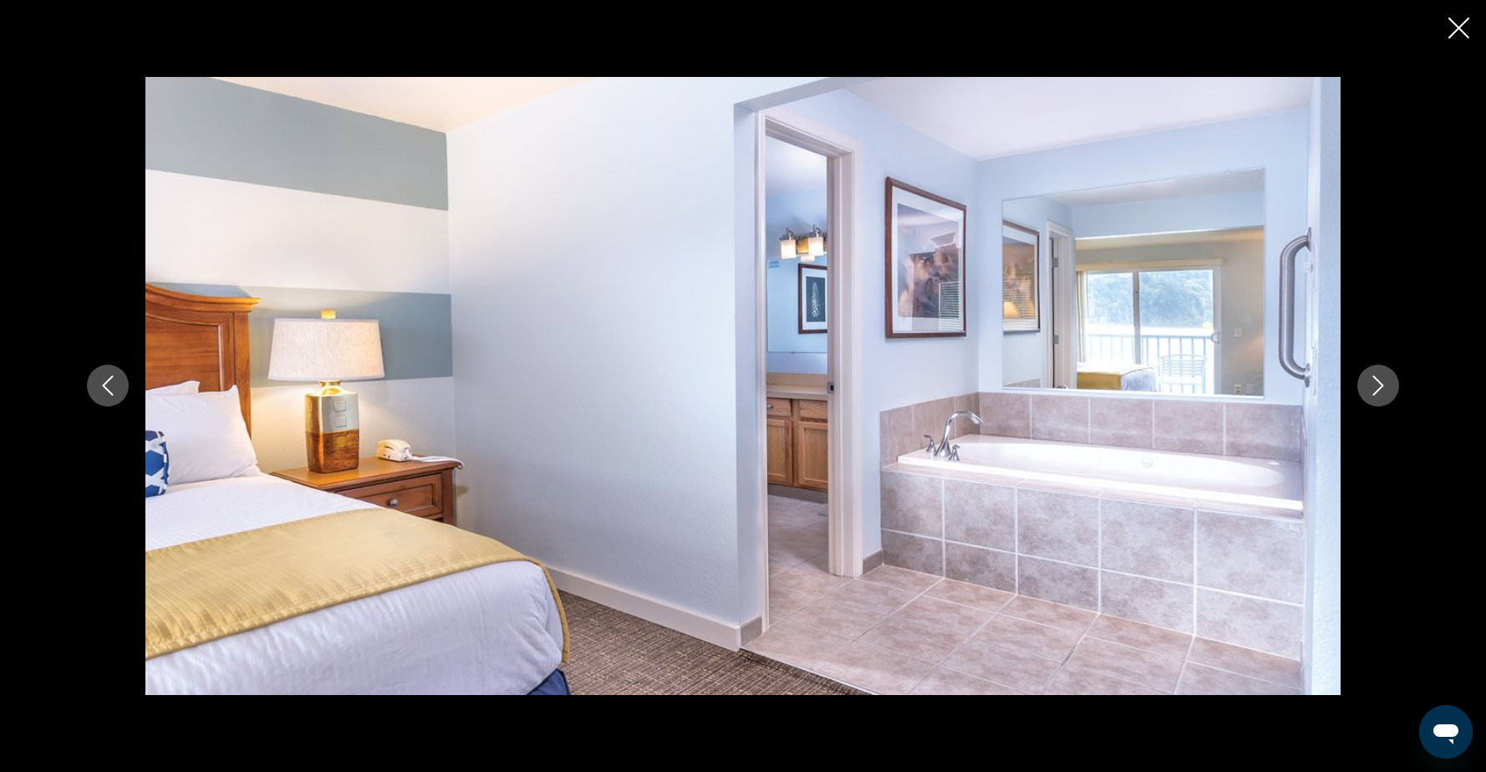
click at [1380, 392] on icon "Next image" at bounding box center [1378, 385] width 20 height 20
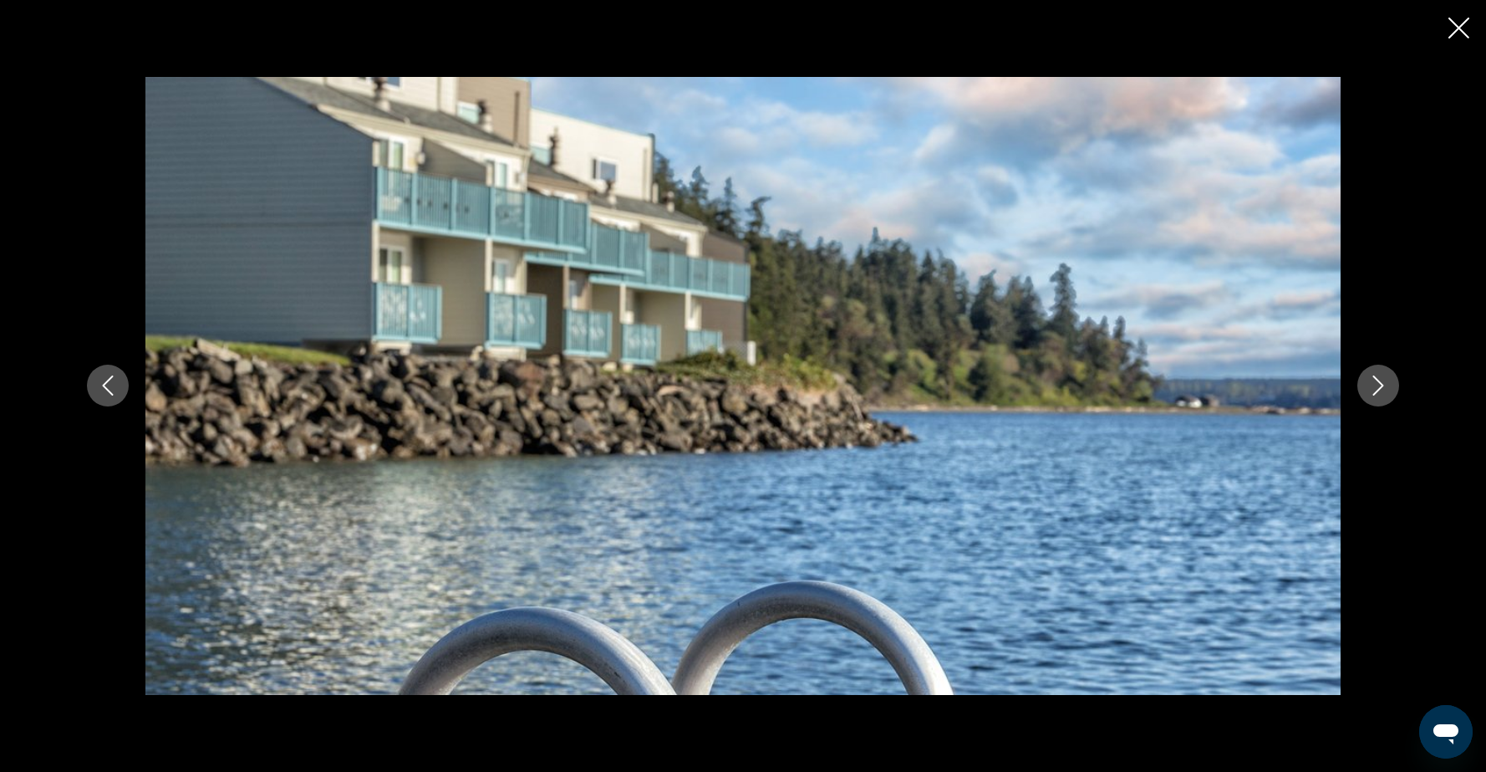
click at [1380, 392] on icon "Next image" at bounding box center [1378, 385] width 20 height 20
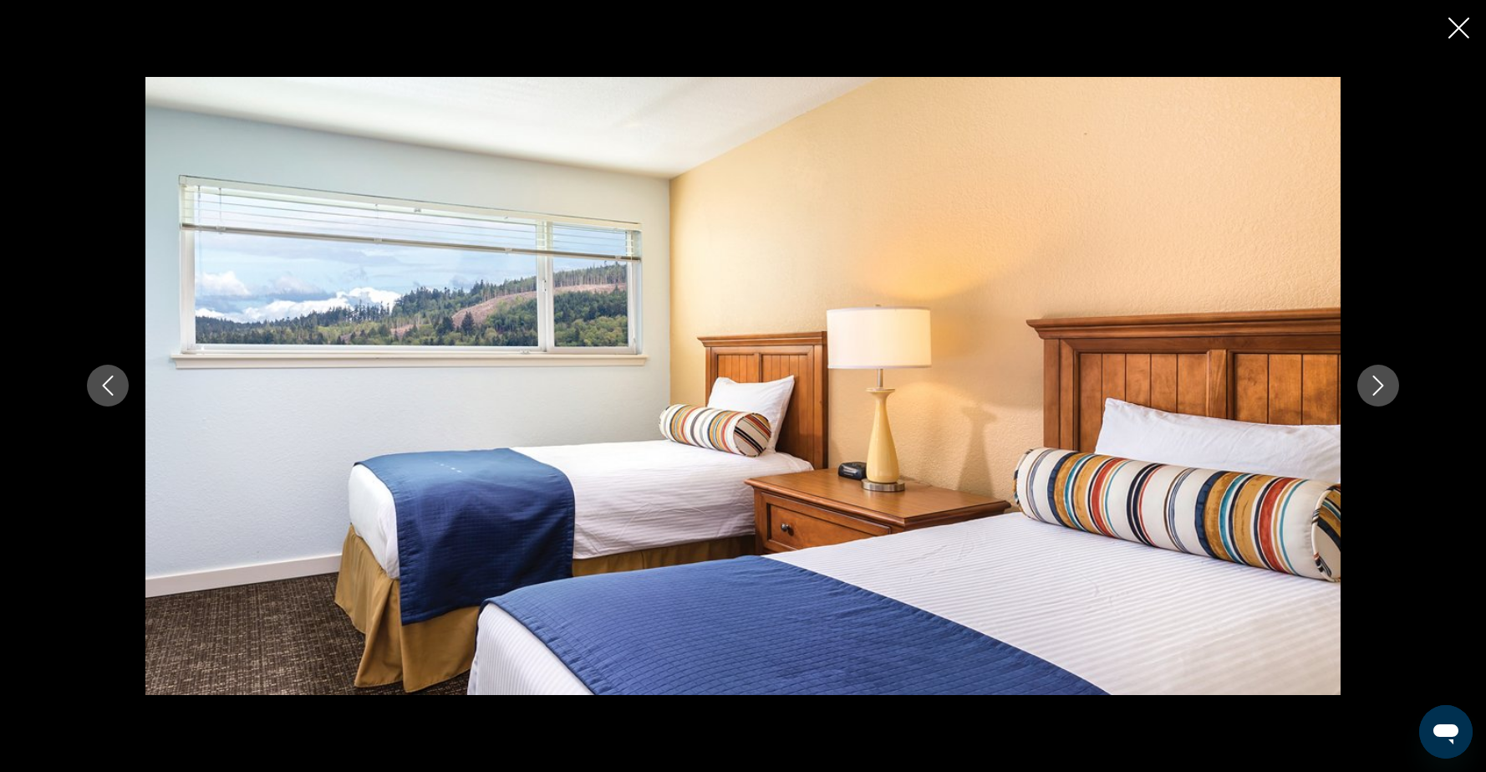
click at [1380, 393] on icon "Next image" at bounding box center [1378, 385] width 20 height 20
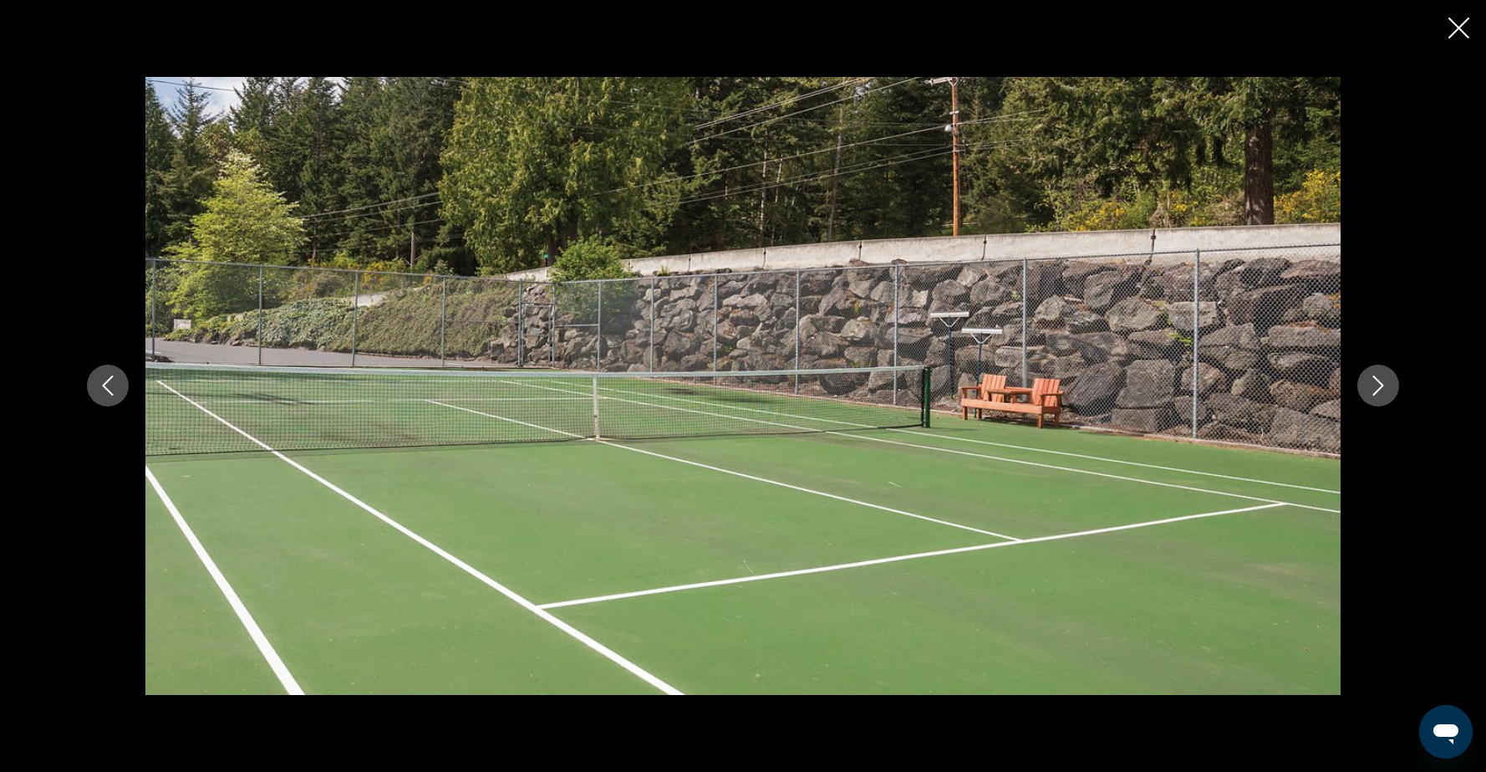
click at [1380, 393] on icon "Next image" at bounding box center [1378, 385] width 20 height 20
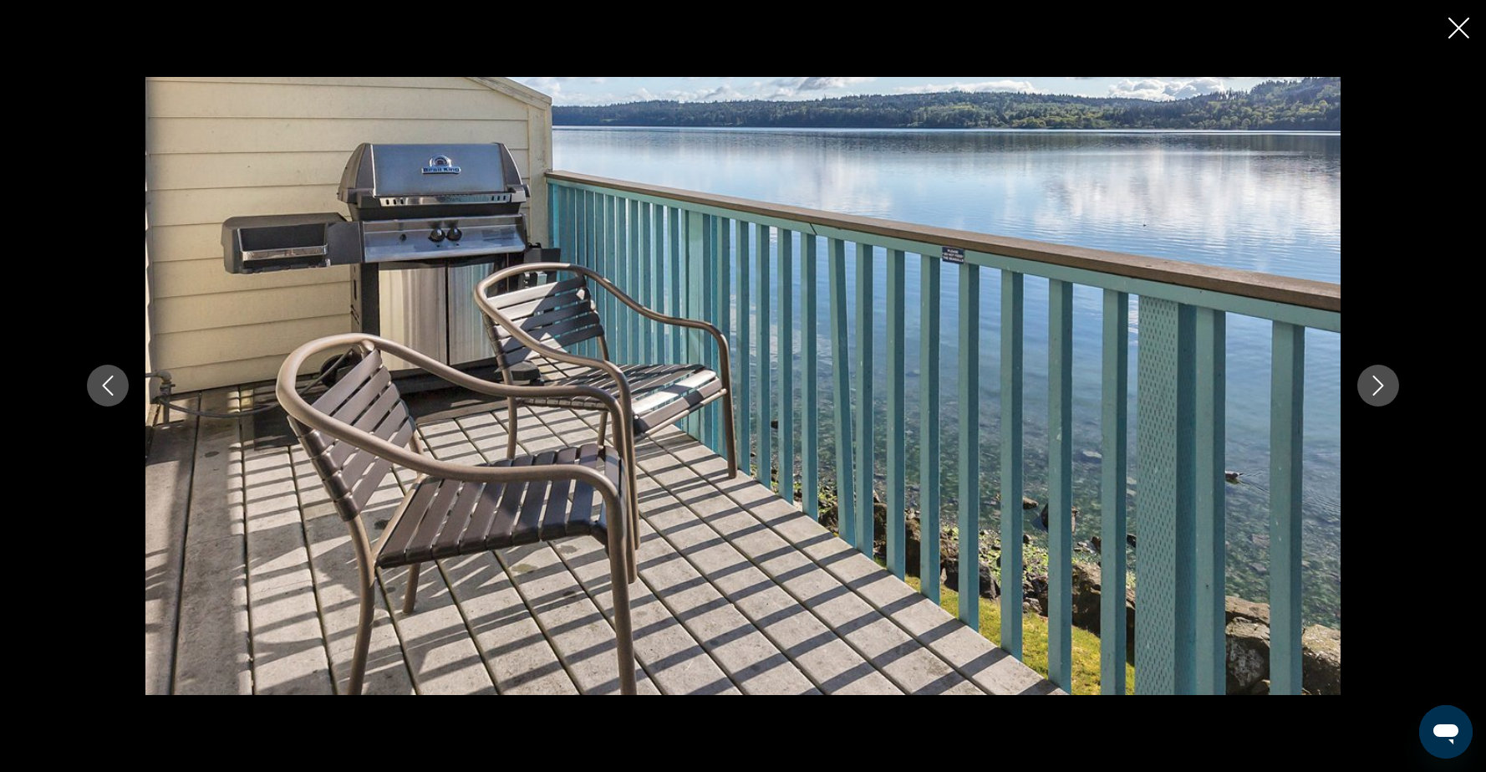
click at [1380, 393] on icon "Next image" at bounding box center [1378, 385] width 20 height 20
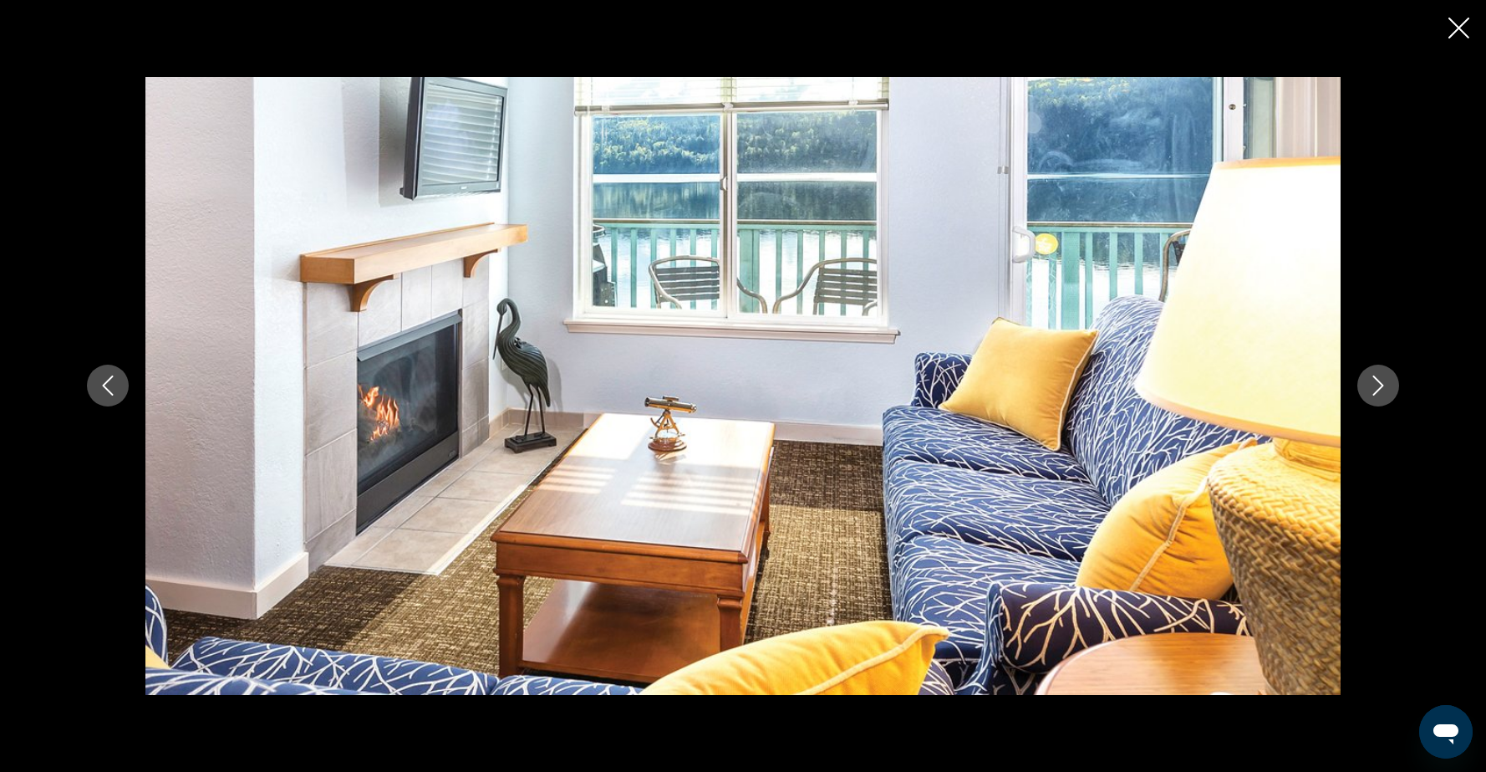
click at [1380, 393] on icon "Next image" at bounding box center [1378, 385] width 20 height 20
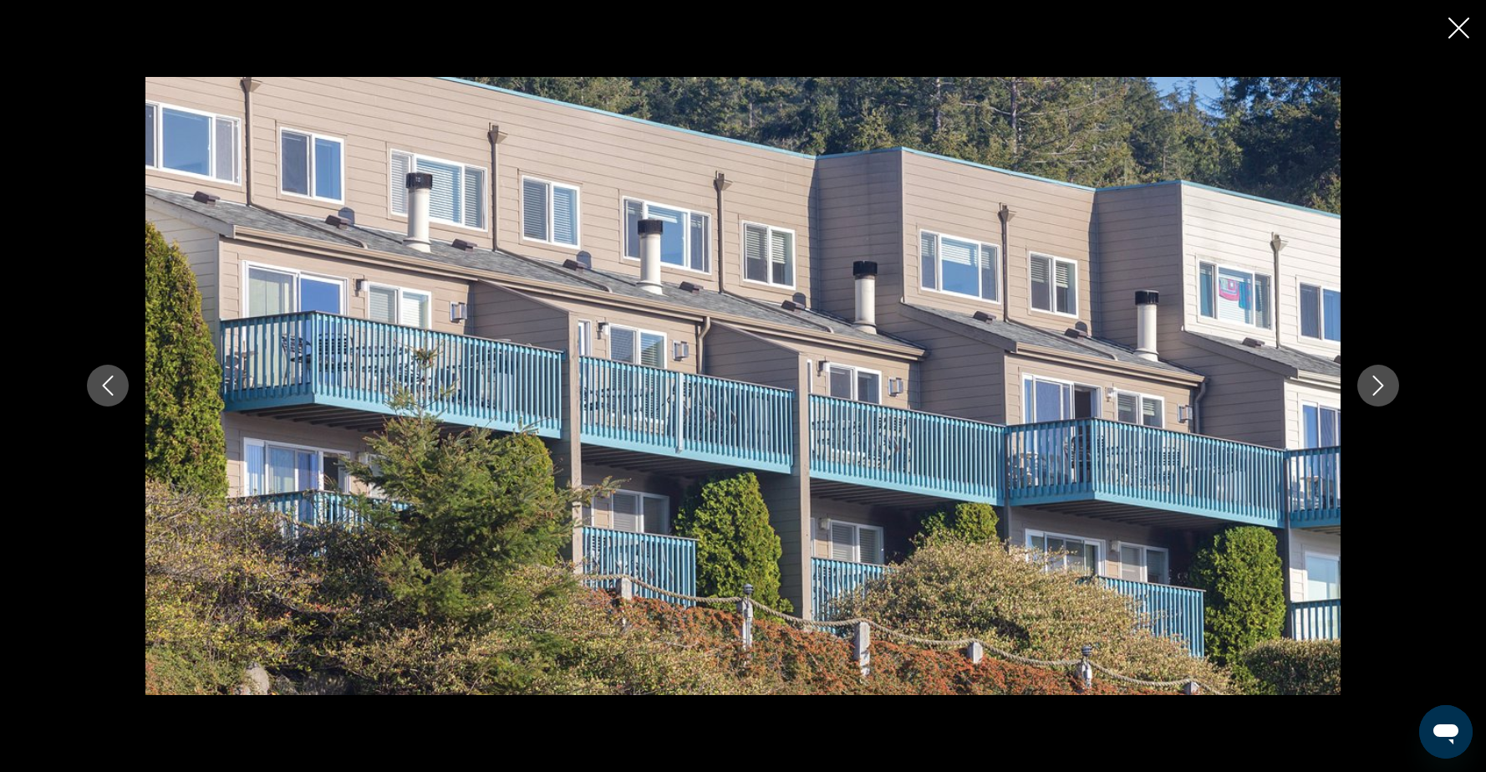
click at [1380, 393] on icon "Next image" at bounding box center [1378, 385] width 20 height 20
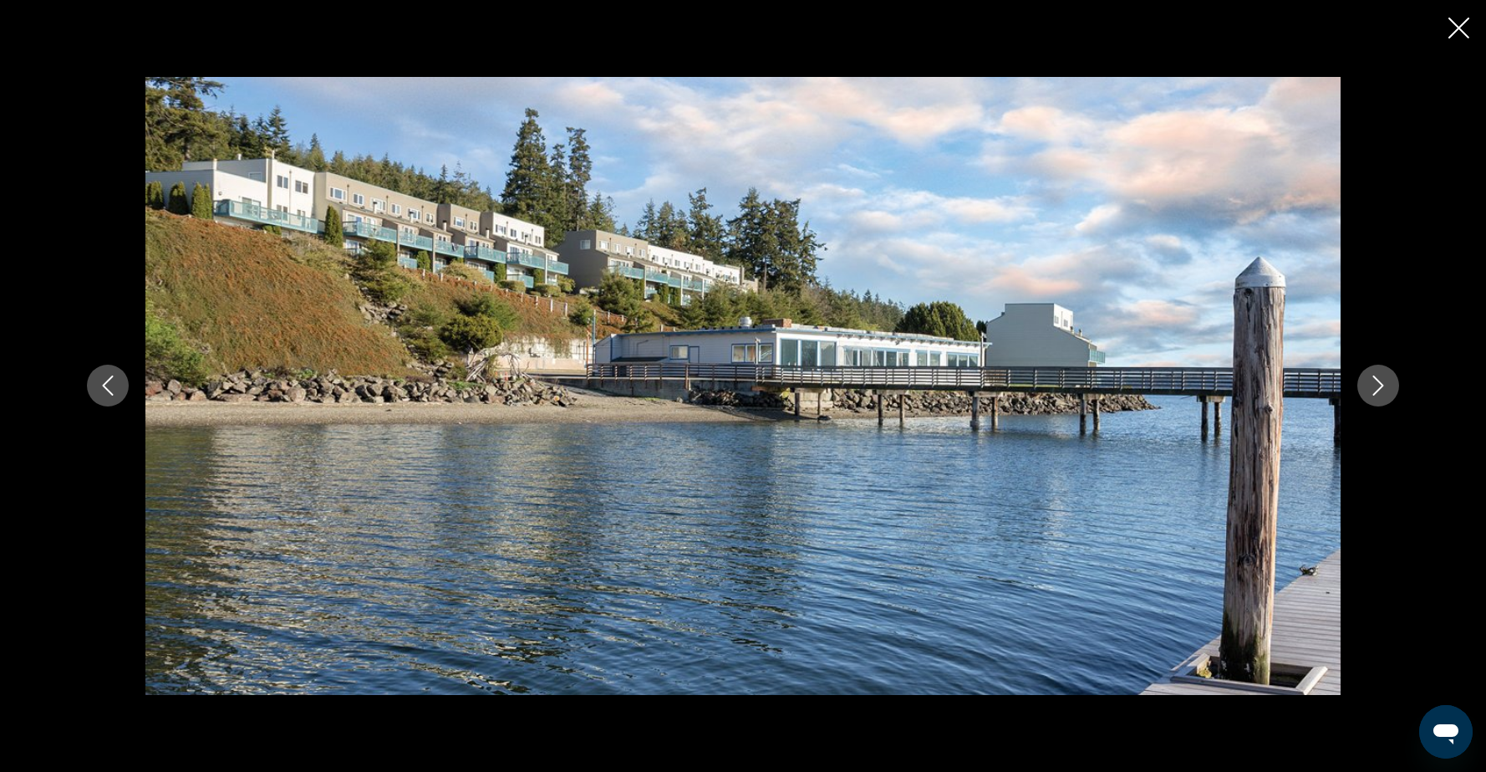
click at [1467, 33] on icon "Close slideshow" at bounding box center [1459, 28] width 21 height 21
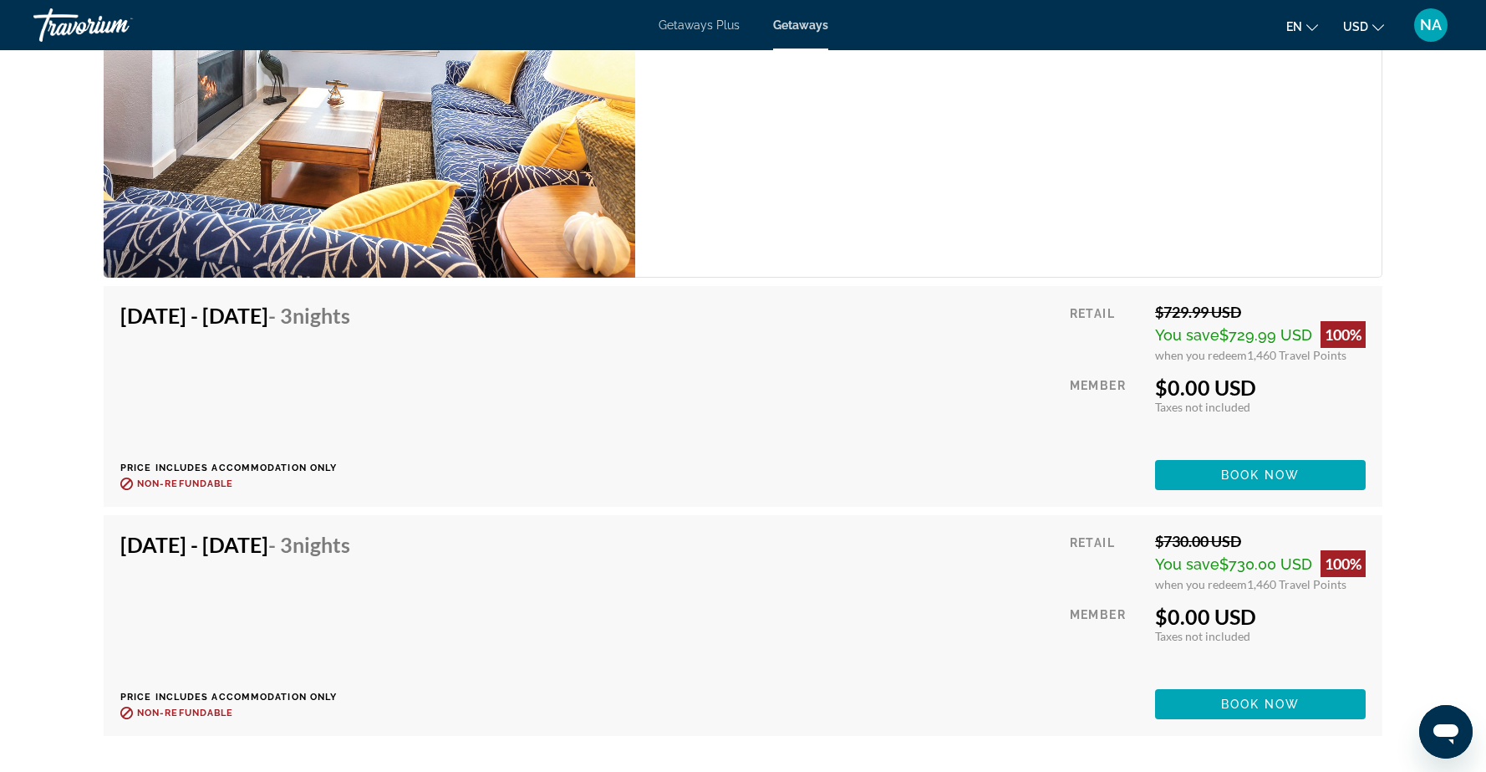
scroll to position [3289, 0]
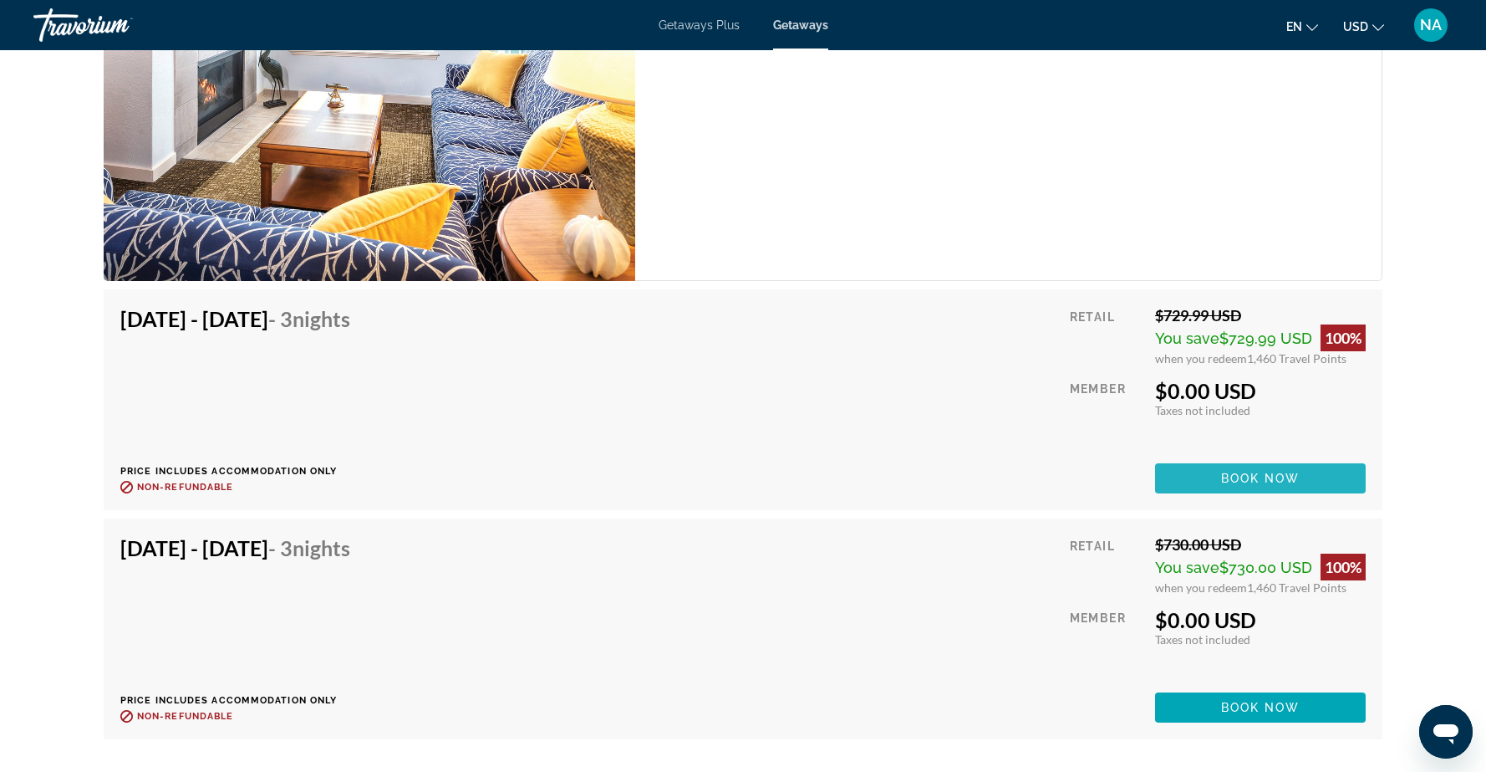
click at [1229, 471] on span "Book now" at bounding box center [1260, 477] width 79 height 13
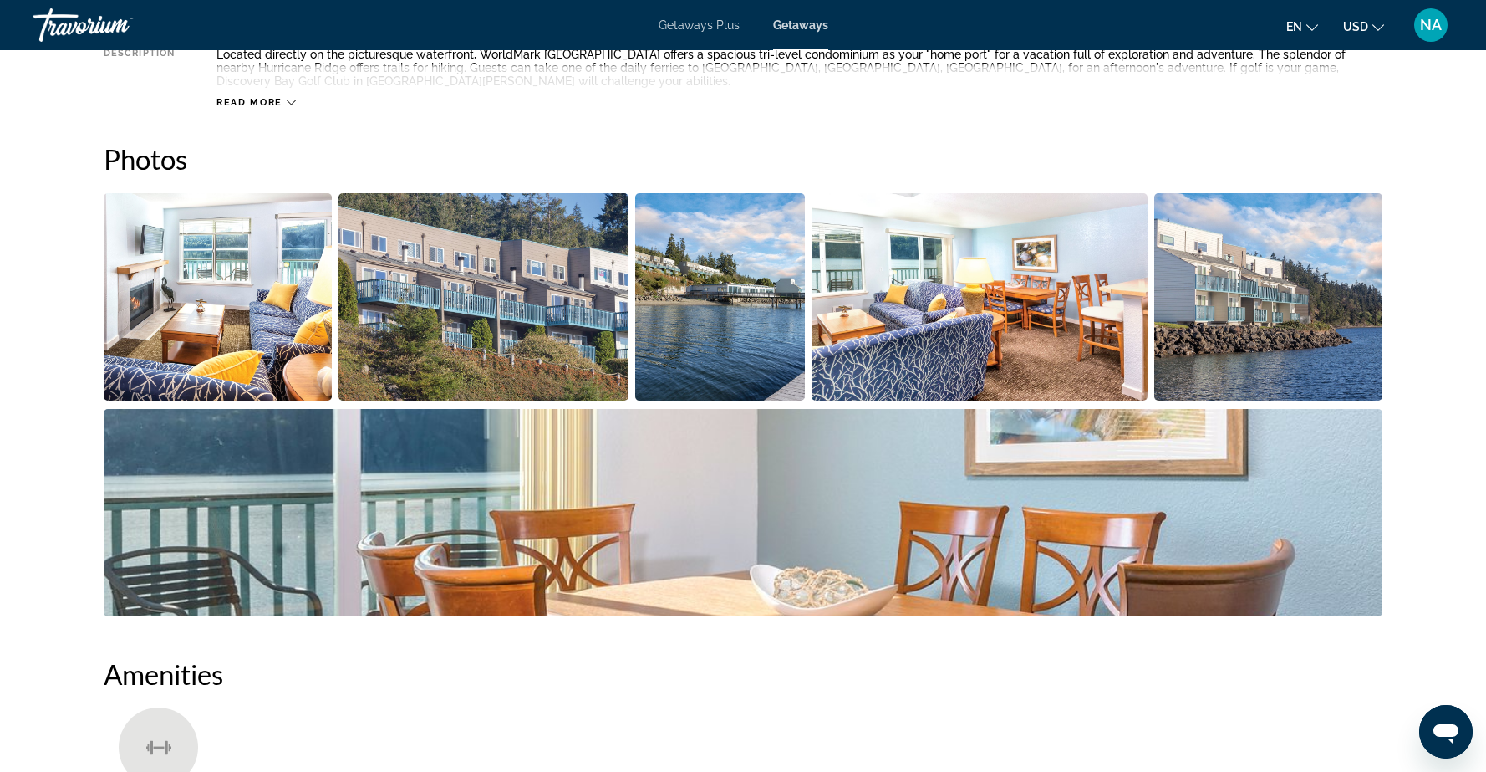
scroll to position [705, 0]
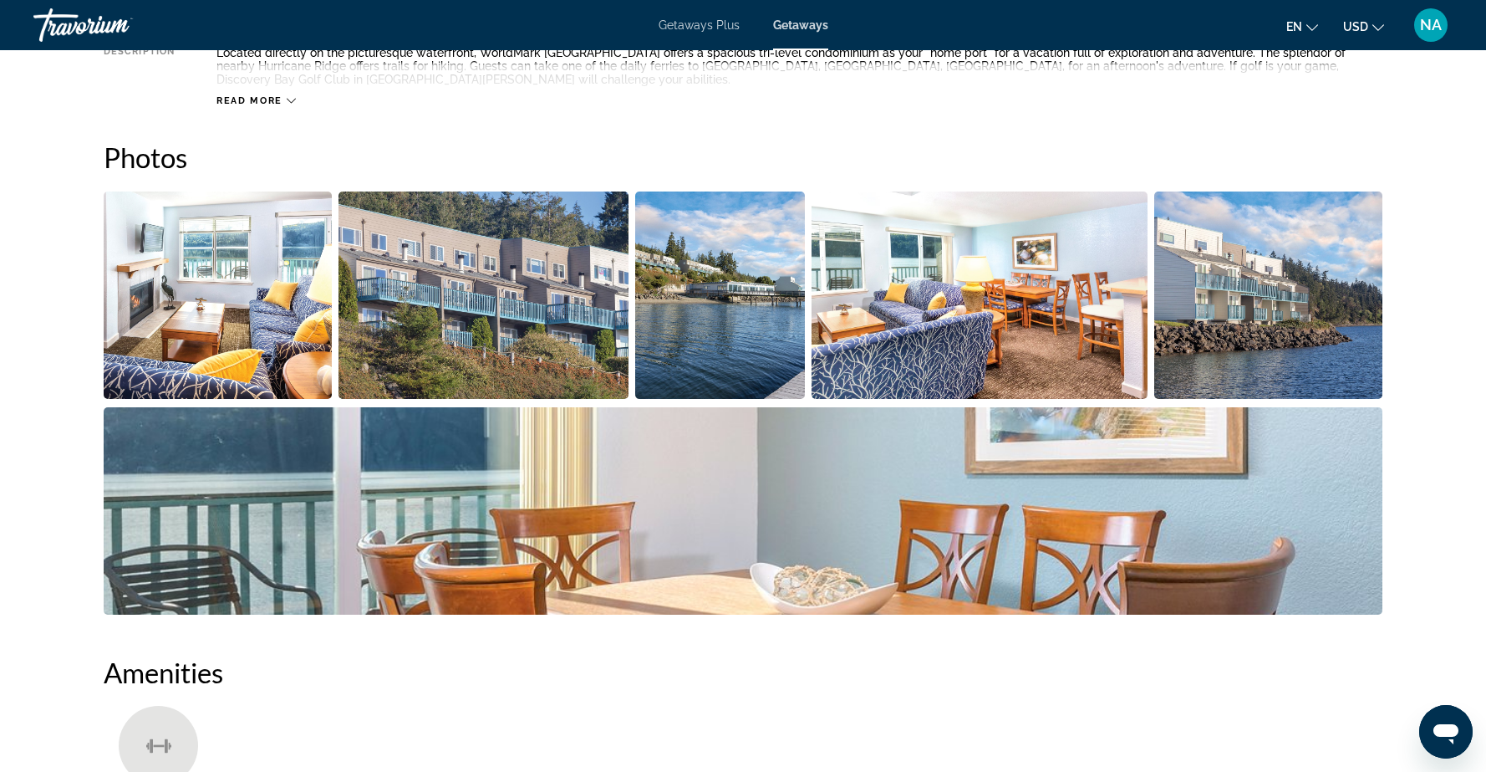
click at [186, 303] on img "Open full-screen image slider" at bounding box center [218, 294] width 228 height 207
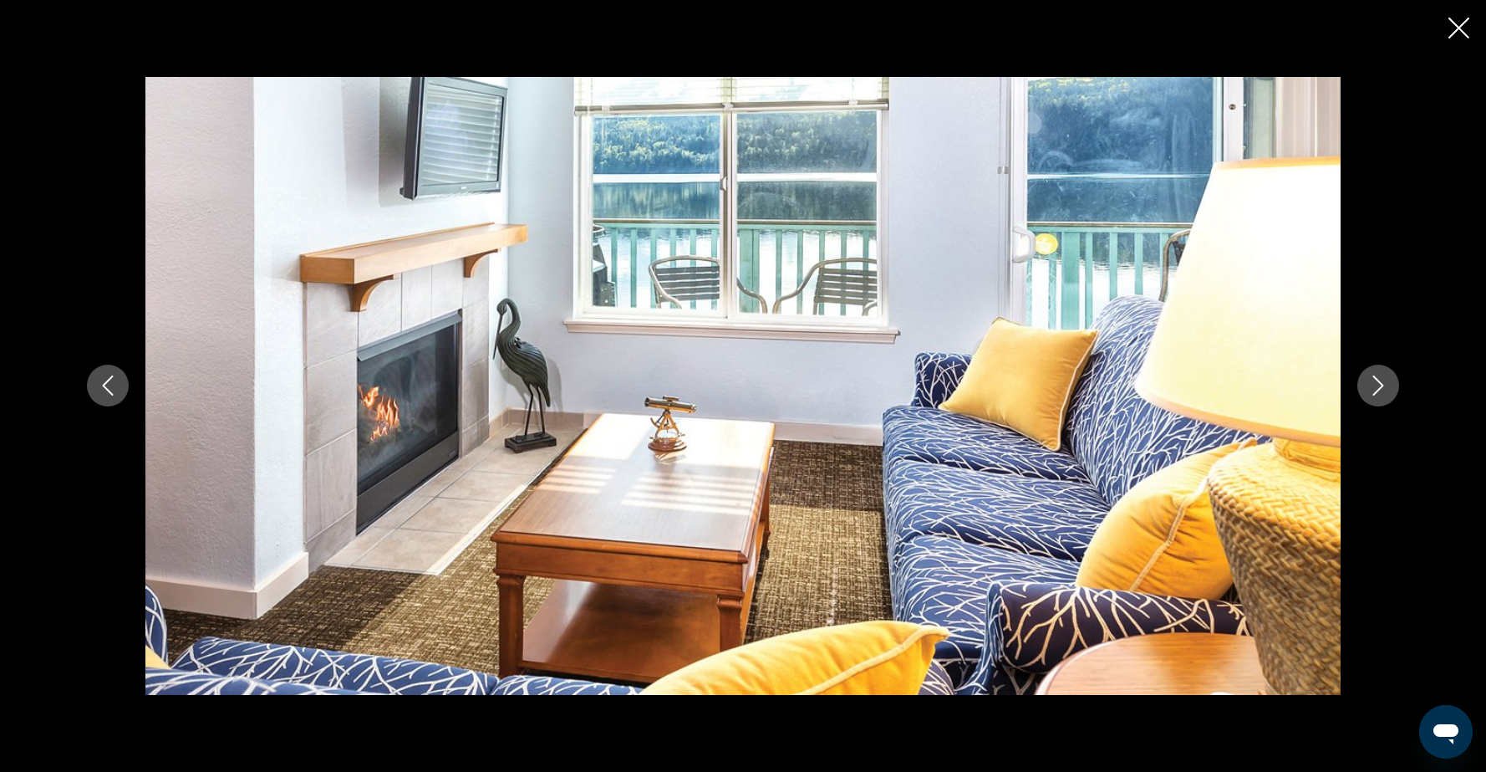
click at [1386, 390] on icon "Next image" at bounding box center [1378, 385] width 20 height 20
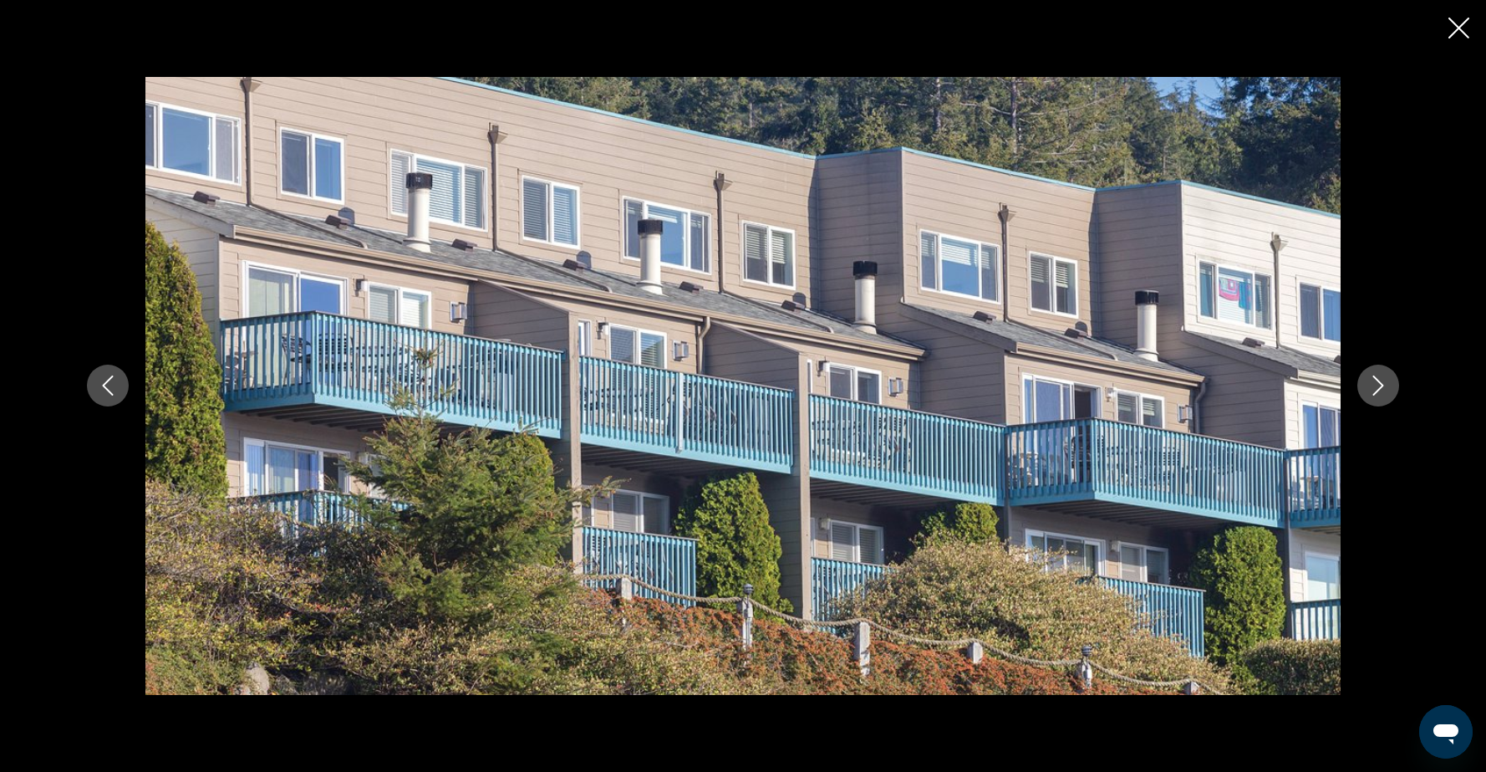
click at [1386, 390] on icon "Next image" at bounding box center [1378, 385] width 20 height 20
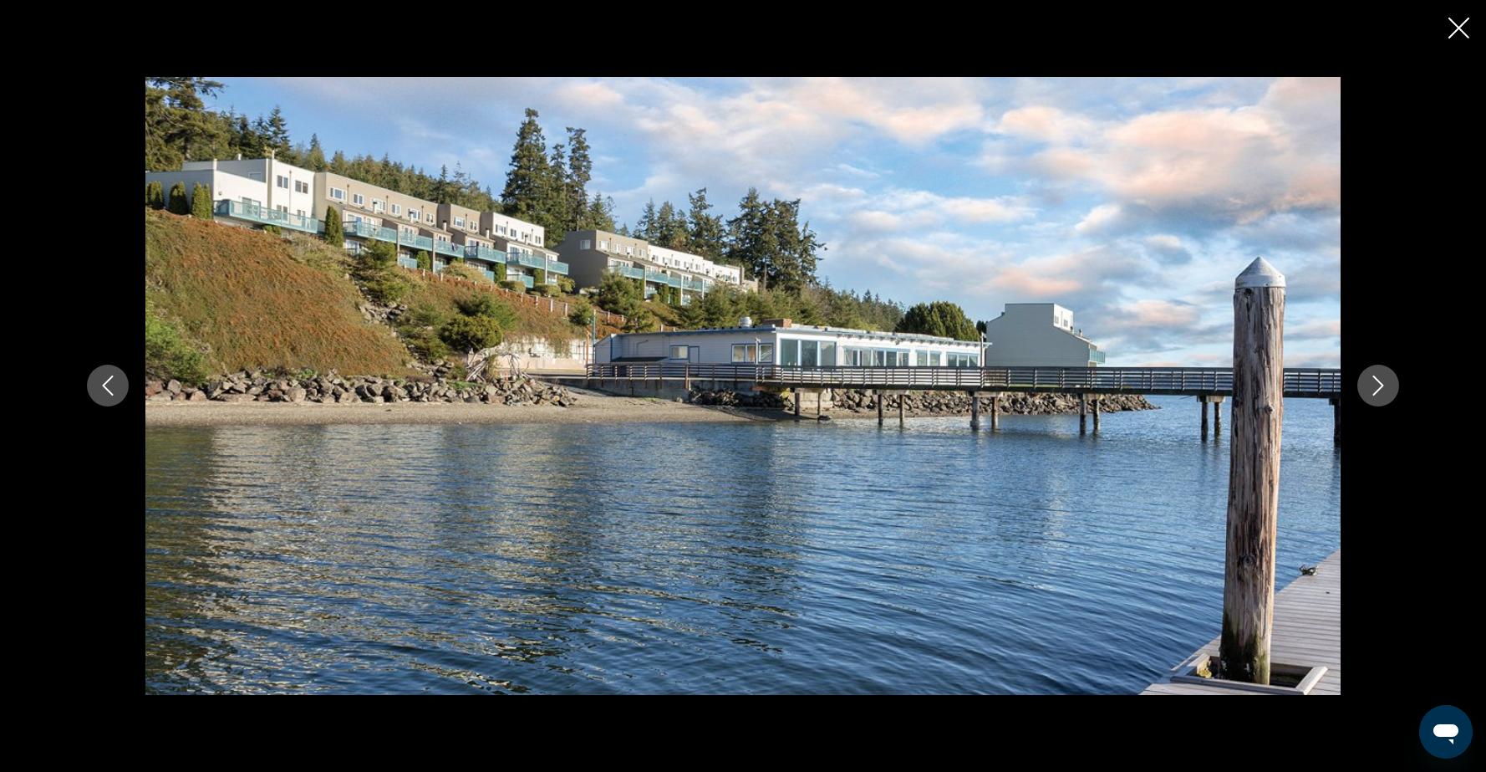
click at [1386, 390] on icon "Next image" at bounding box center [1378, 385] width 20 height 20
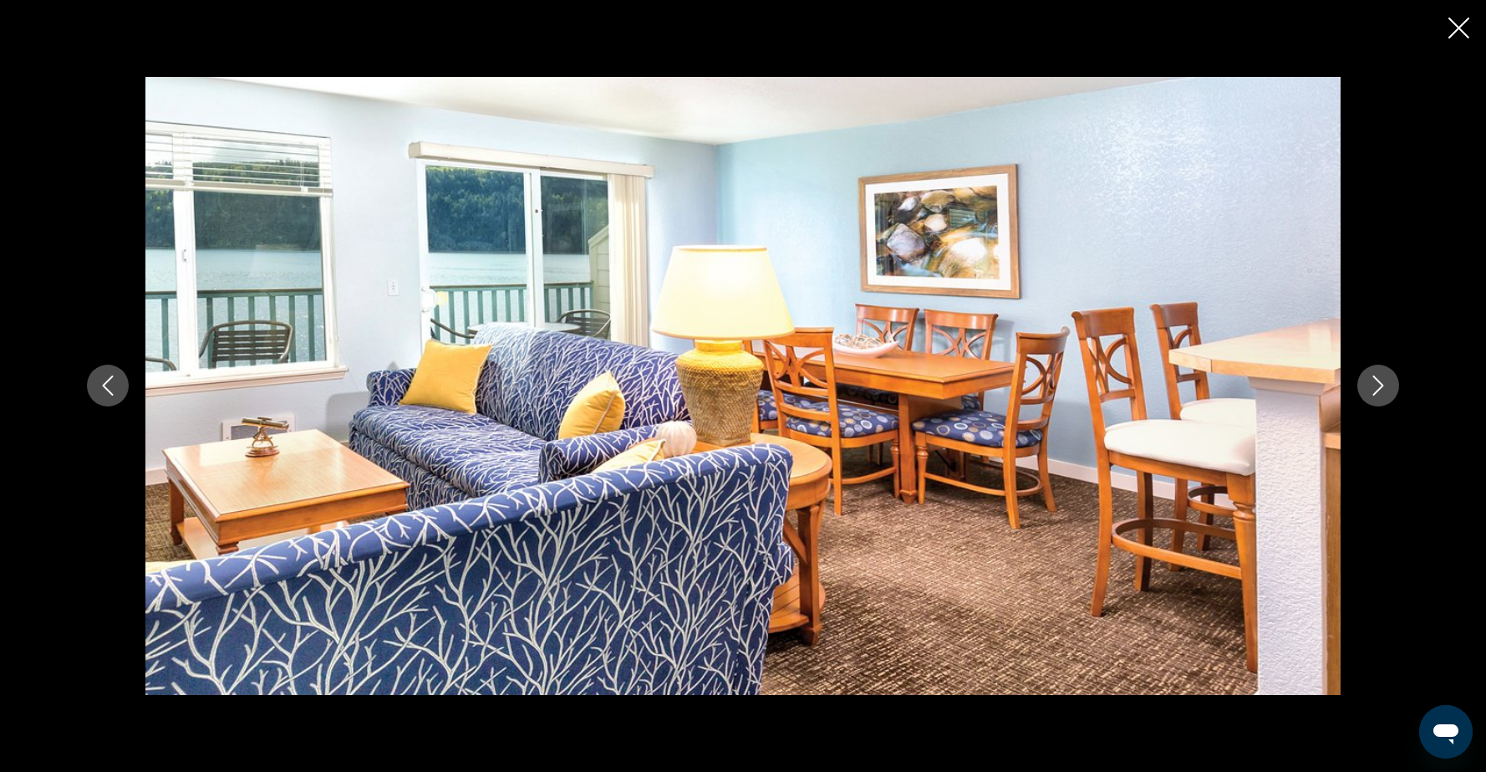
click at [115, 385] on icon "Previous image" at bounding box center [108, 385] width 20 height 20
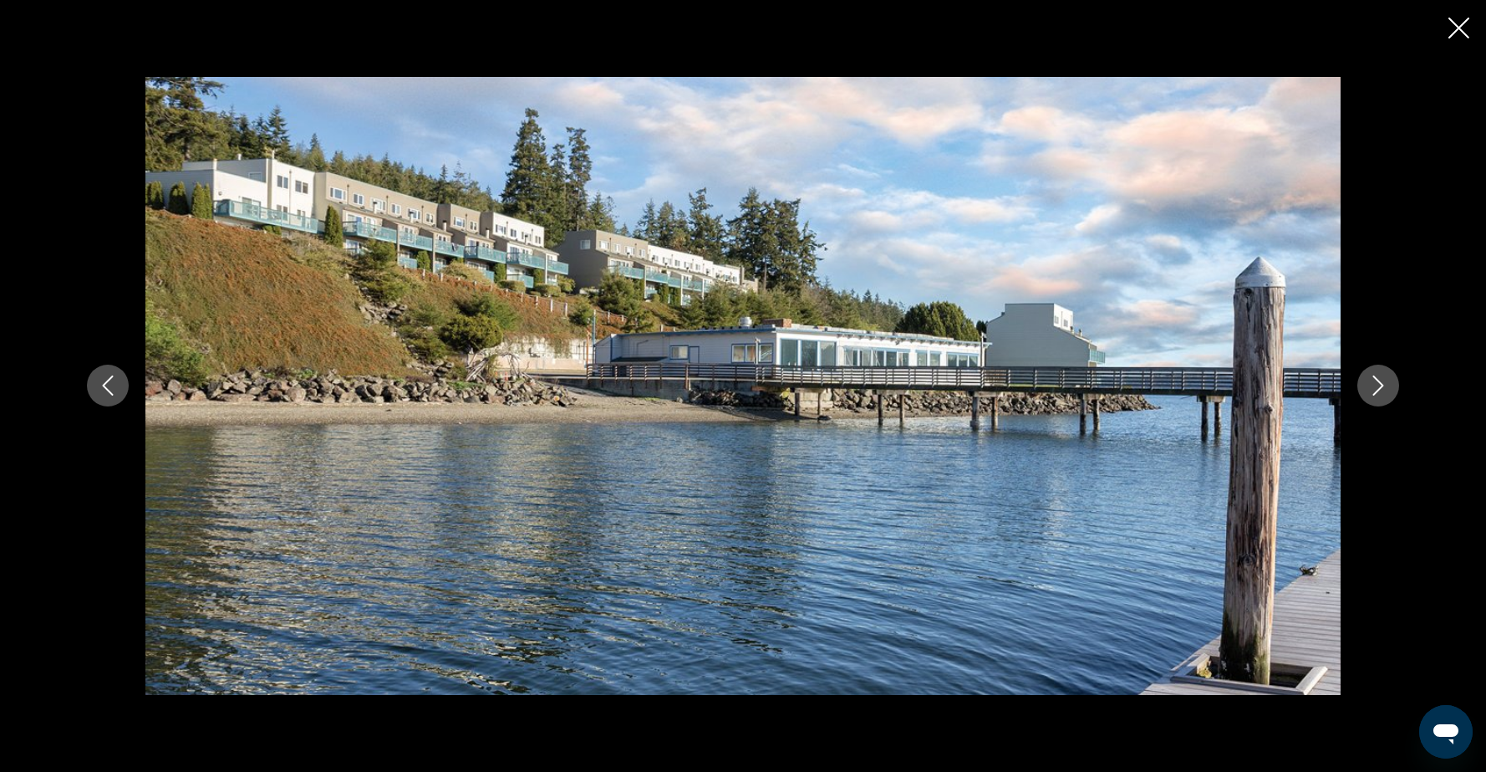
click at [1383, 381] on icon "Next image" at bounding box center [1378, 385] width 20 height 20
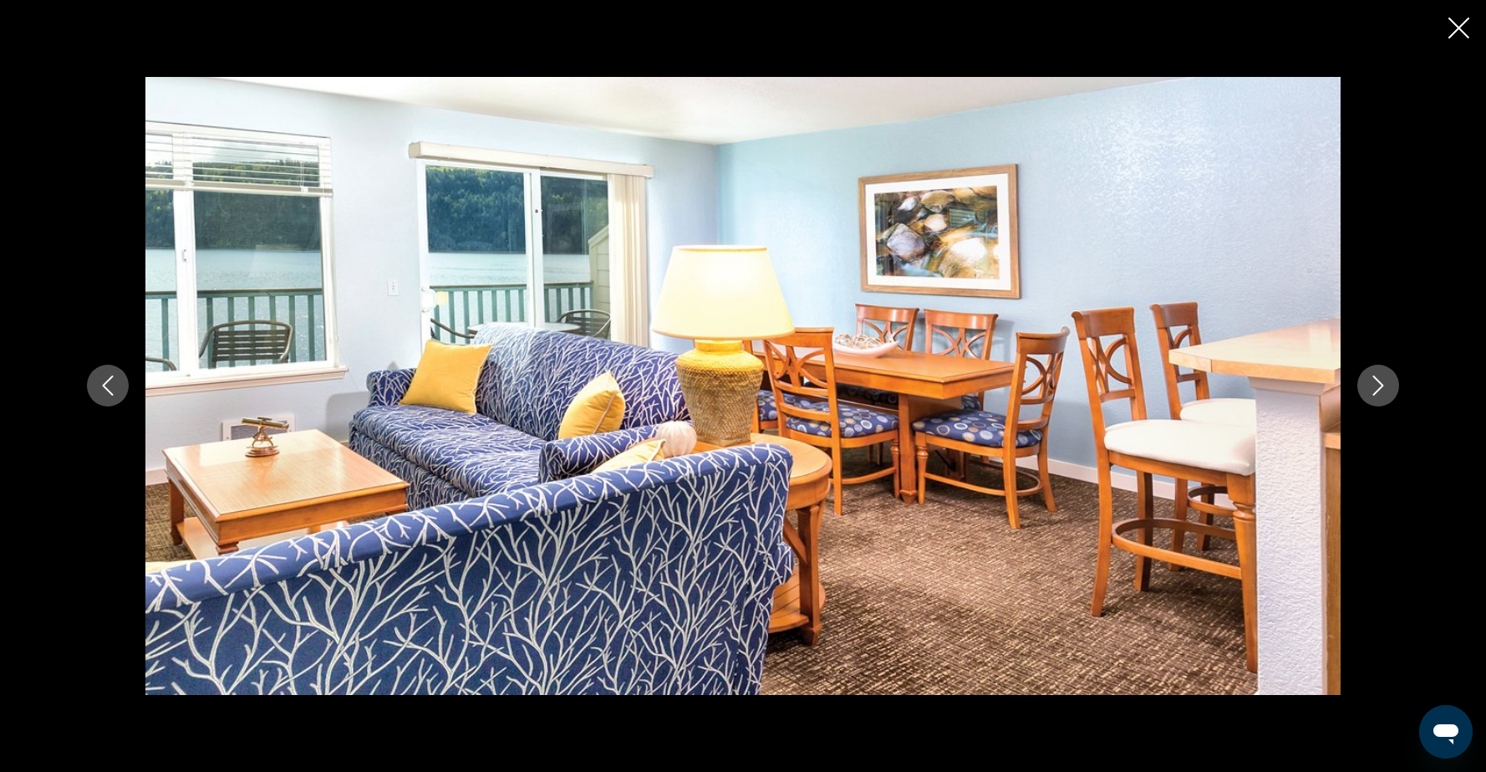
click at [1383, 381] on icon "Next image" at bounding box center [1378, 385] width 20 height 20
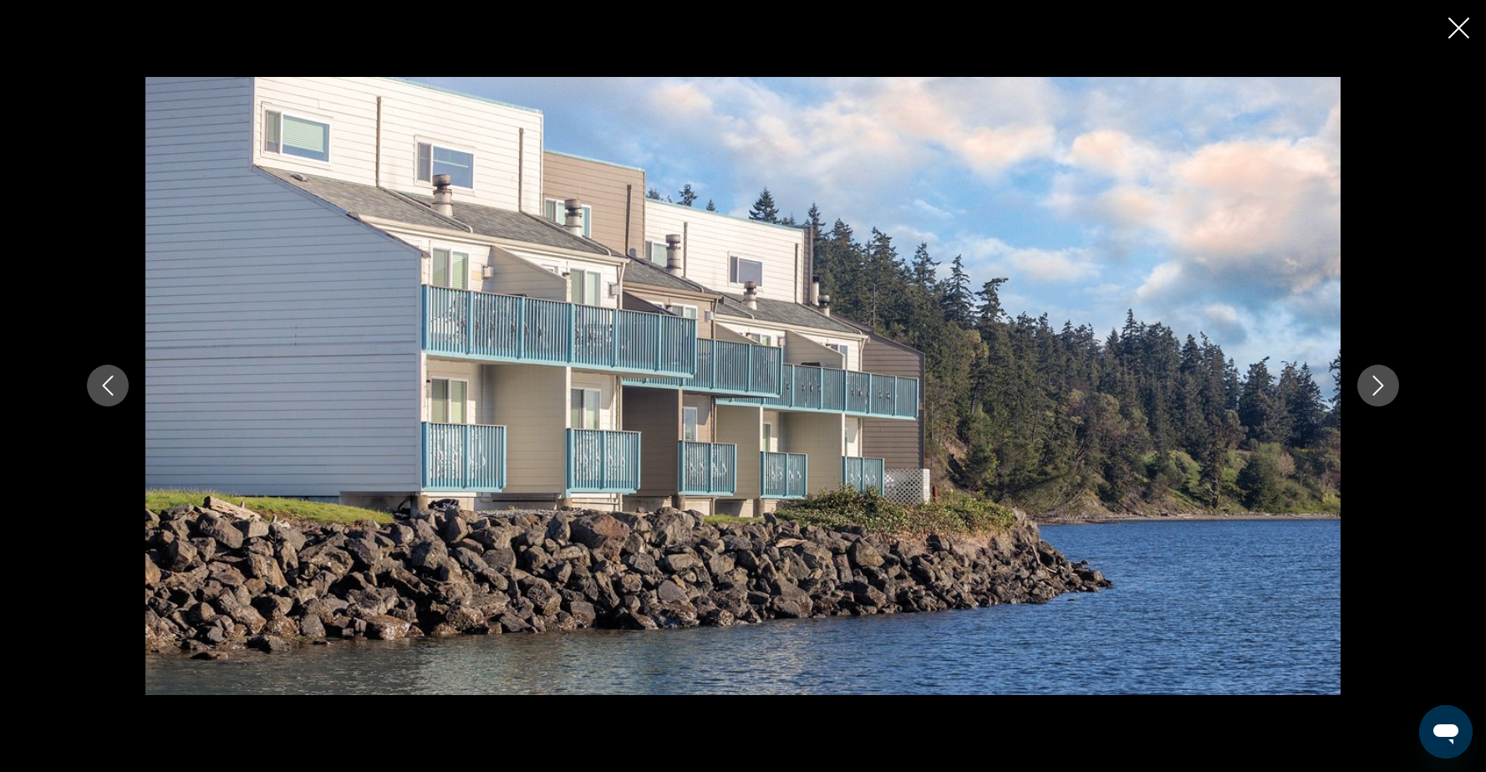
click at [1383, 381] on icon "Next image" at bounding box center [1378, 385] width 20 height 20
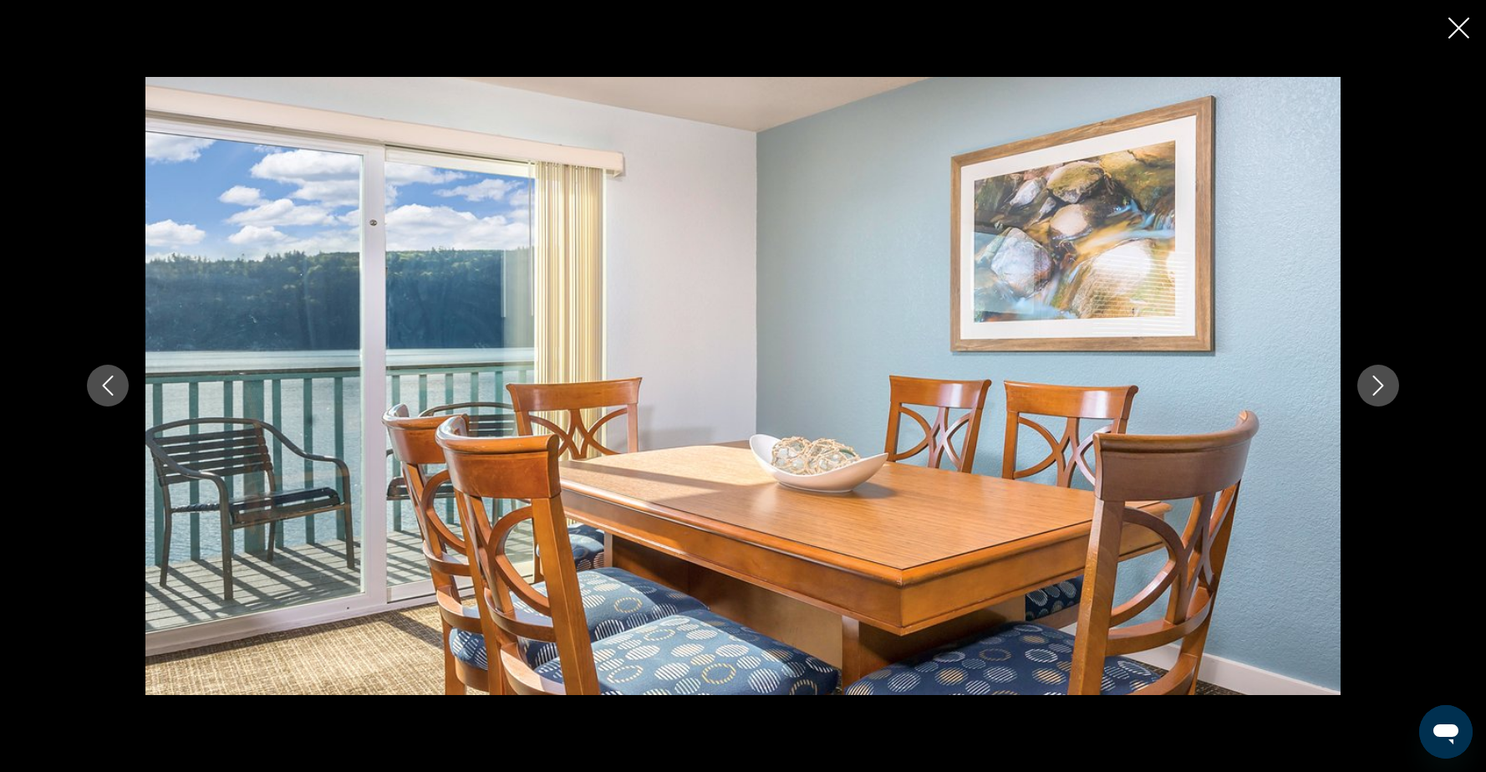
click at [1383, 381] on icon "Next image" at bounding box center [1378, 385] width 20 height 20
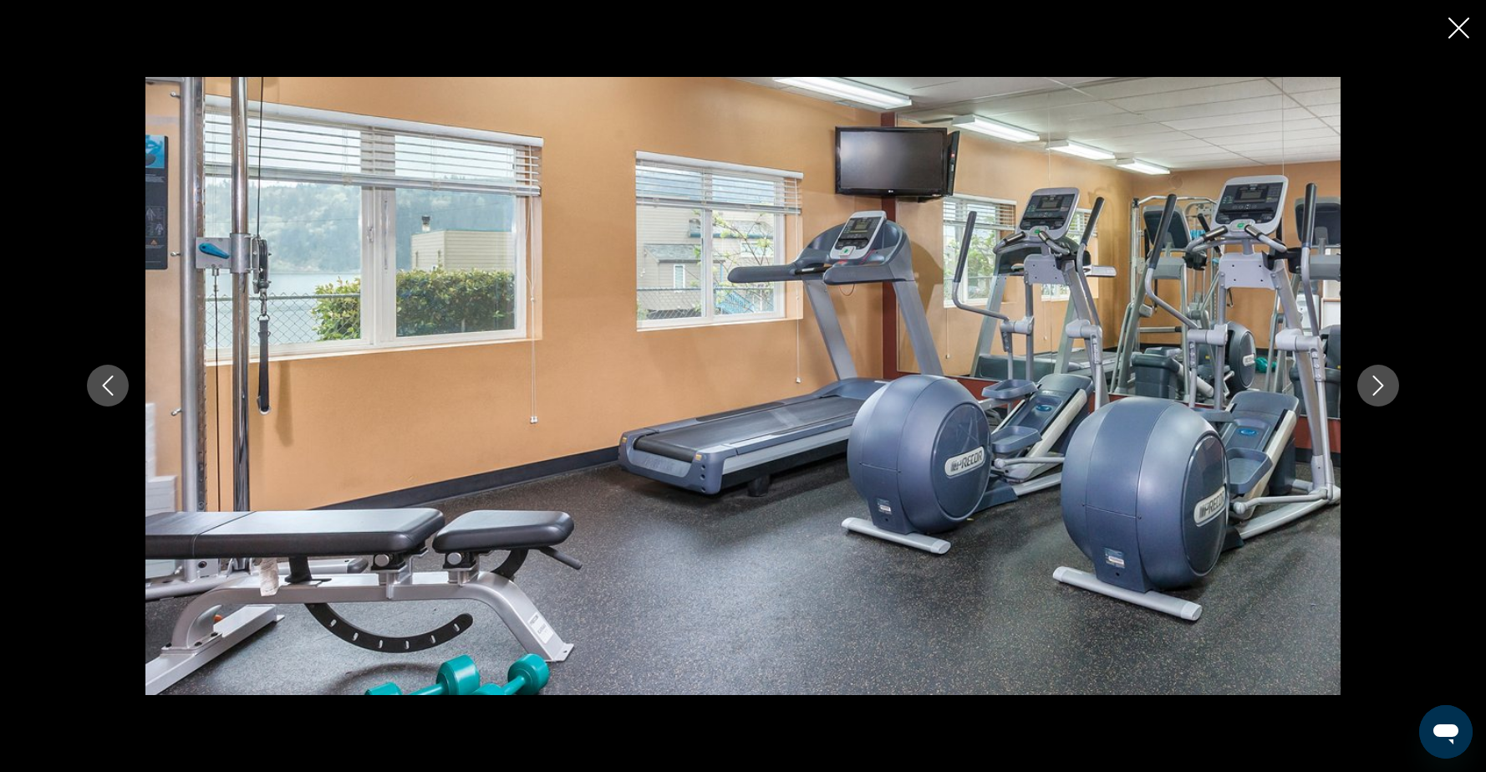
click at [1383, 381] on icon "Next image" at bounding box center [1378, 385] width 20 height 20
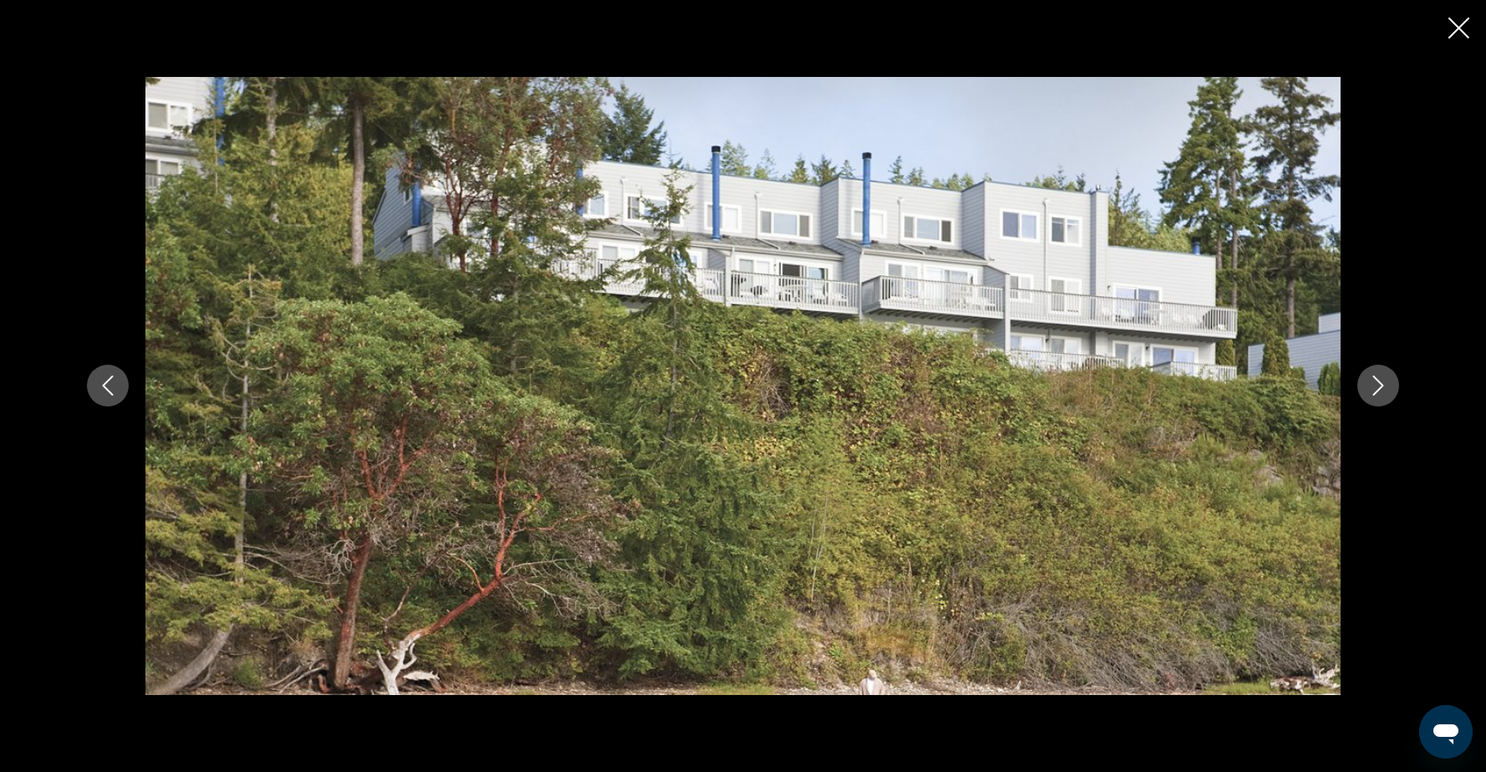
click at [1459, 33] on icon "Close slideshow" at bounding box center [1459, 28] width 21 height 21
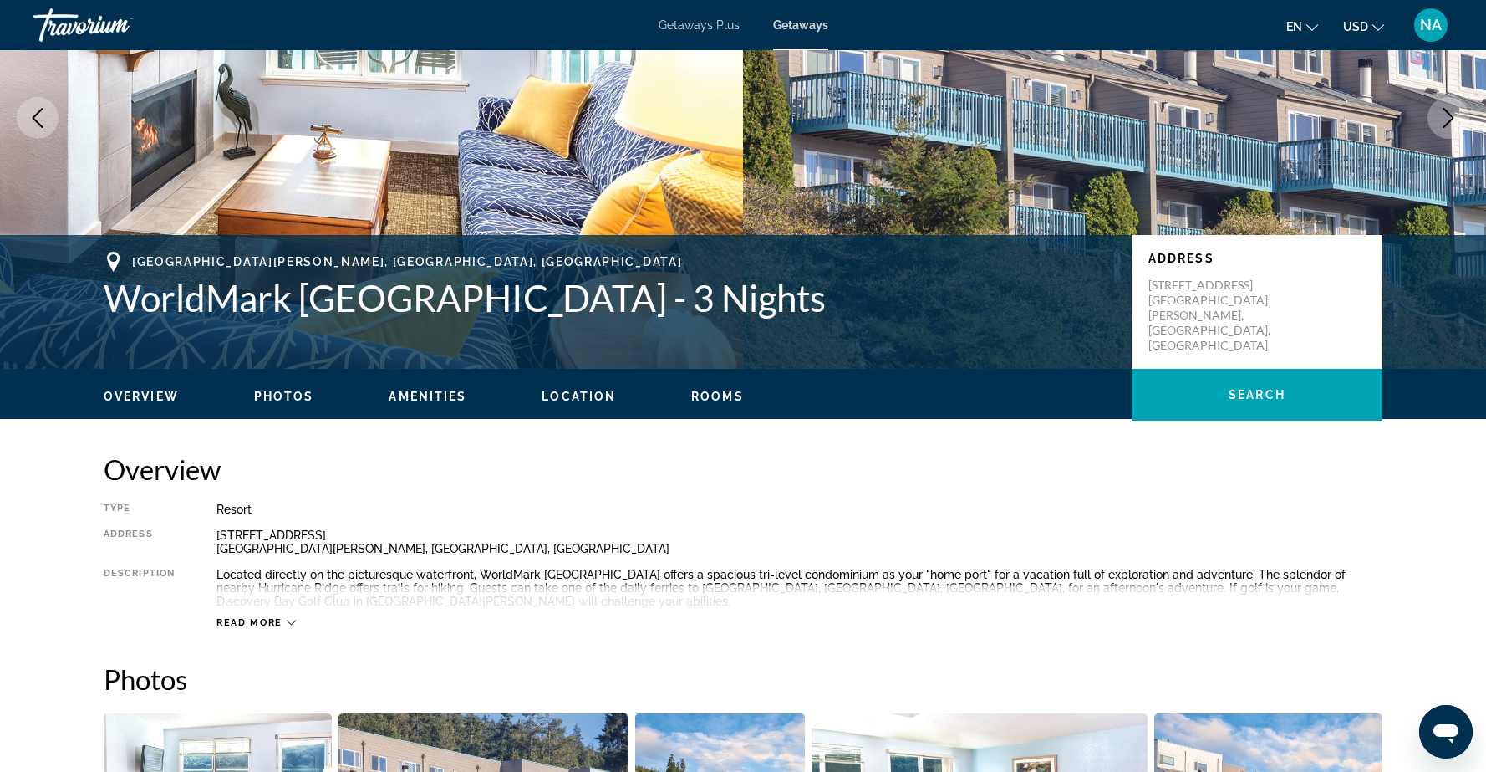
scroll to position [0, 0]
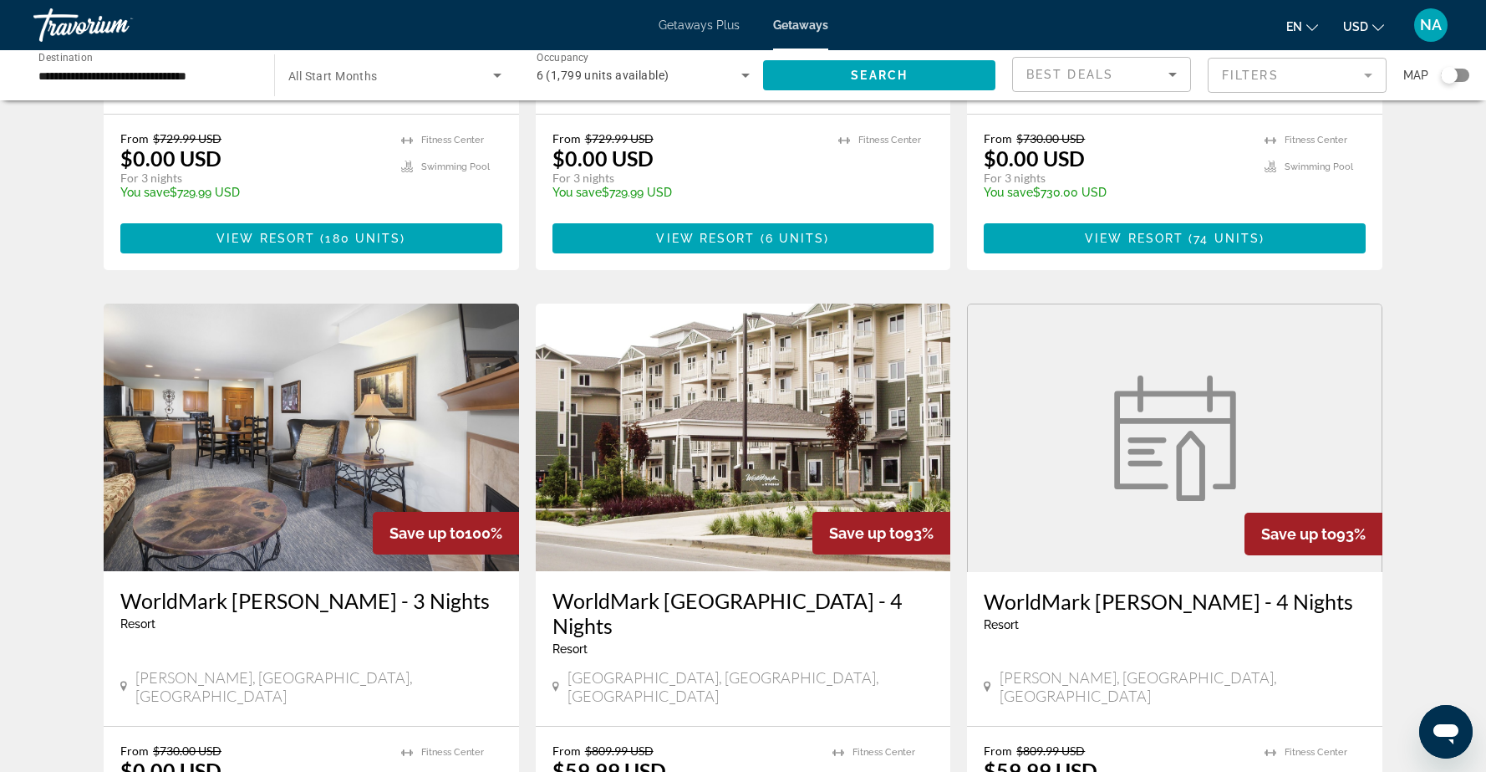
scroll to position [1085, 0]
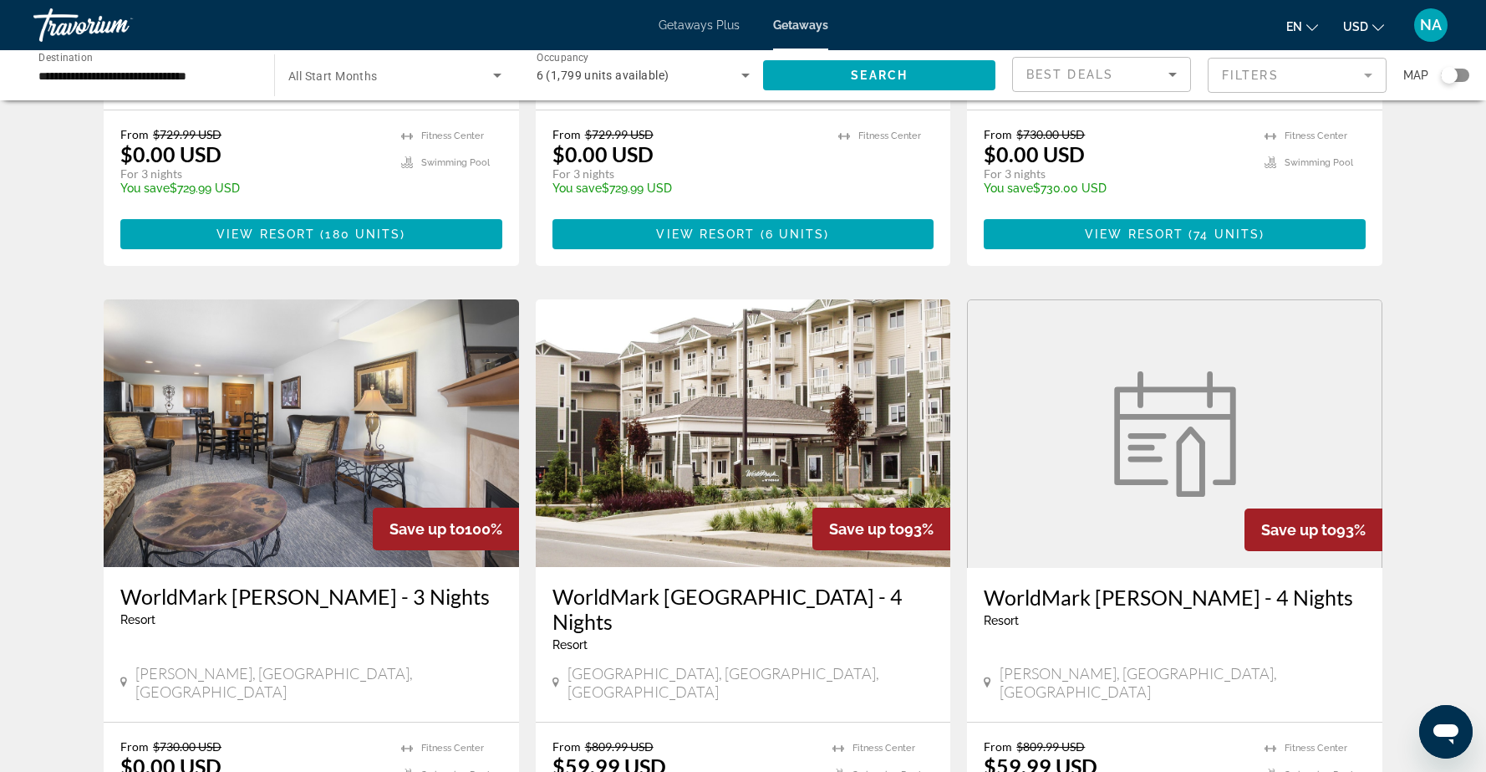
click at [235, 351] on img "Main content" at bounding box center [311, 432] width 415 height 267
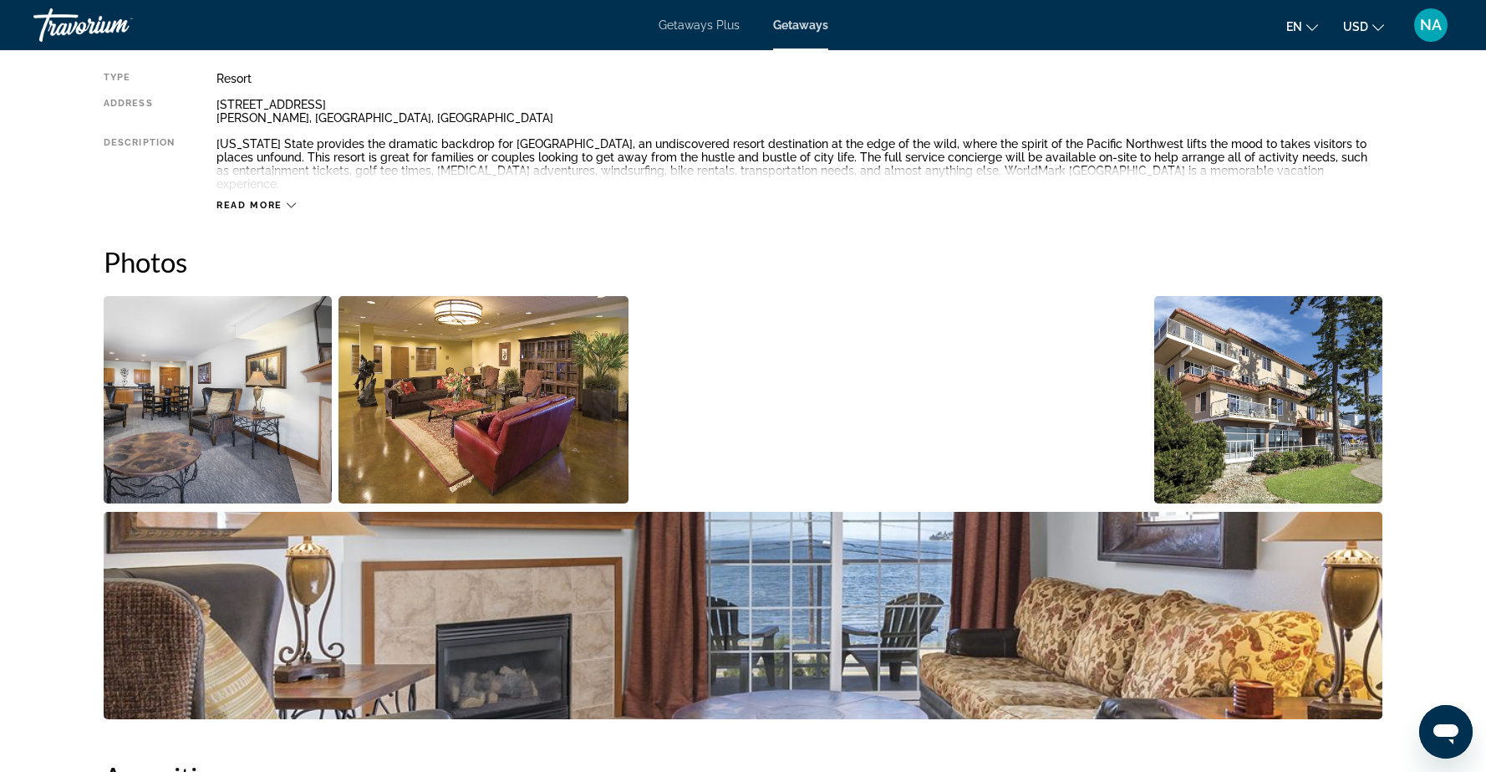
scroll to position [614, 0]
click at [221, 406] on img "Open full-screen image slider" at bounding box center [218, 398] width 228 height 207
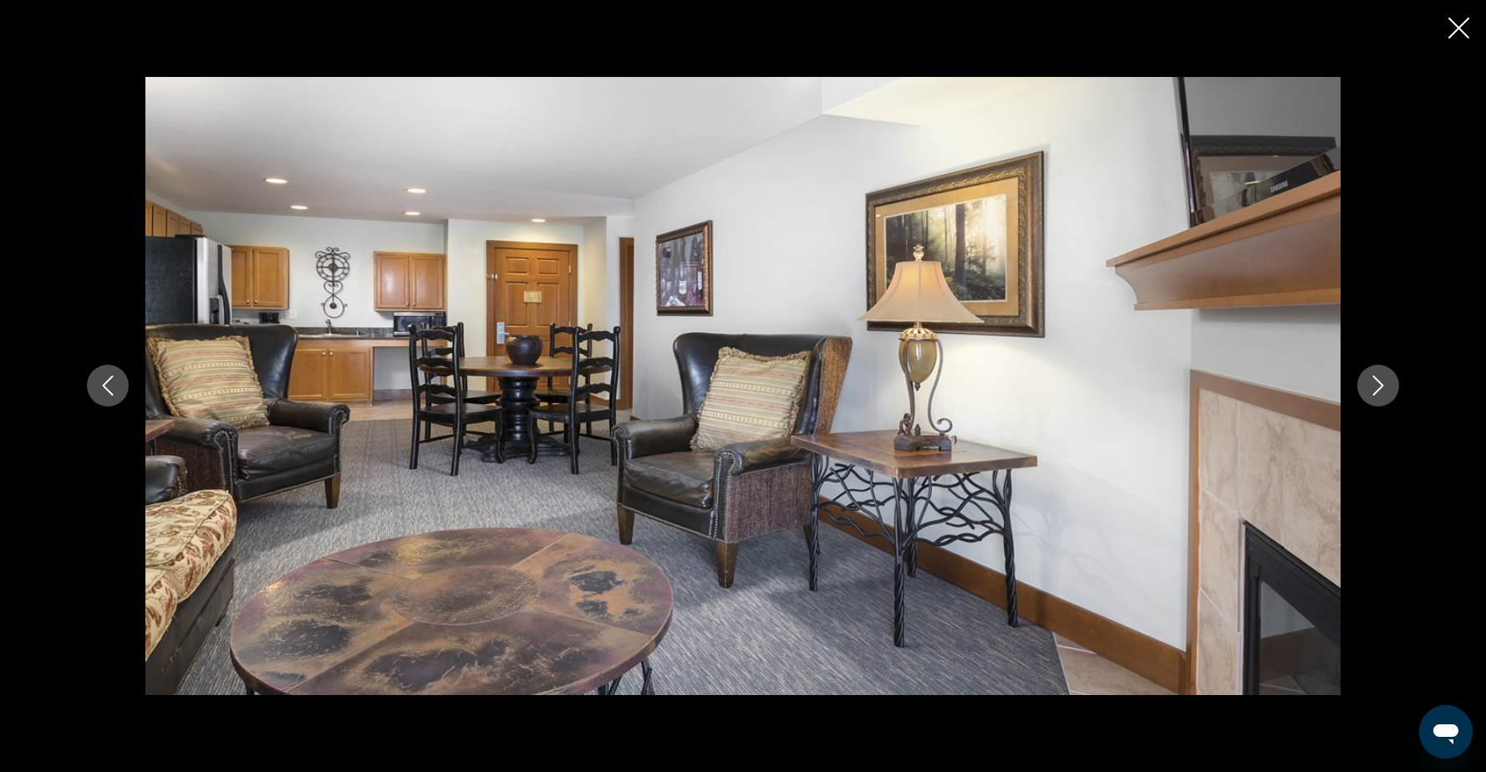
click at [1380, 390] on icon "Next image" at bounding box center [1378, 386] width 11 height 20
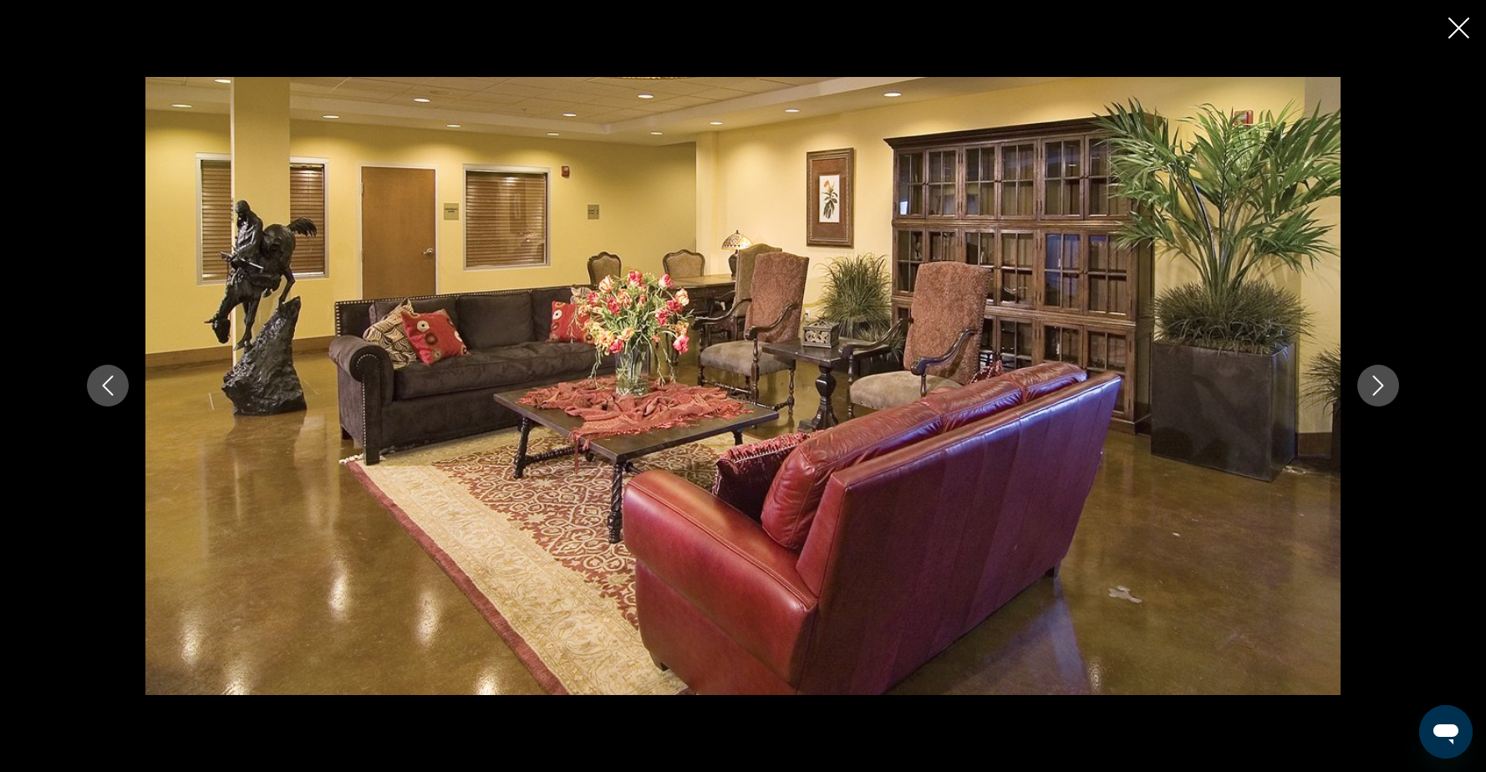
click at [1380, 390] on icon "Next image" at bounding box center [1378, 386] width 11 height 20
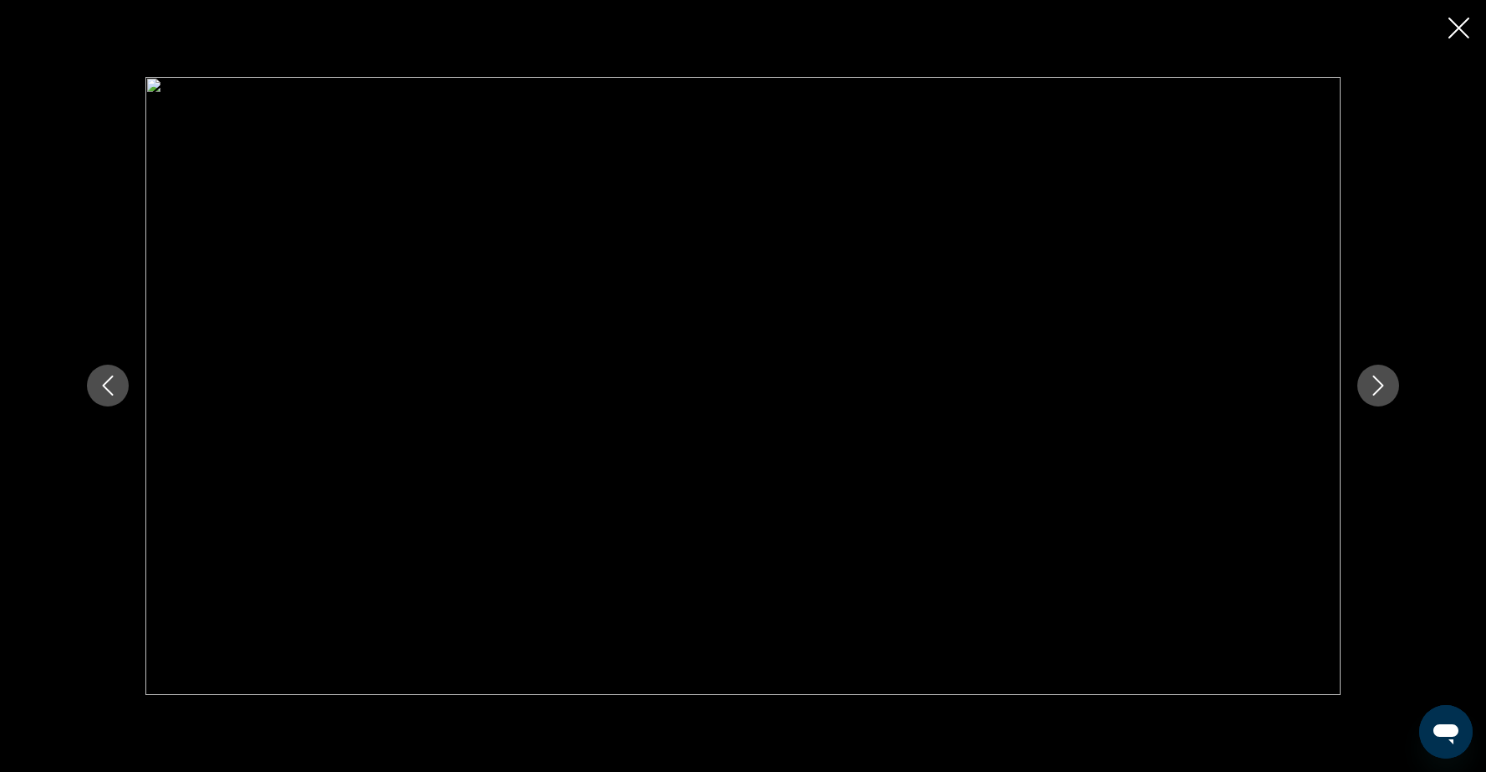
click at [1380, 390] on icon "Next image" at bounding box center [1378, 386] width 11 height 20
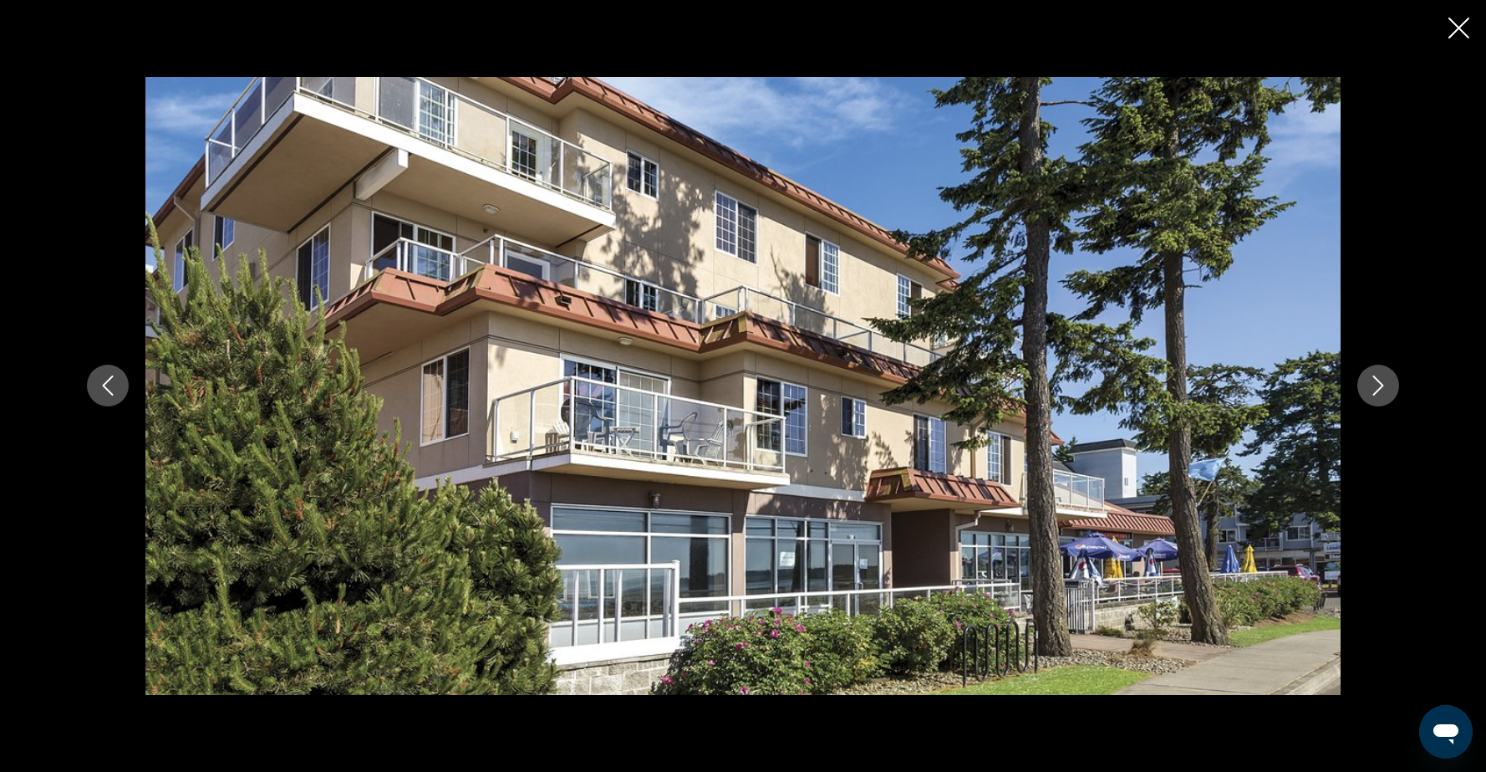
click at [1380, 390] on icon "Next image" at bounding box center [1378, 386] width 11 height 20
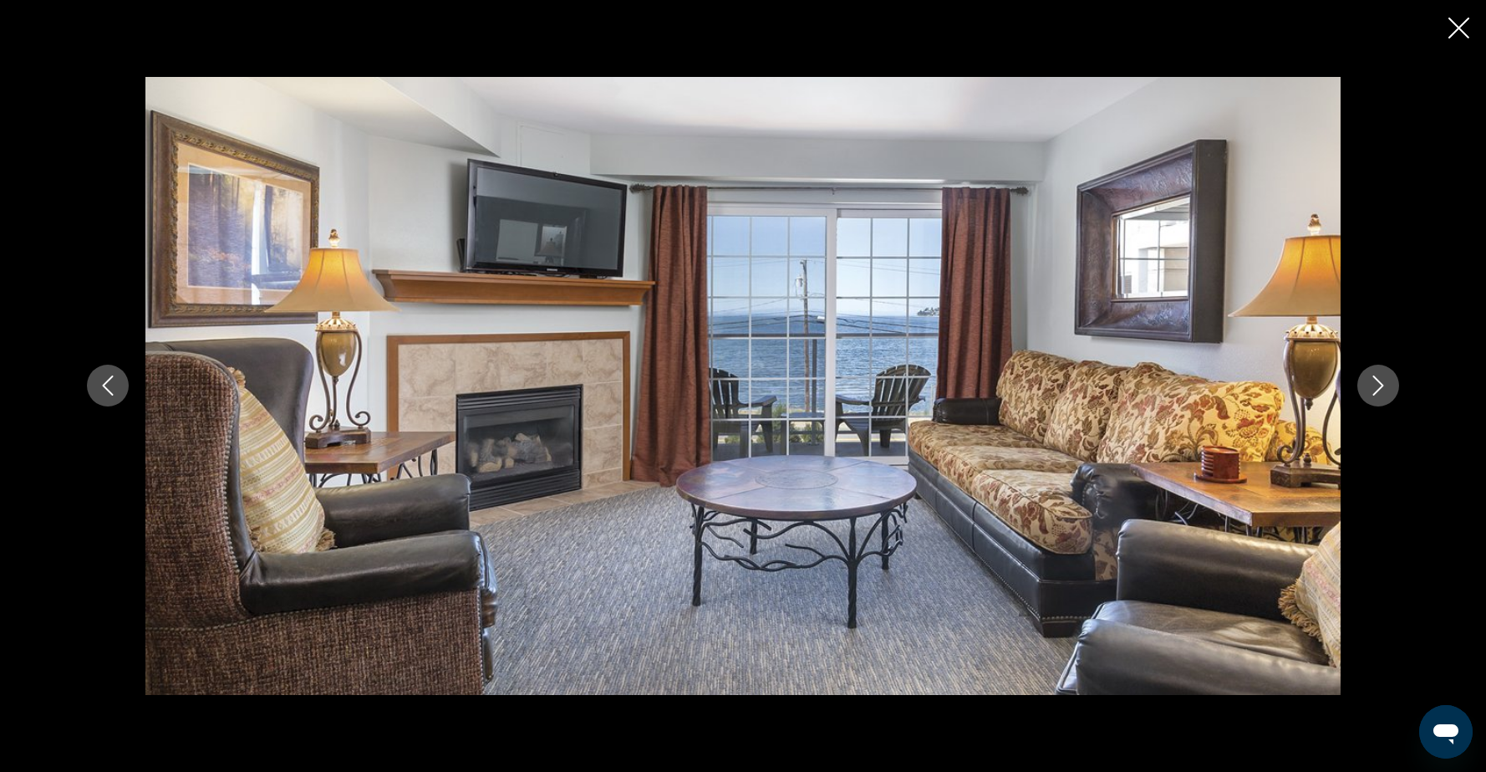
click at [1380, 390] on icon "Next image" at bounding box center [1378, 386] width 11 height 20
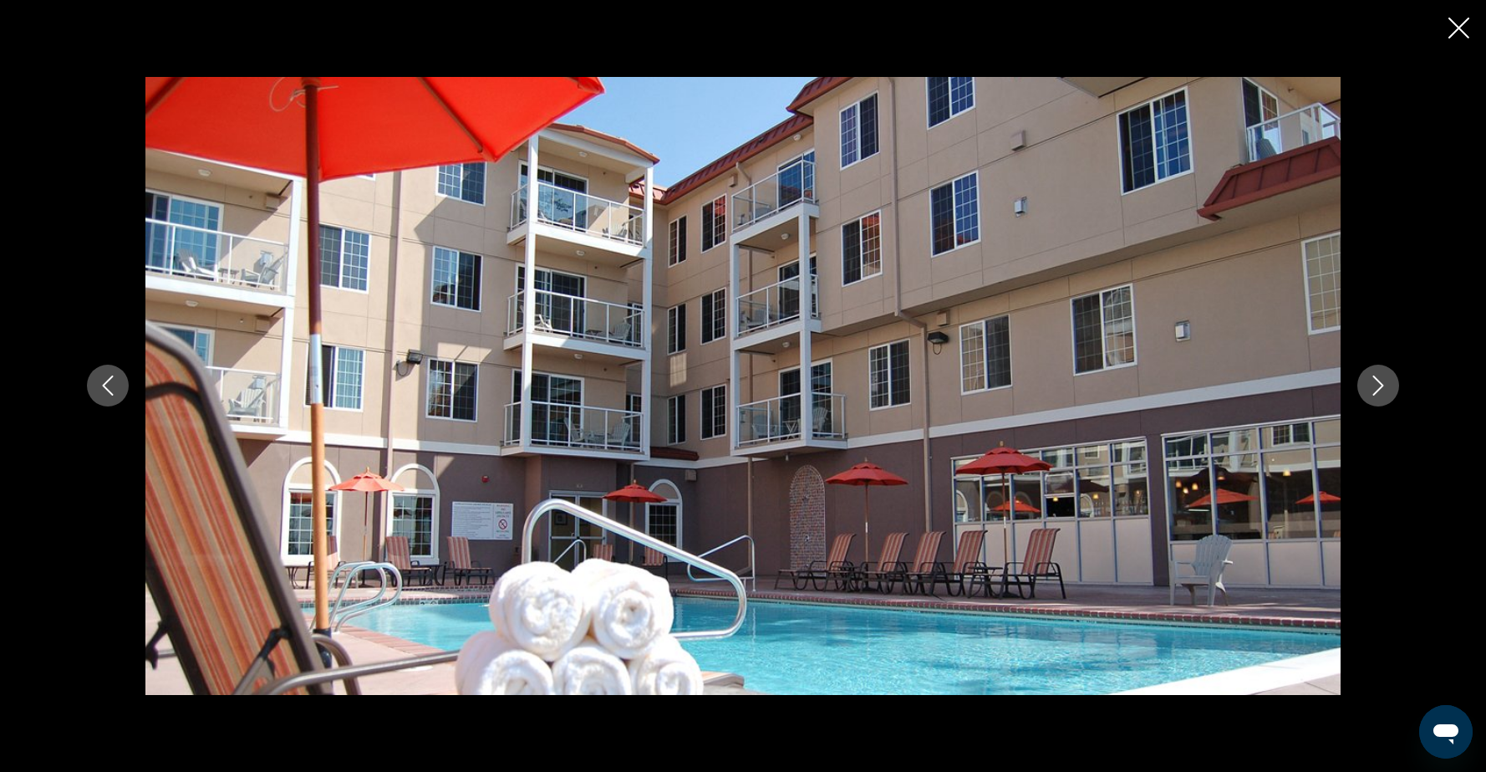
click at [1380, 390] on icon "Next image" at bounding box center [1378, 386] width 11 height 20
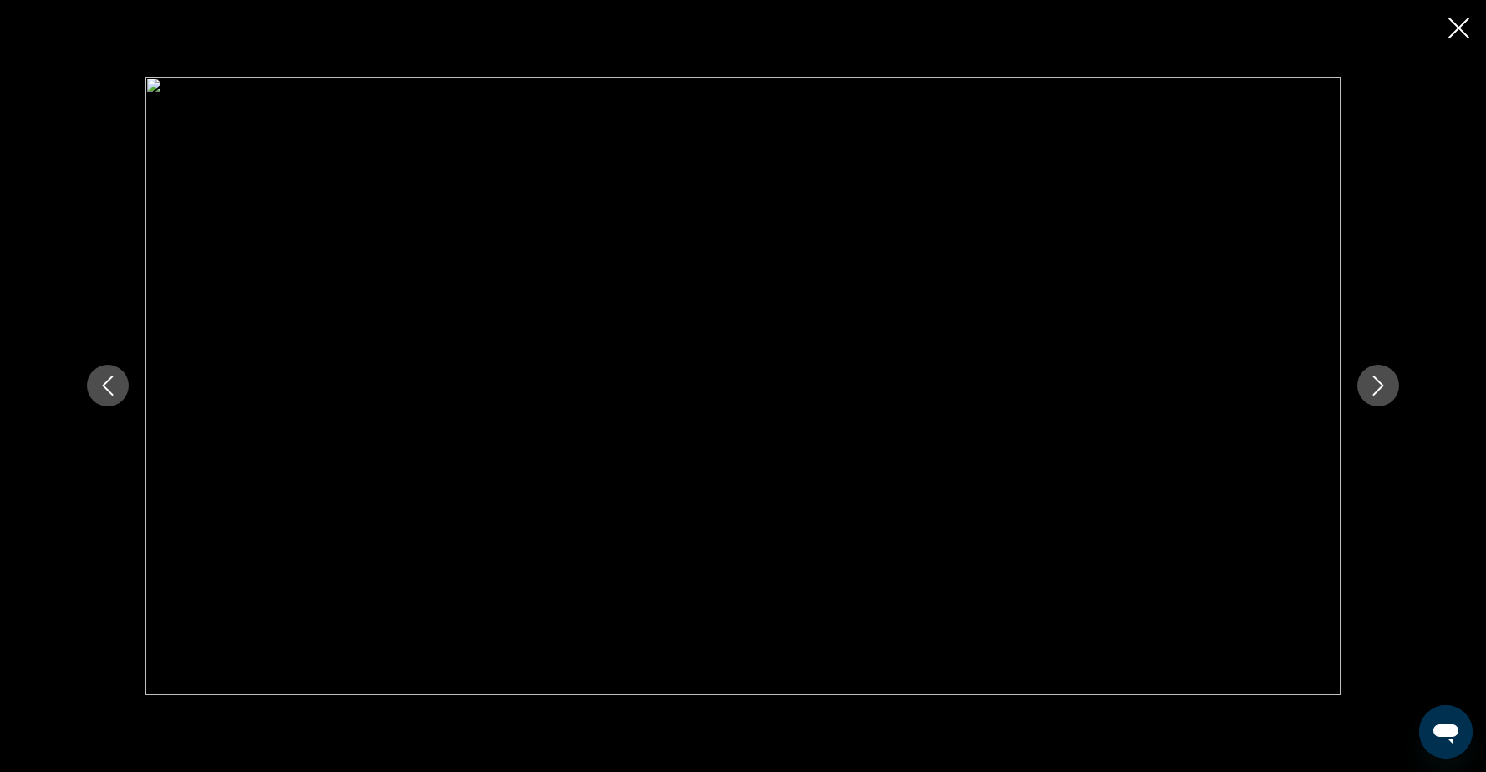
click at [1380, 390] on icon "Next image" at bounding box center [1378, 386] width 11 height 20
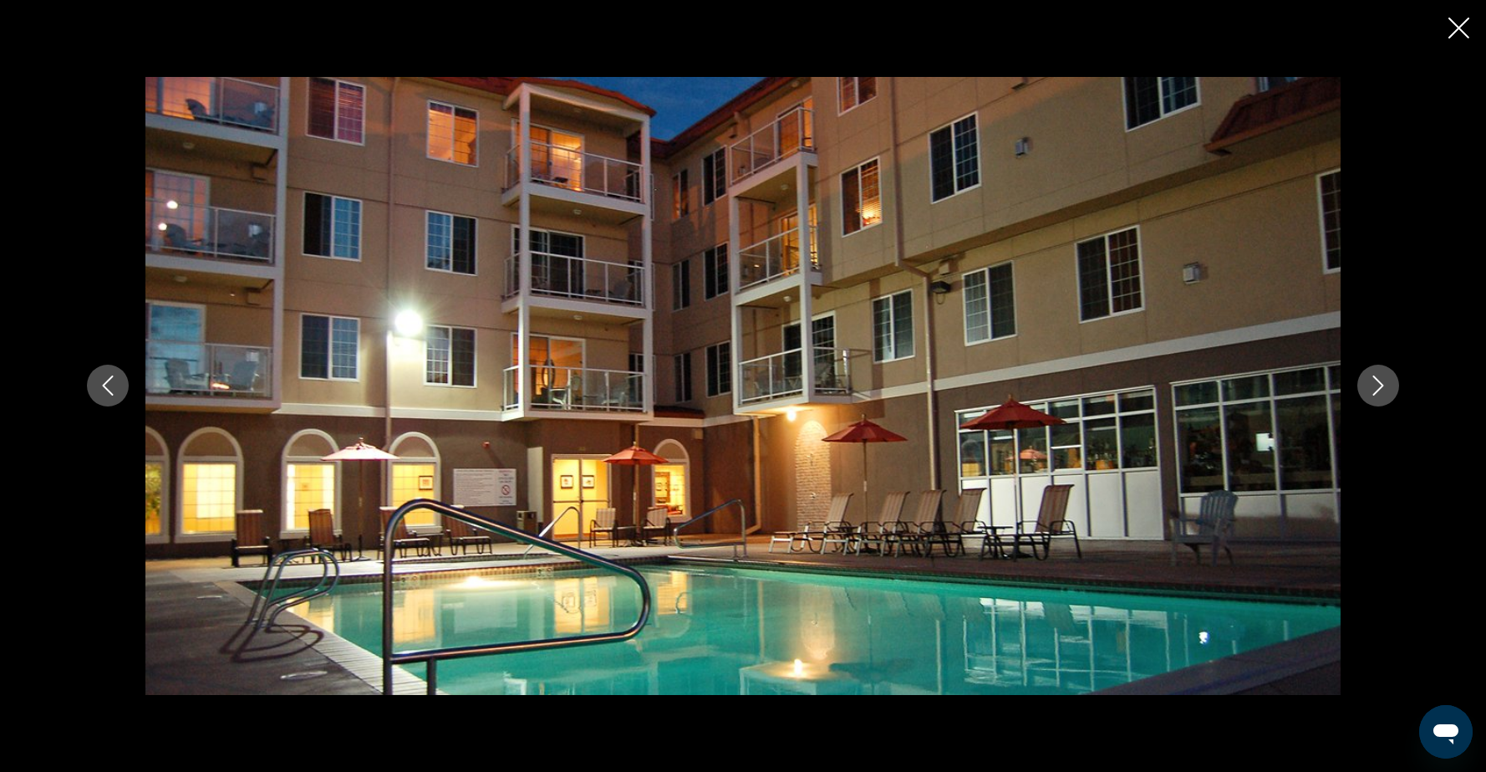
click at [1380, 390] on icon "Next image" at bounding box center [1378, 386] width 11 height 20
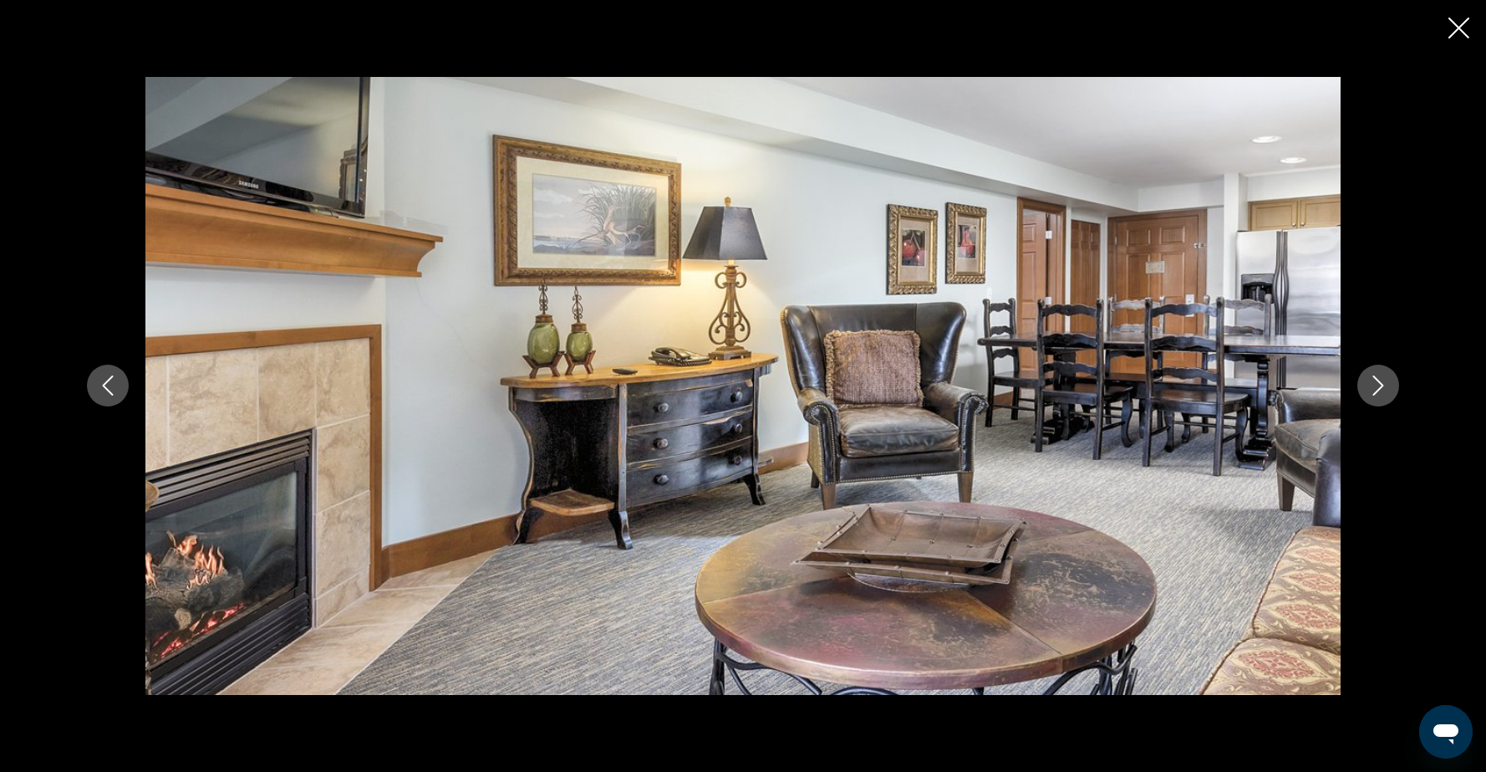
click at [1380, 390] on icon "Next image" at bounding box center [1378, 386] width 11 height 20
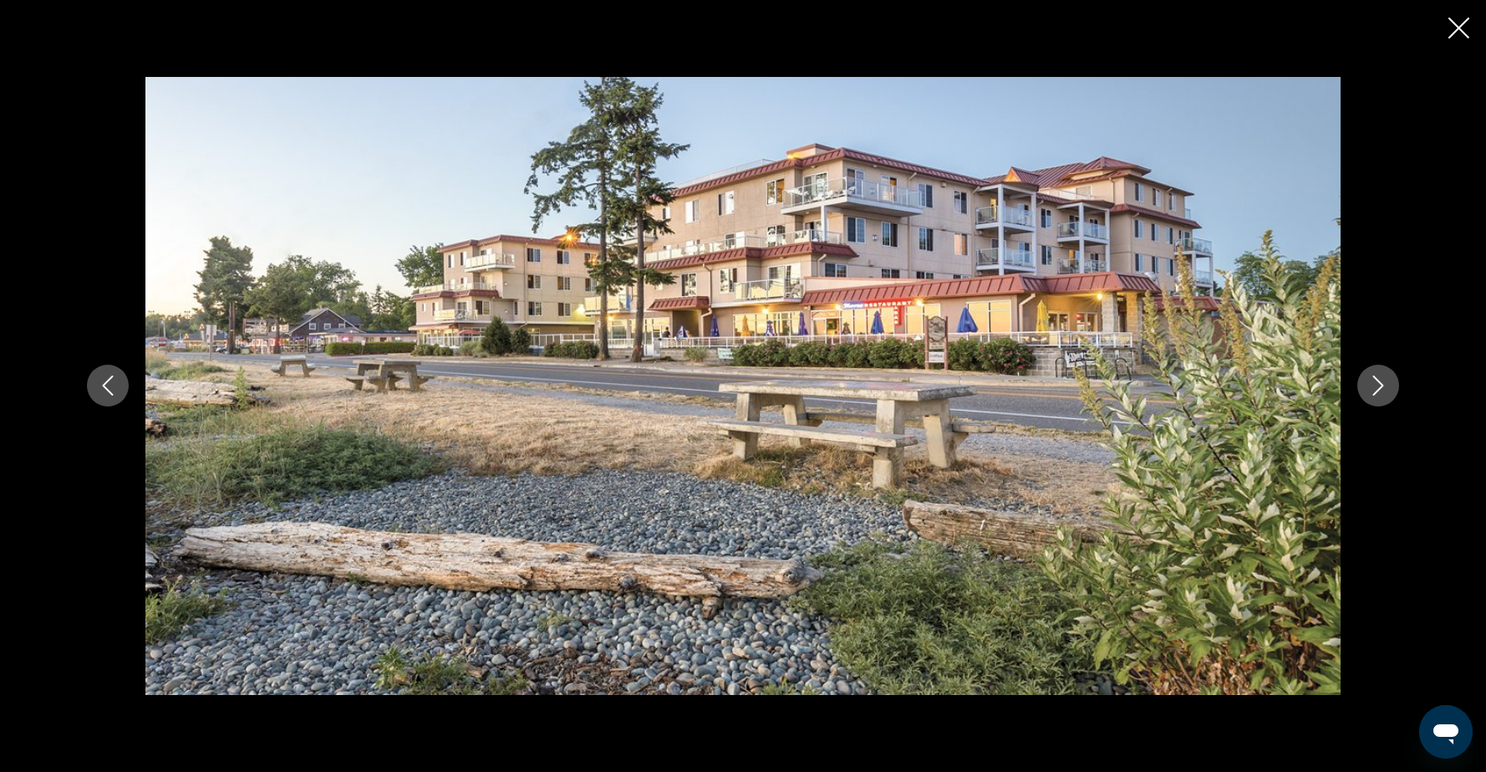
click at [1380, 390] on icon "Next image" at bounding box center [1378, 386] width 11 height 20
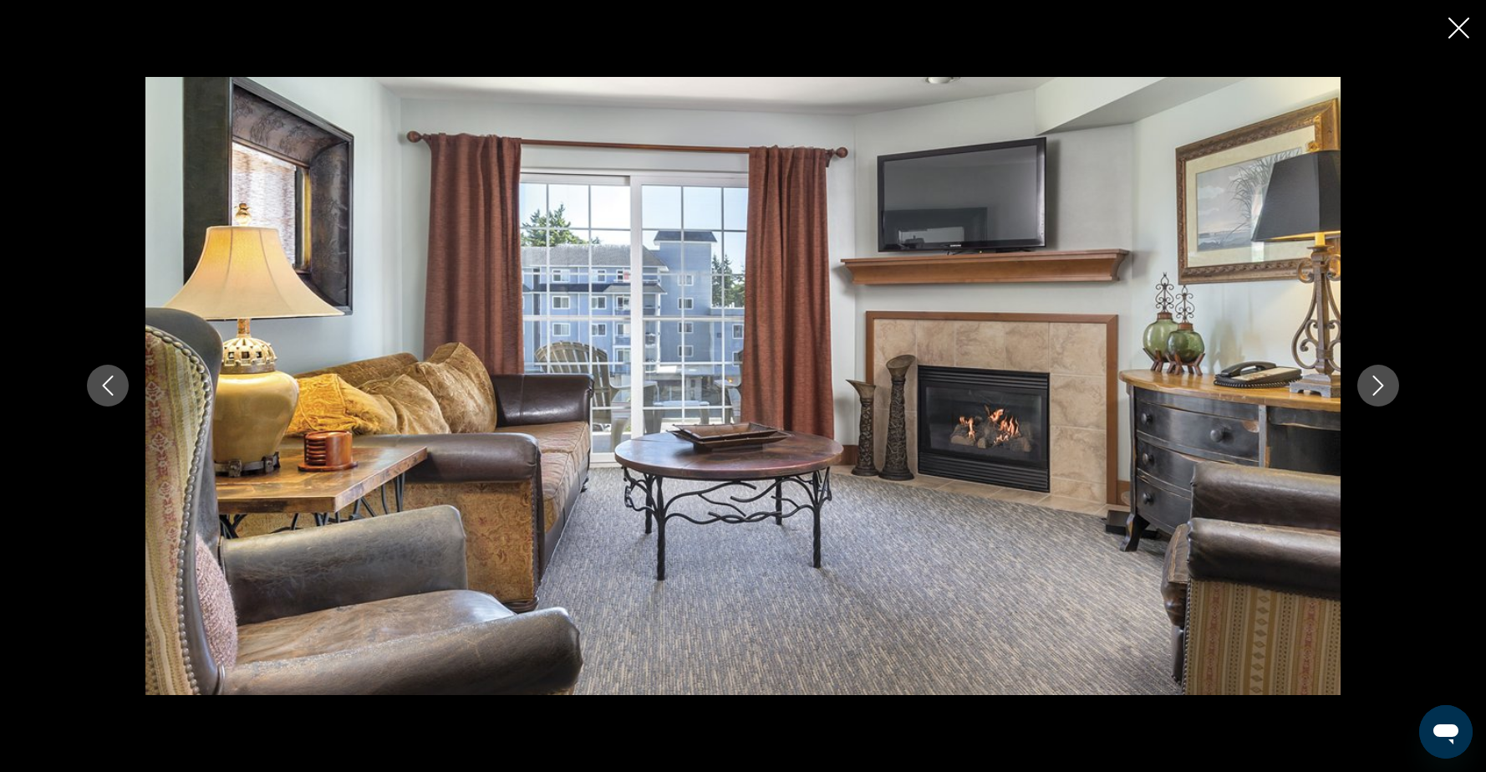
click at [1380, 390] on icon "Next image" at bounding box center [1378, 386] width 11 height 20
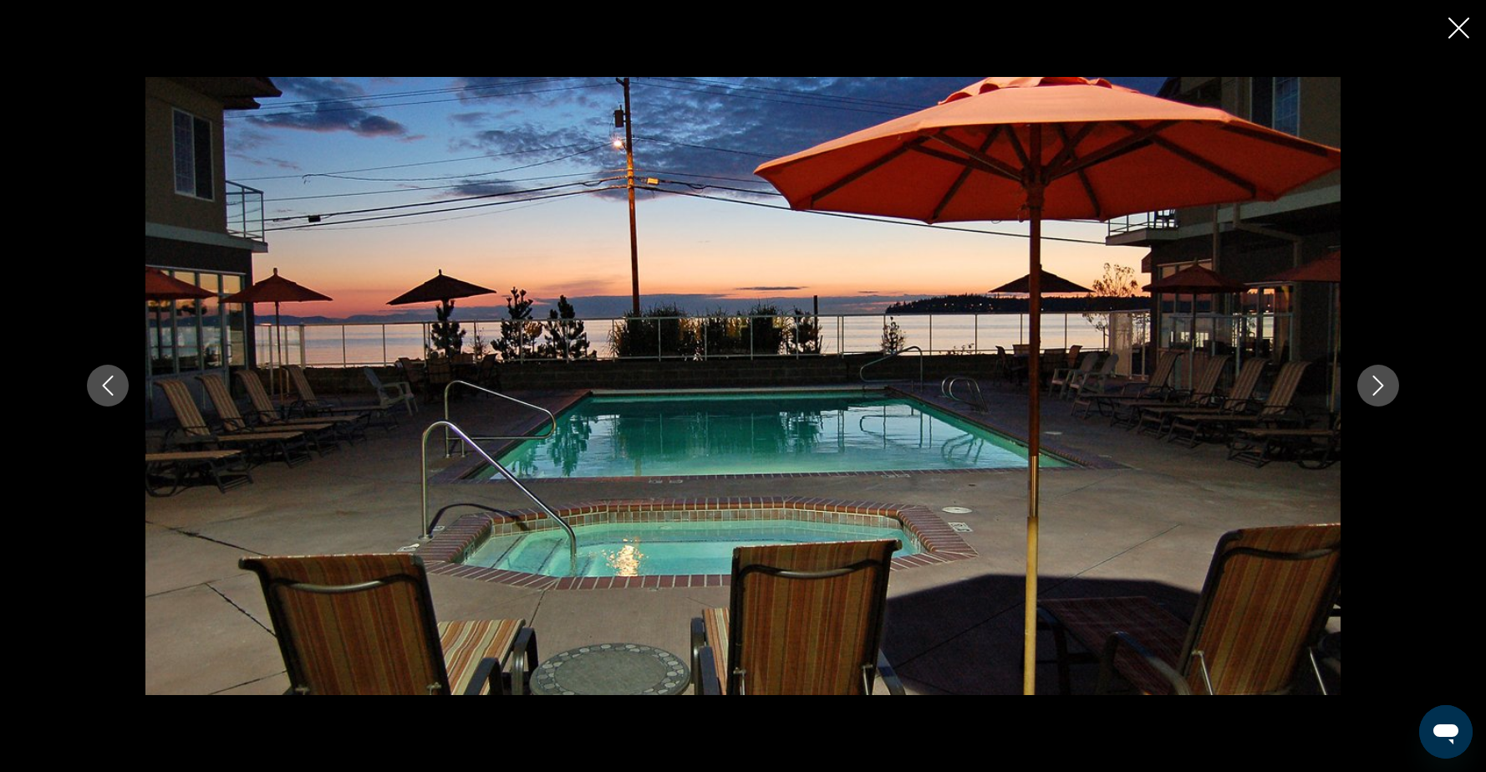
click at [1380, 390] on icon "Next image" at bounding box center [1378, 386] width 11 height 20
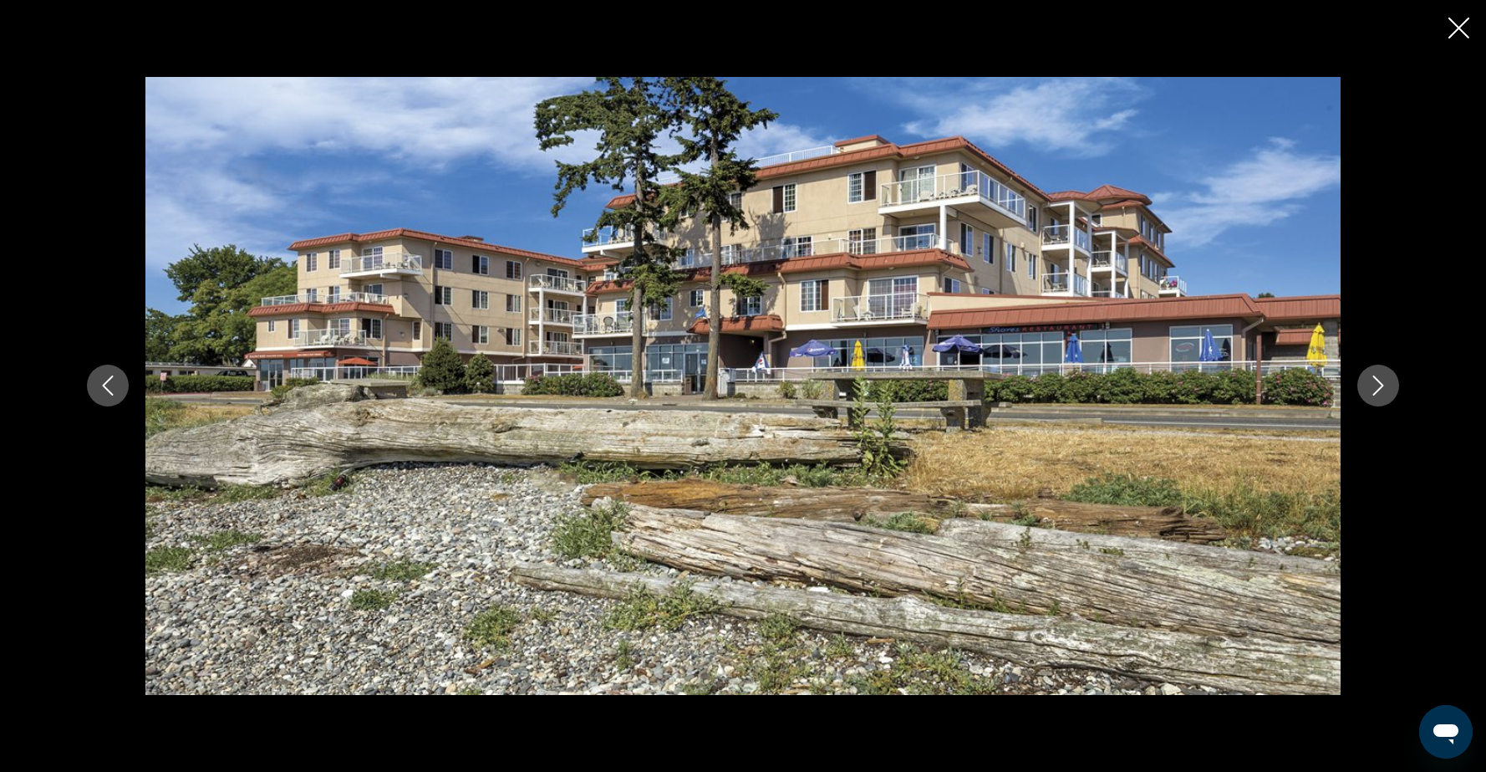
click at [1380, 390] on icon "Next image" at bounding box center [1378, 386] width 11 height 20
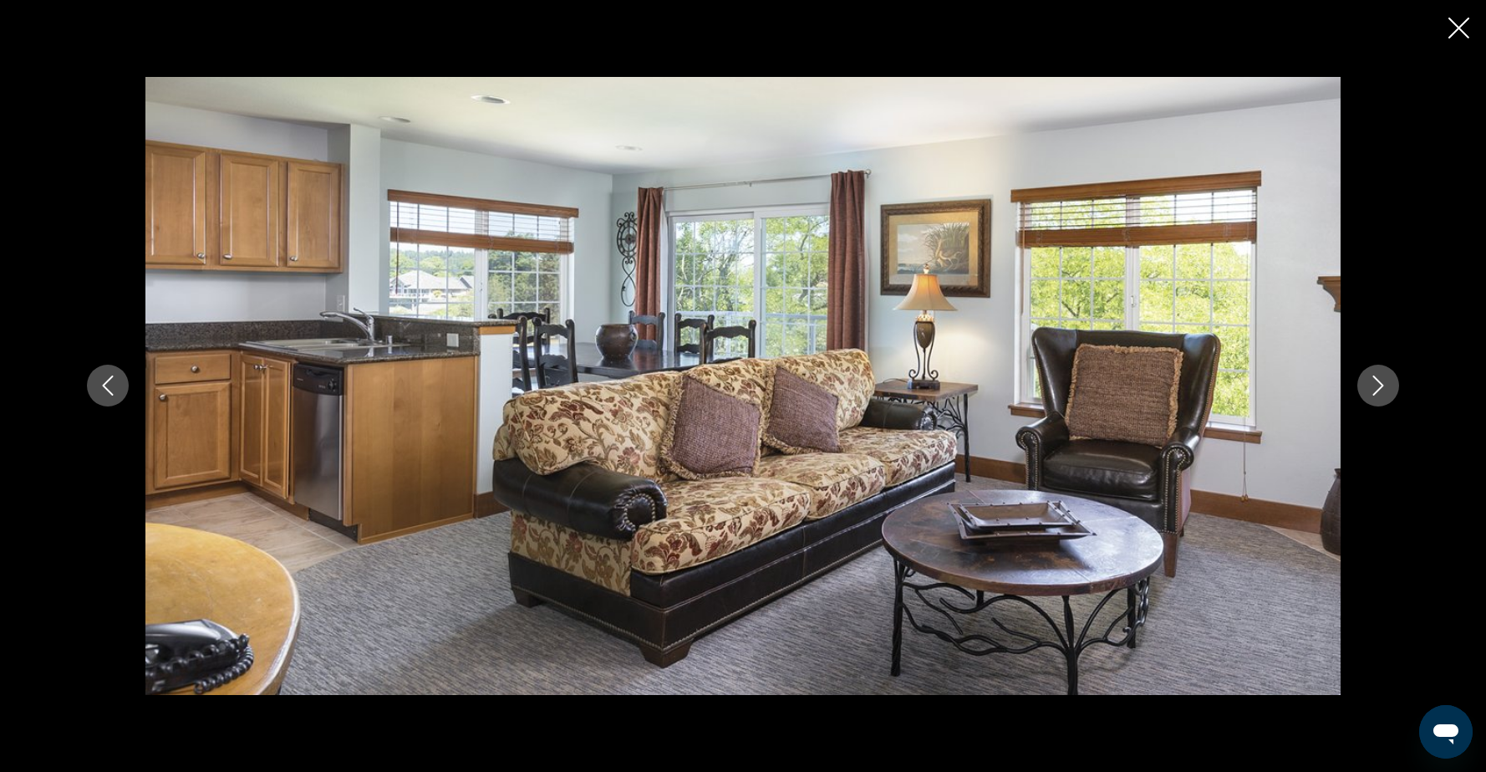
click at [1380, 390] on icon "Next image" at bounding box center [1378, 386] width 11 height 20
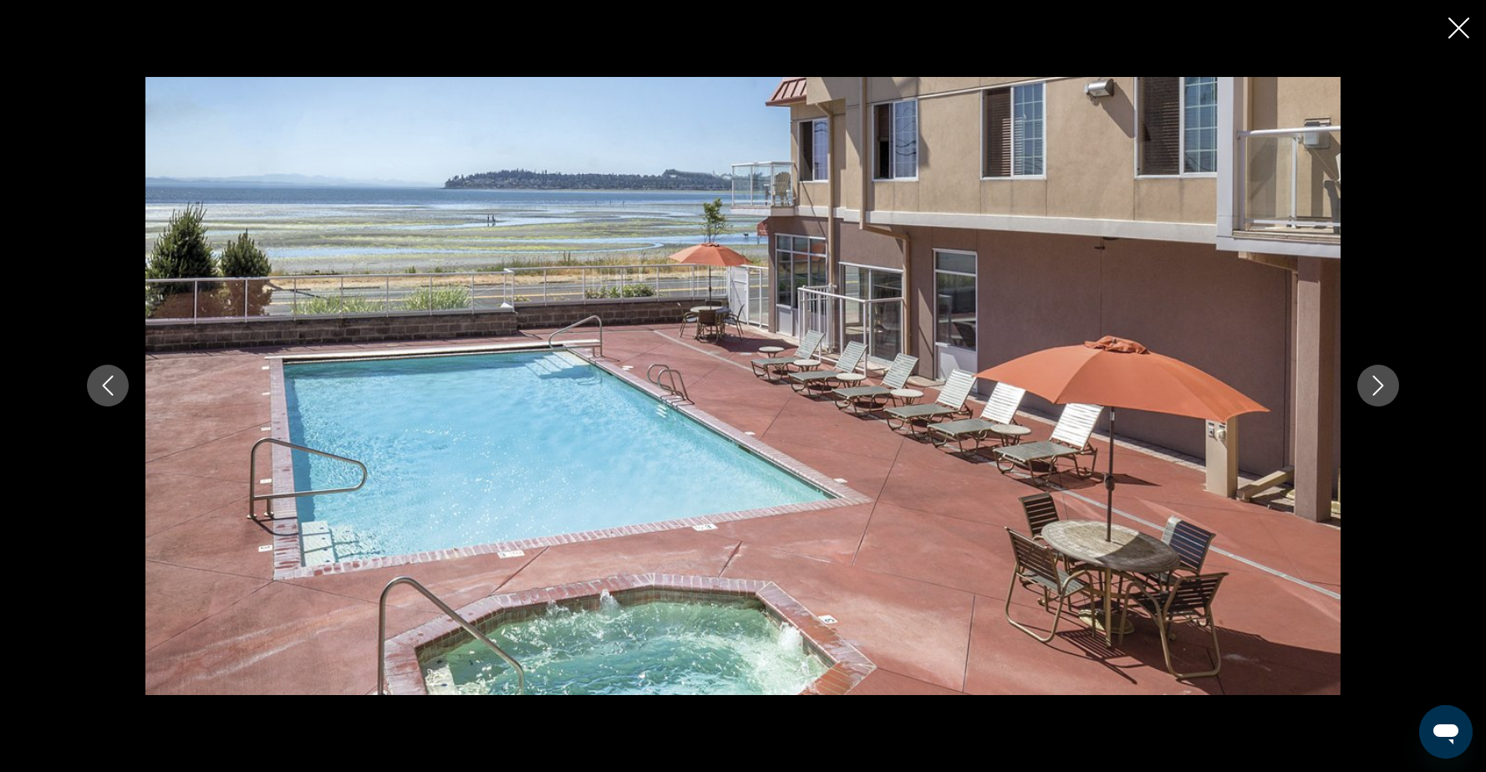
click at [1380, 390] on icon "Next image" at bounding box center [1378, 386] width 11 height 20
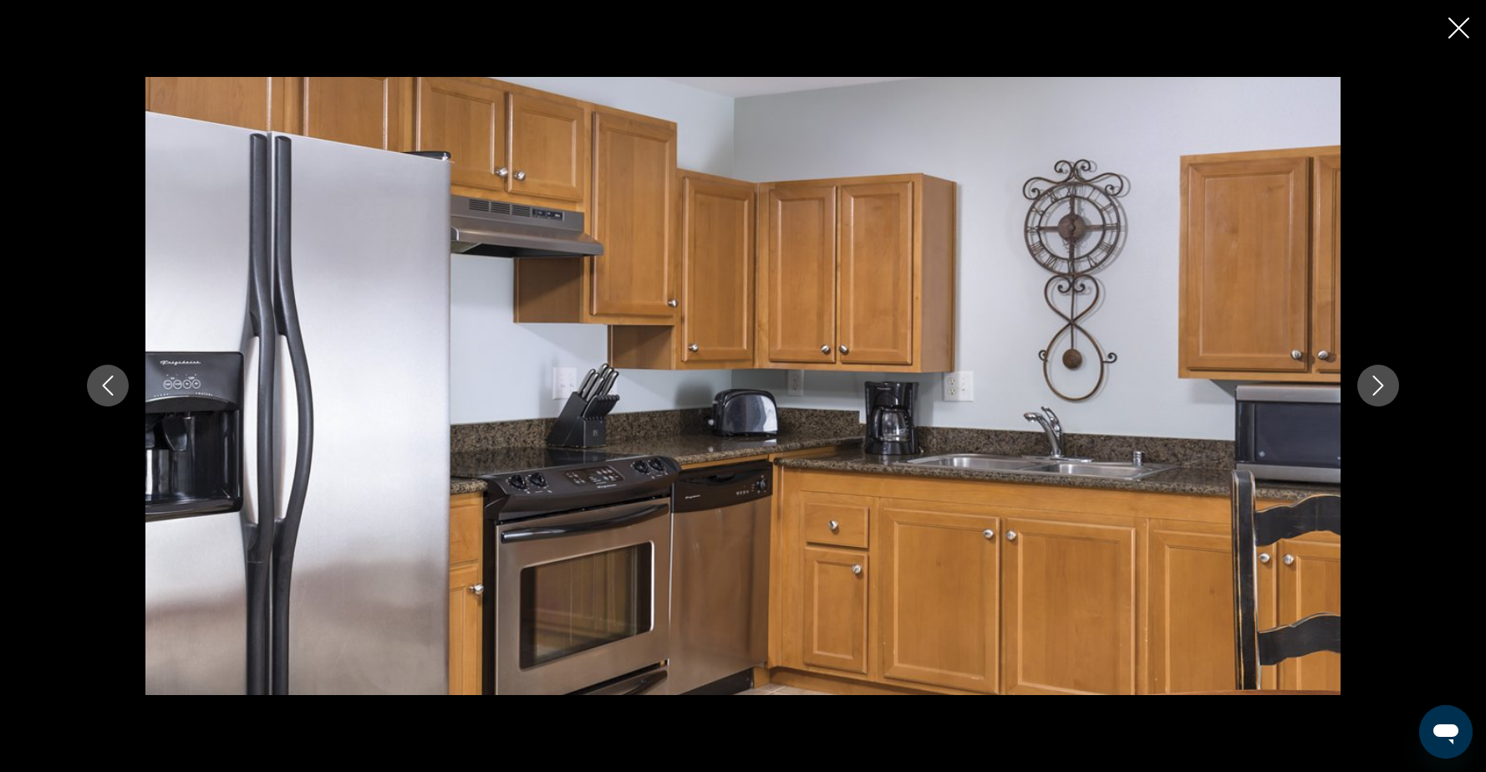
click at [1380, 390] on icon "Next image" at bounding box center [1378, 386] width 11 height 20
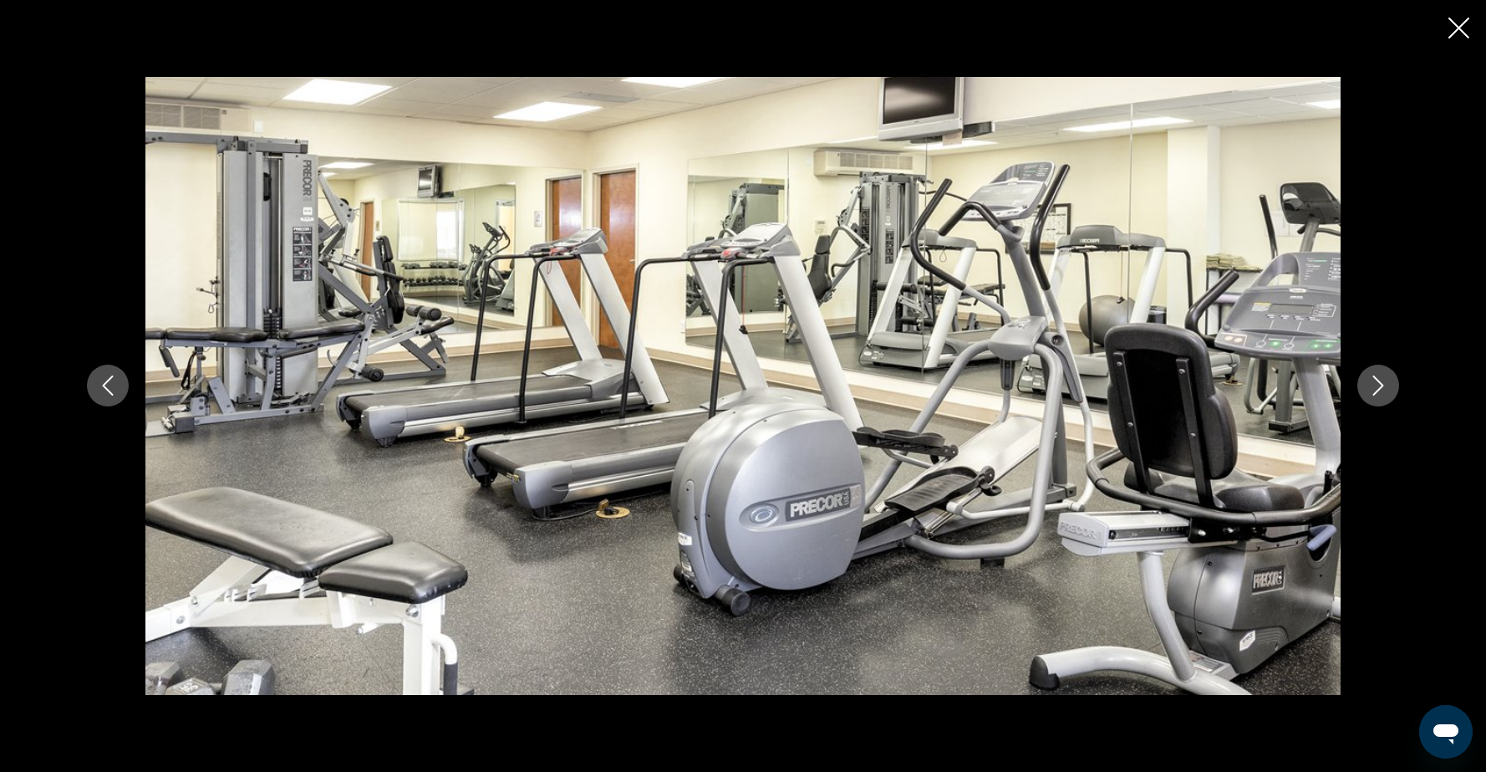
click at [1380, 390] on icon "Next image" at bounding box center [1378, 386] width 11 height 20
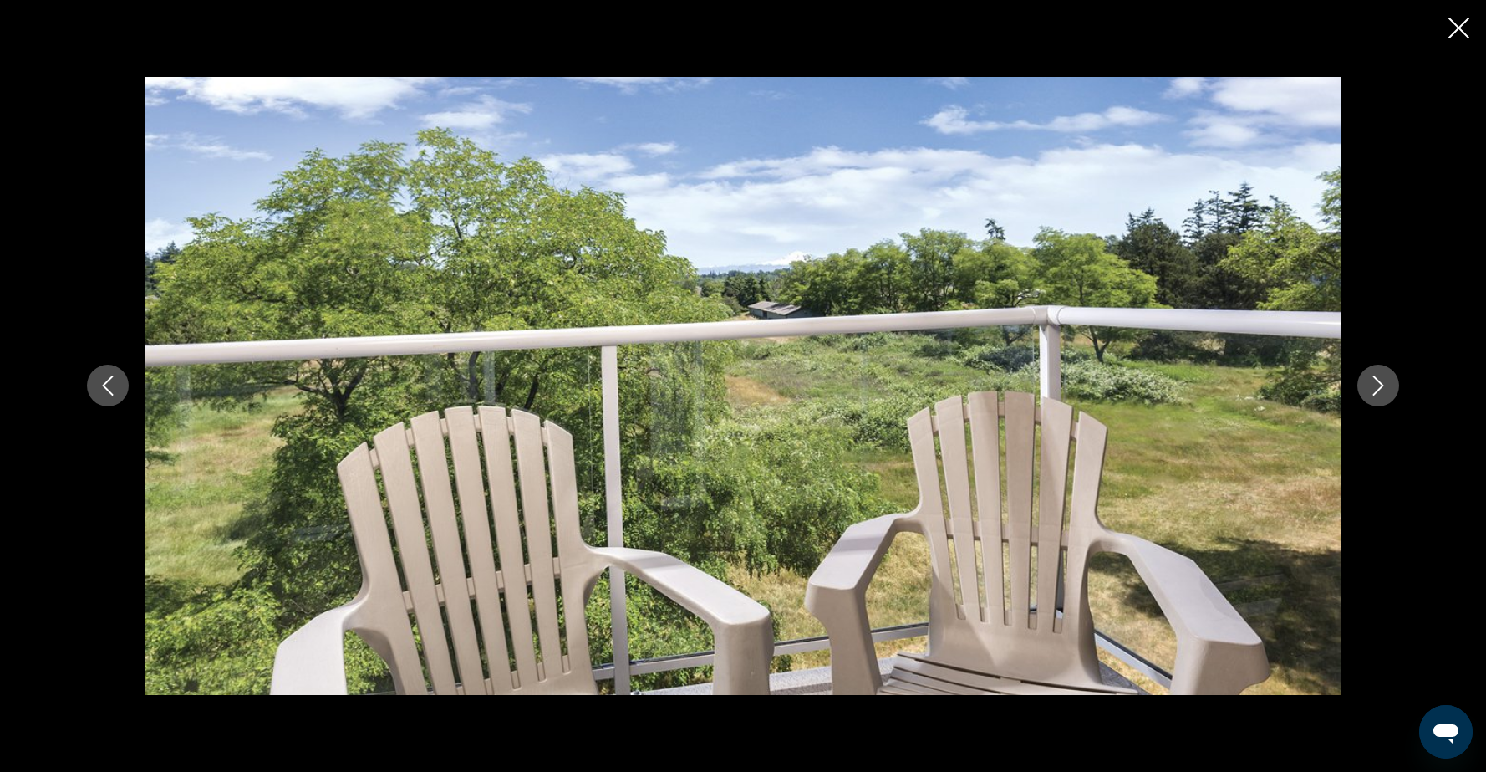
click at [1380, 390] on icon "Next image" at bounding box center [1378, 386] width 11 height 20
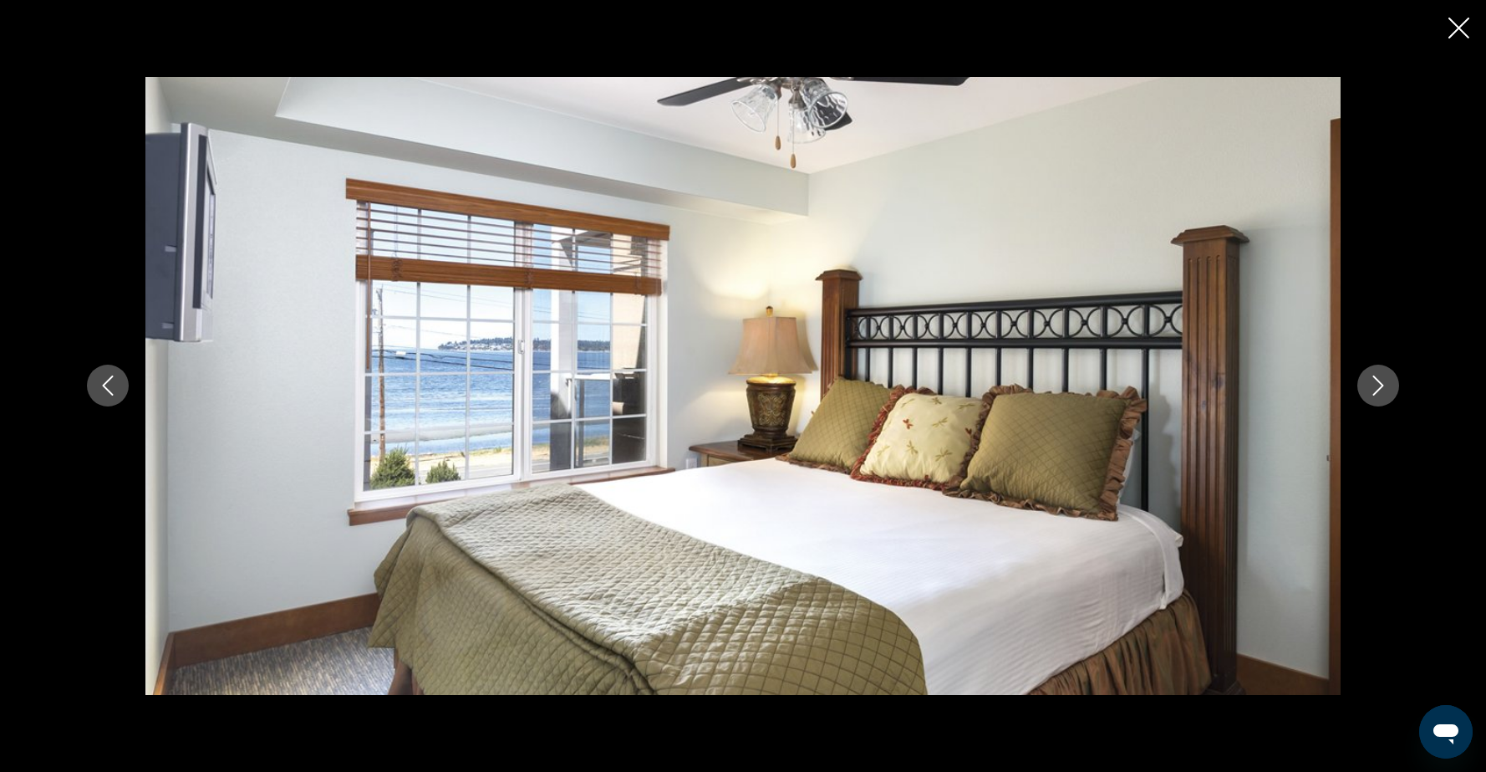
click at [1380, 390] on icon "Next image" at bounding box center [1378, 386] width 11 height 20
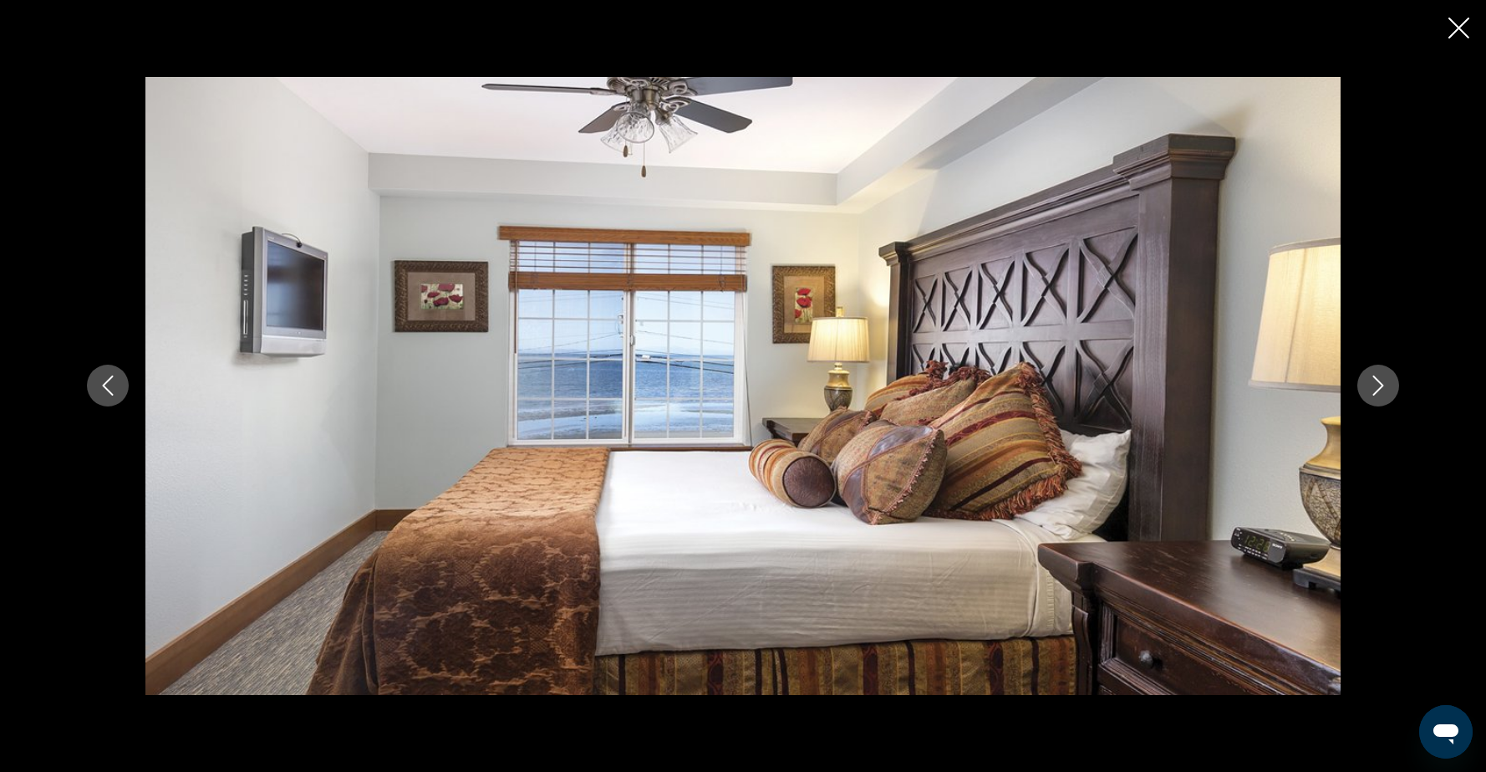
click at [1380, 390] on icon "Next image" at bounding box center [1378, 386] width 11 height 20
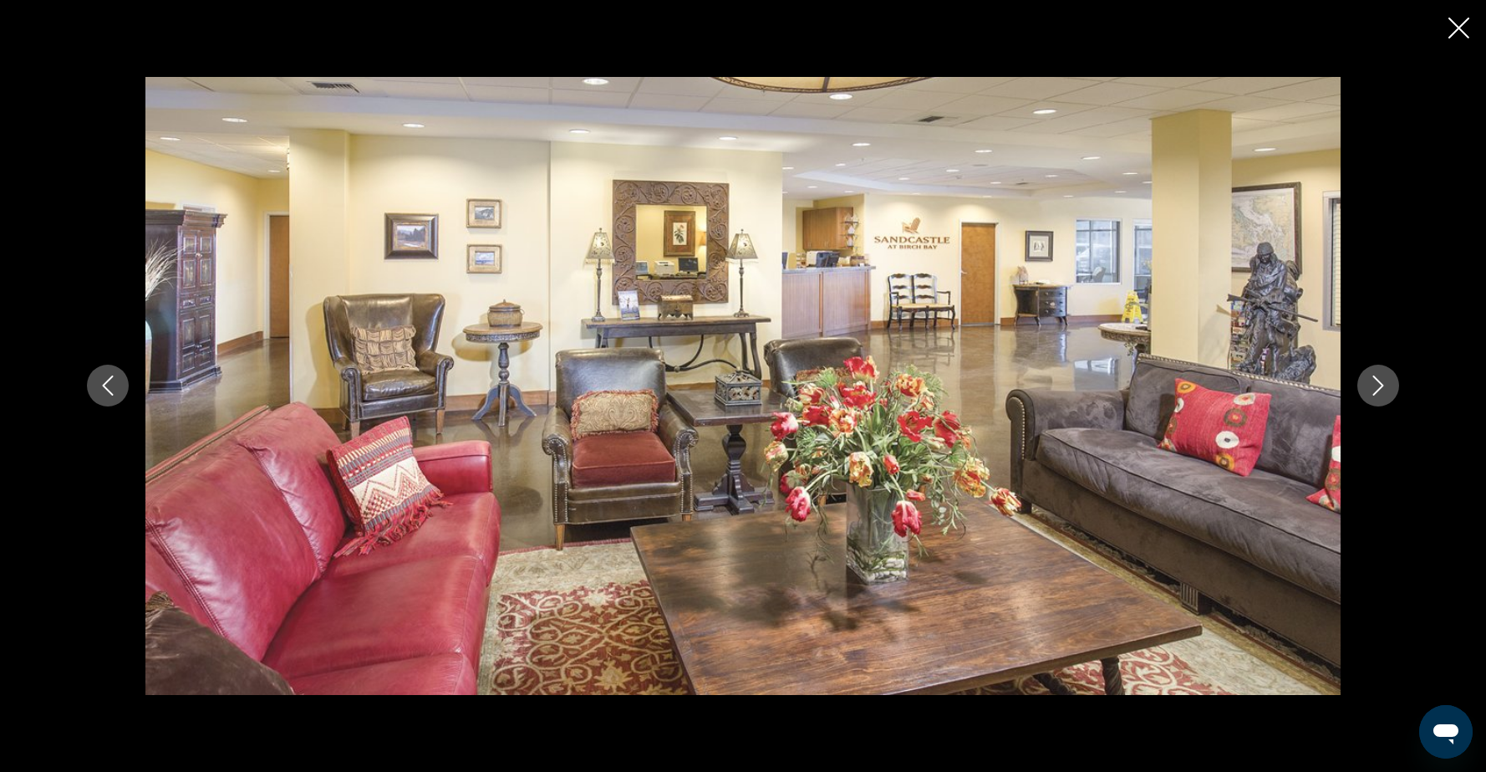
click at [1380, 390] on icon "Next image" at bounding box center [1378, 386] width 11 height 20
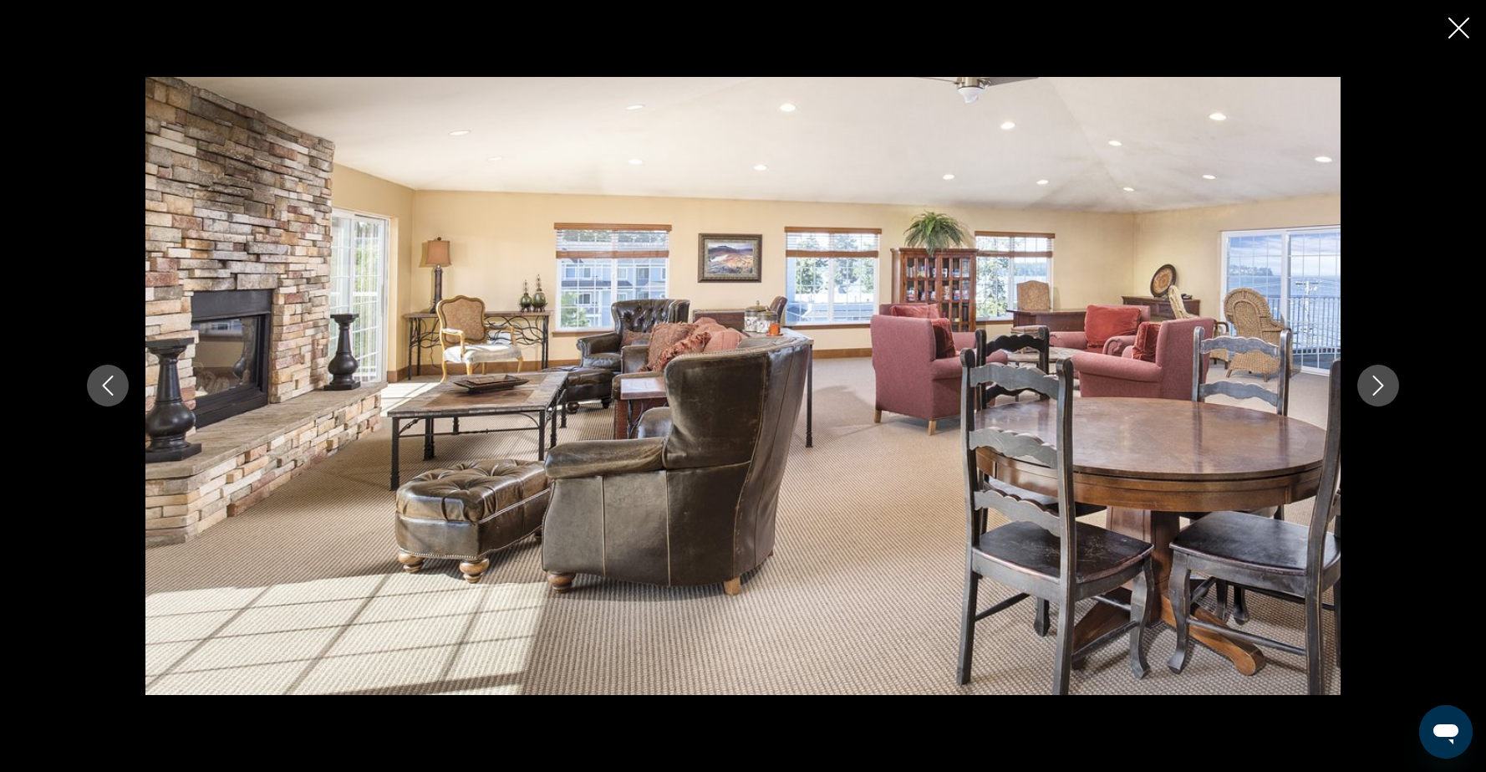
click at [1380, 390] on icon "Next image" at bounding box center [1378, 386] width 11 height 20
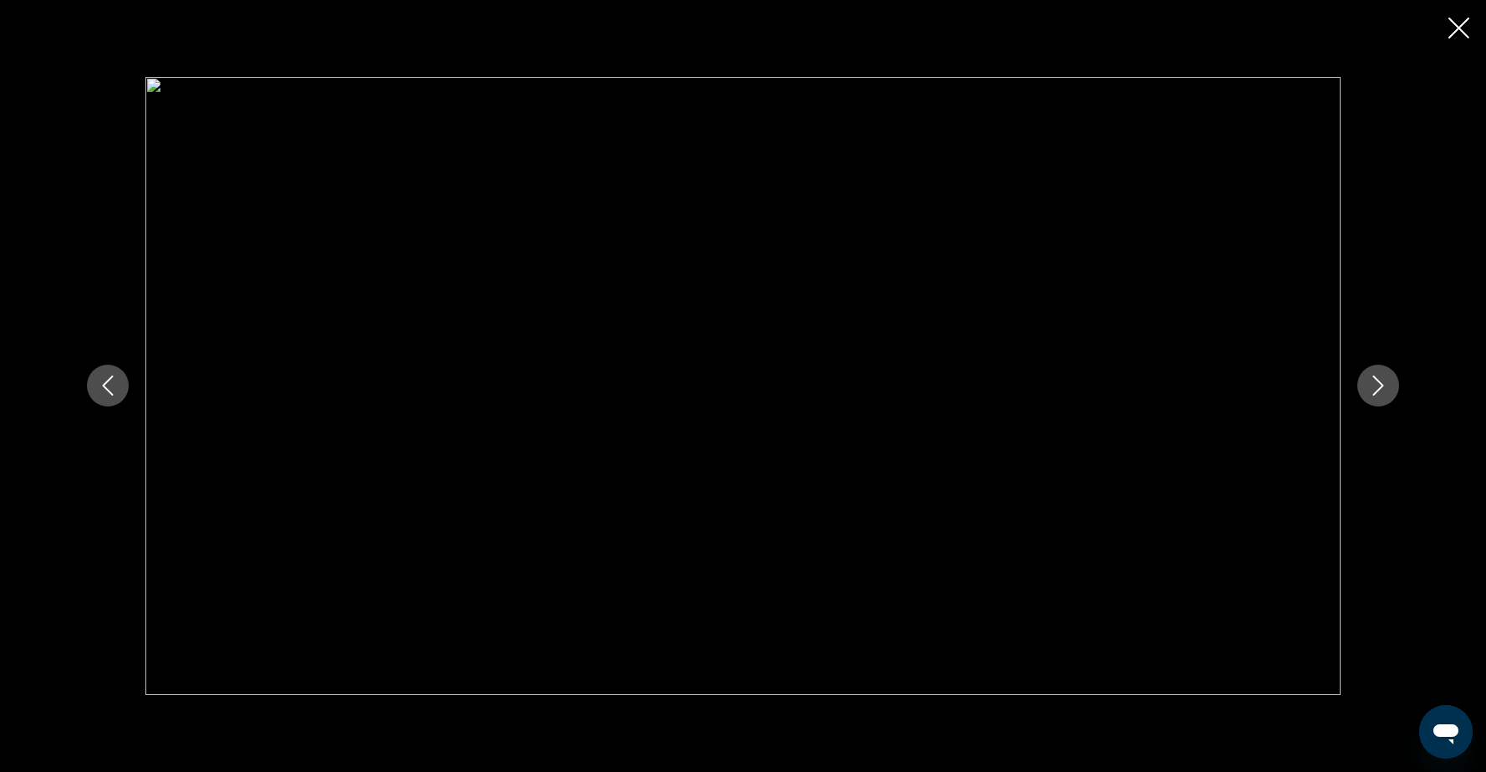
click at [1380, 390] on icon "Next image" at bounding box center [1378, 386] width 11 height 20
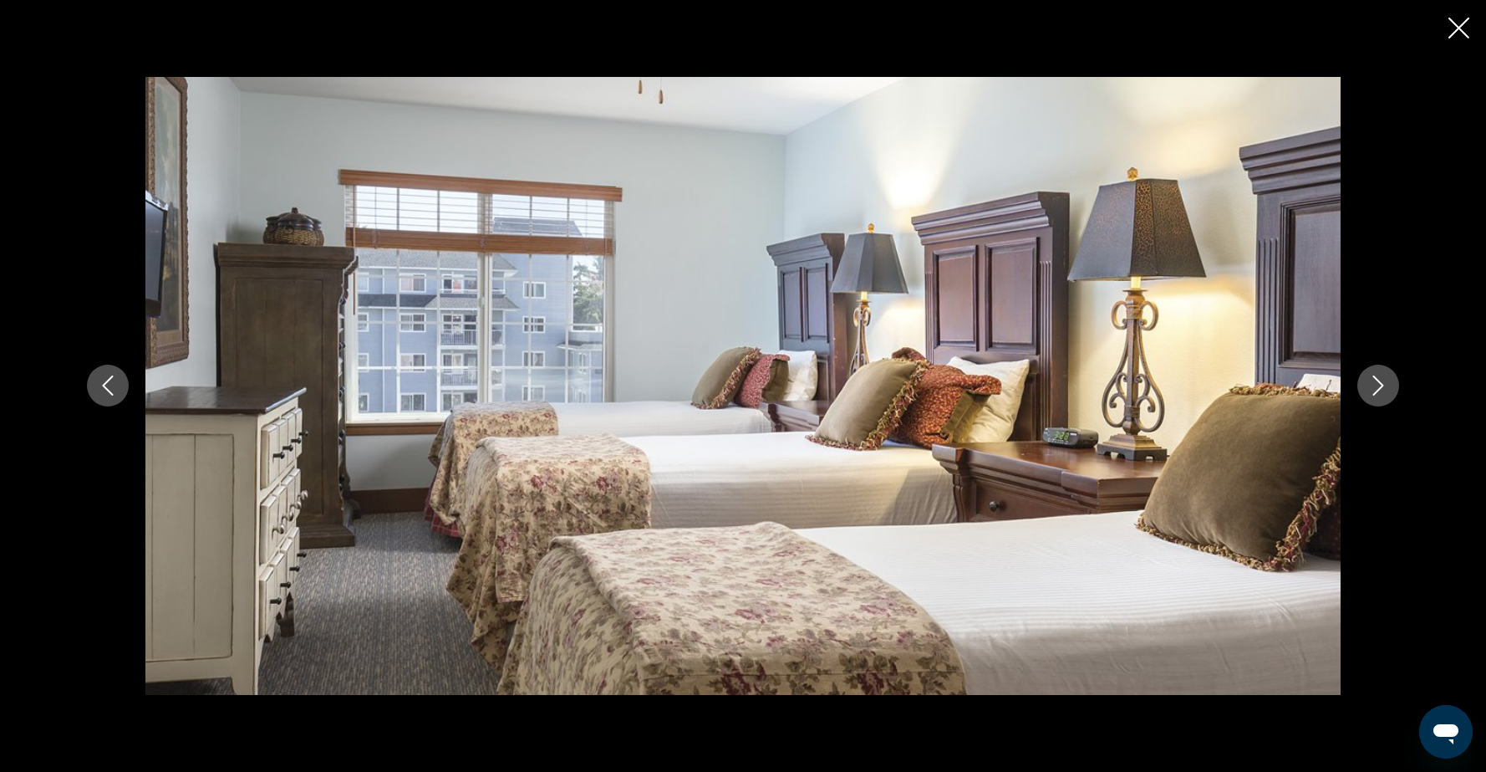
click at [1380, 390] on icon "Next image" at bounding box center [1378, 386] width 11 height 20
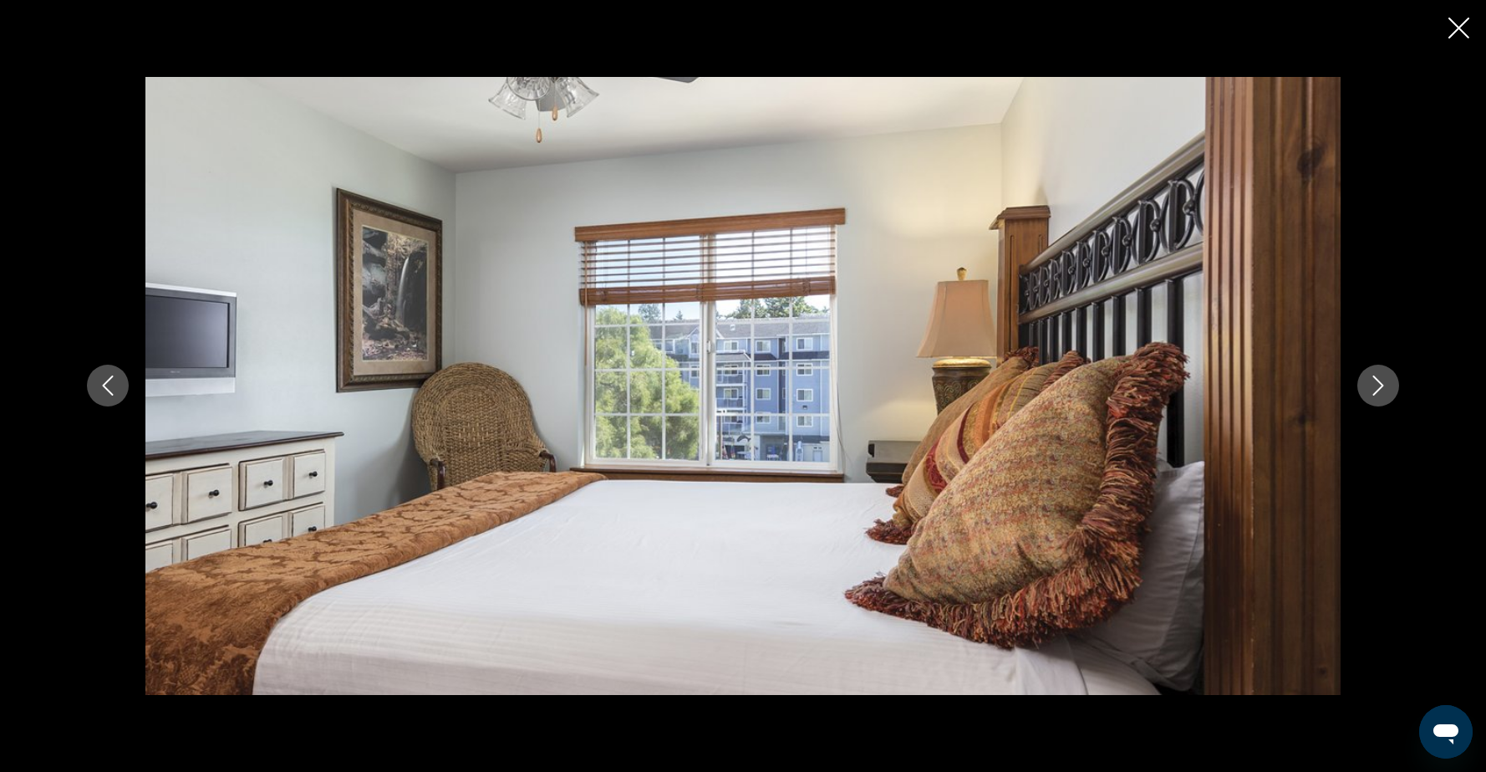
click at [1380, 390] on icon "Next image" at bounding box center [1378, 386] width 11 height 20
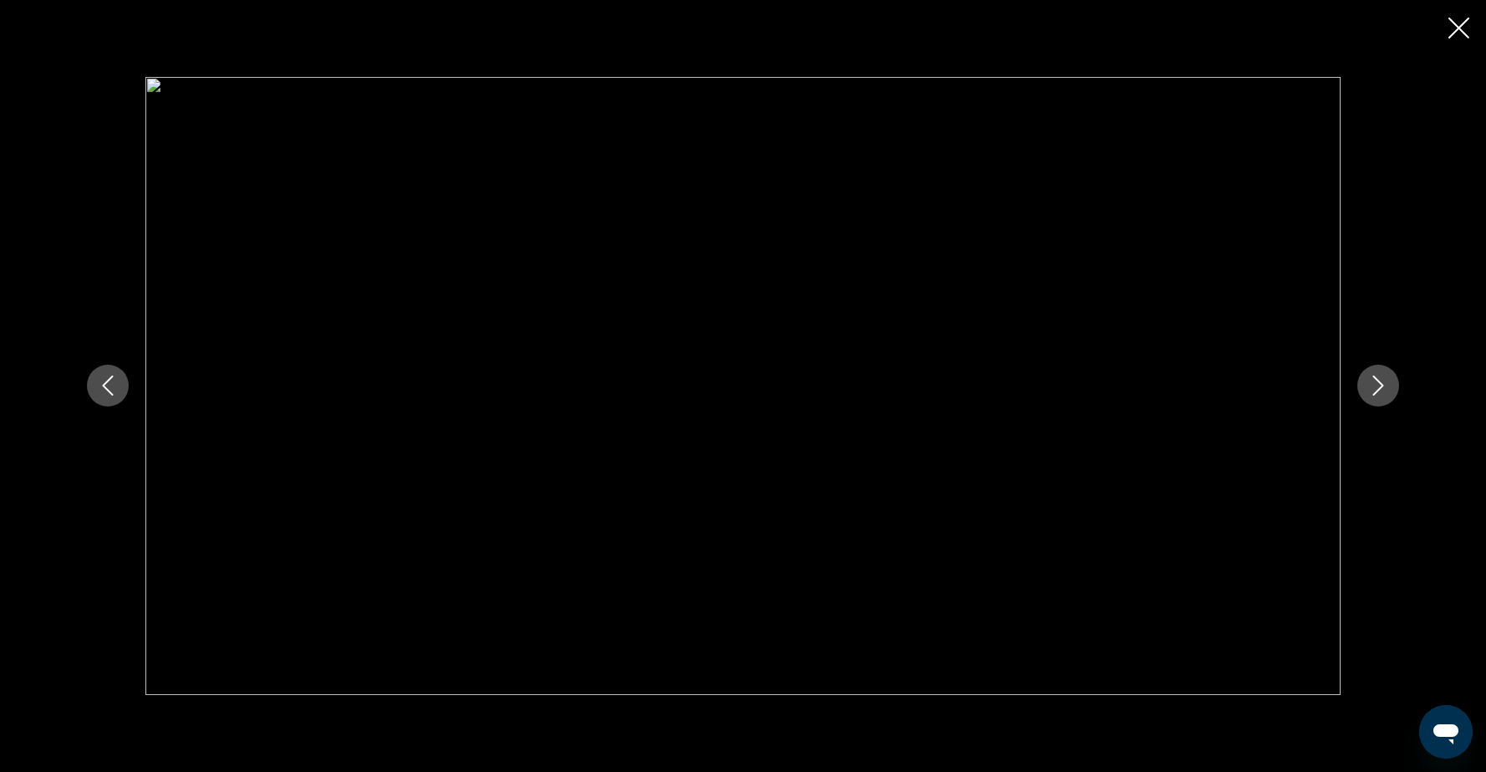
click at [1462, 28] on icon "Close slideshow" at bounding box center [1459, 28] width 21 height 21
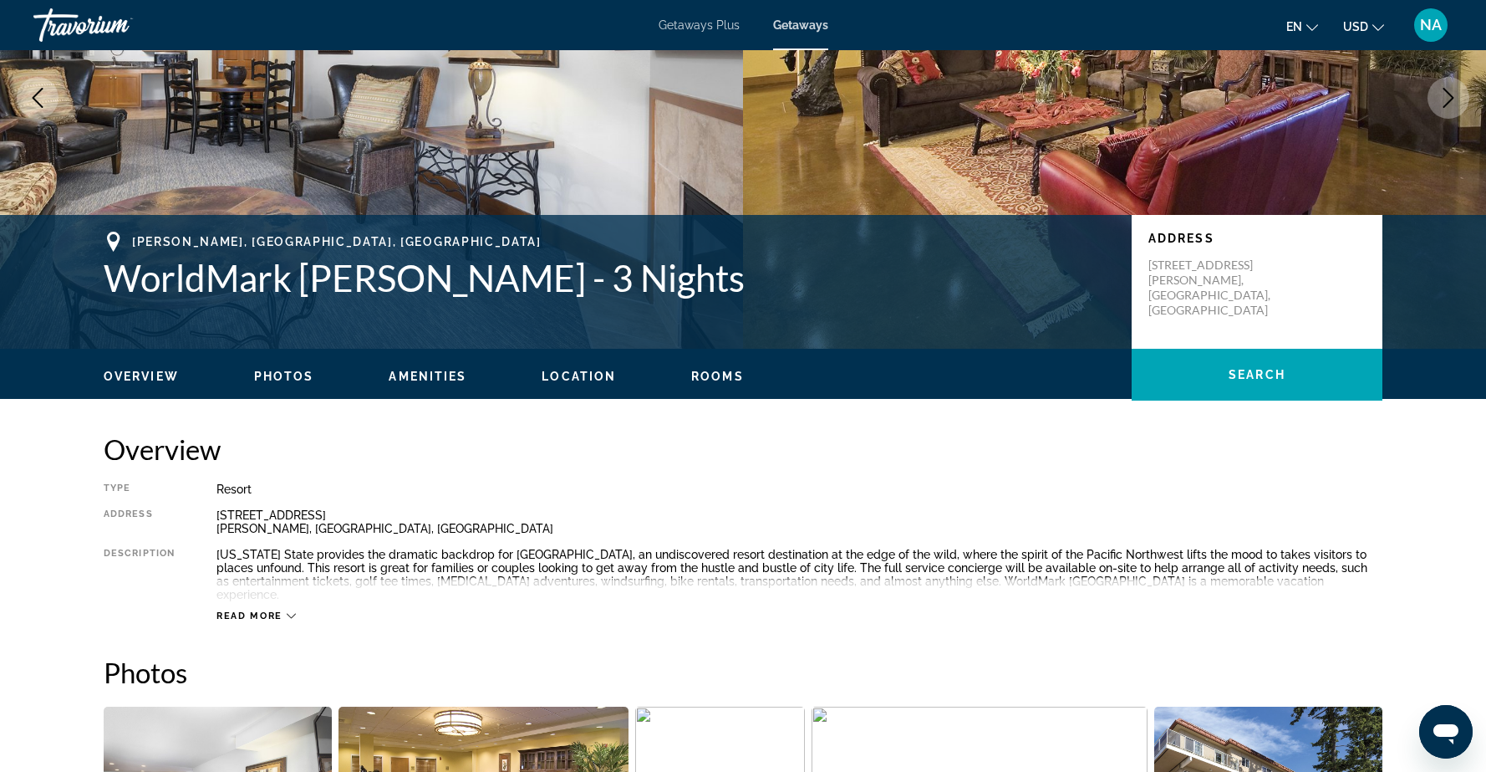
scroll to position [0, 0]
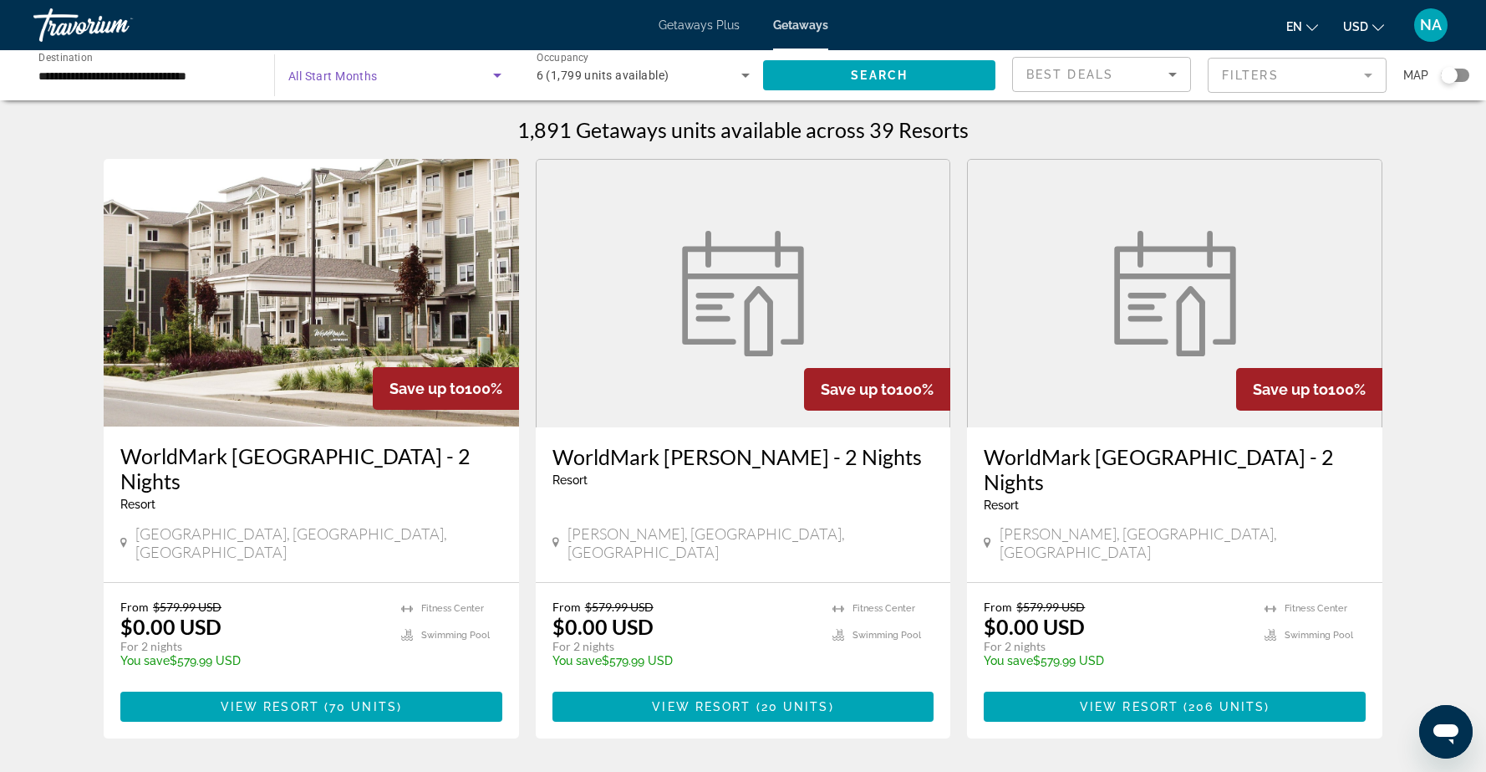
click at [500, 79] on icon "Search widget" at bounding box center [497, 75] width 20 height 20
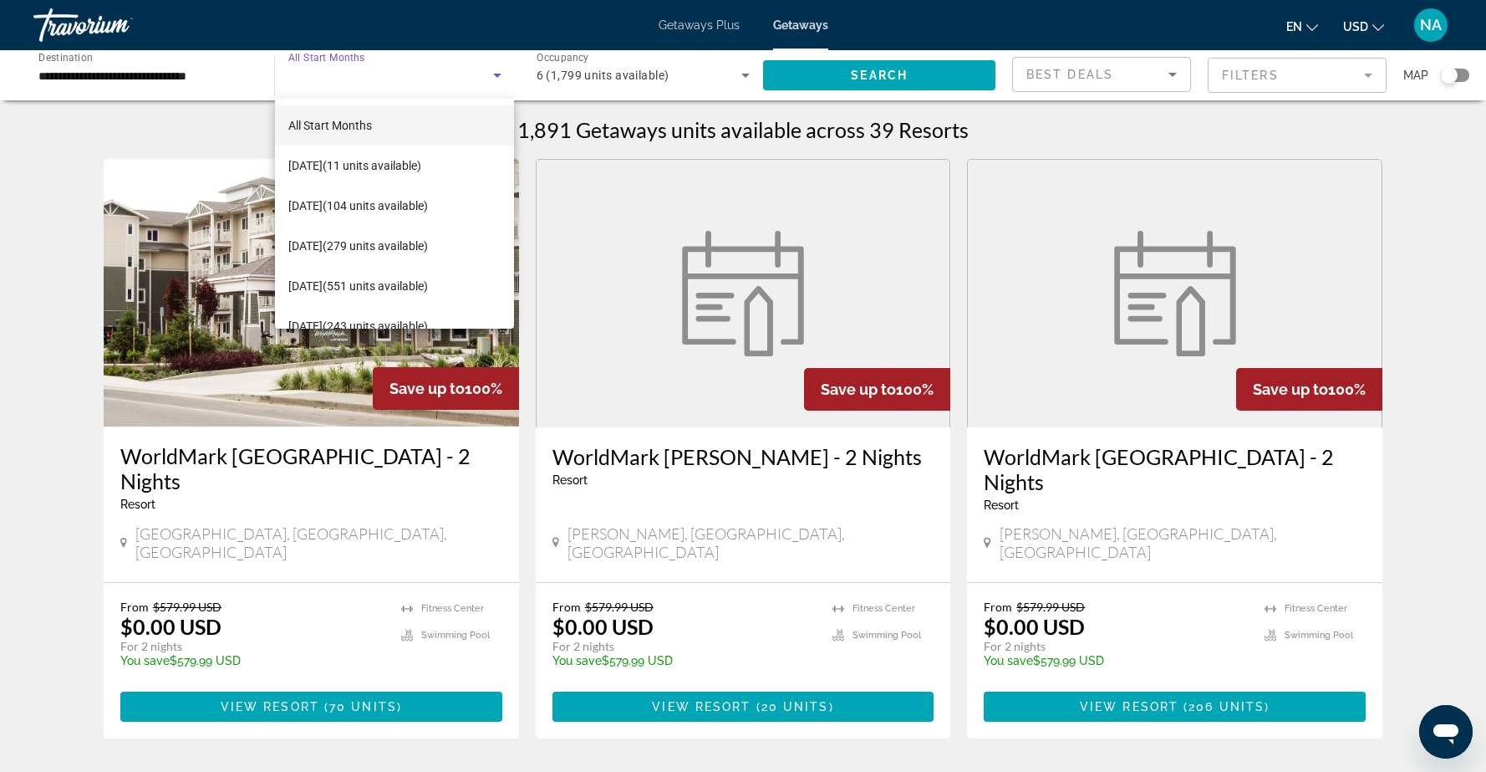
click at [342, 73] on div at bounding box center [743, 386] width 1486 height 772
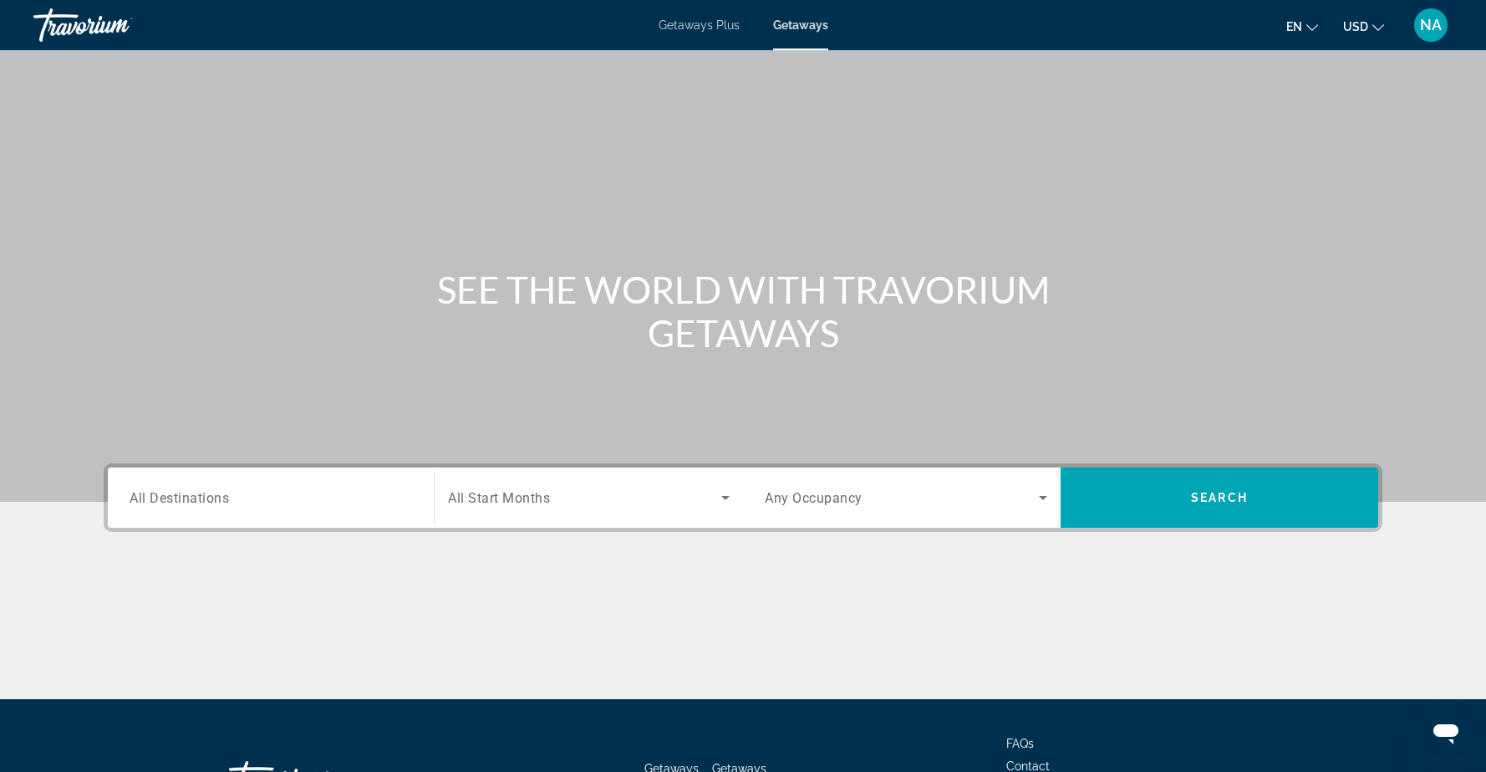
click at [387, 497] on input "Destination All Destinations" at bounding box center [271, 498] width 283 height 20
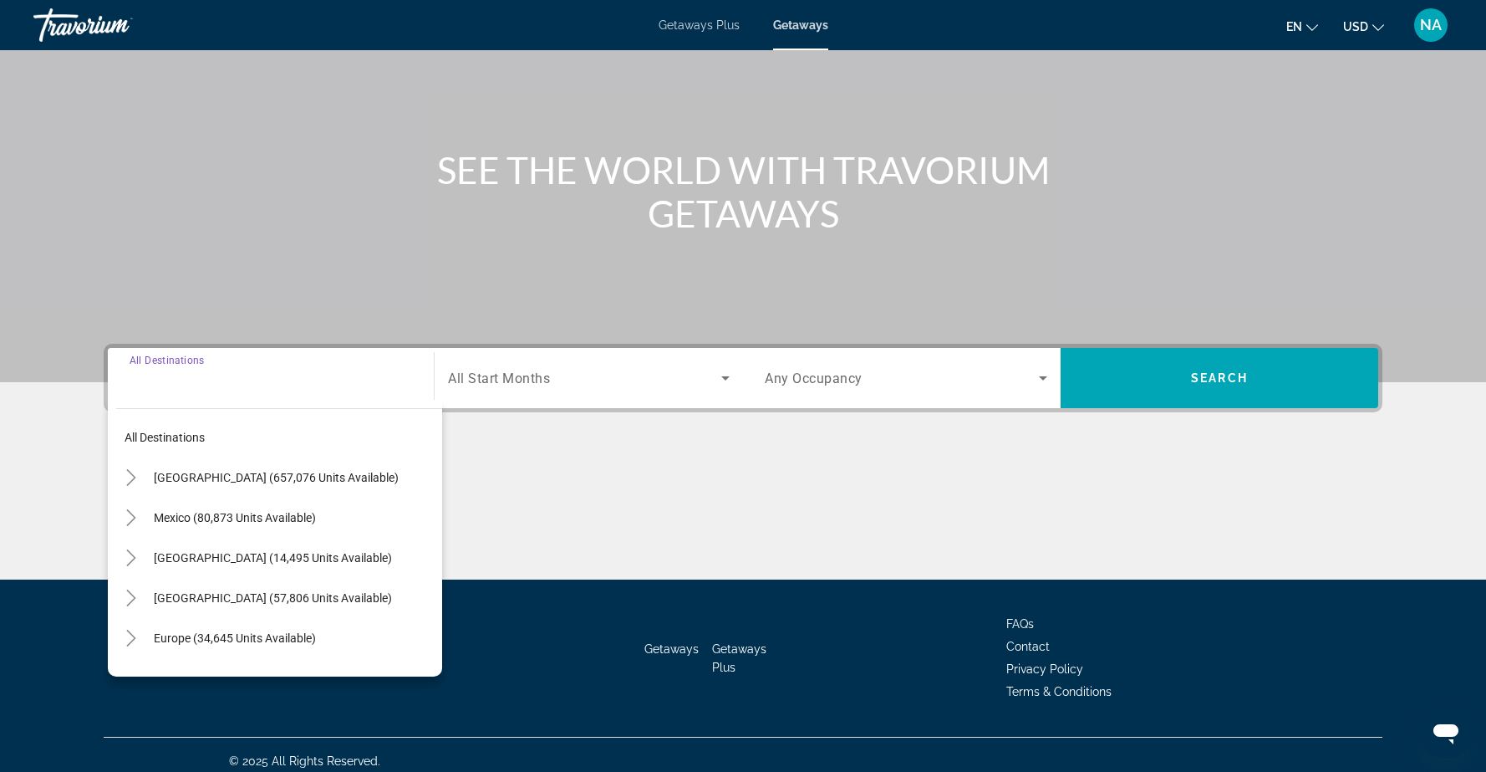
scroll to position [132, 0]
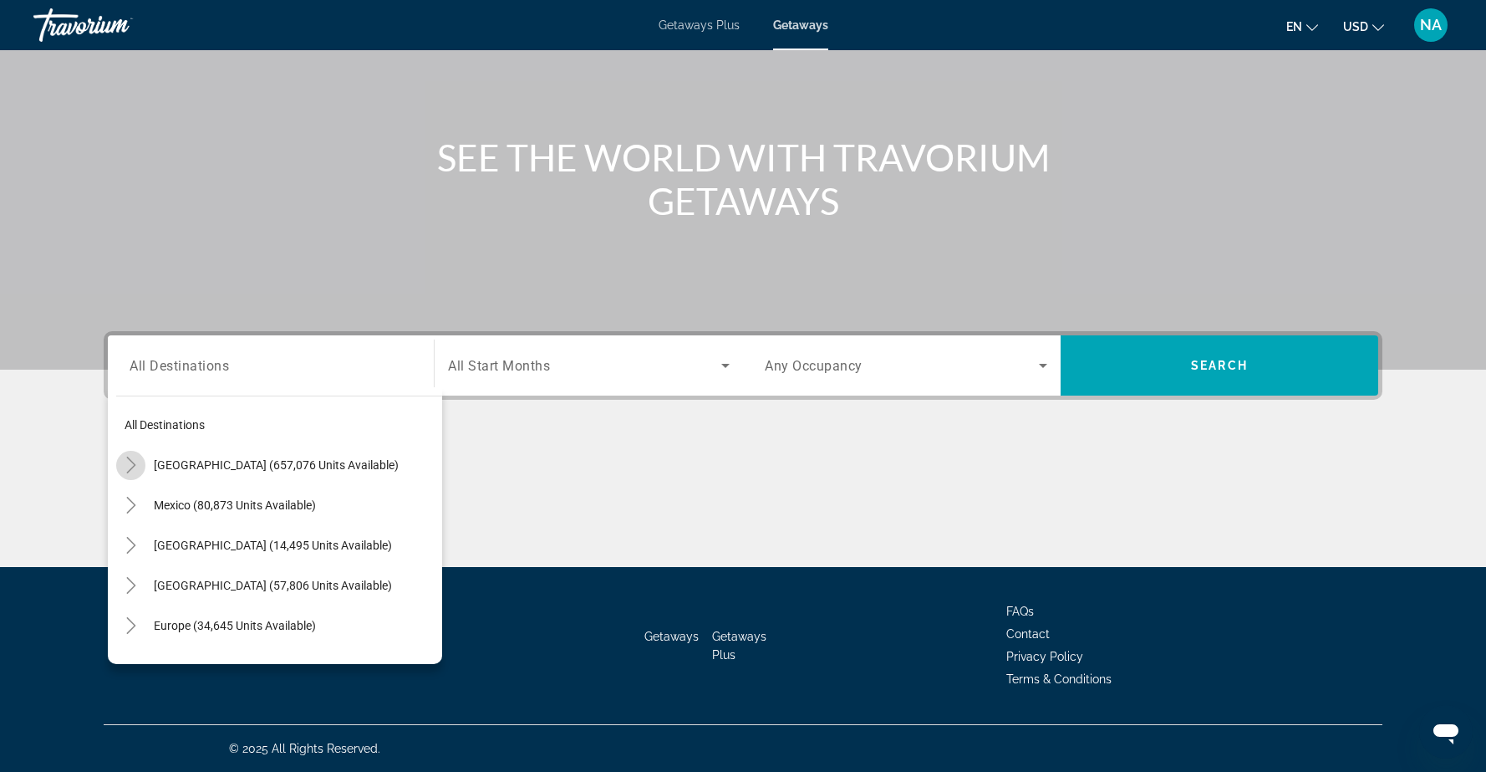
click at [128, 463] on icon "Toggle United States (657,076 units available)" at bounding box center [131, 464] width 17 height 17
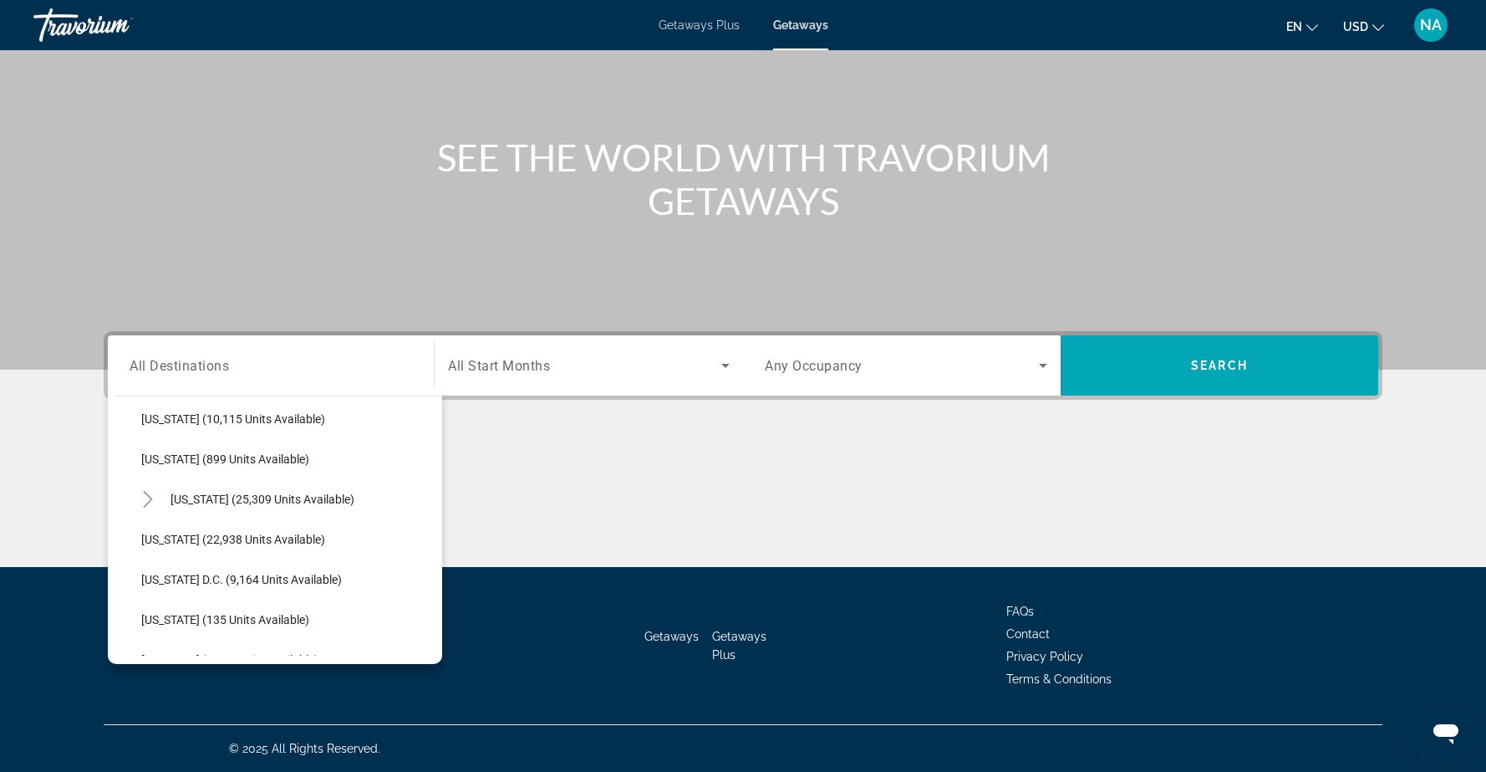
scroll to position [1571, 0]
click at [219, 542] on span "Washington (22,938 units available)" at bounding box center [233, 538] width 184 height 13
type input "**********"
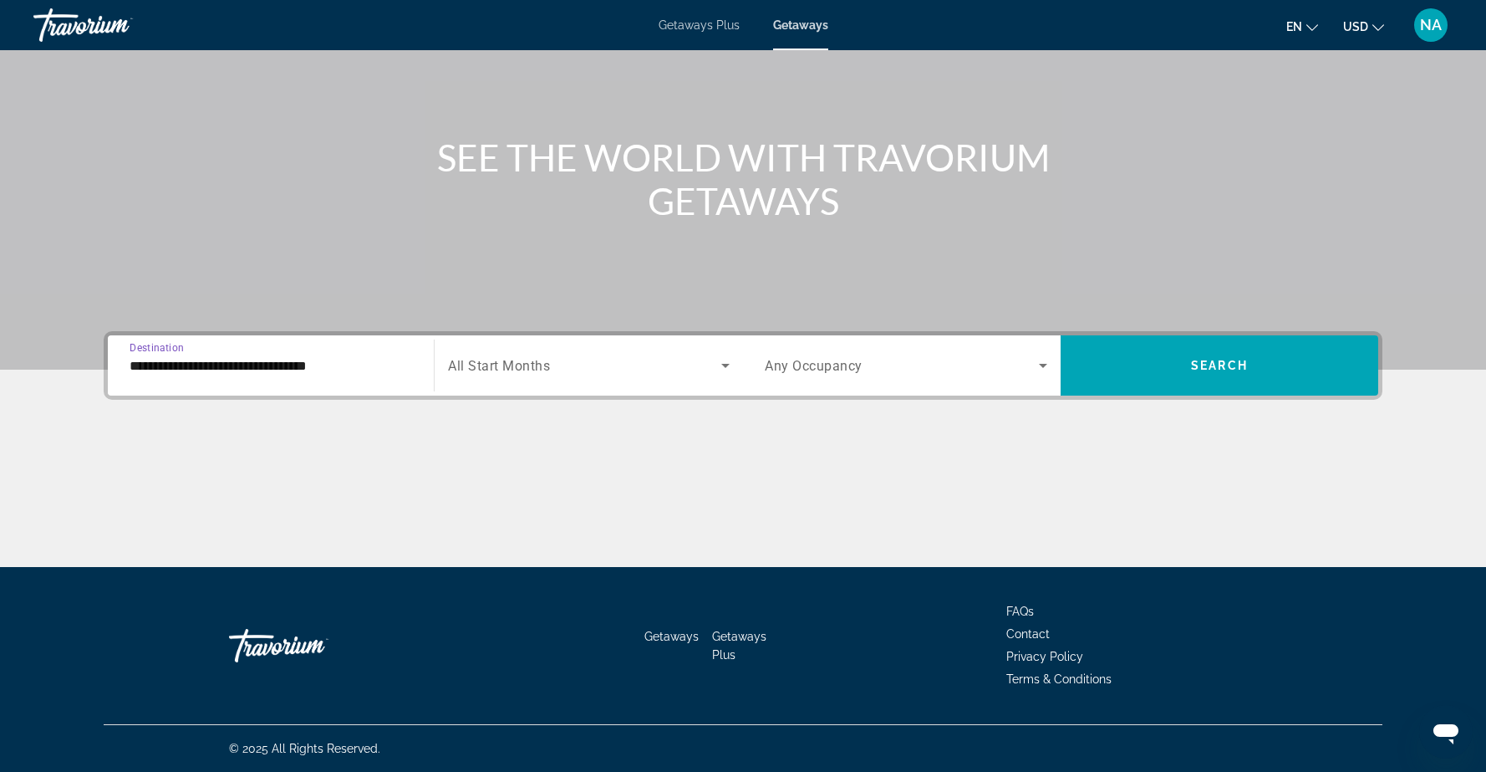
click at [723, 364] on icon "Search widget" at bounding box center [725, 366] width 8 height 4
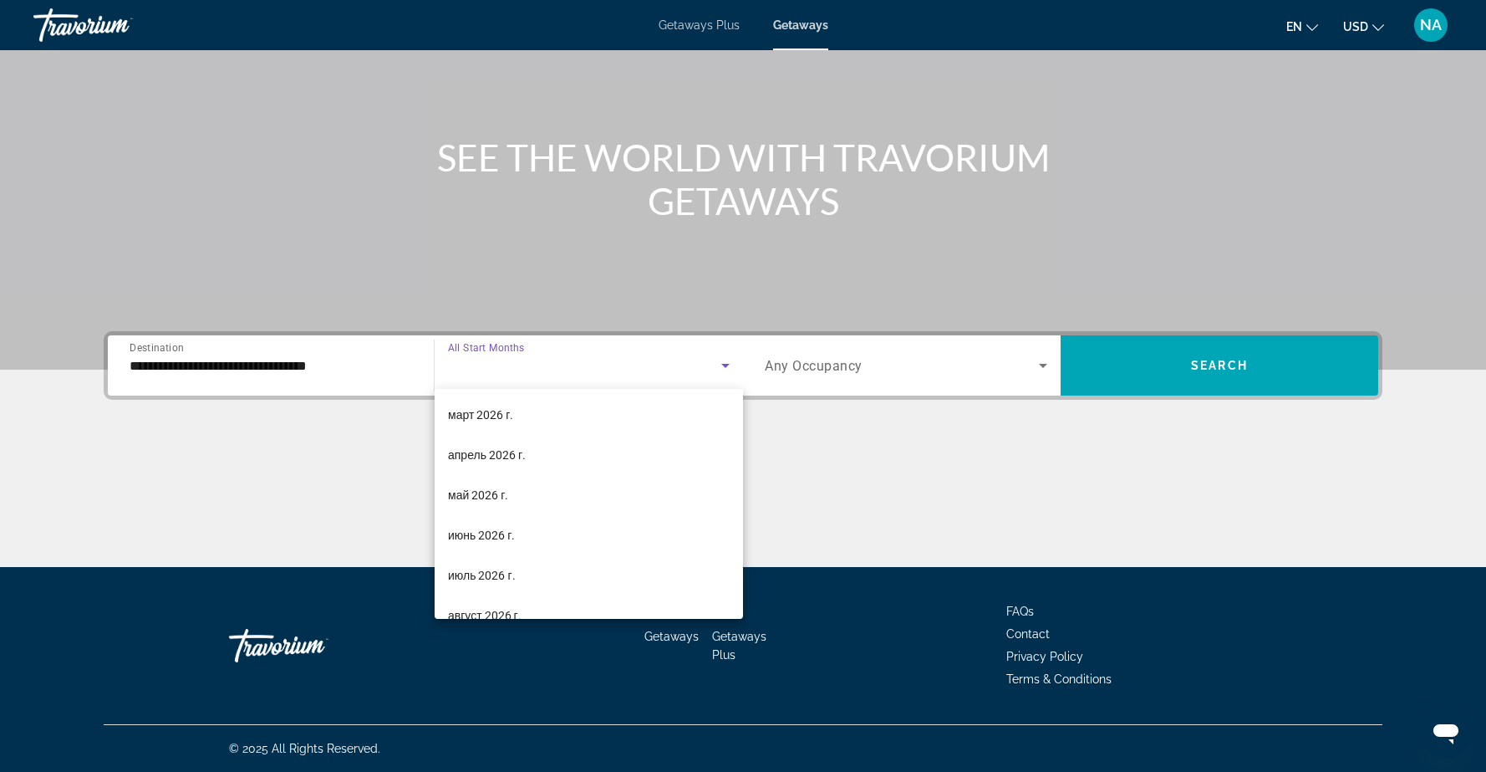
scroll to position [284, 0]
click at [481, 534] on span "июнь 2026 г." at bounding box center [481, 532] width 67 height 20
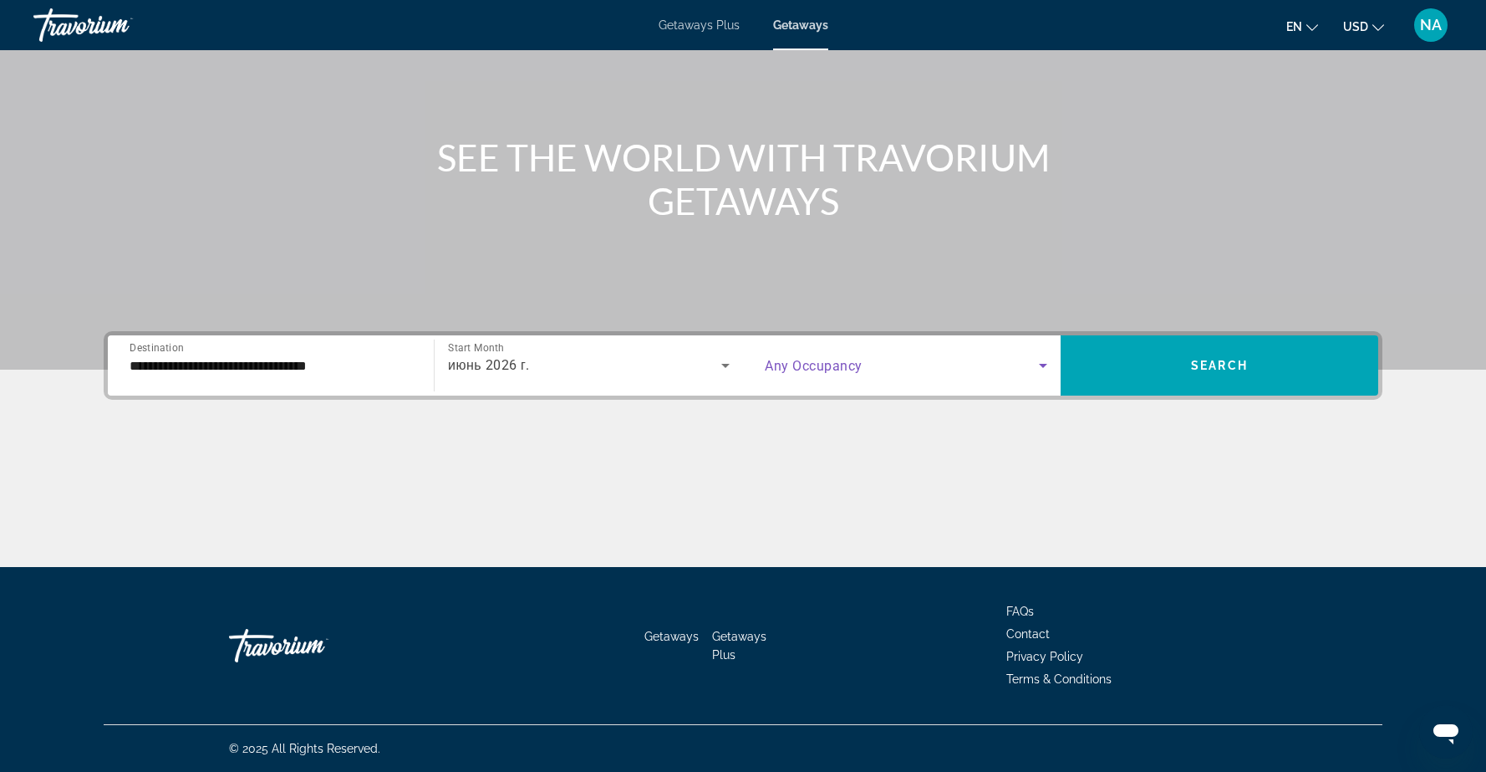
click at [1046, 363] on icon "Search widget" at bounding box center [1043, 365] width 20 height 20
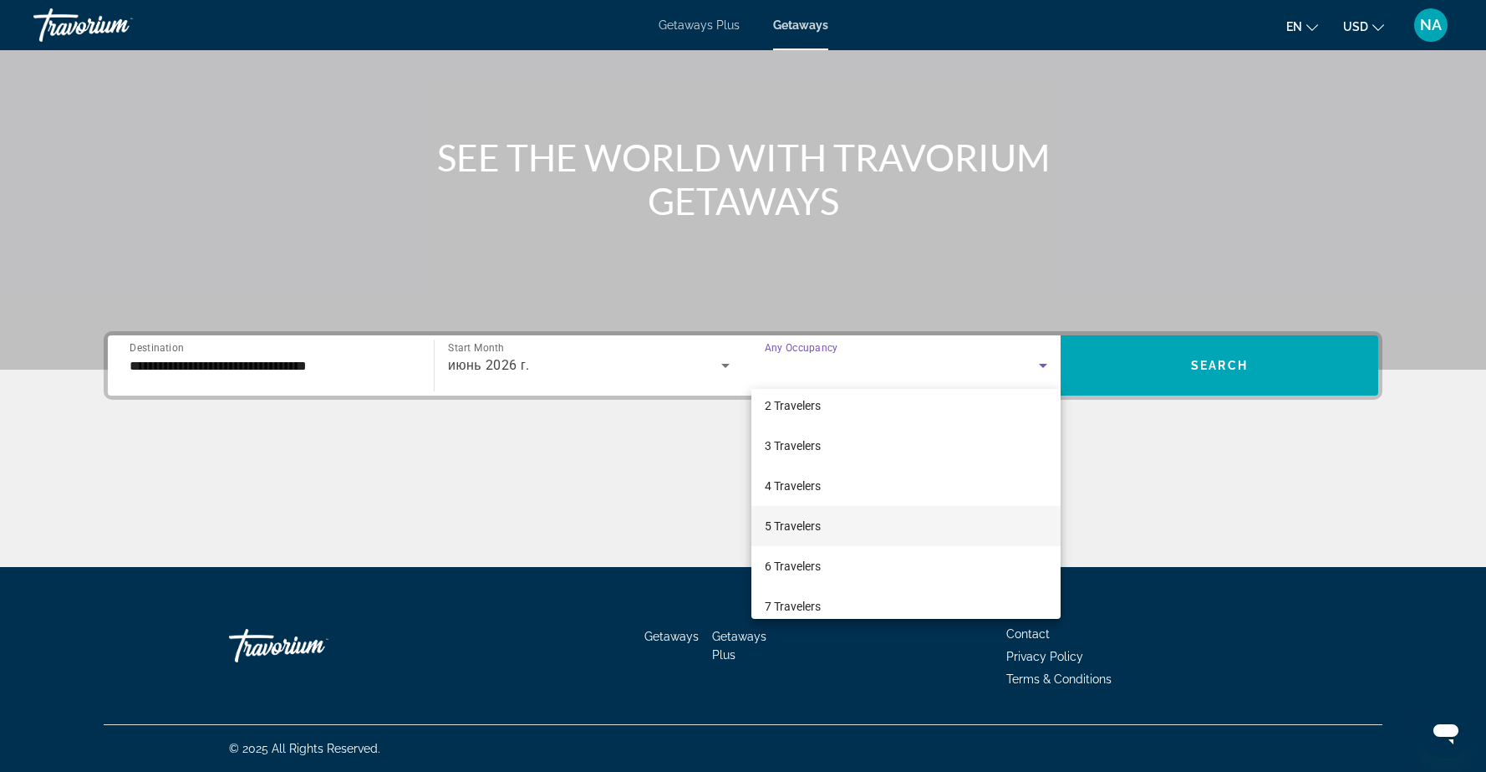
scroll to position [60, 0]
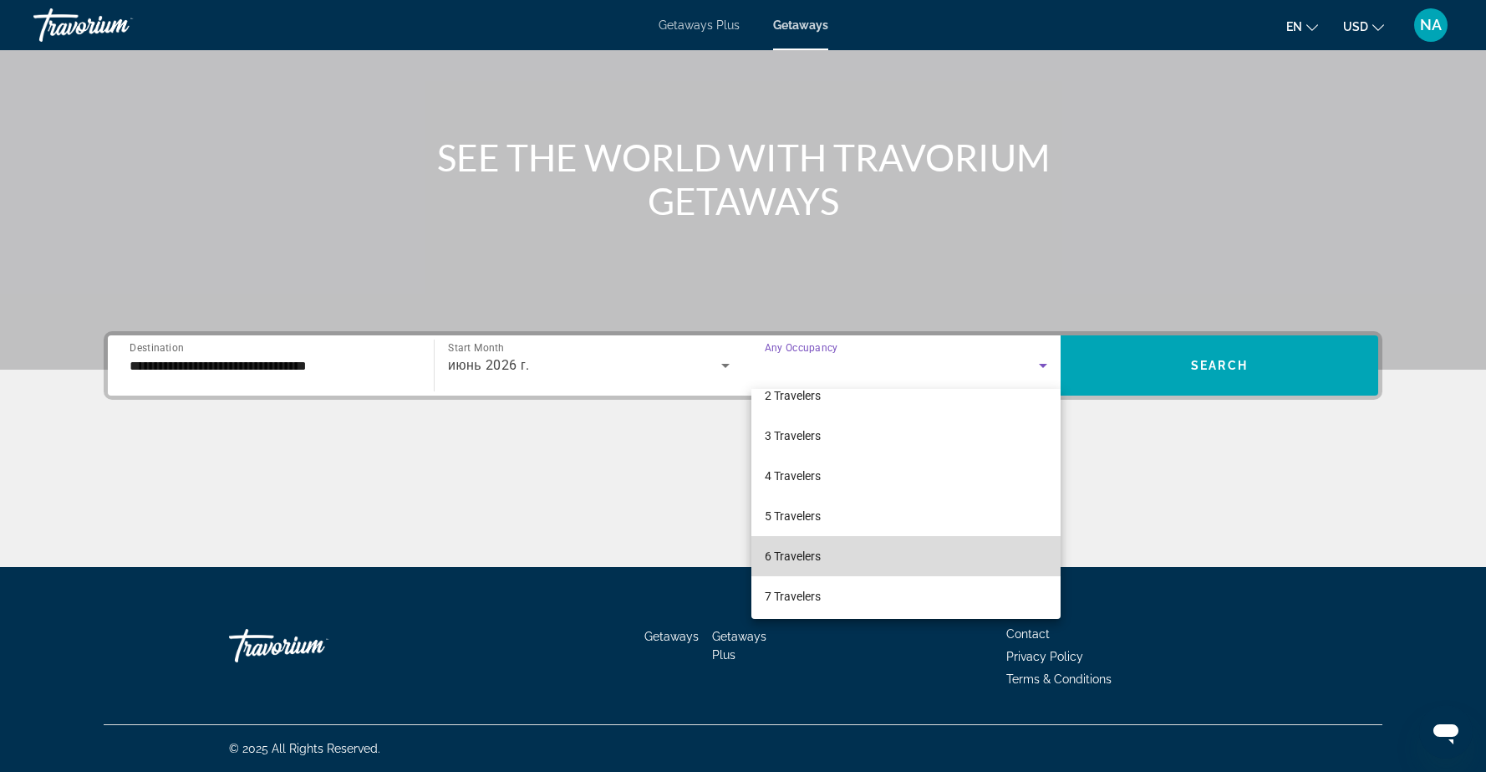
click at [801, 556] on span "6 Travelers" at bounding box center [793, 556] width 56 height 20
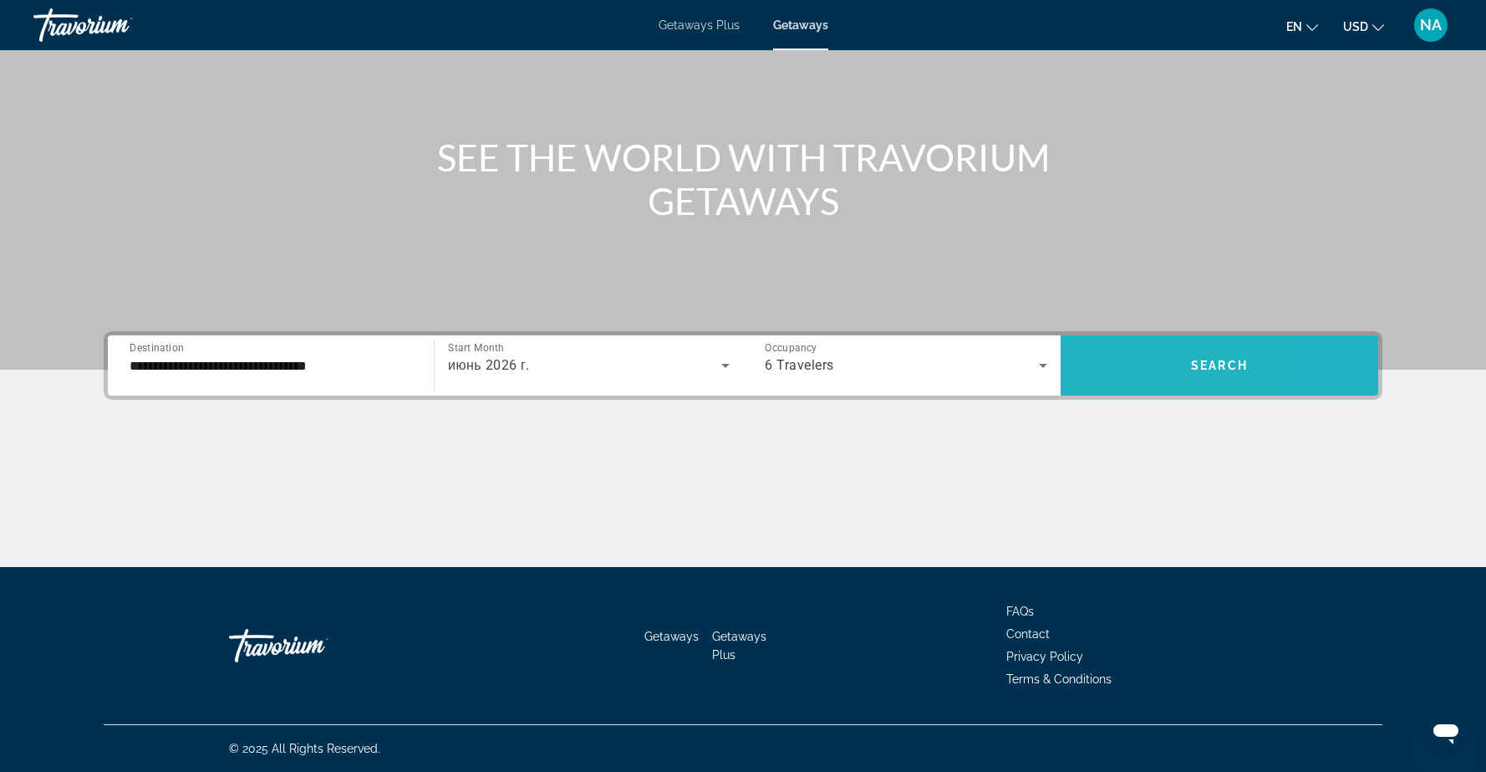
click at [1119, 358] on span "Search widget" at bounding box center [1220, 365] width 318 height 40
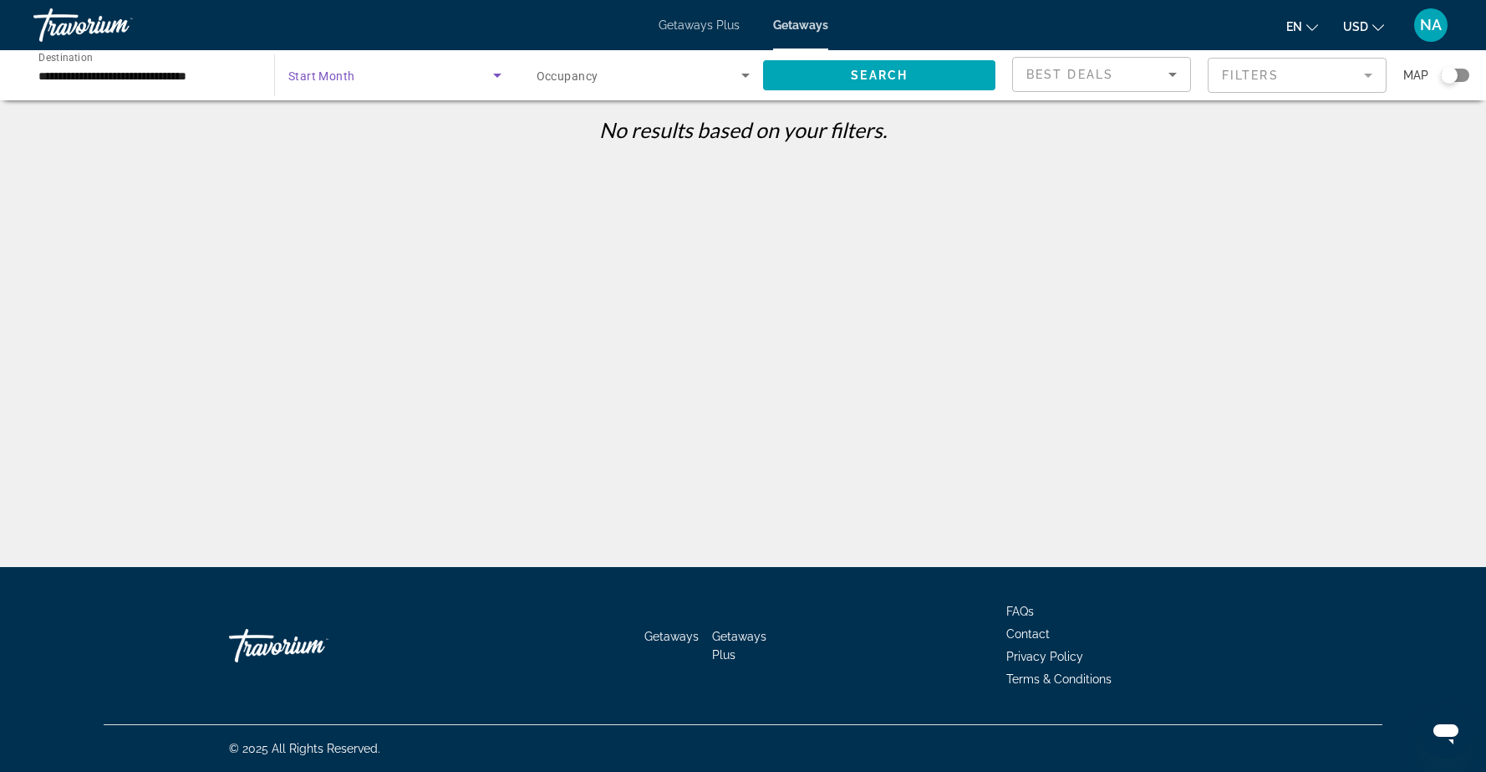
click at [493, 74] on icon "Search widget" at bounding box center [497, 75] width 20 height 20
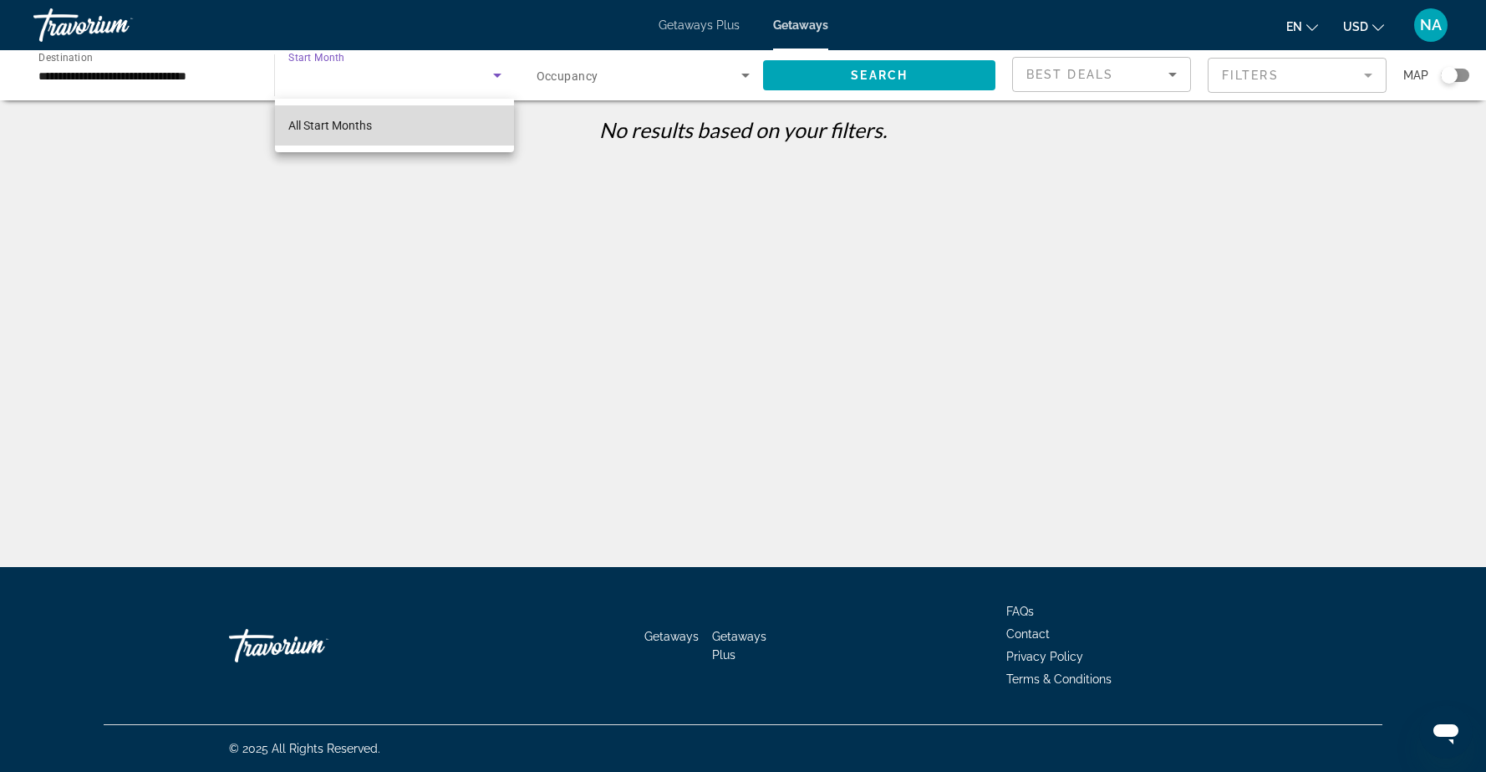
click at [390, 130] on mat-option "All Start Months" at bounding box center [395, 125] width 240 height 40
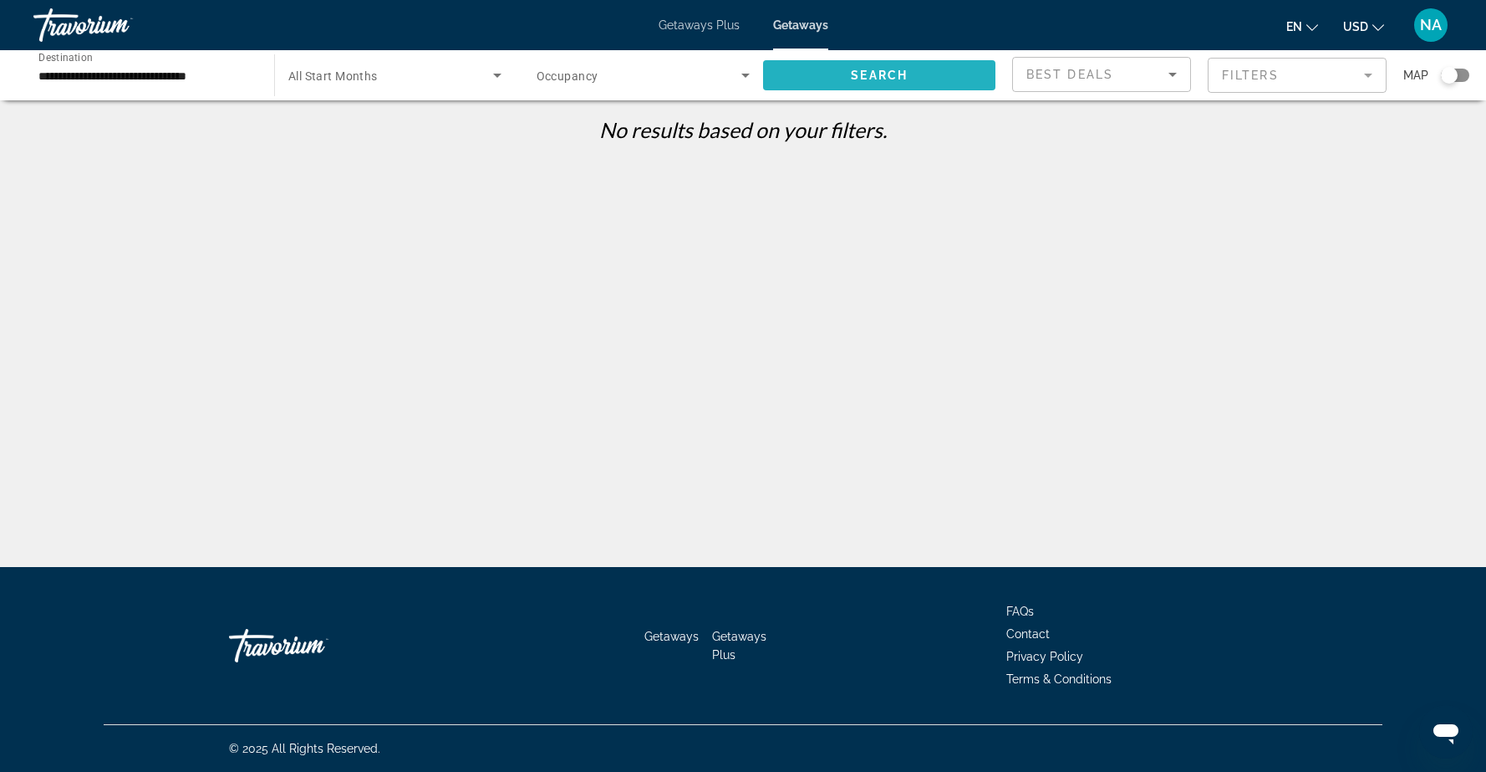
click at [849, 69] on span "Search widget" at bounding box center [879, 75] width 232 height 40
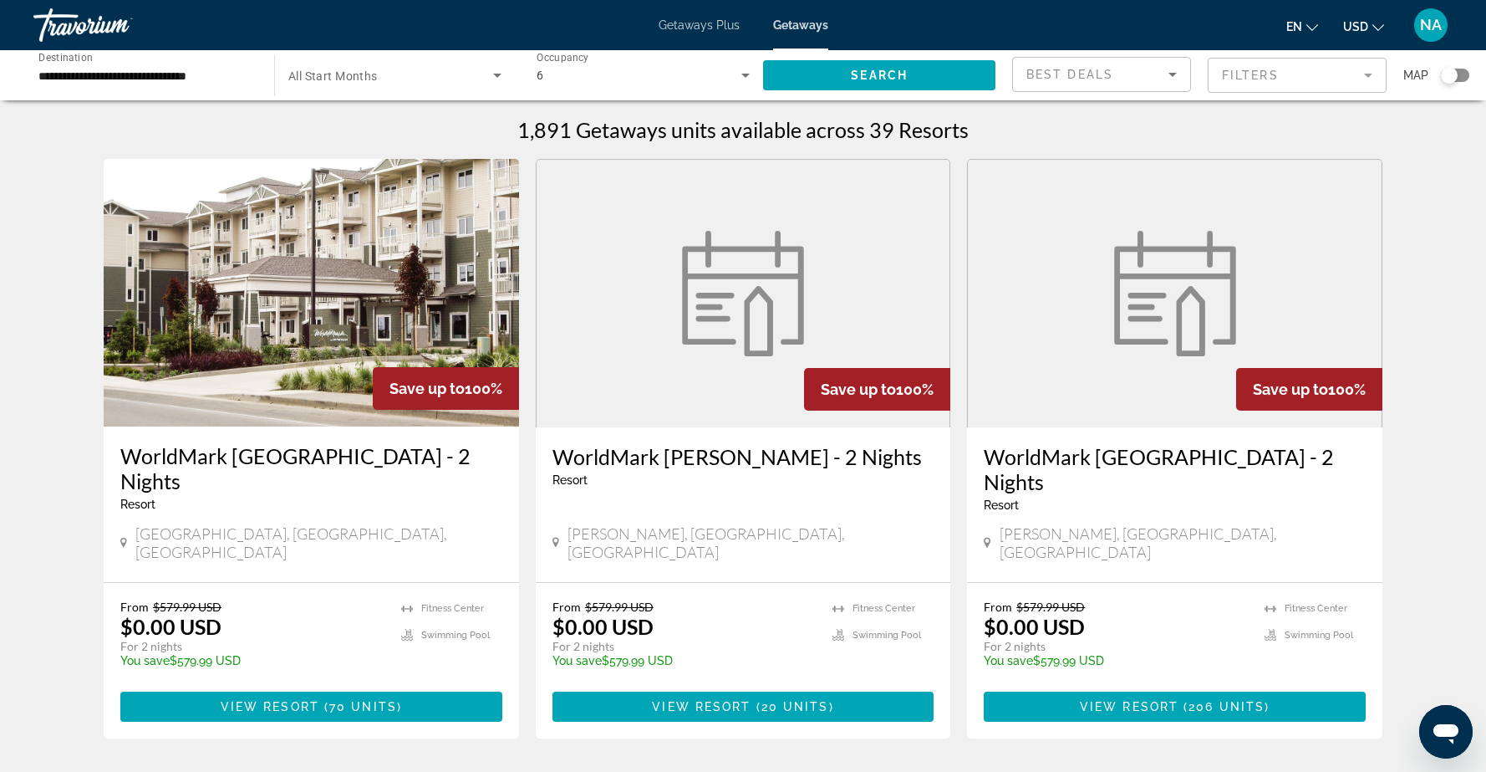
click at [264, 323] on img "Main content" at bounding box center [311, 292] width 415 height 267
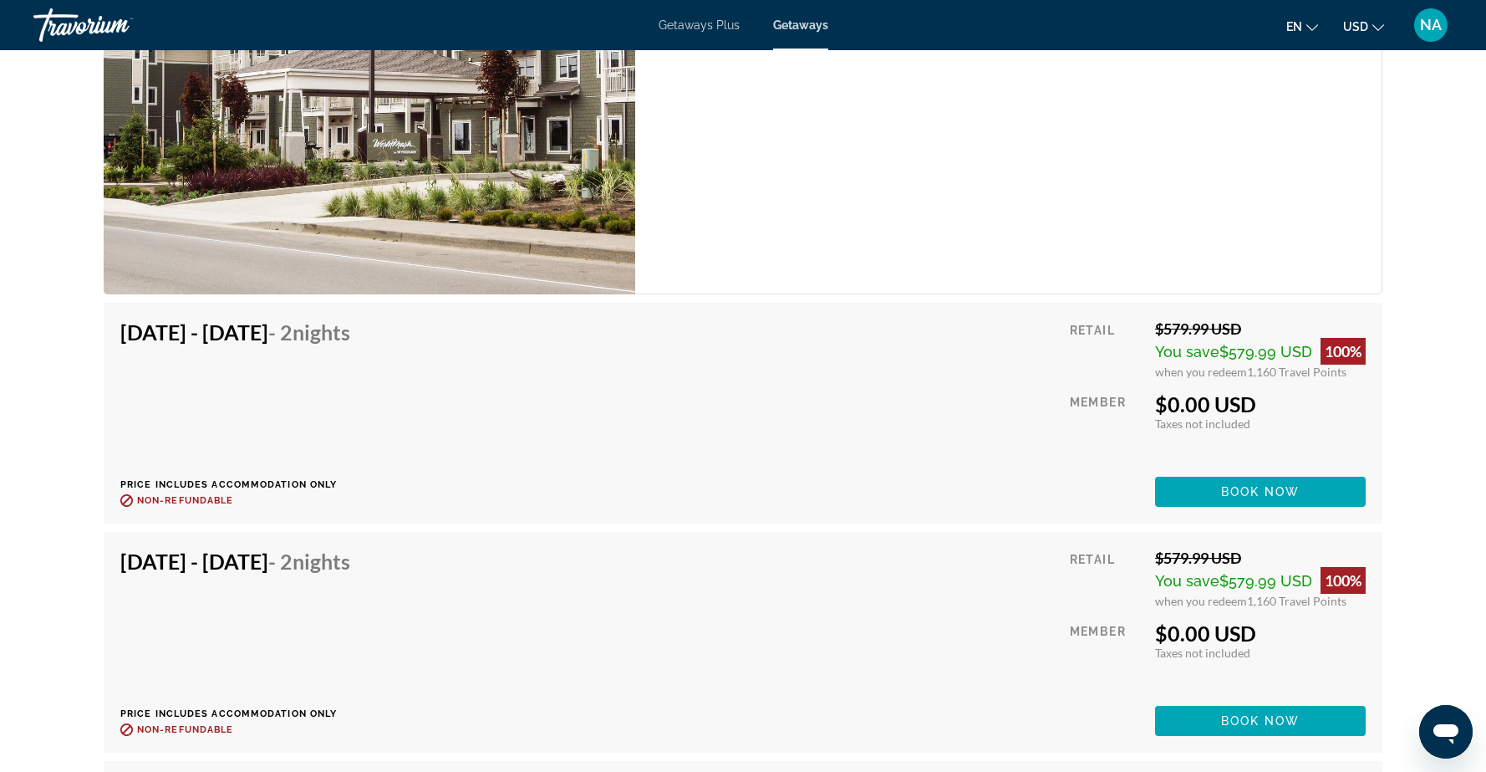
scroll to position [3168, 0]
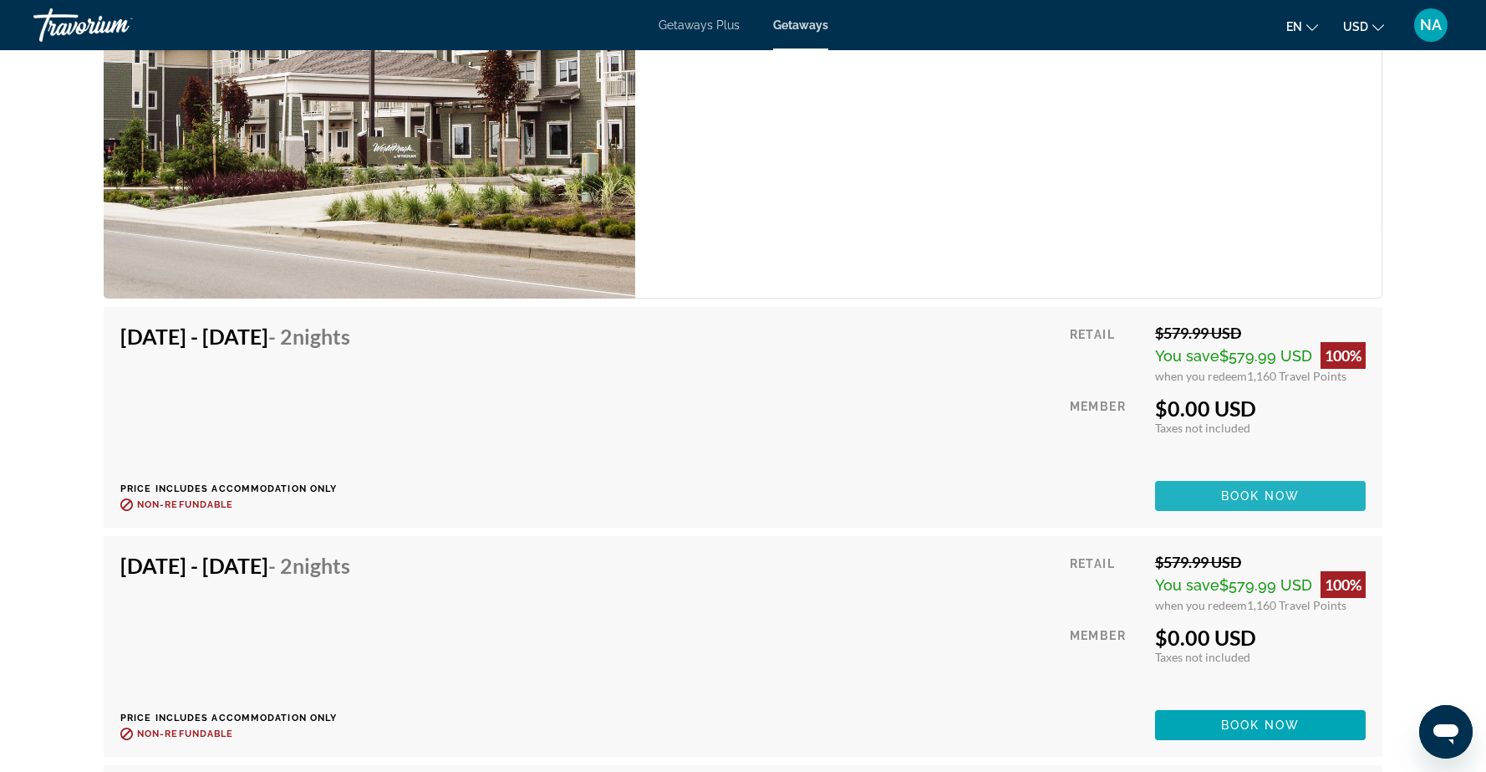
click at [1250, 489] on span "Book now" at bounding box center [1260, 495] width 79 height 13
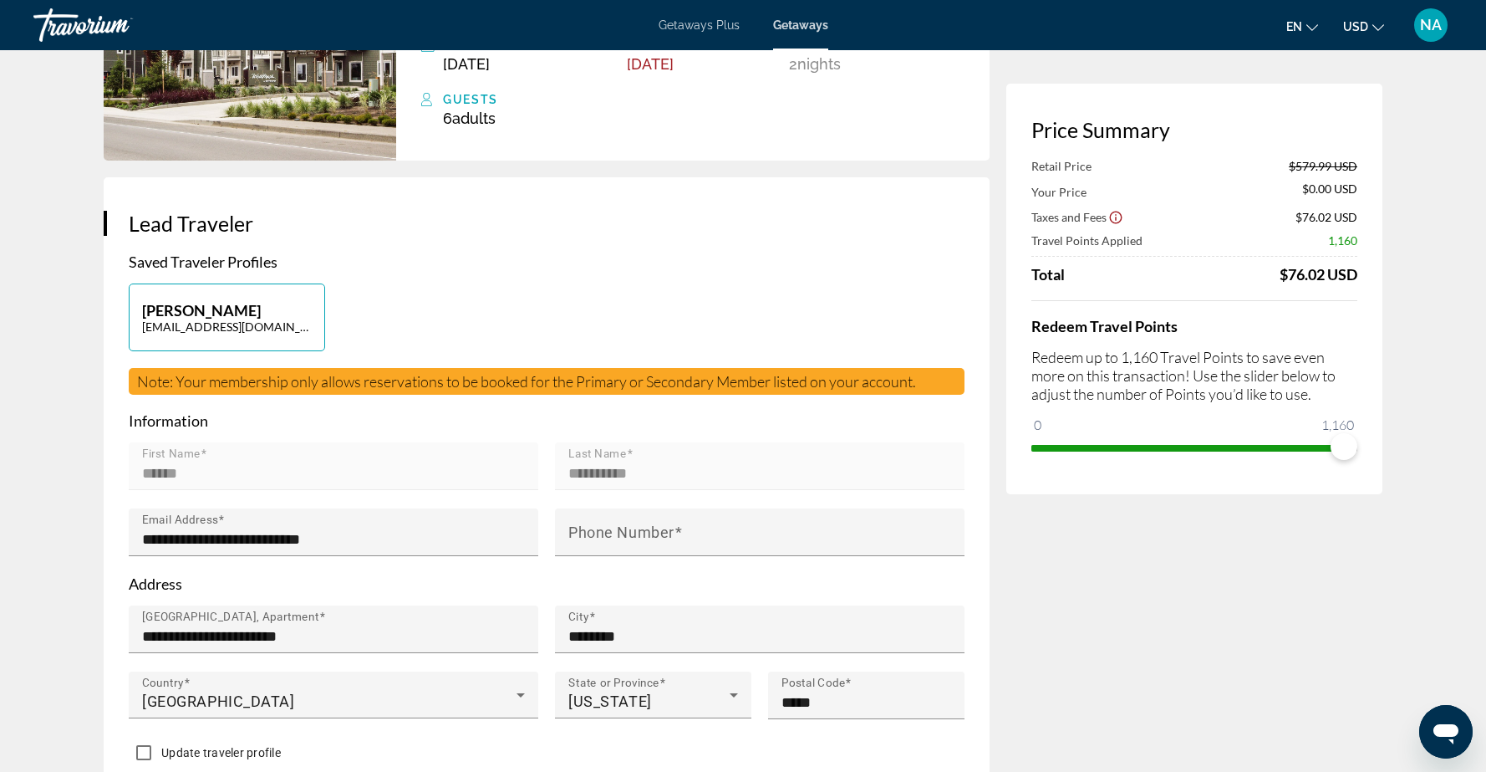
scroll to position [194, 0]
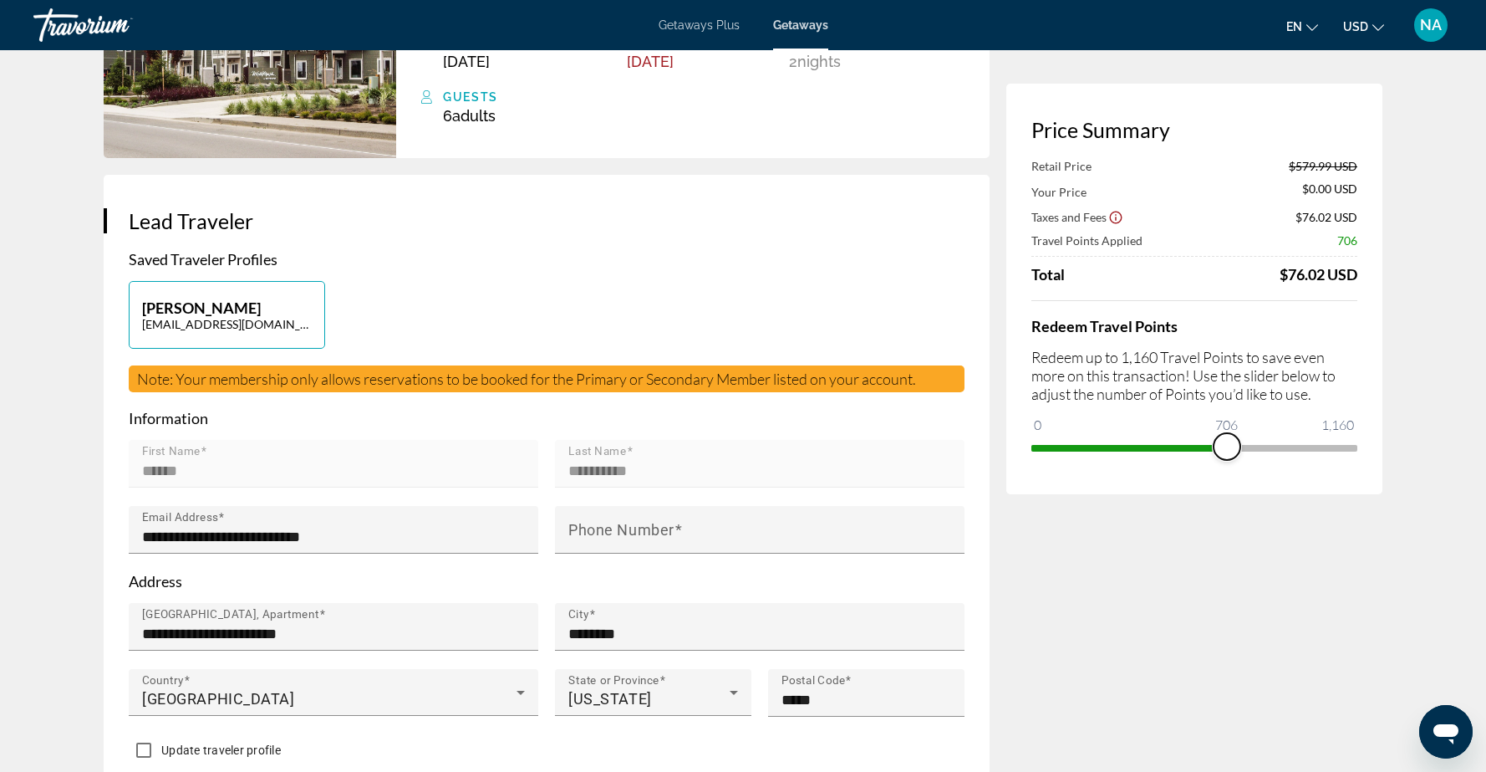
drag, startPoint x: 1347, startPoint y: 442, endPoint x: 1227, endPoint y: 451, distance: 120.7
click at [1227, 451] on span "ngx-slider" at bounding box center [1227, 446] width 27 height 27
drag, startPoint x: 1227, startPoint y: 451, endPoint x: 1375, endPoint y: 447, distance: 148.0
click at [1375, 447] on div "Price Summary Retail Price $579.99 USD Your Price $226.99 USD Taxes and Fees $9…" at bounding box center [1194, 289] width 376 height 410
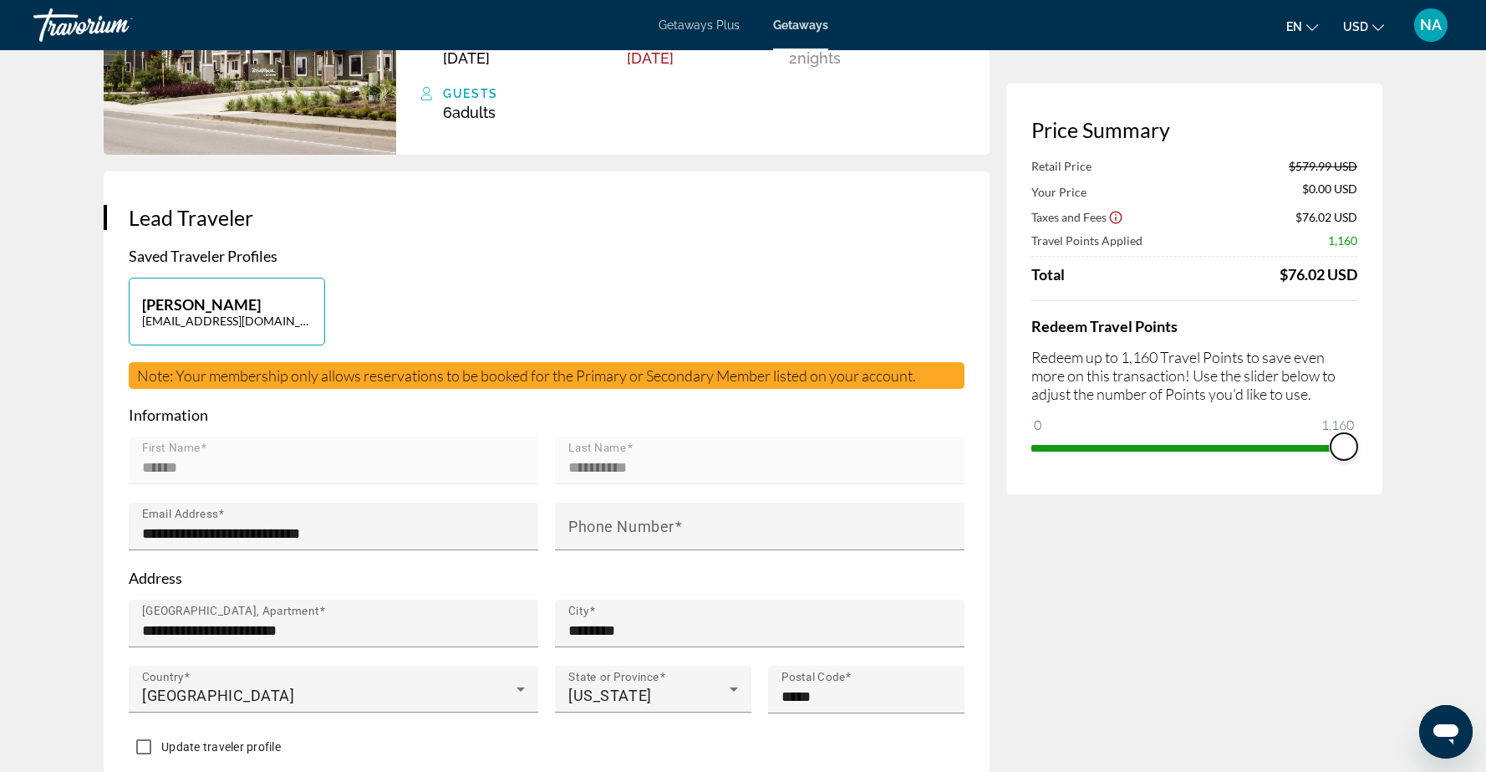
scroll to position [0, 0]
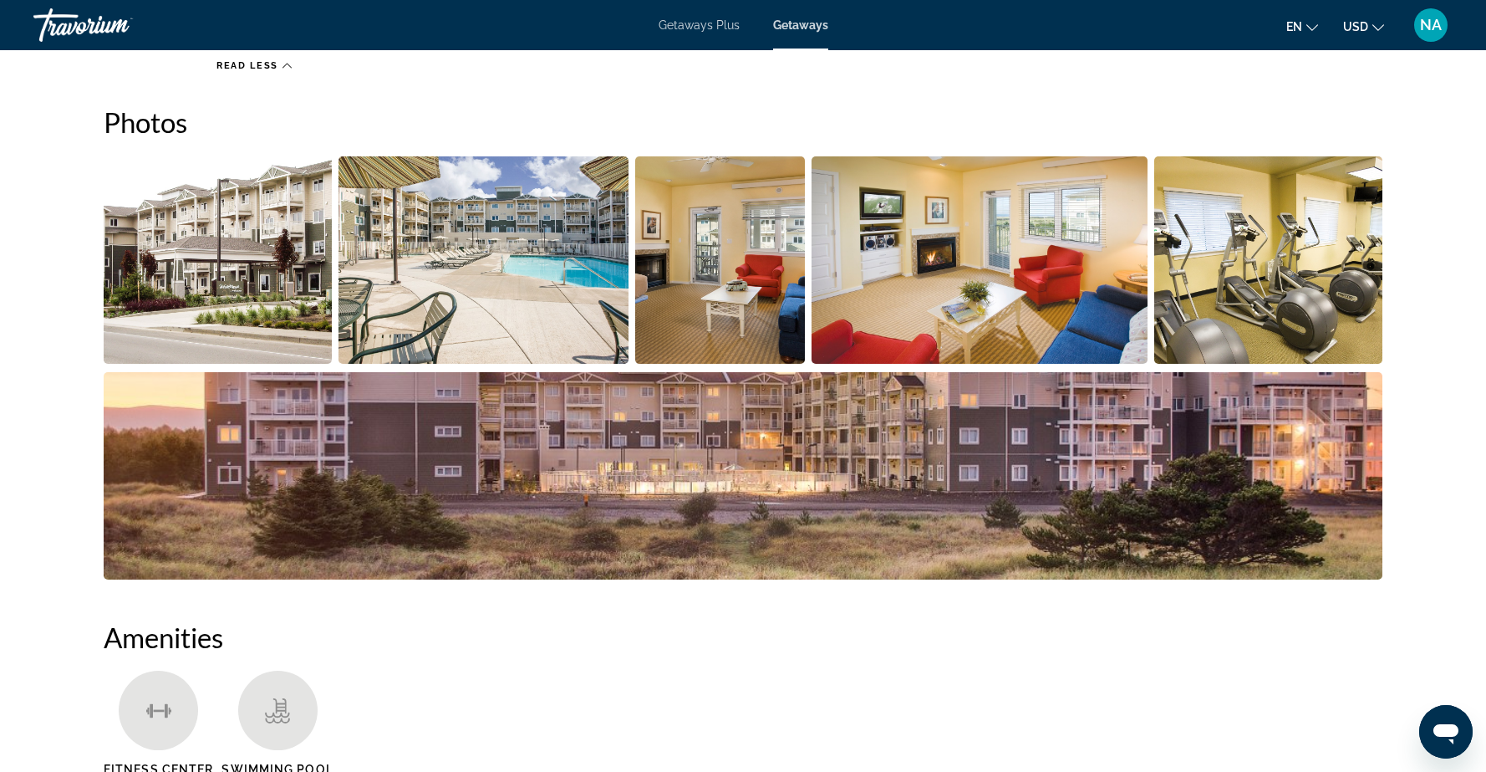
scroll to position [696, 0]
